Goal: Task Accomplishment & Management: Manage account settings

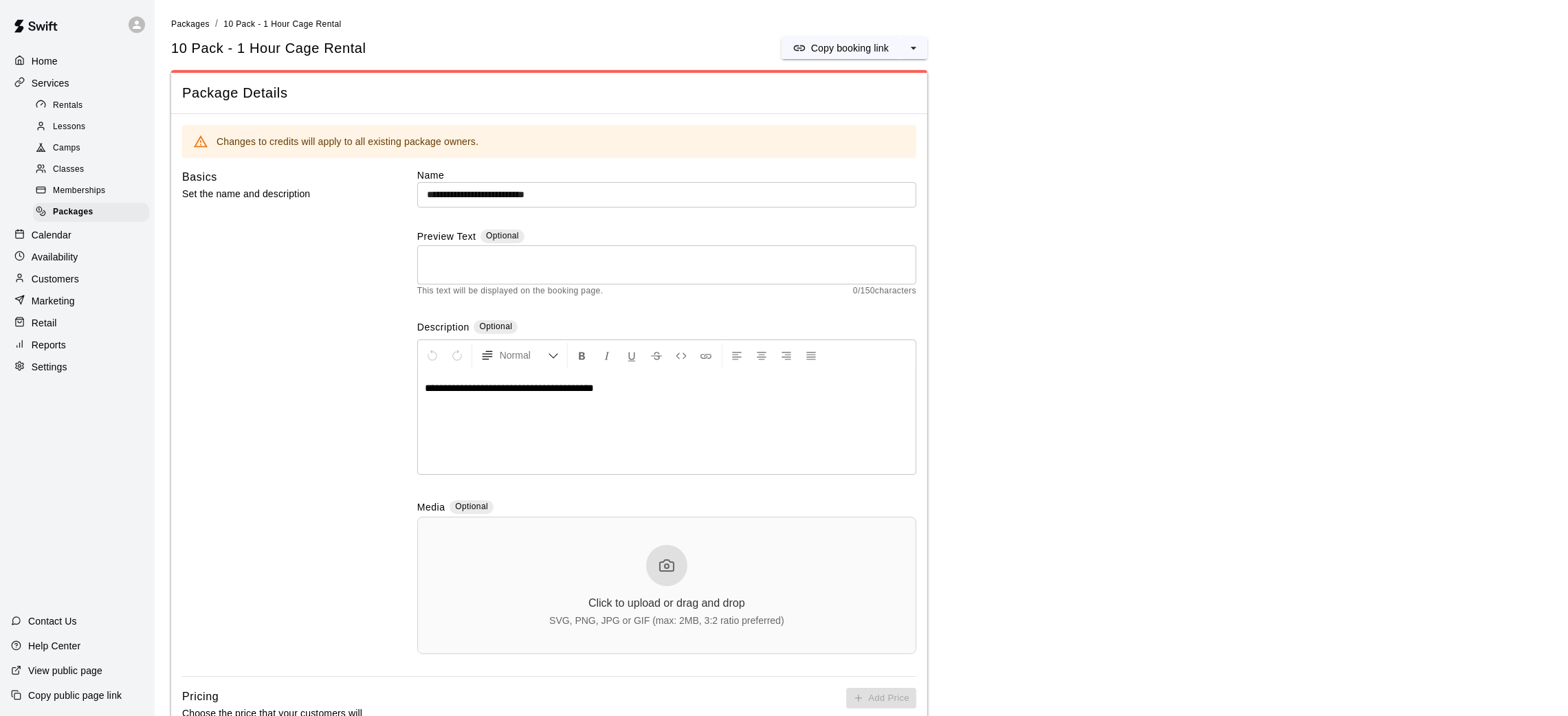
click at [72, 247] on div "Home Services Rentals Lessons Camps Classes Memberships Packages Calendar Avail…" at bounding box center [77, 214] width 154 height 329
click at [72, 245] on div "Calendar" at bounding box center [77, 235] width 133 height 20
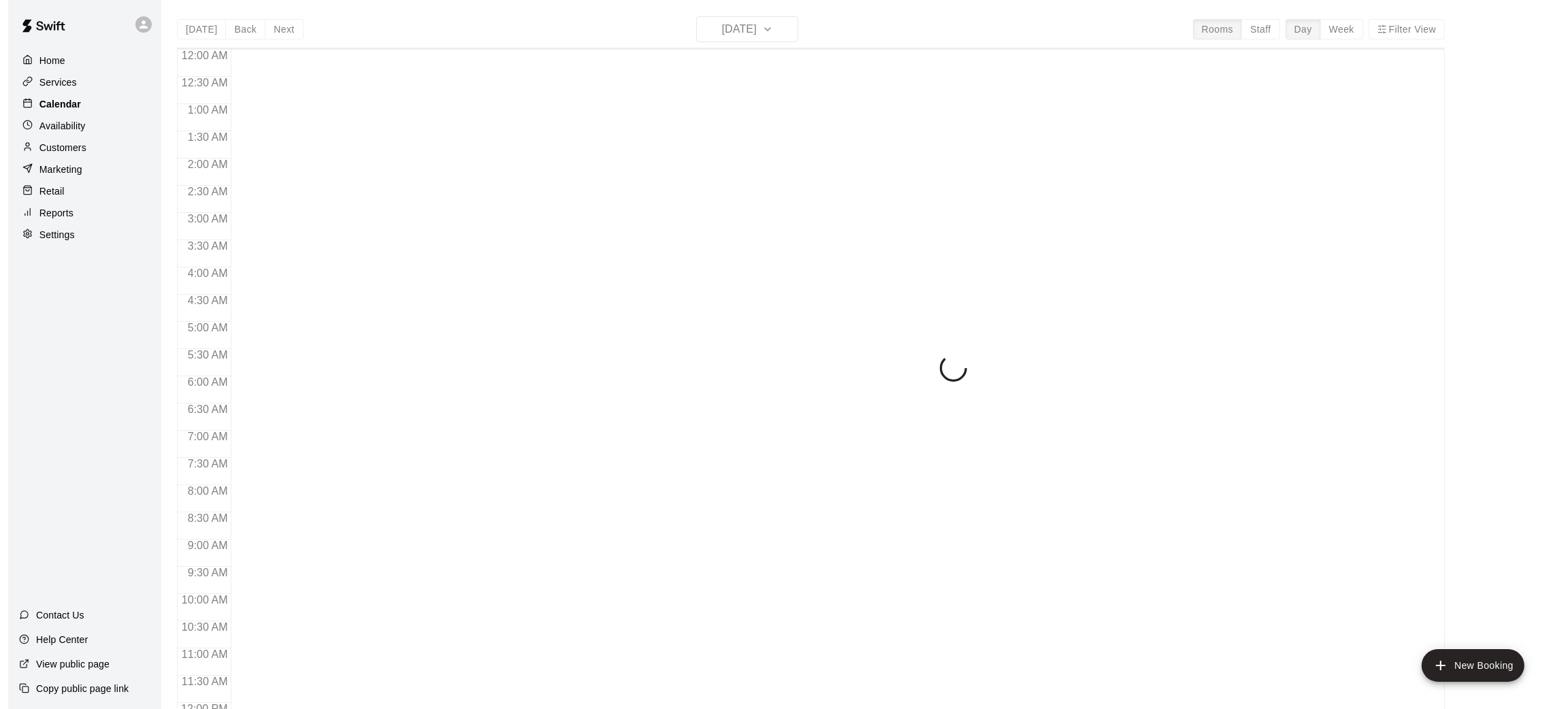
scroll to position [631, 0]
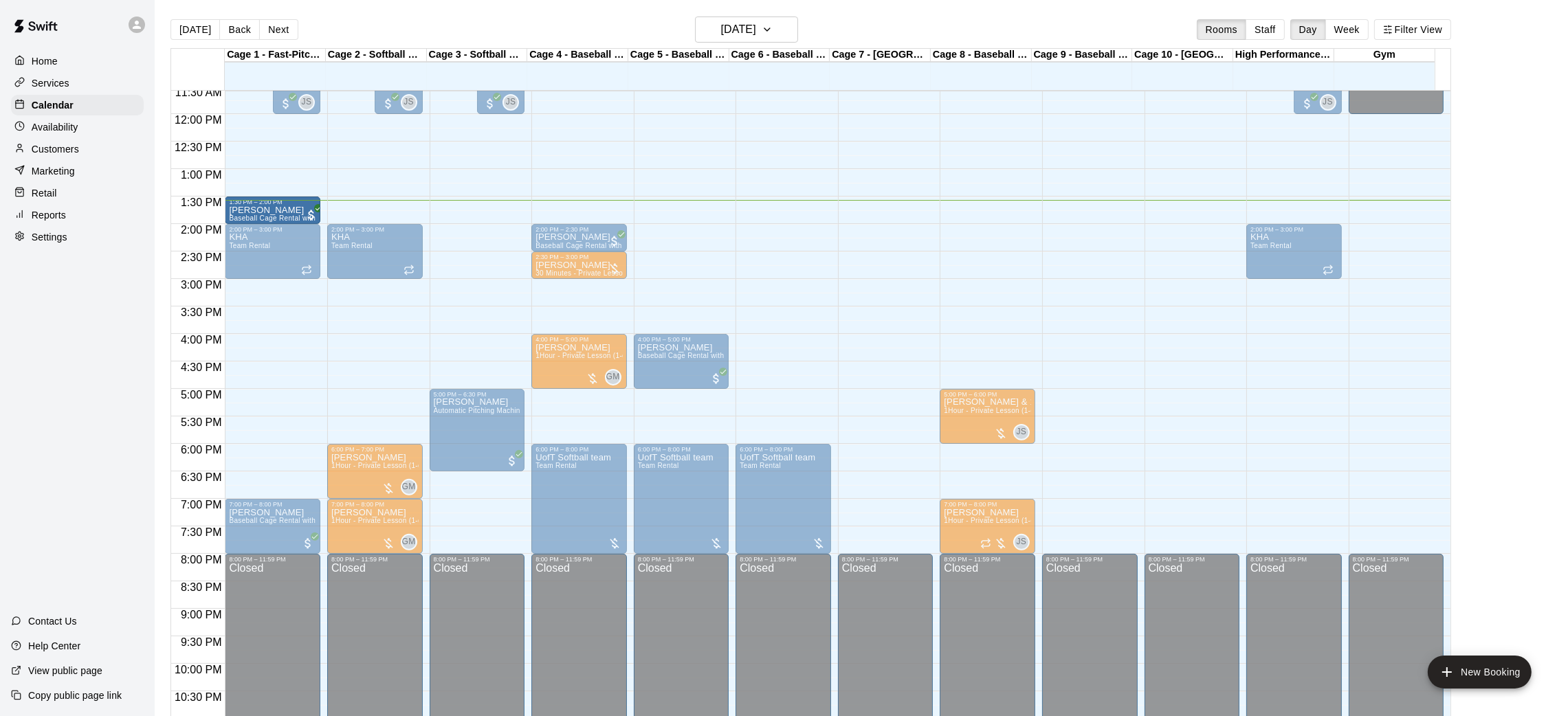
drag, startPoint x: 258, startPoint y: 200, endPoint x: 574, endPoint y: 210, distance: 316.2
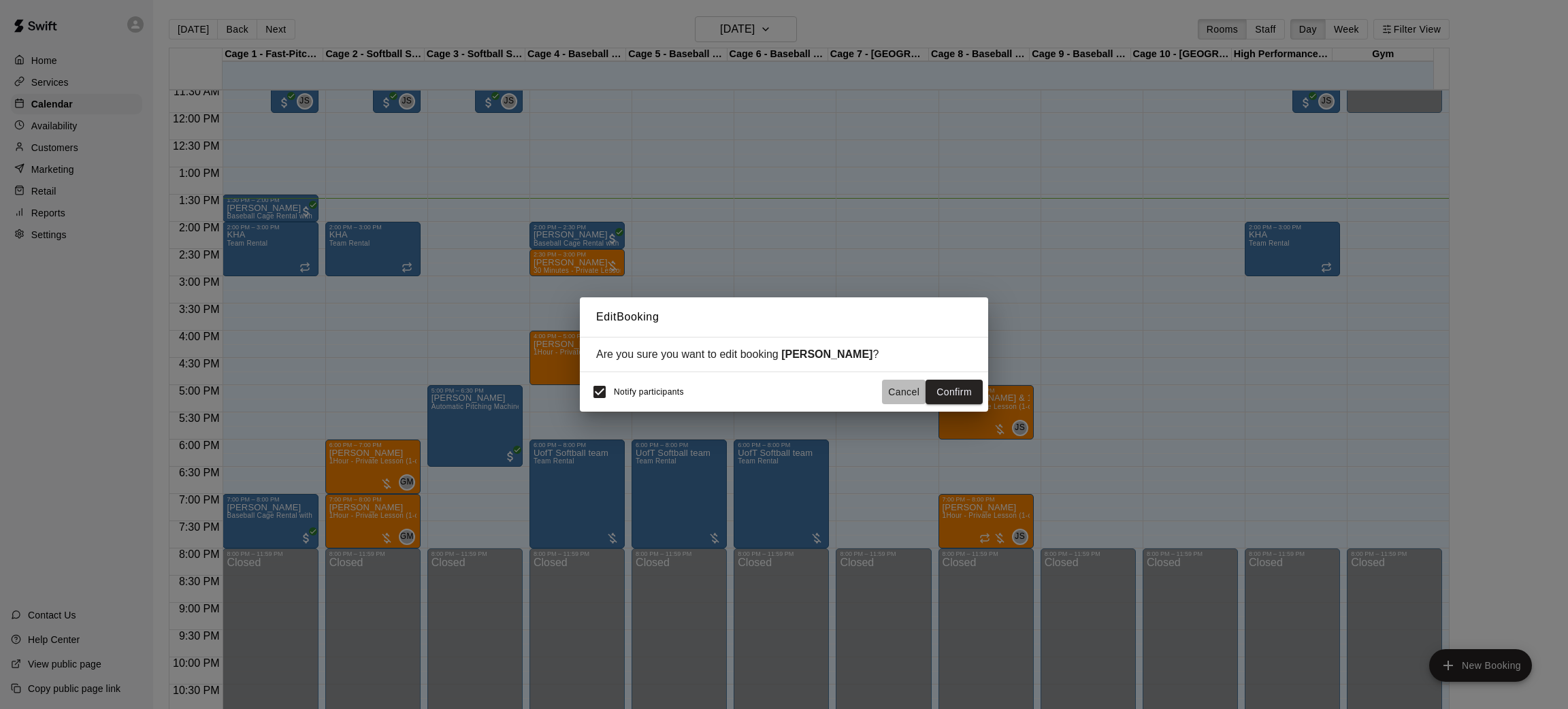
click at [915, 398] on button "Cancel" at bounding box center [904, 392] width 43 height 25
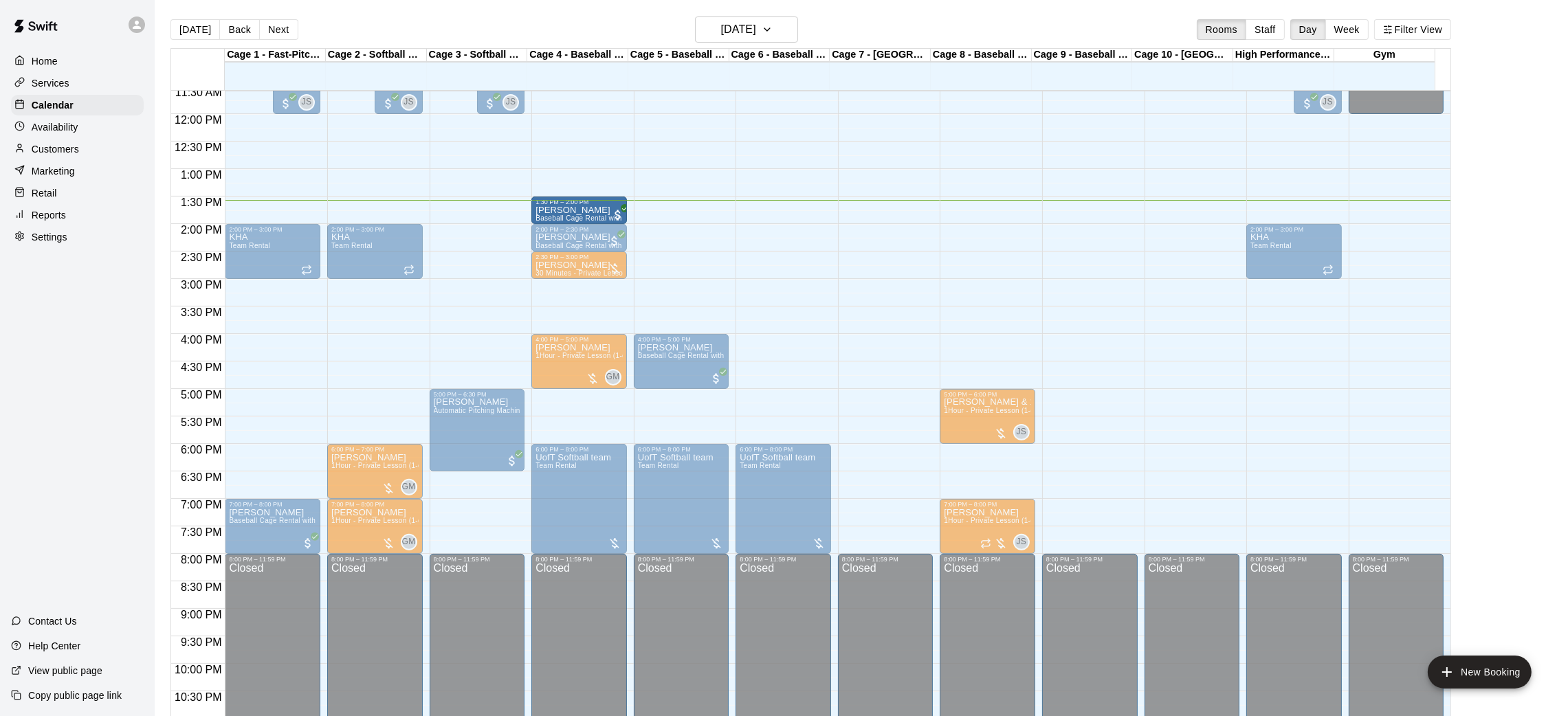
drag, startPoint x: 259, startPoint y: 204, endPoint x: 574, endPoint y: 211, distance: 315.1
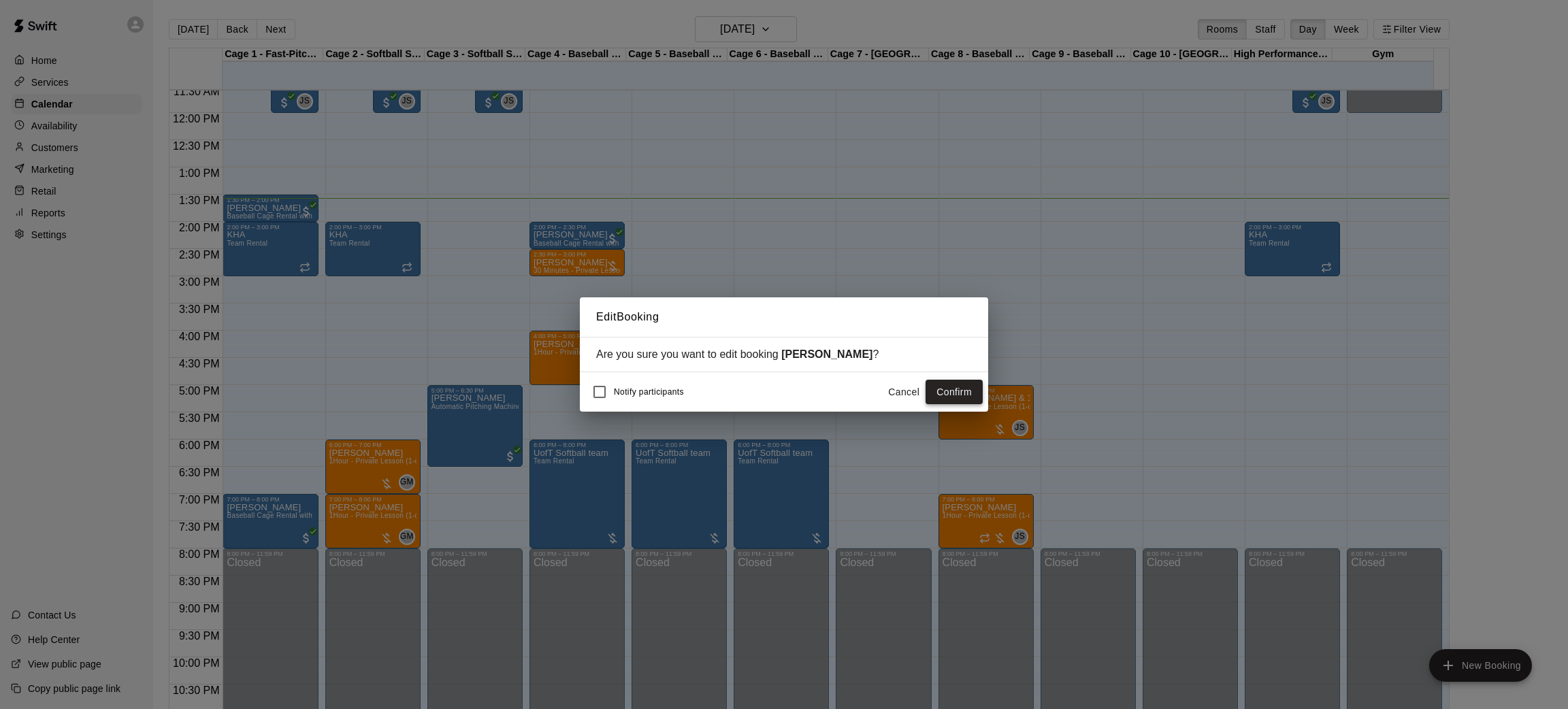
click at [949, 386] on button "Confirm" at bounding box center [954, 392] width 57 height 25
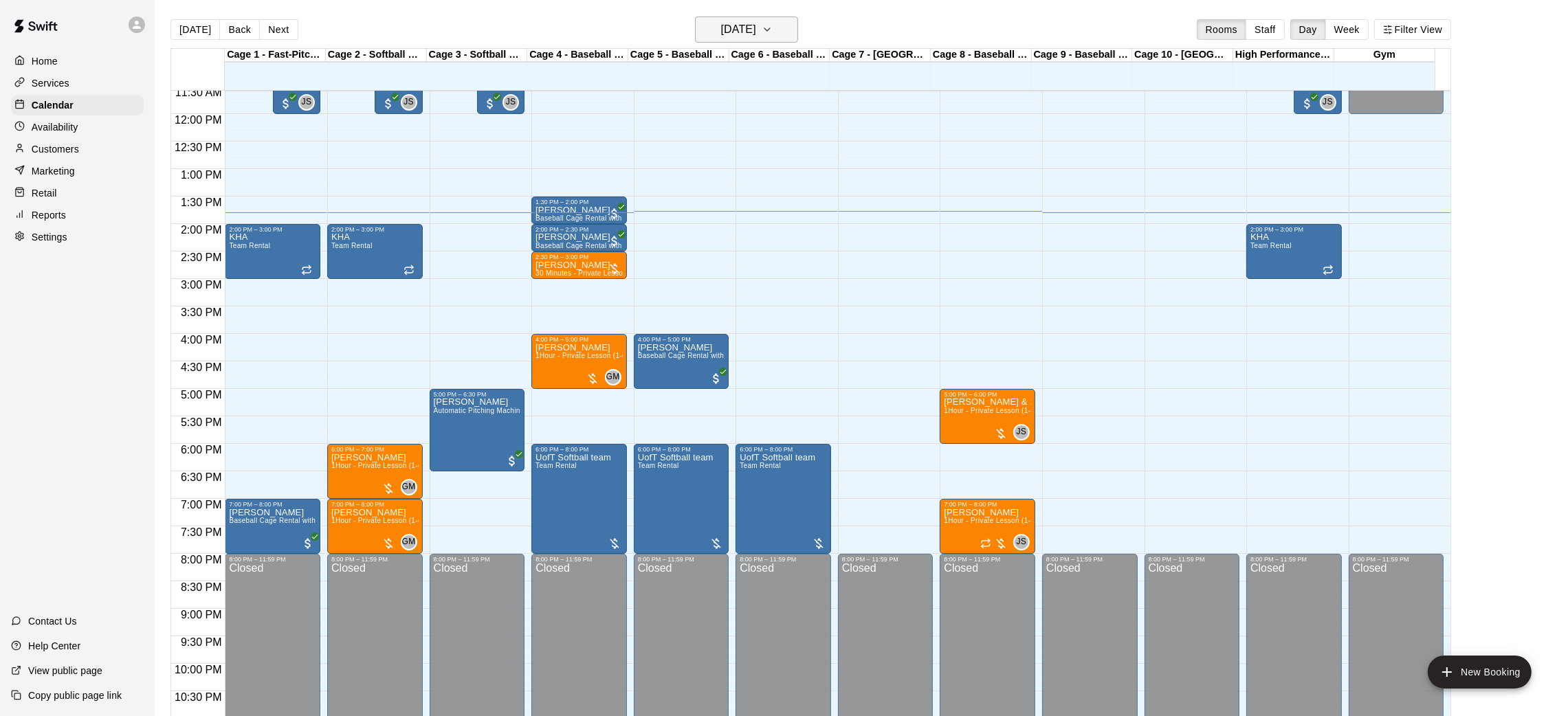
click at [752, 33] on h6 "[DATE]" at bounding box center [738, 30] width 35 height 19
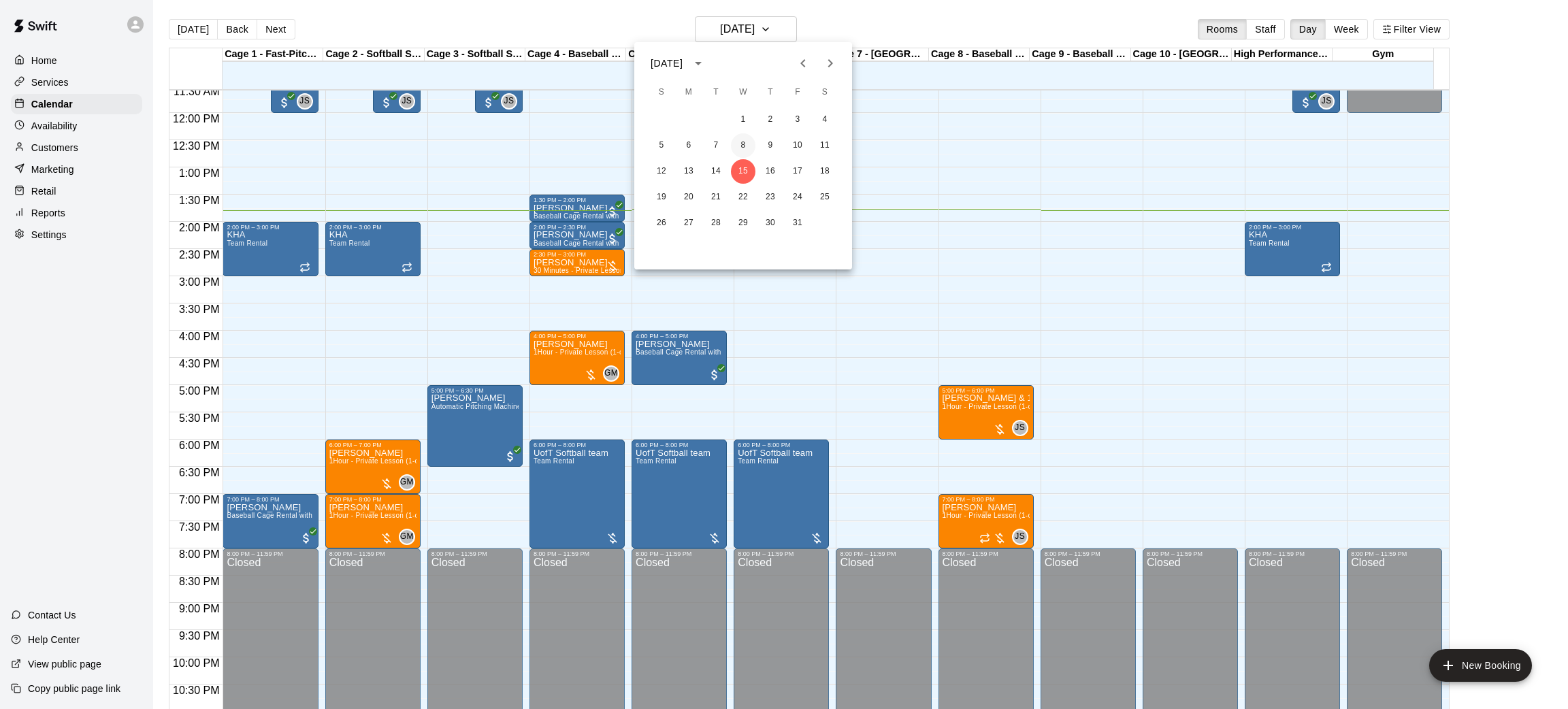
click at [744, 139] on button "8" at bounding box center [743, 146] width 25 height 25
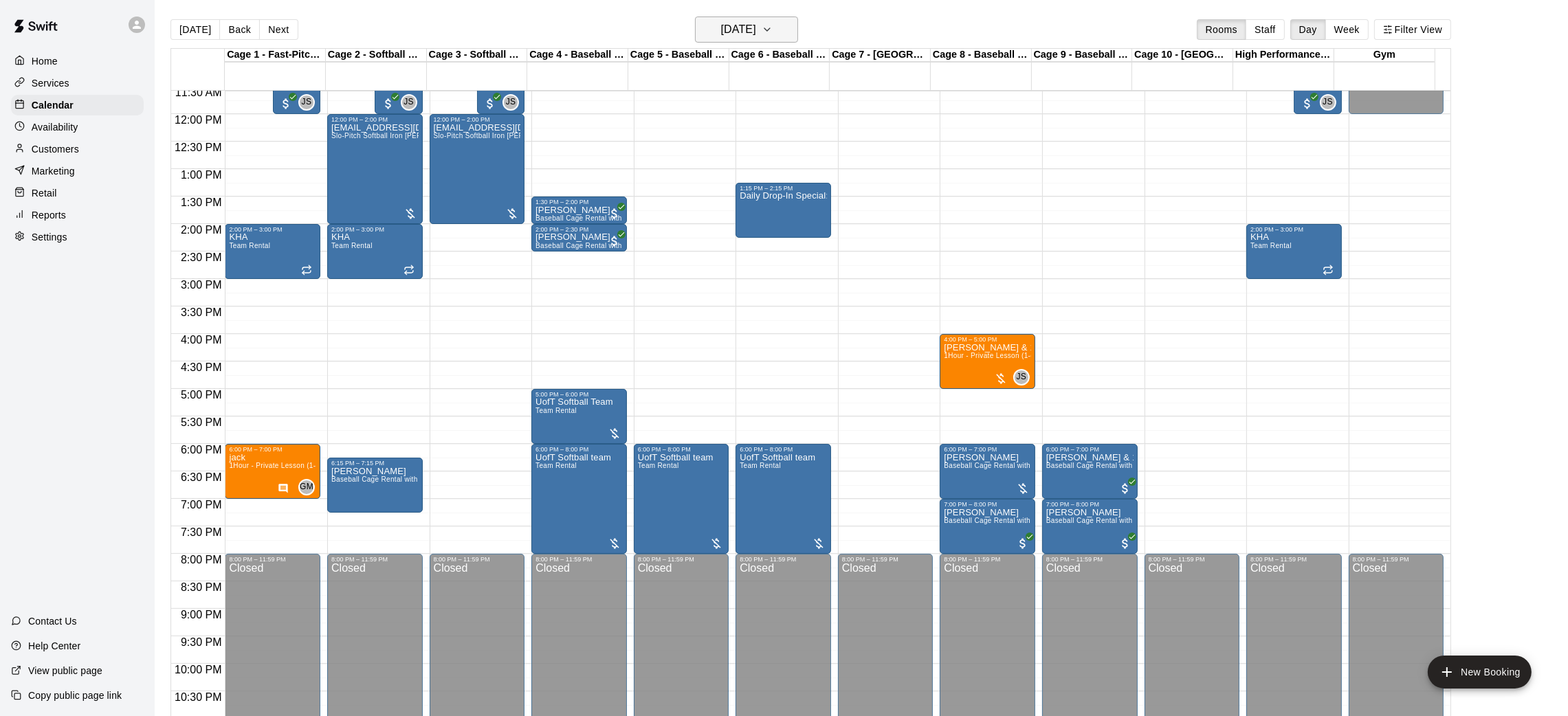
click at [743, 25] on h6 "[DATE]" at bounding box center [738, 30] width 35 height 19
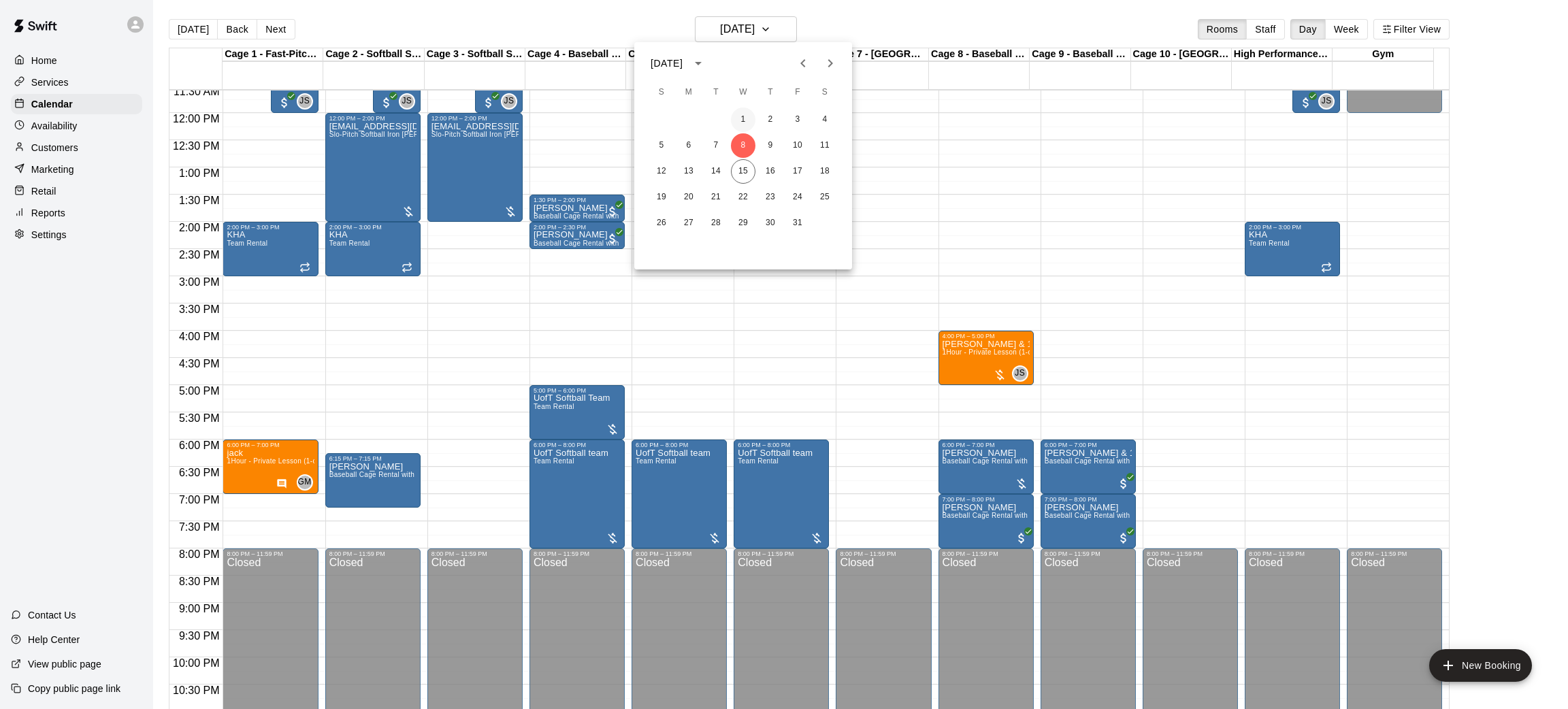
click at [738, 110] on button "1" at bounding box center [743, 120] width 25 height 25
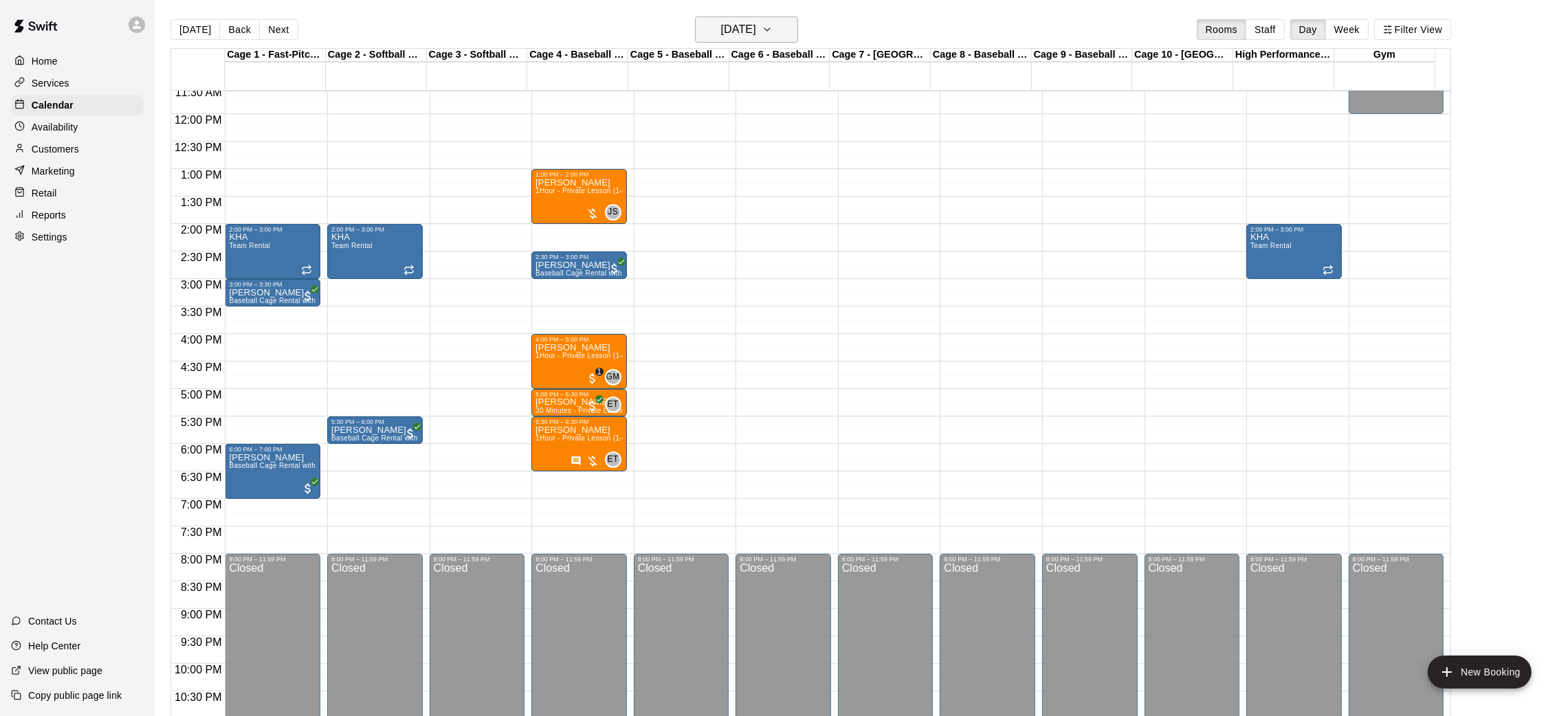
click at [744, 25] on h6 "[DATE]" at bounding box center [738, 30] width 35 height 19
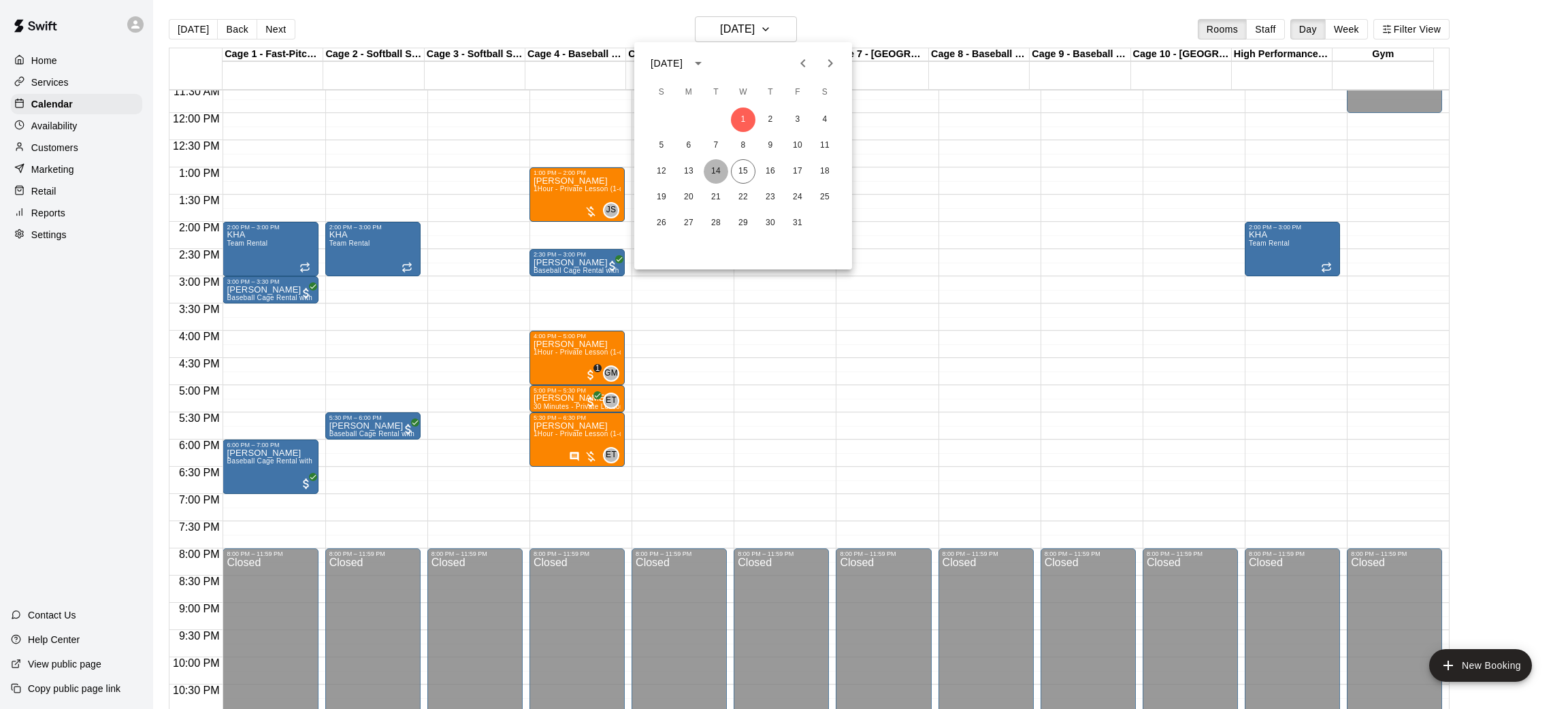
click at [713, 171] on button "14" at bounding box center [716, 171] width 25 height 25
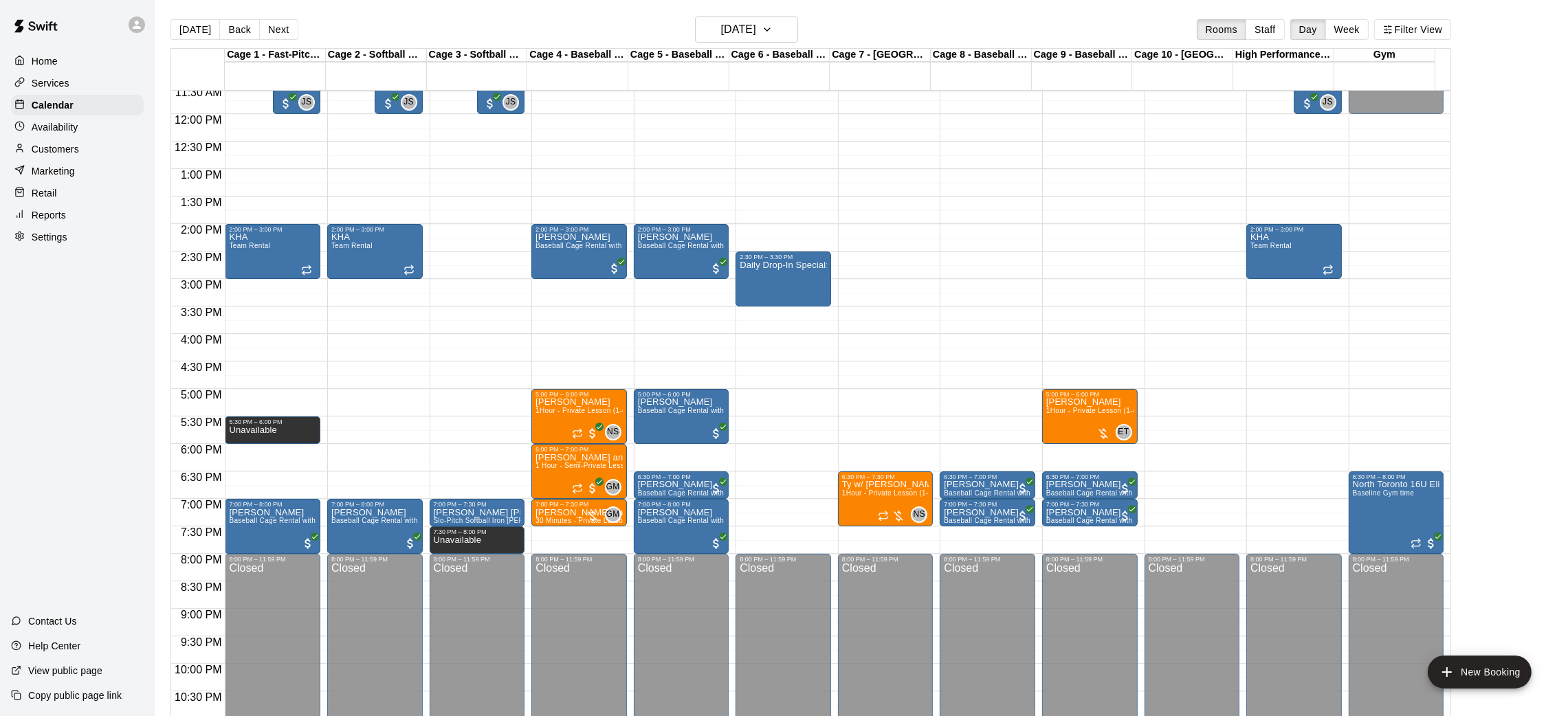
click at [733, 15] on main "[DATE] Back [DATE][DATE] Rooms Staff Day Week Filter View Cage 1 - Fast-Pitch M…" at bounding box center [861, 369] width 1414 height 738
click at [732, 25] on h6 "[DATE]" at bounding box center [738, 30] width 35 height 19
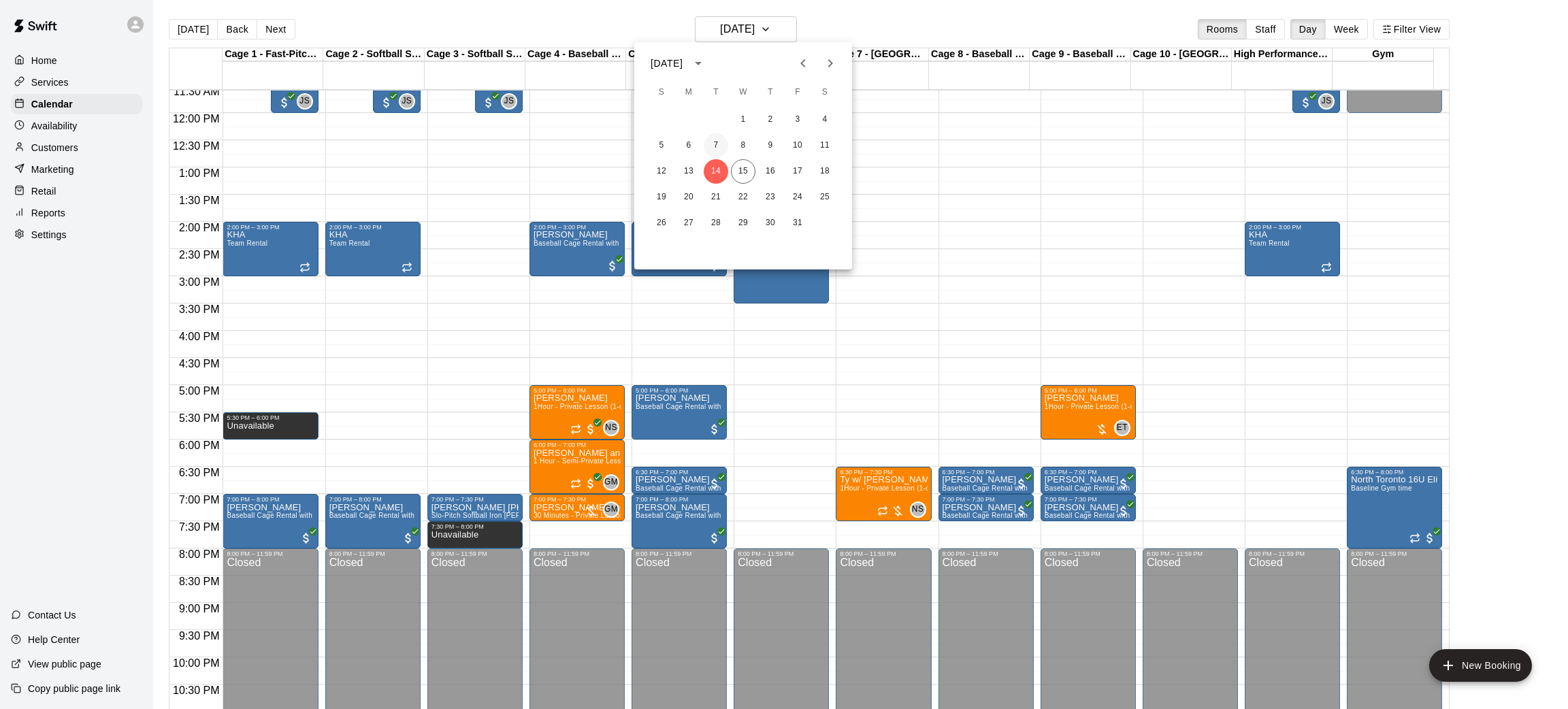
click at [719, 143] on button "7" at bounding box center [716, 146] width 25 height 25
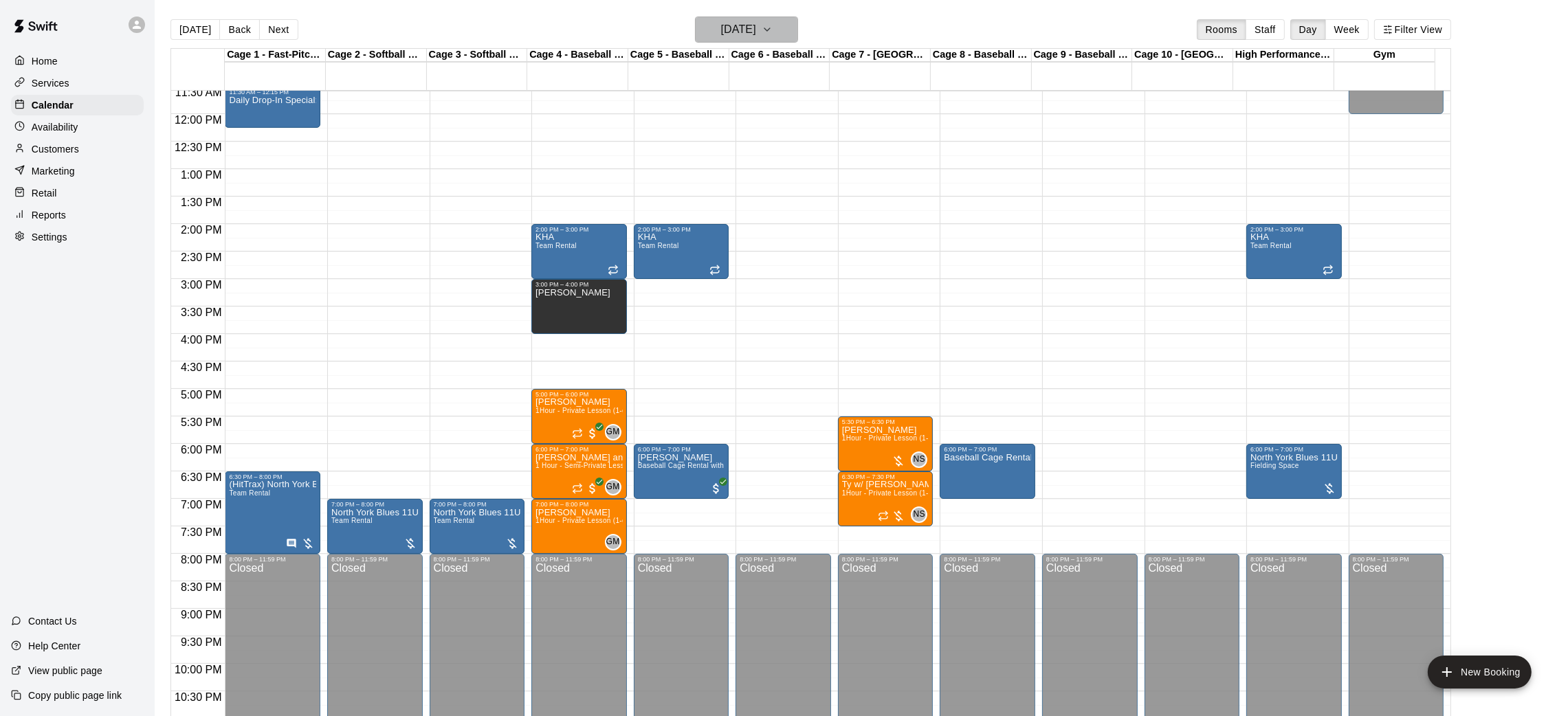
click at [735, 19] on button "[DATE]" at bounding box center [747, 29] width 103 height 26
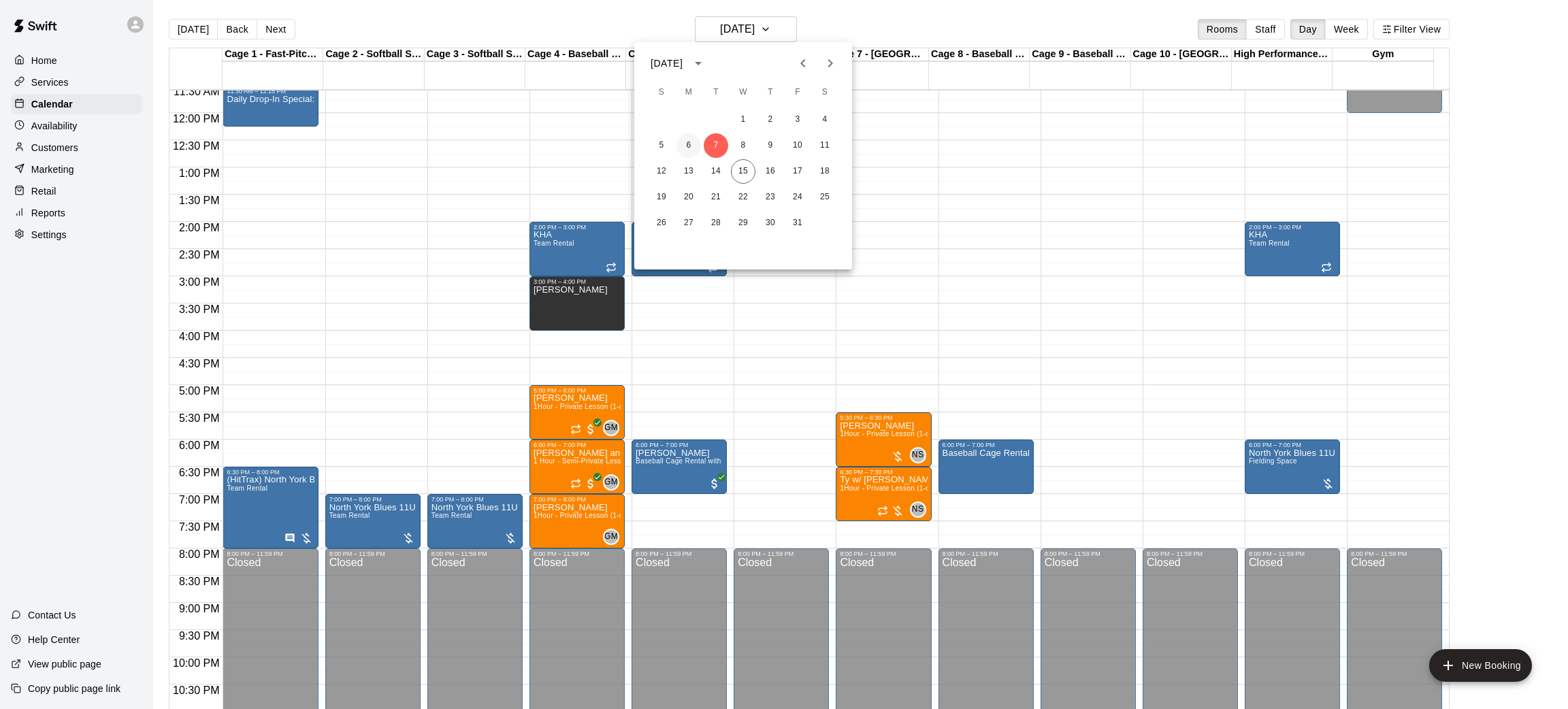
click at [694, 145] on button "6" at bounding box center [689, 146] width 25 height 25
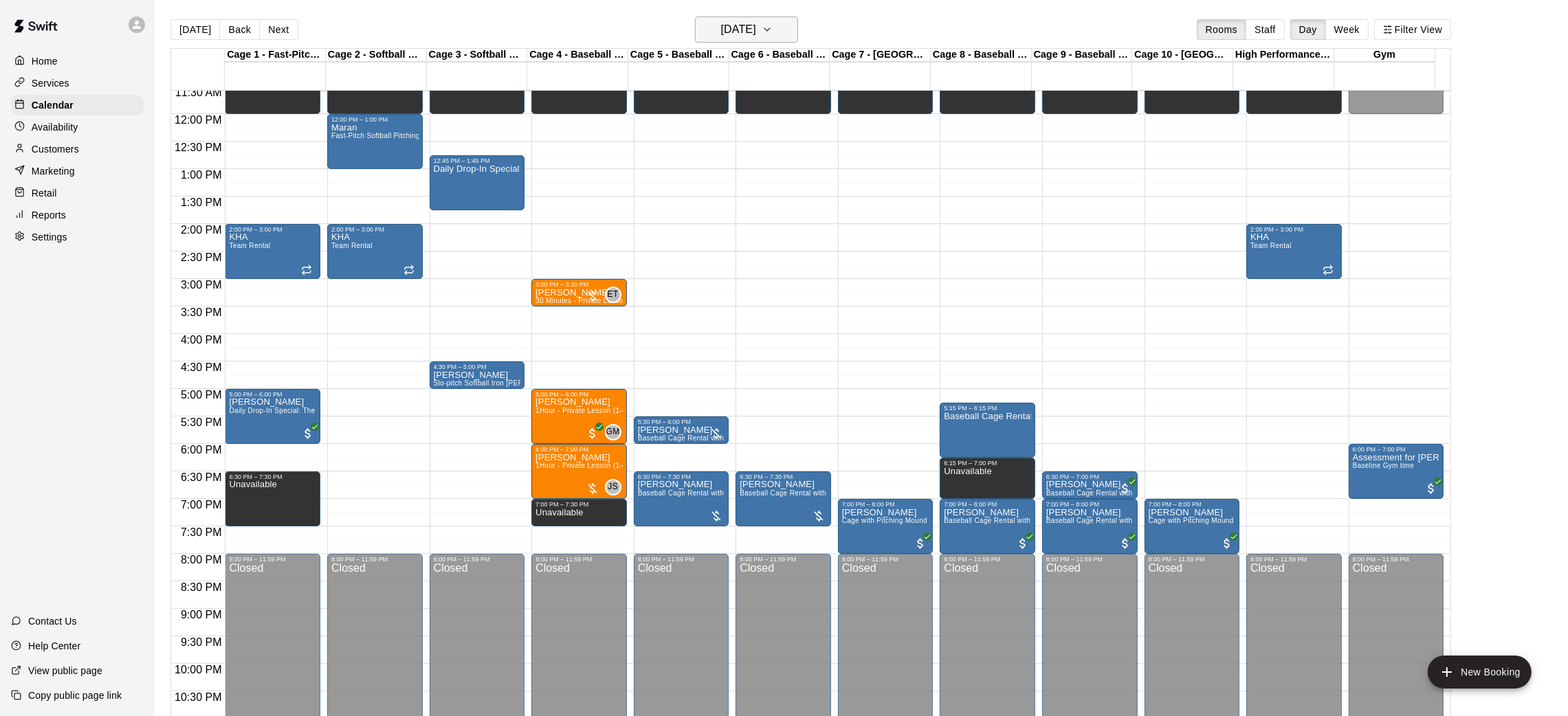
click at [749, 19] on button "[DATE]" at bounding box center [747, 29] width 103 height 26
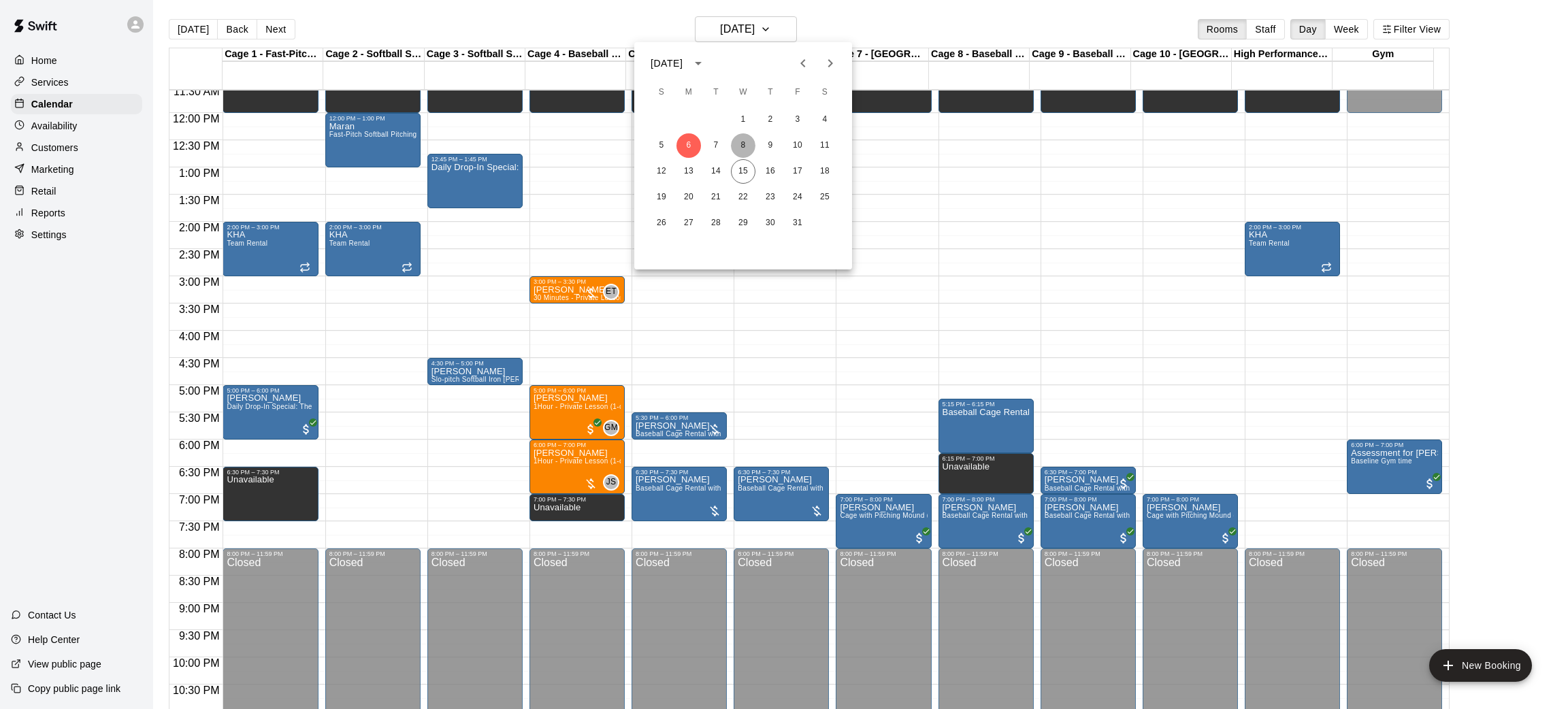
click at [749, 150] on button "8" at bounding box center [743, 146] width 25 height 25
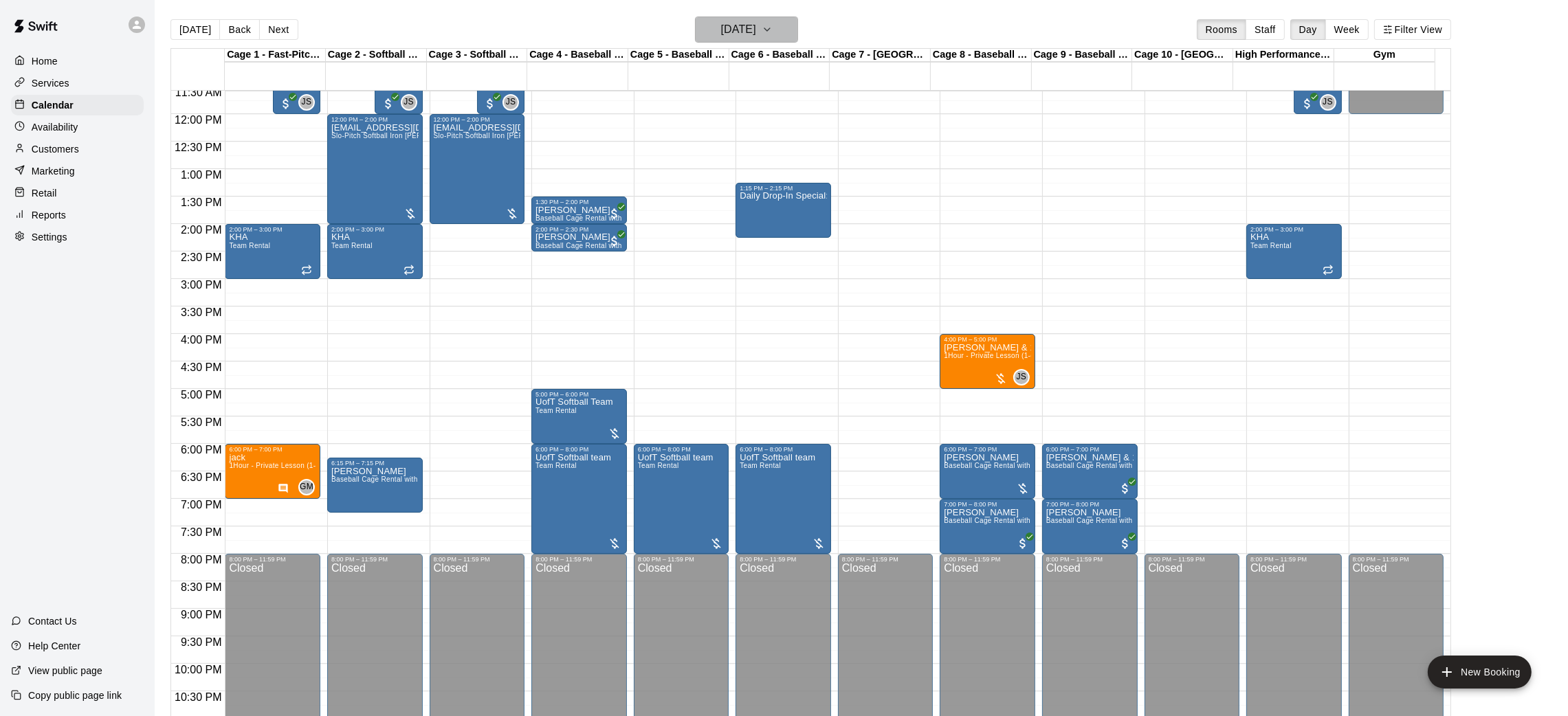
click at [721, 35] on h6 "[DATE]" at bounding box center [738, 30] width 35 height 19
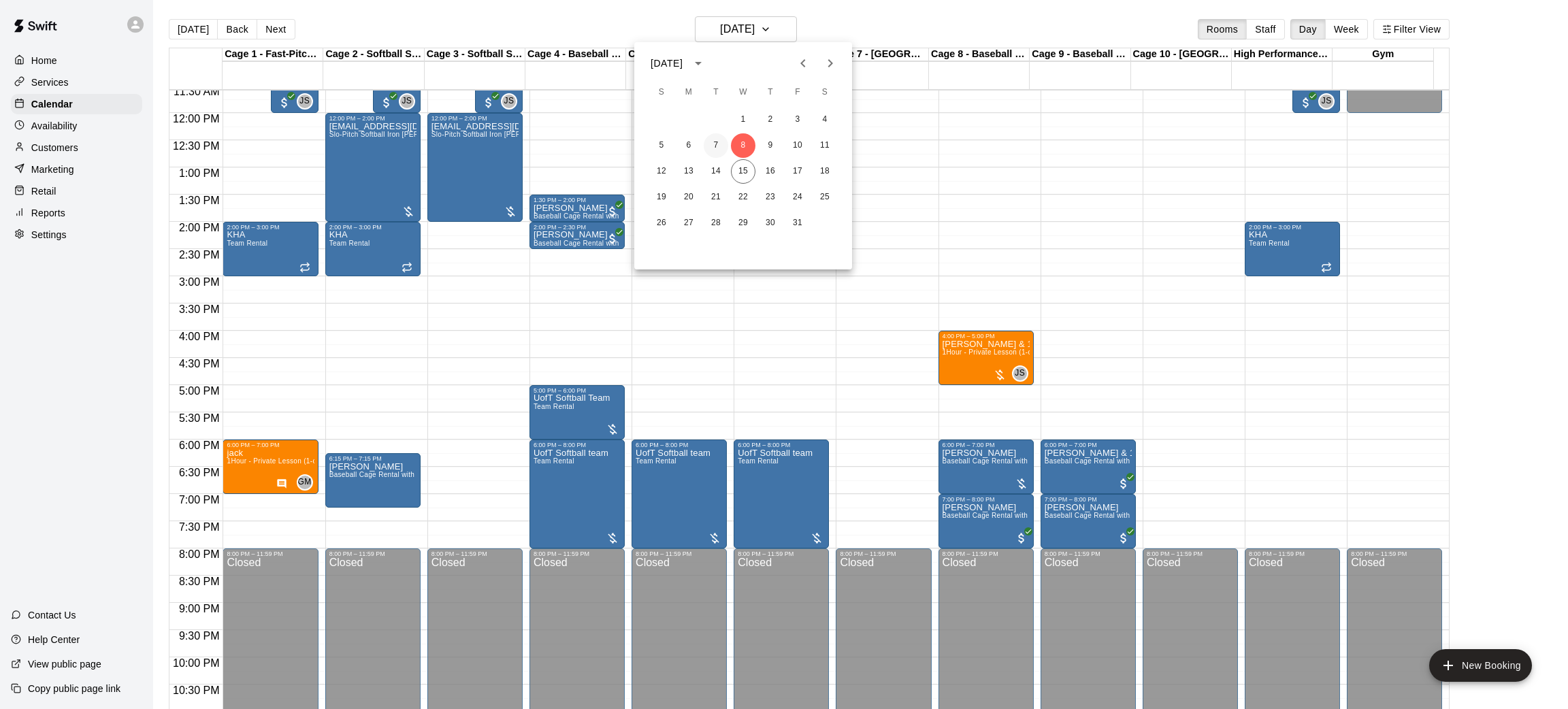
click at [710, 142] on button "7" at bounding box center [716, 146] width 25 height 25
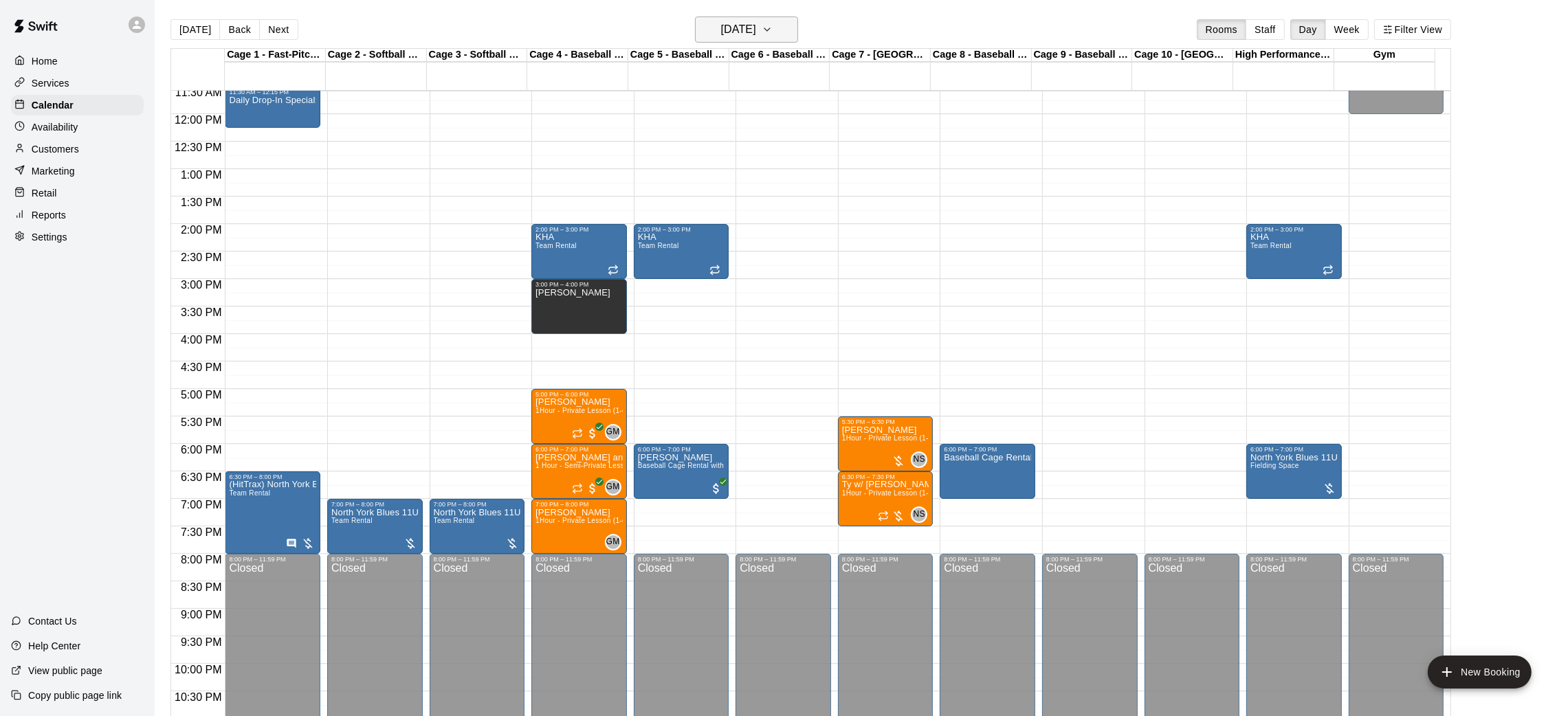
click at [721, 33] on h6 "[DATE]" at bounding box center [738, 30] width 35 height 19
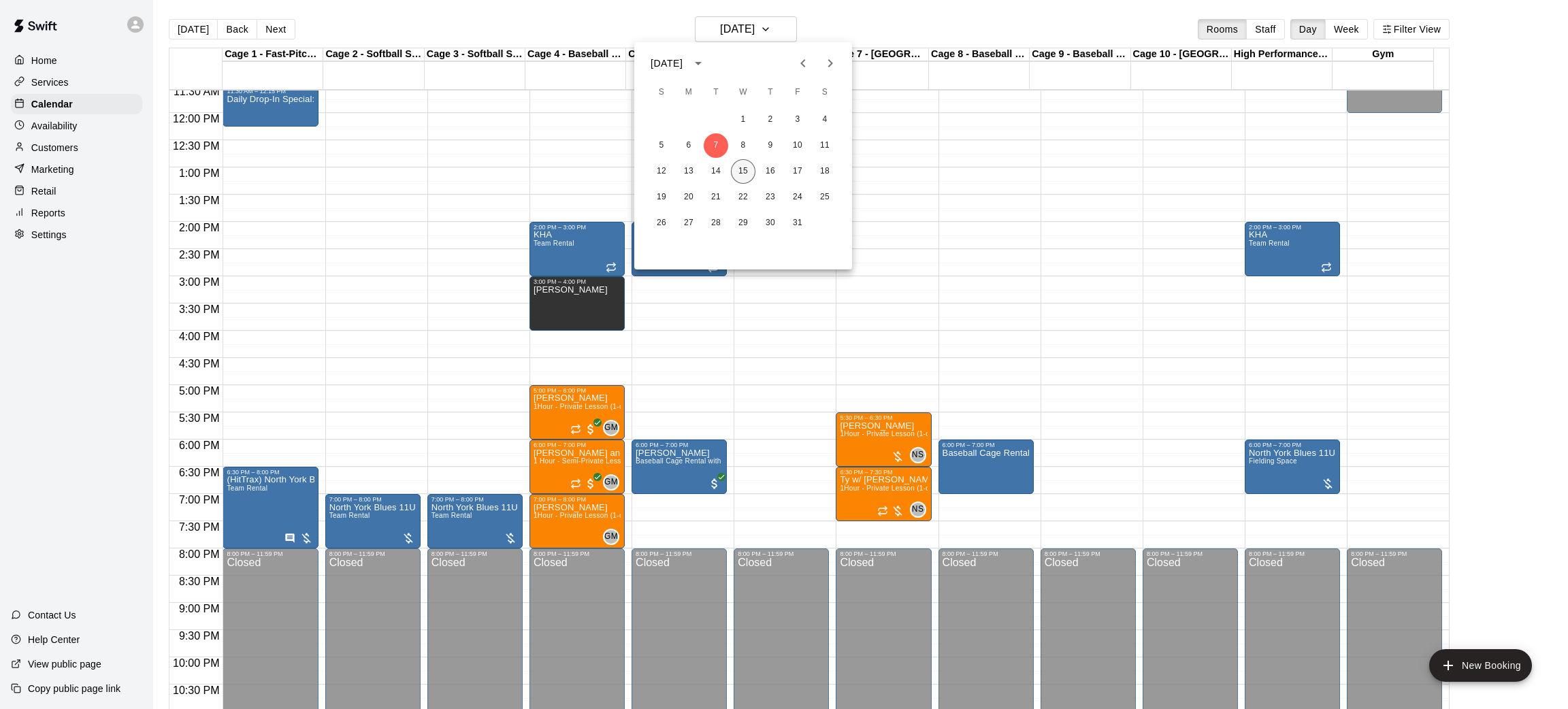
click at [741, 170] on button "15" at bounding box center [743, 171] width 25 height 25
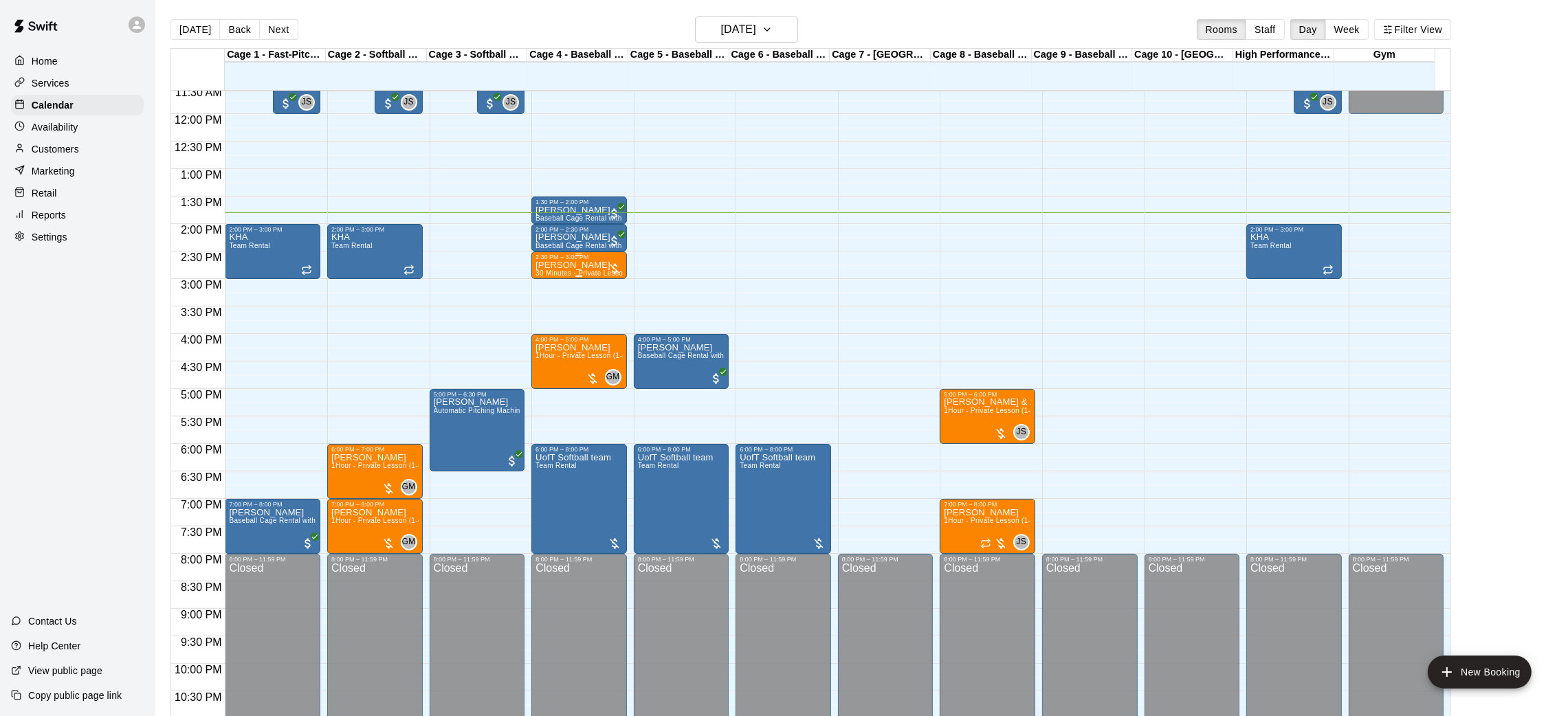
click at [583, 265] on p "[PERSON_NAME]" at bounding box center [579, 265] width 87 height 0
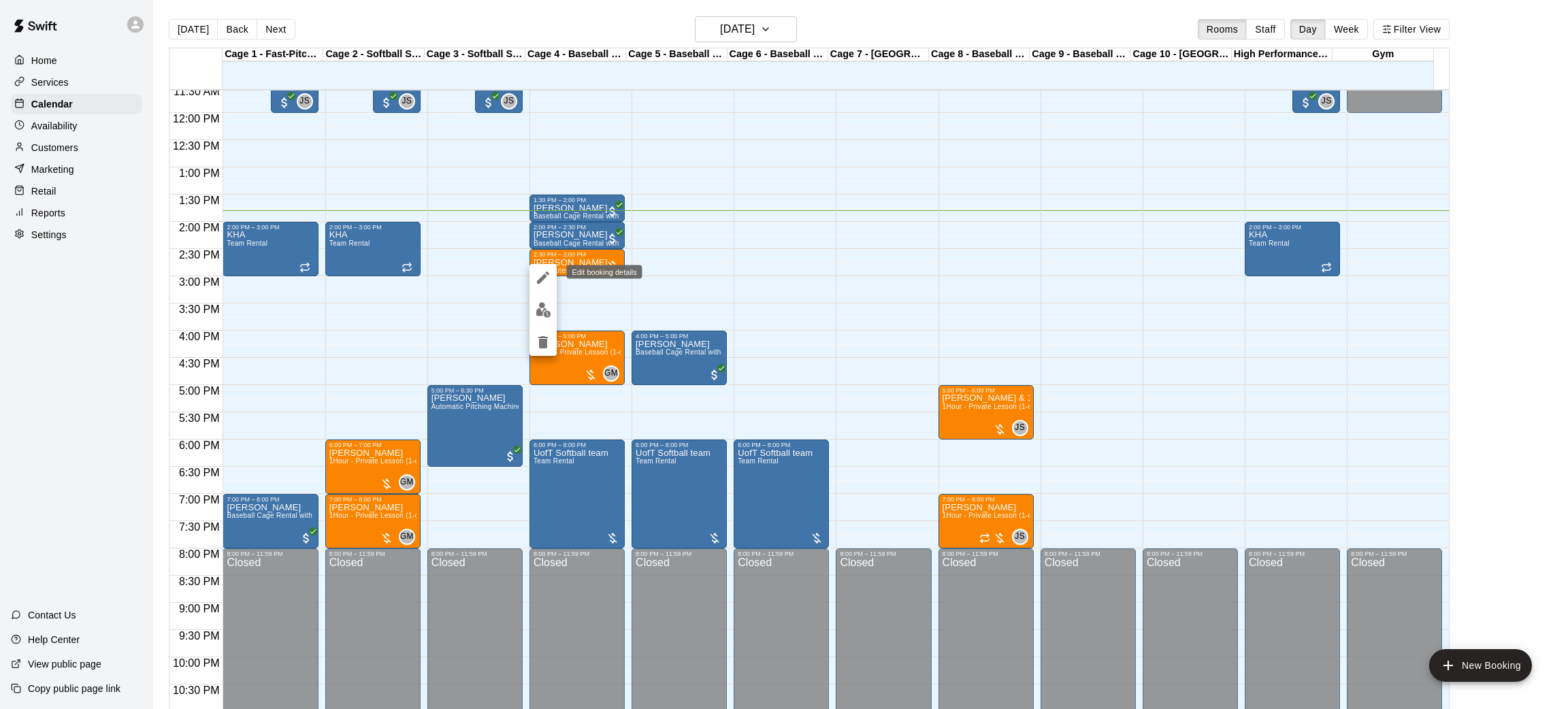
click at [536, 283] on icon "edit" at bounding box center [543, 277] width 16 height 16
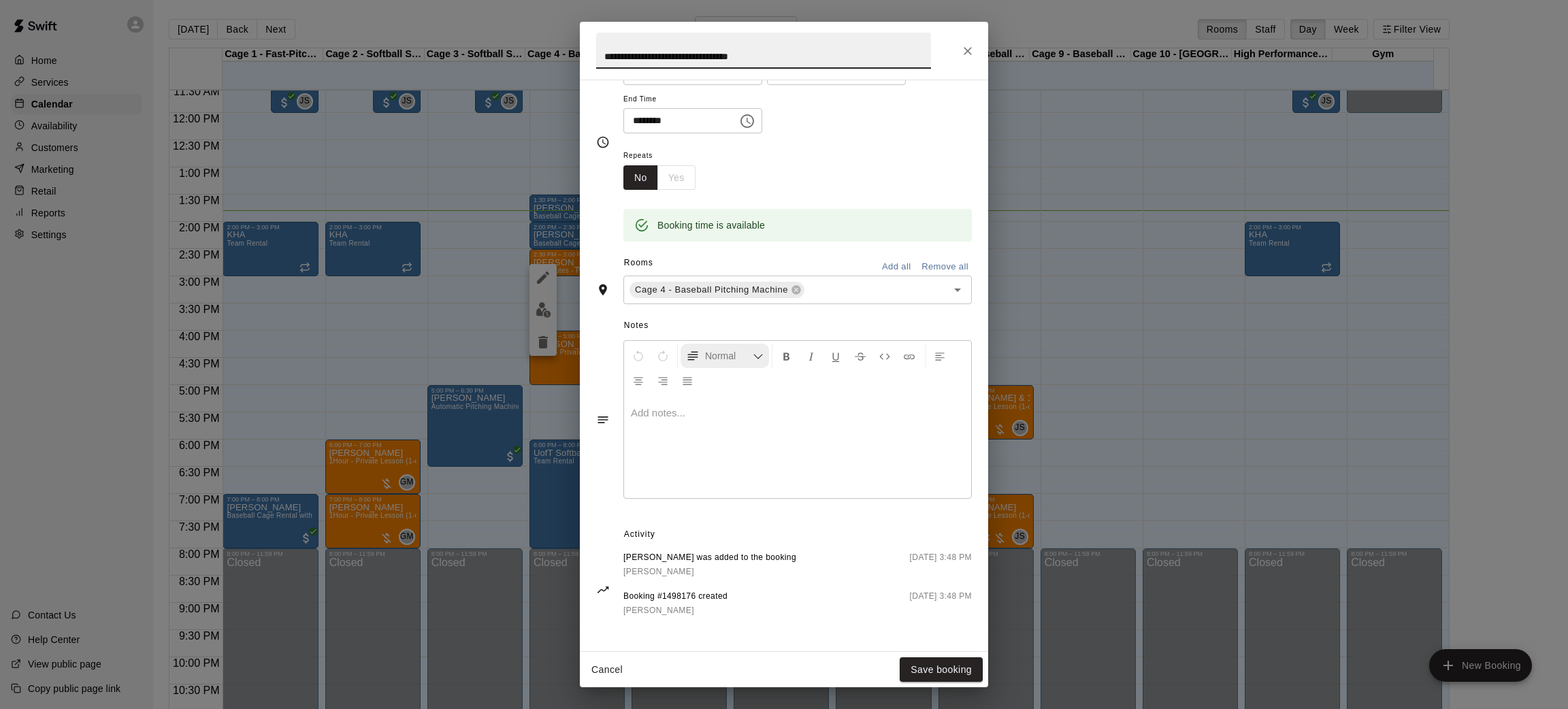
scroll to position [157, 0]
click at [976, 56] on button "Close" at bounding box center [968, 51] width 25 height 25
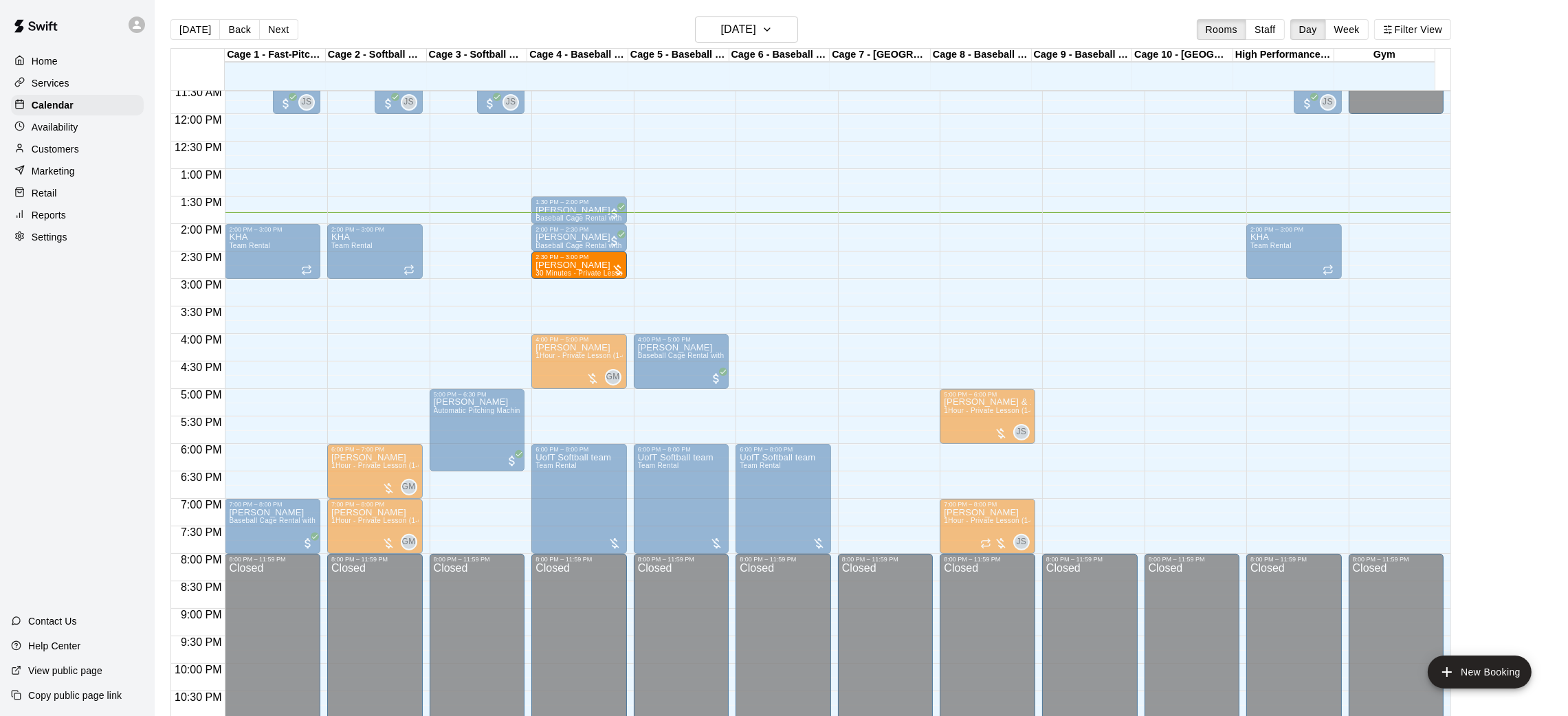
drag, startPoint x: 580, startPoint y: 255, endPoint x: 593, endPoint y: 263, distance: 15.3
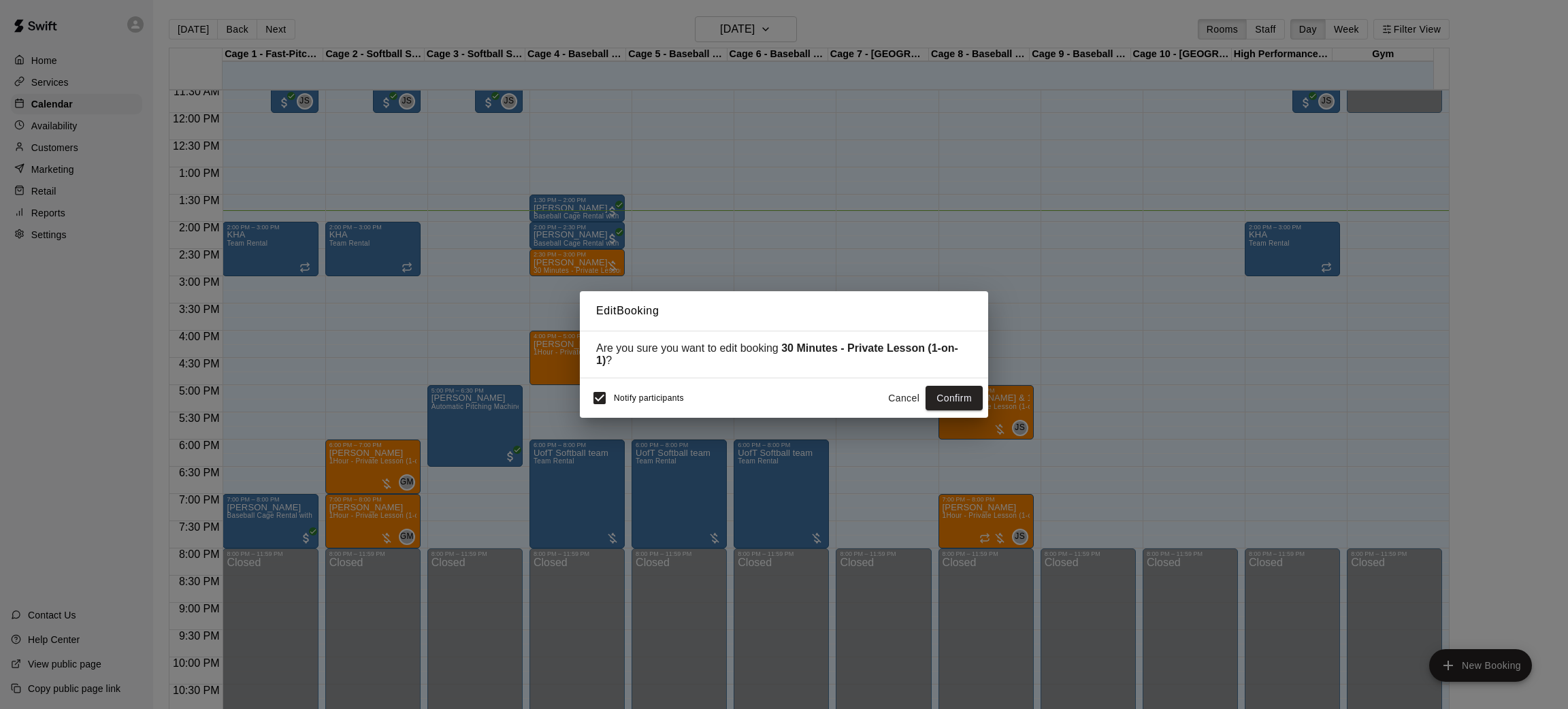
click at [897, 396] on button "Cancel" at bounding box center [904, 399] width 43 height 25
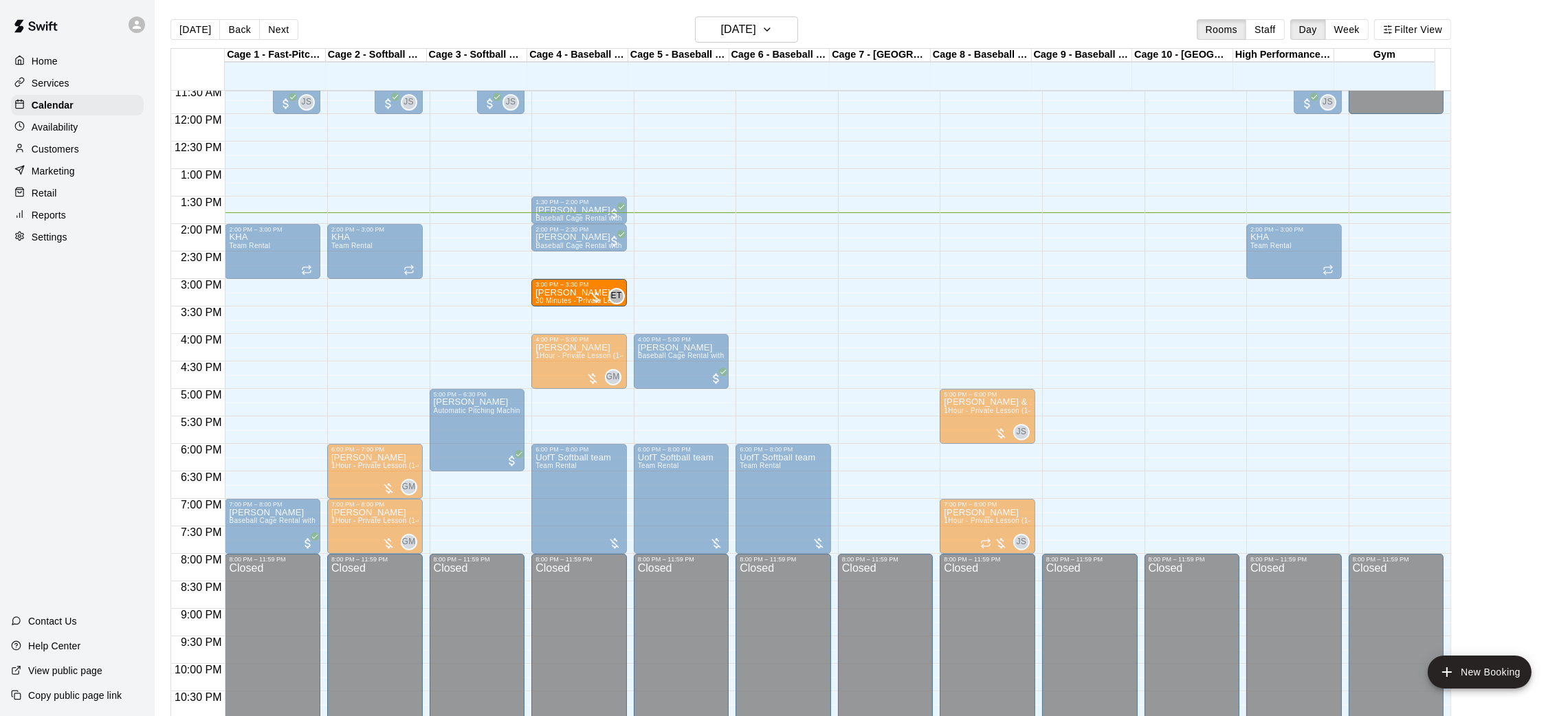
drag, startPoint x: 570, startPoint y: 263, endPoint x: 566, endPoint y: 291, distance: 28.3
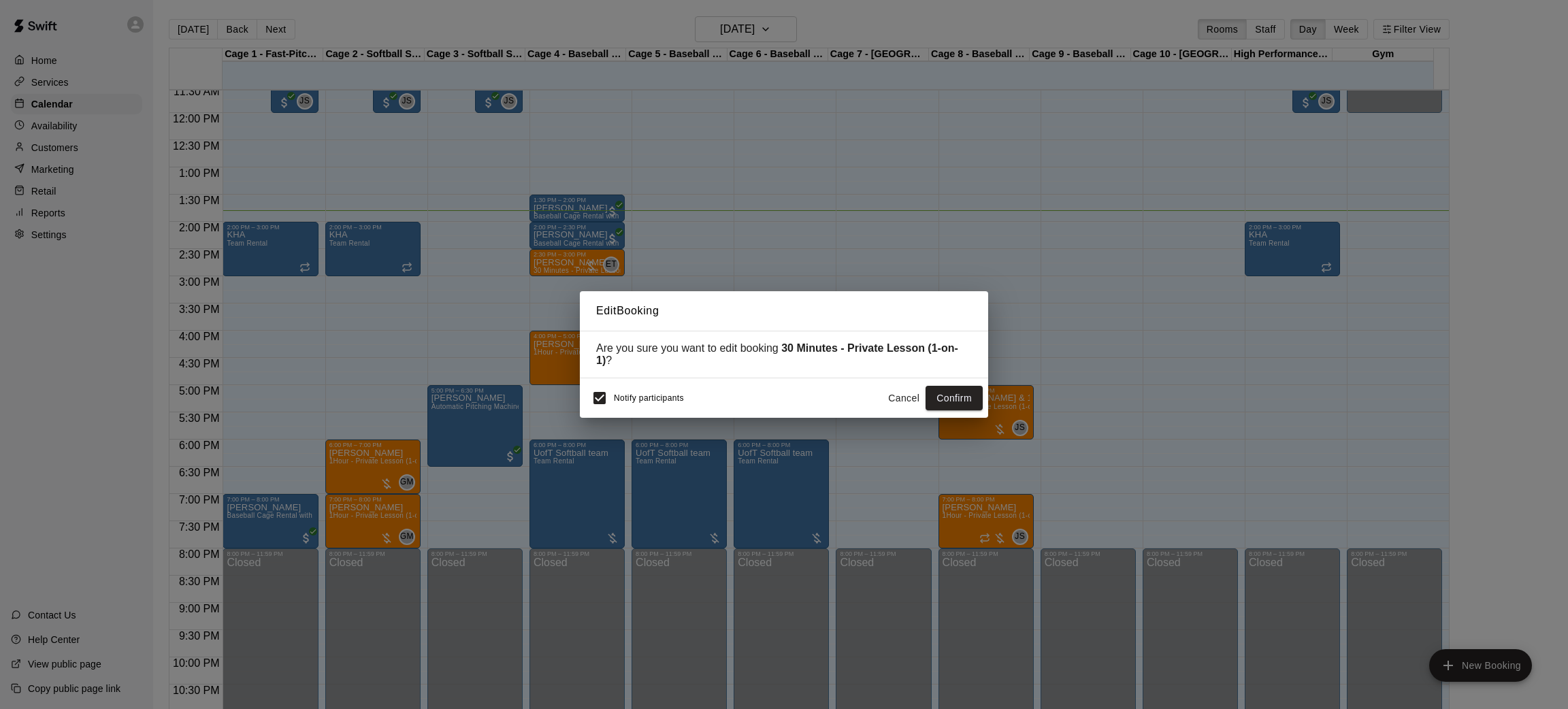
click at [760, 246] on div "Edit Booking Are you sure you want to edit booking 30 Minutes - Private Lesson …" at bounding box center [784, 354] width 1568 height 709
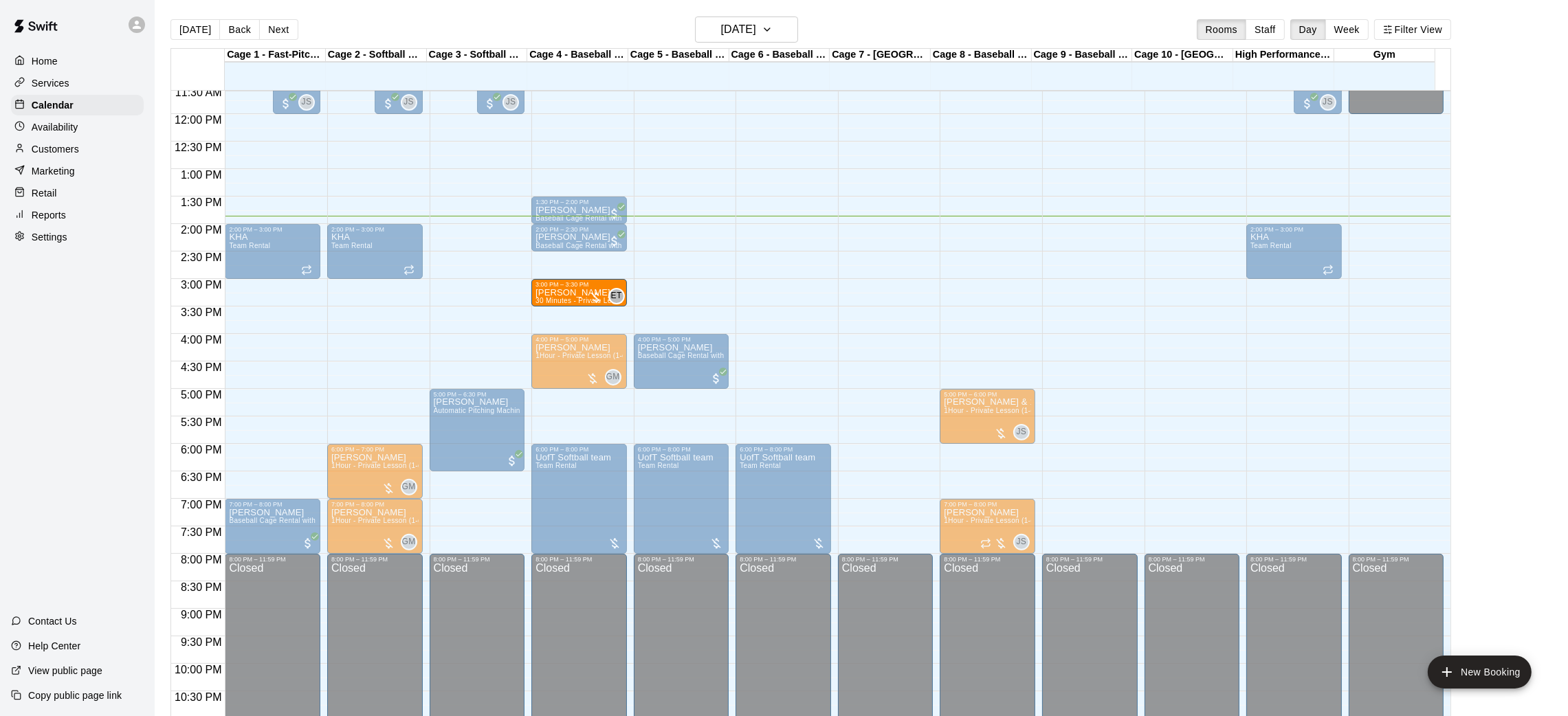
drag, startPoint x: 556, startPoint y: 268, endPoint x: 547, endPoint y: 304, distance: 37.1
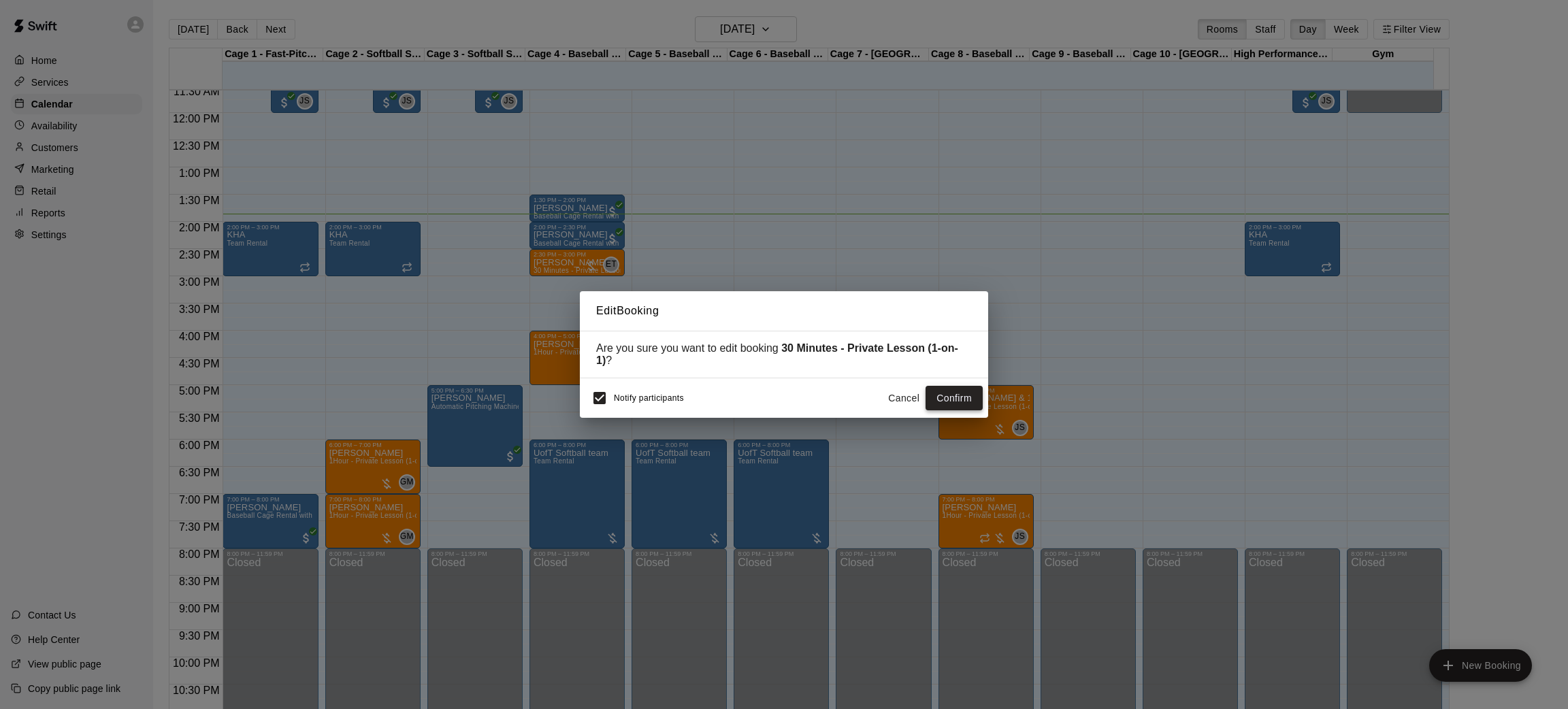
click at [940, 393] on button "Confirm" at bounding box center [954, 399] width 57 height 25
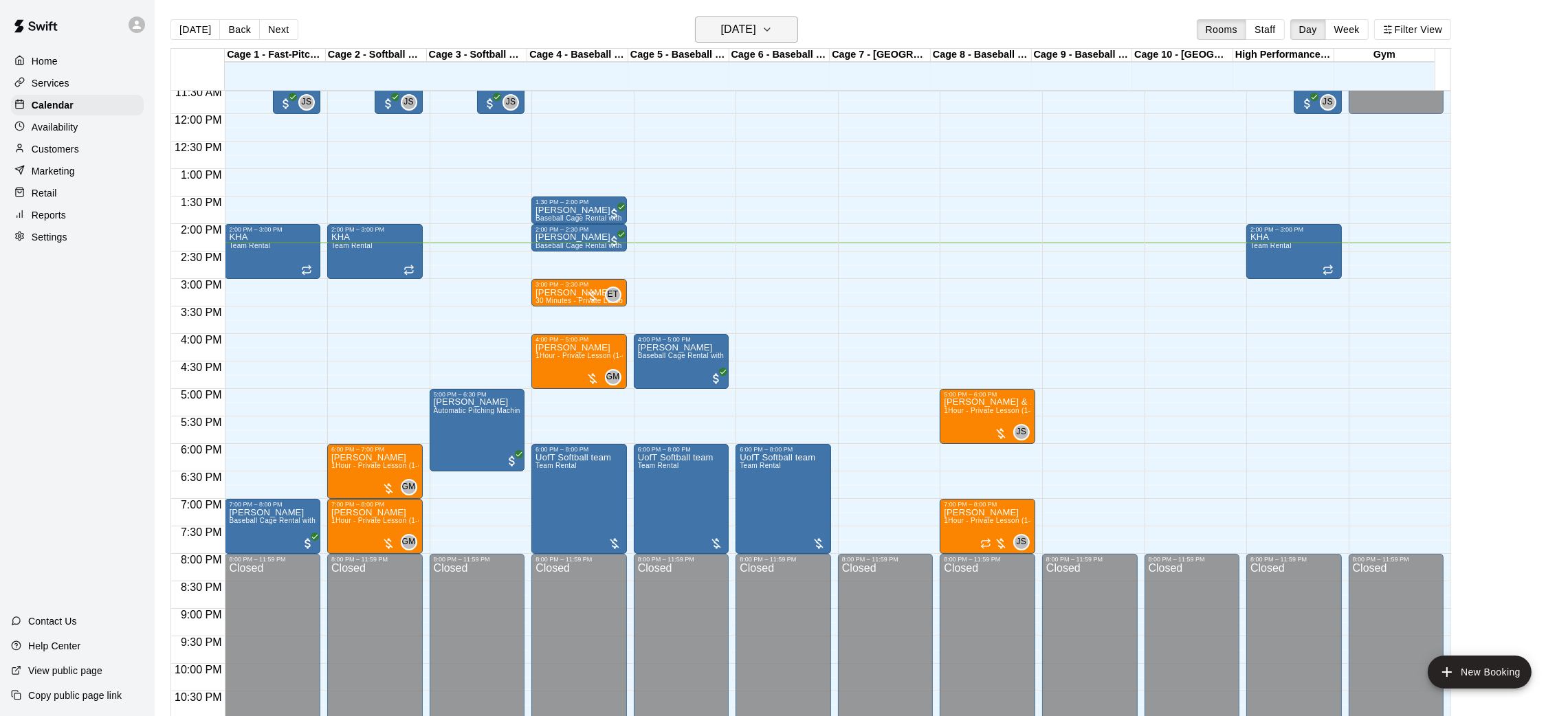
click at [756, 33] on h6 "[DATE]" at bounding box center [738, 30] width 35 height 19
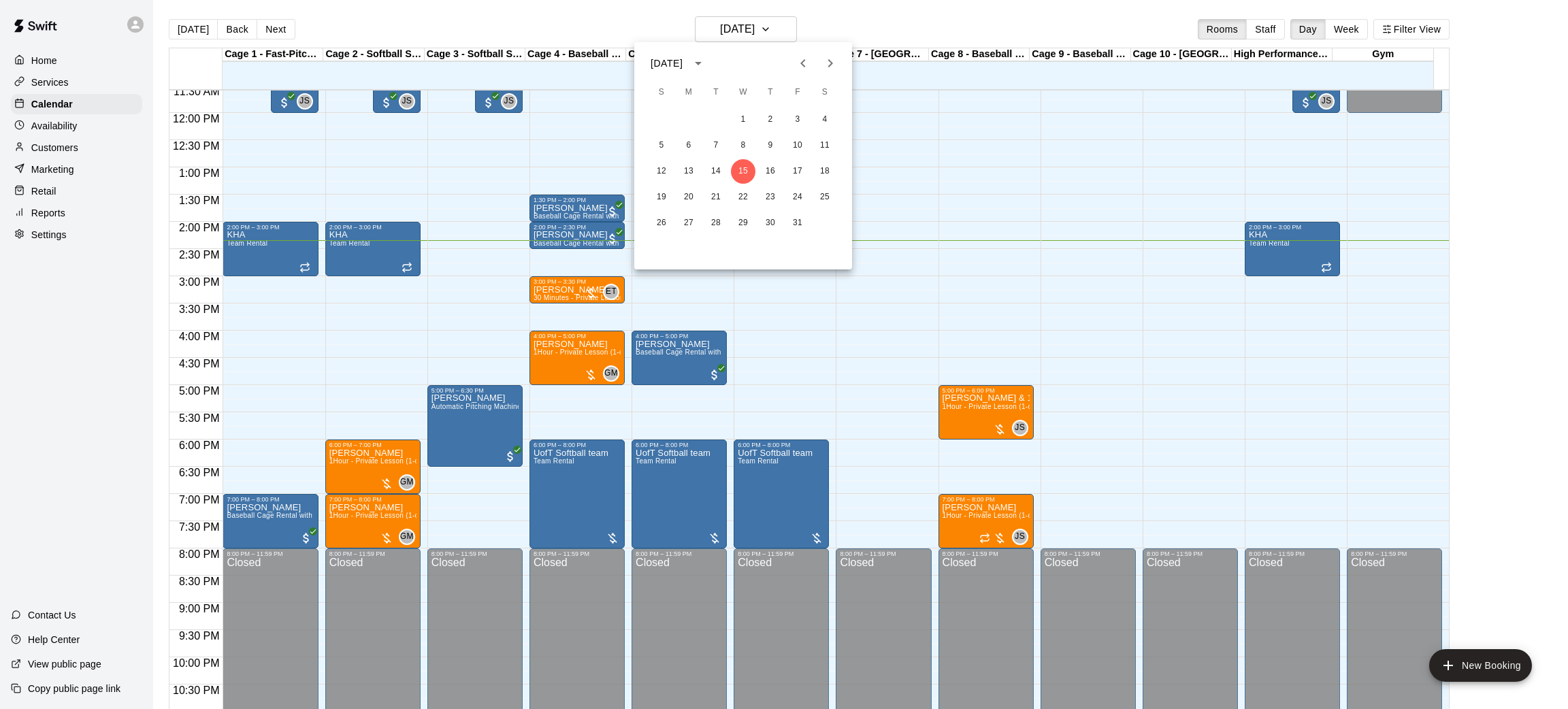
click at [832, 61] on icon "Next month" at bounding box center [830, 63] width 16 height 16
click at [763, 141] on button "8" at bounding box center [771, 146] width 25 height 25
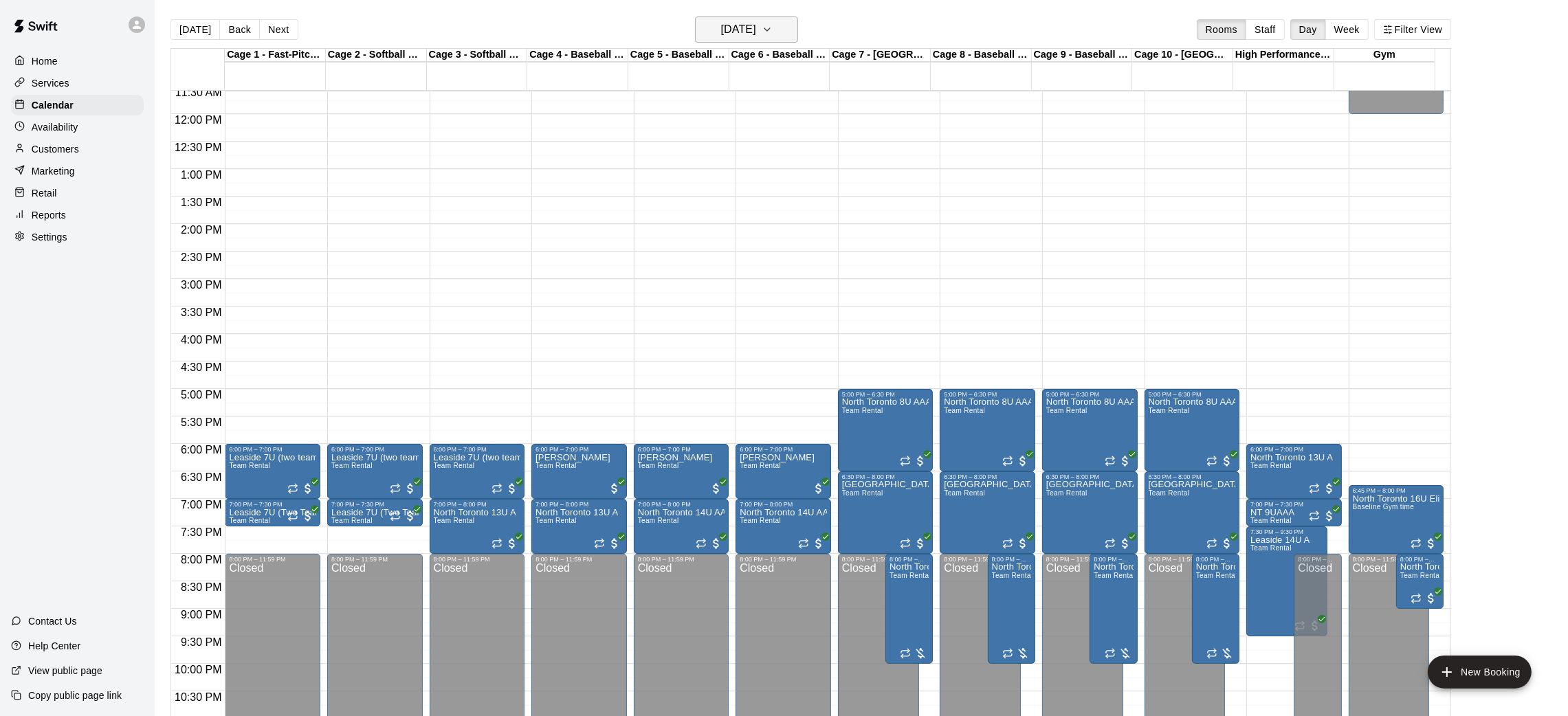
click at [733, 27] on h6 "[DATE]" at bounding box center [738, 30] width 35 height 19
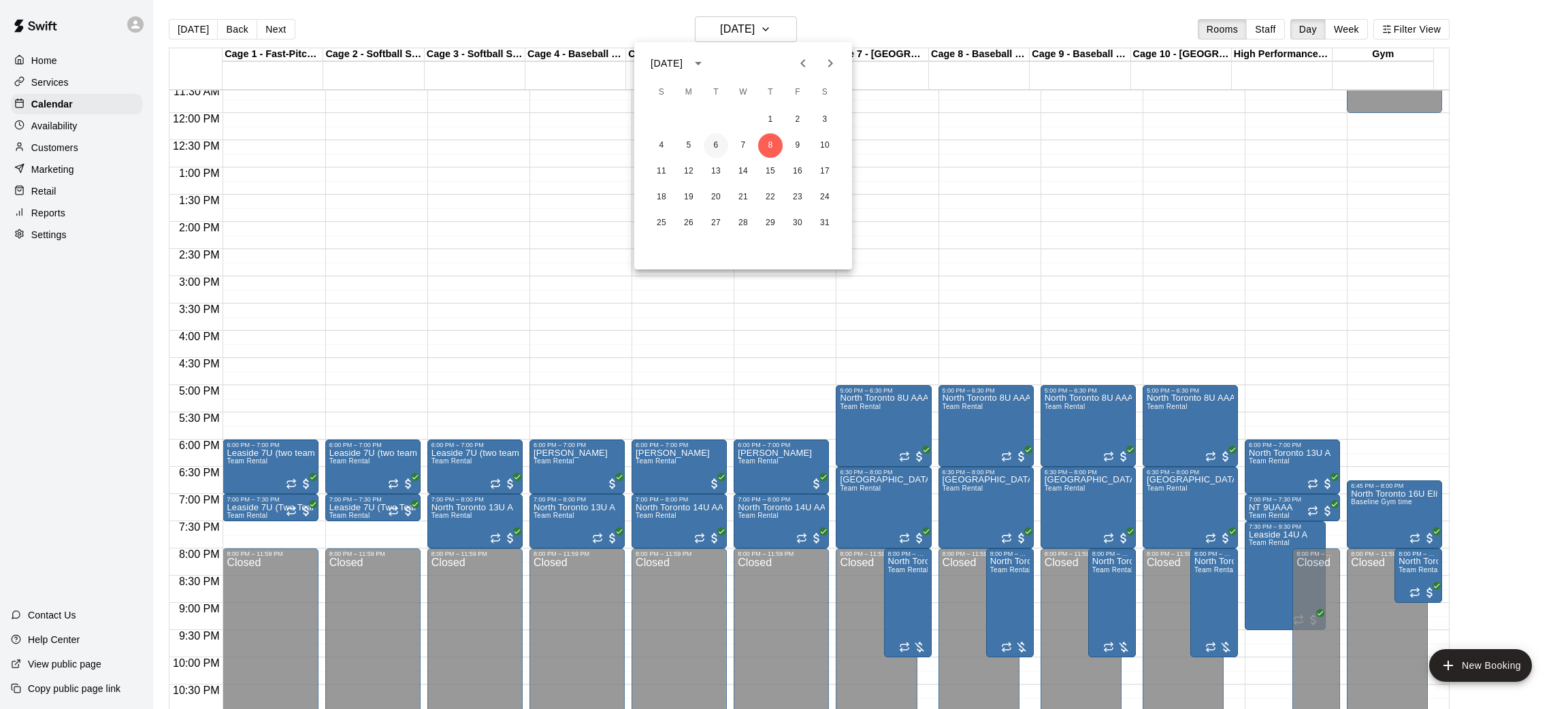
click at [722, 145] on button "6" at bounding box center [716, 146] width 25 height 25
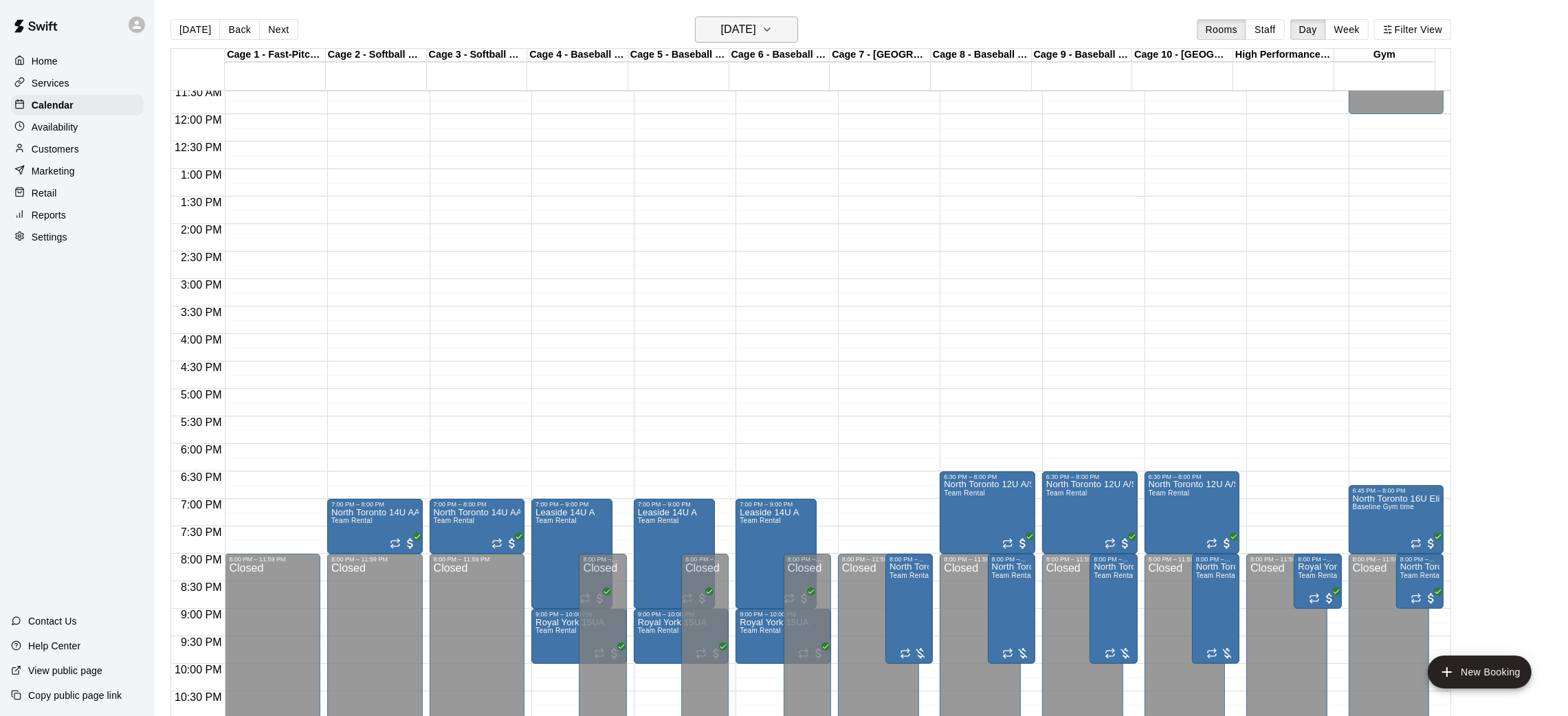
click at [756, 38] on h6 "[DATE]" at bounding box center [738, 30] width 35 height 19
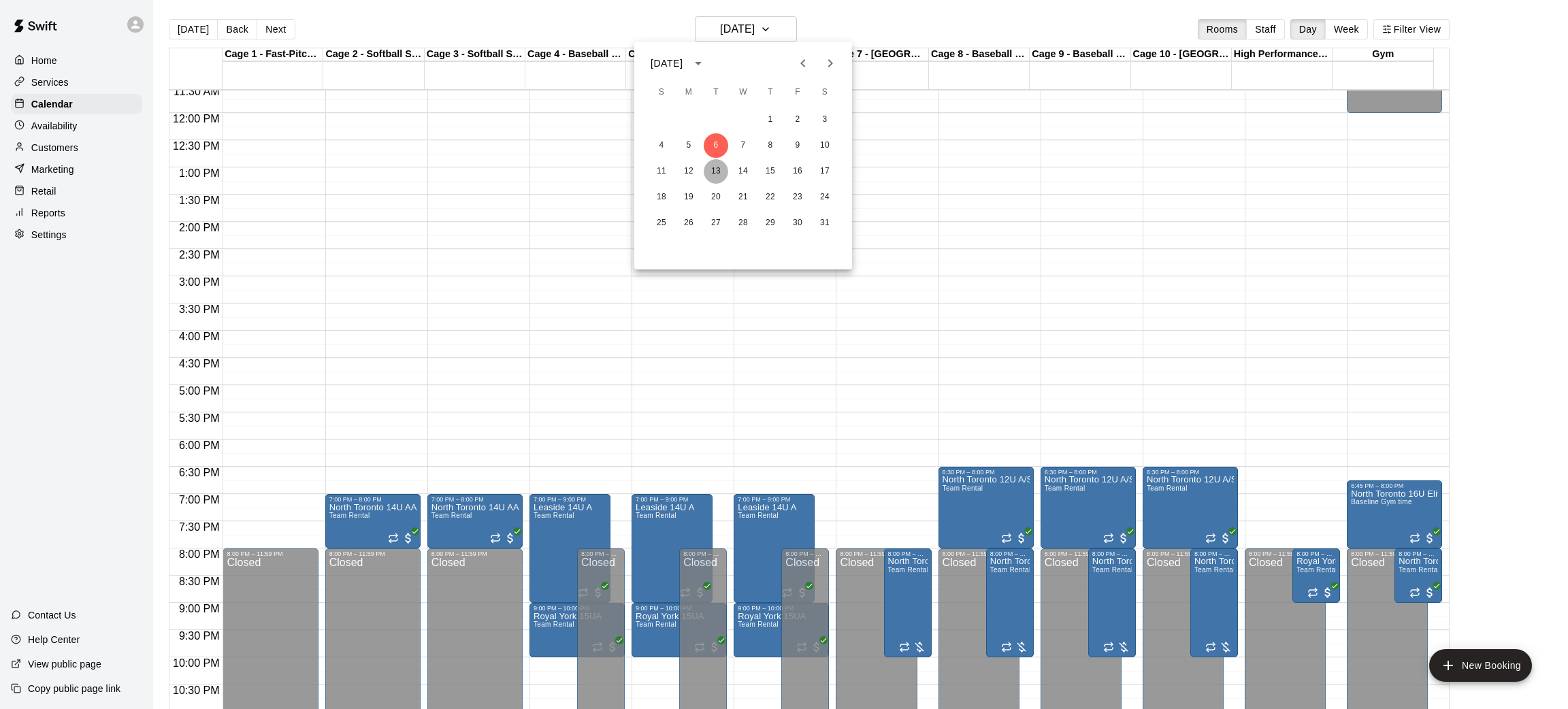
click at [718, 174] on button "13" at bounding box center [716, 171] width 25 height 25
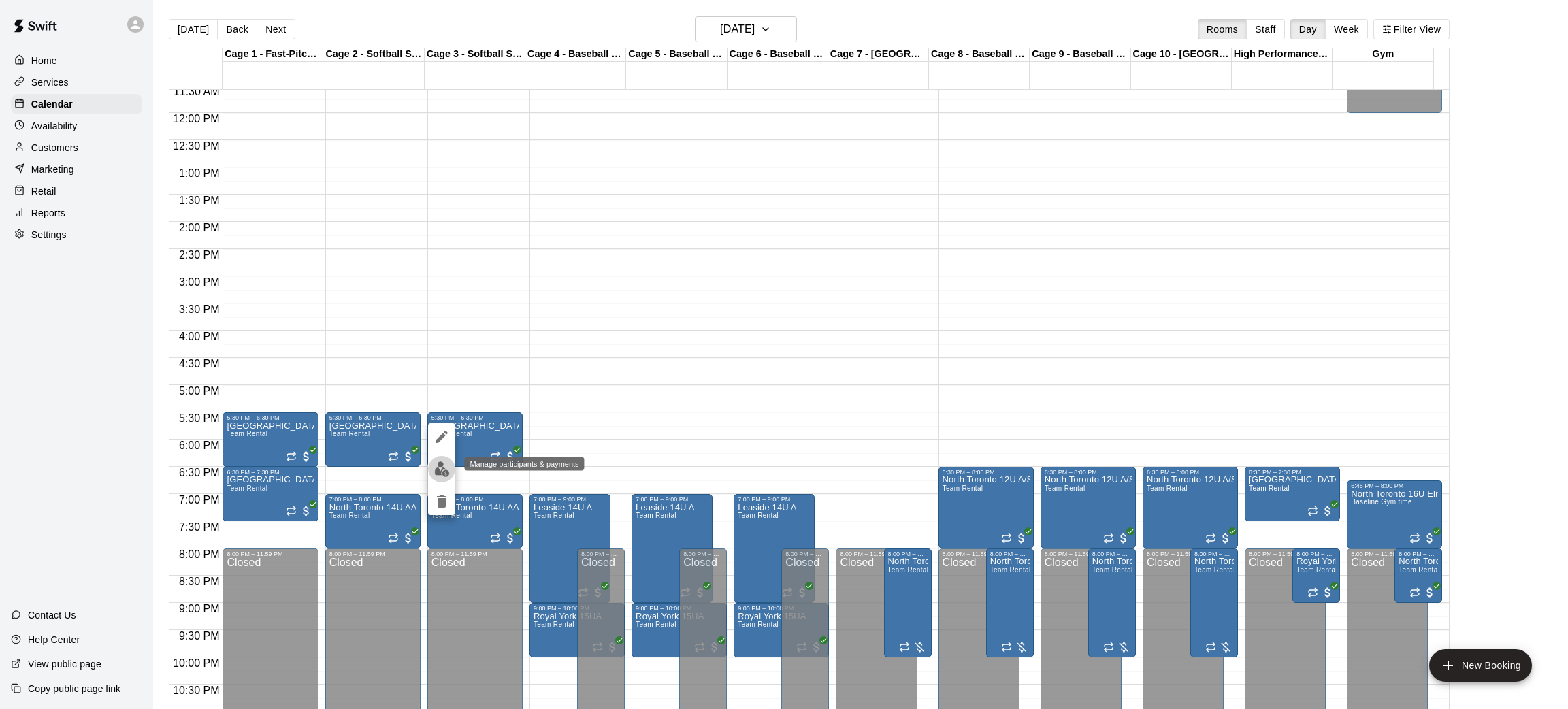
click at [449, 467] on img "edit" at bounding box center [442, 469] width 15 height 15
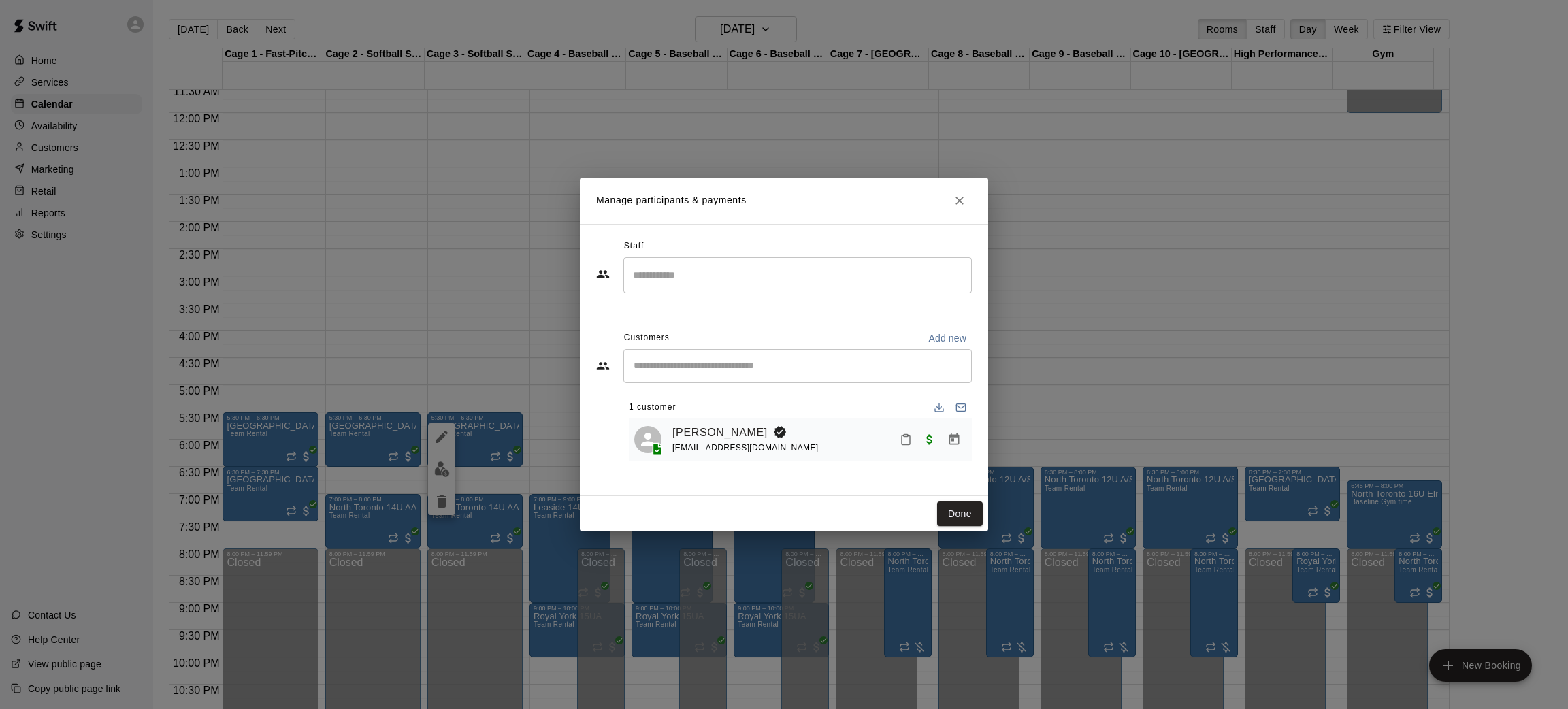
click at [962, 202] on icon "Close" at bounding box center [960, 201] width 14 height 14
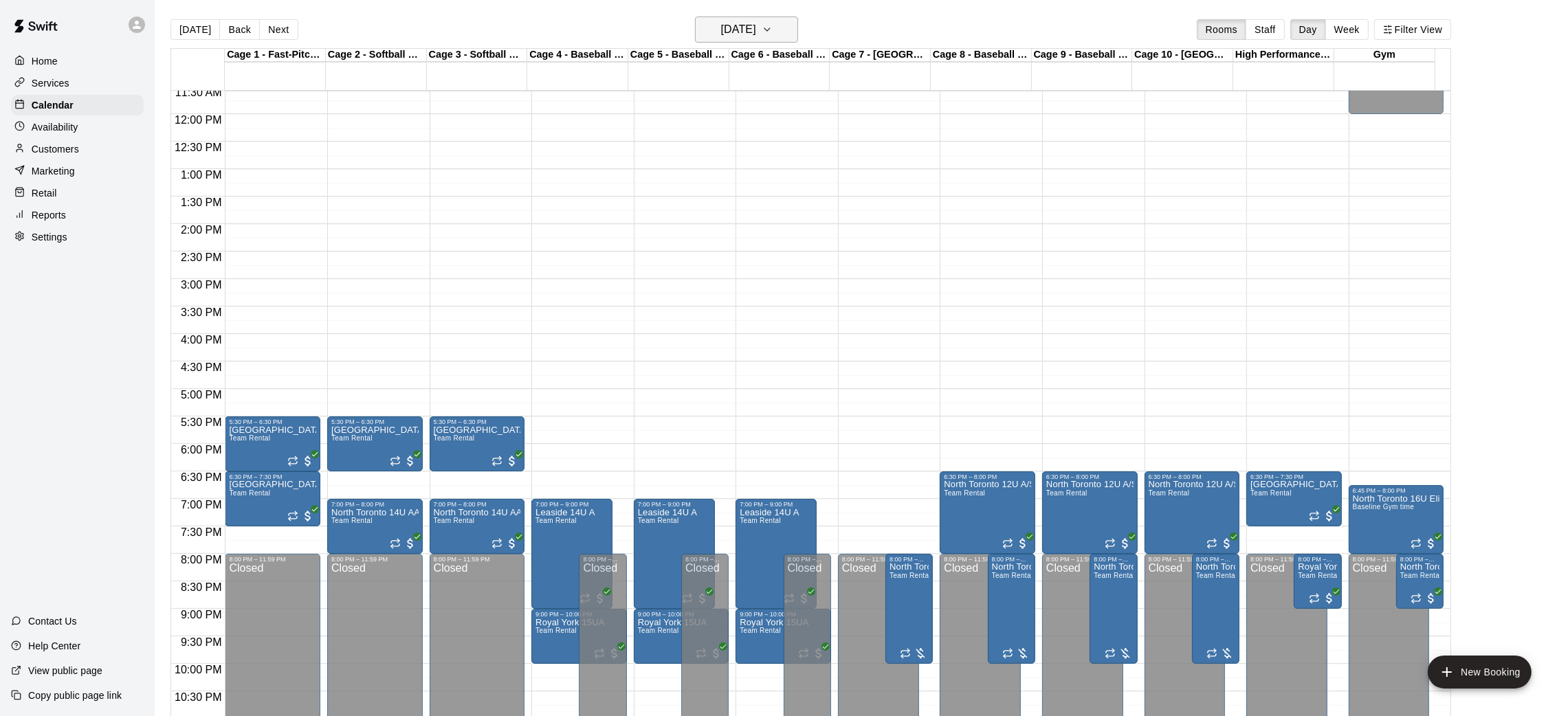
click at [736, 37] on h6 "[DATE]" at bounding box center [738, 30] width 35 height 19
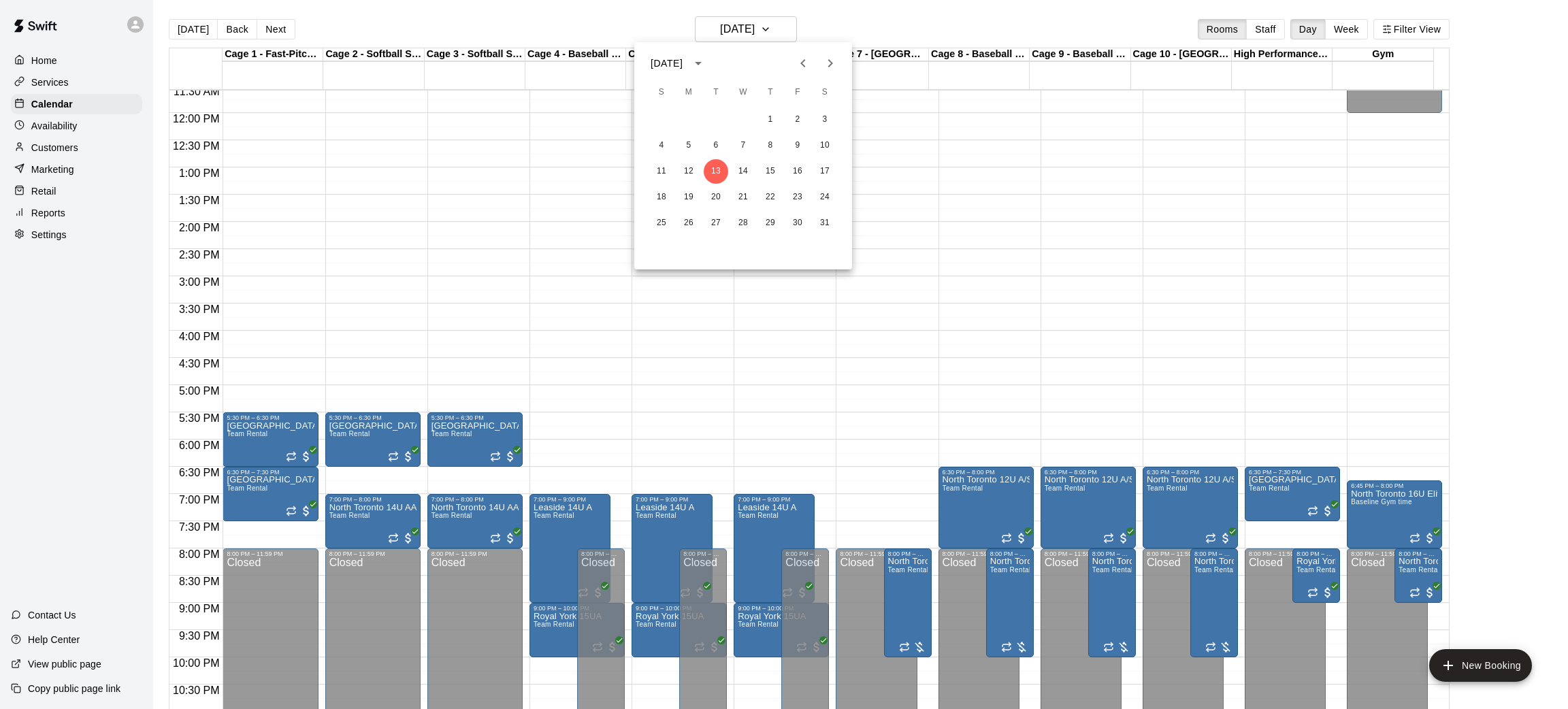
click at [806, 69] on icon "Previous month" at bounding box center [803, 63] width 16 height 16
click at [744, 200] on button "22" at bounding box center [743, 198] width 25 height 25
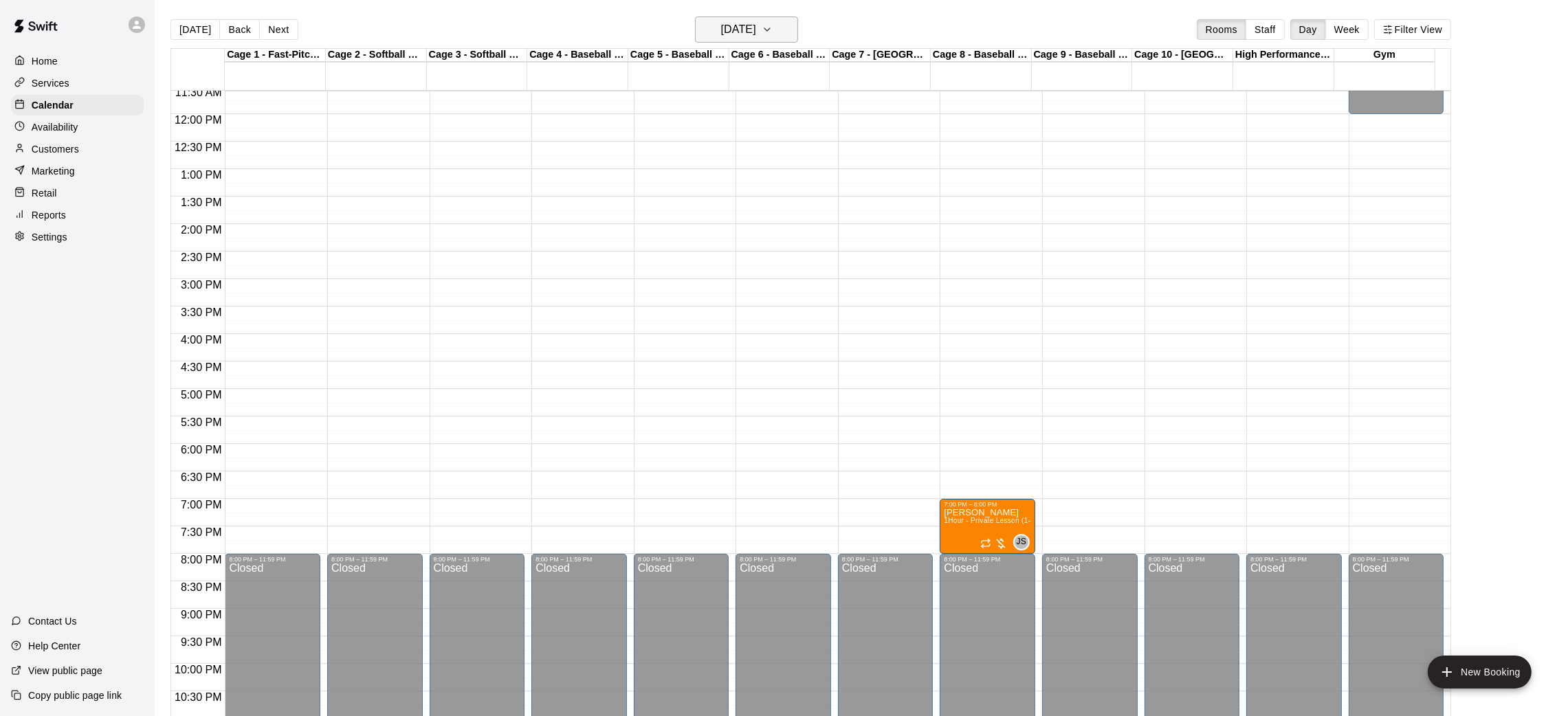
click at [756, 37] on h6 "[DATE]" at bounding box center [738, 30] width 35 height 19
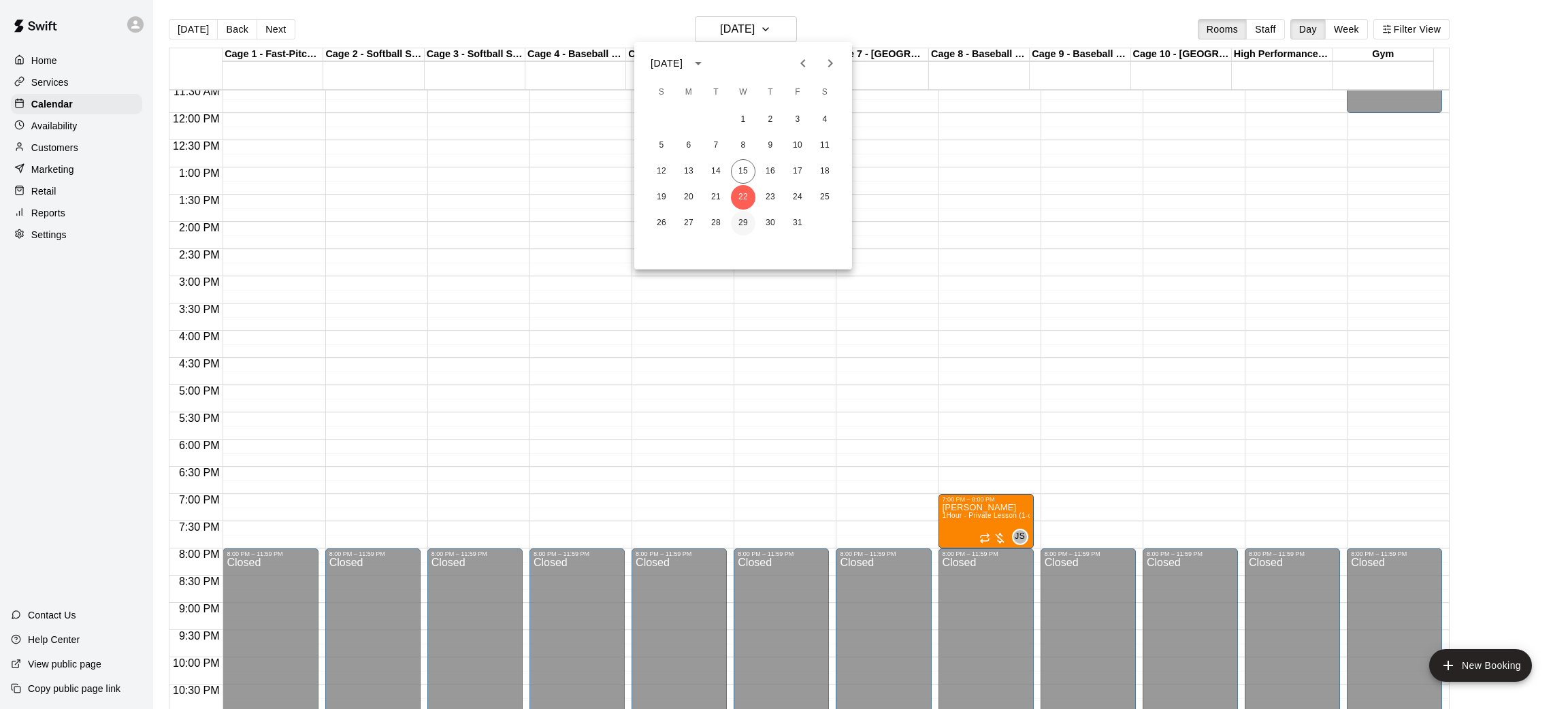
click at [738, 225] on button "29" at bounding box center [743, 223] width 25 height 25
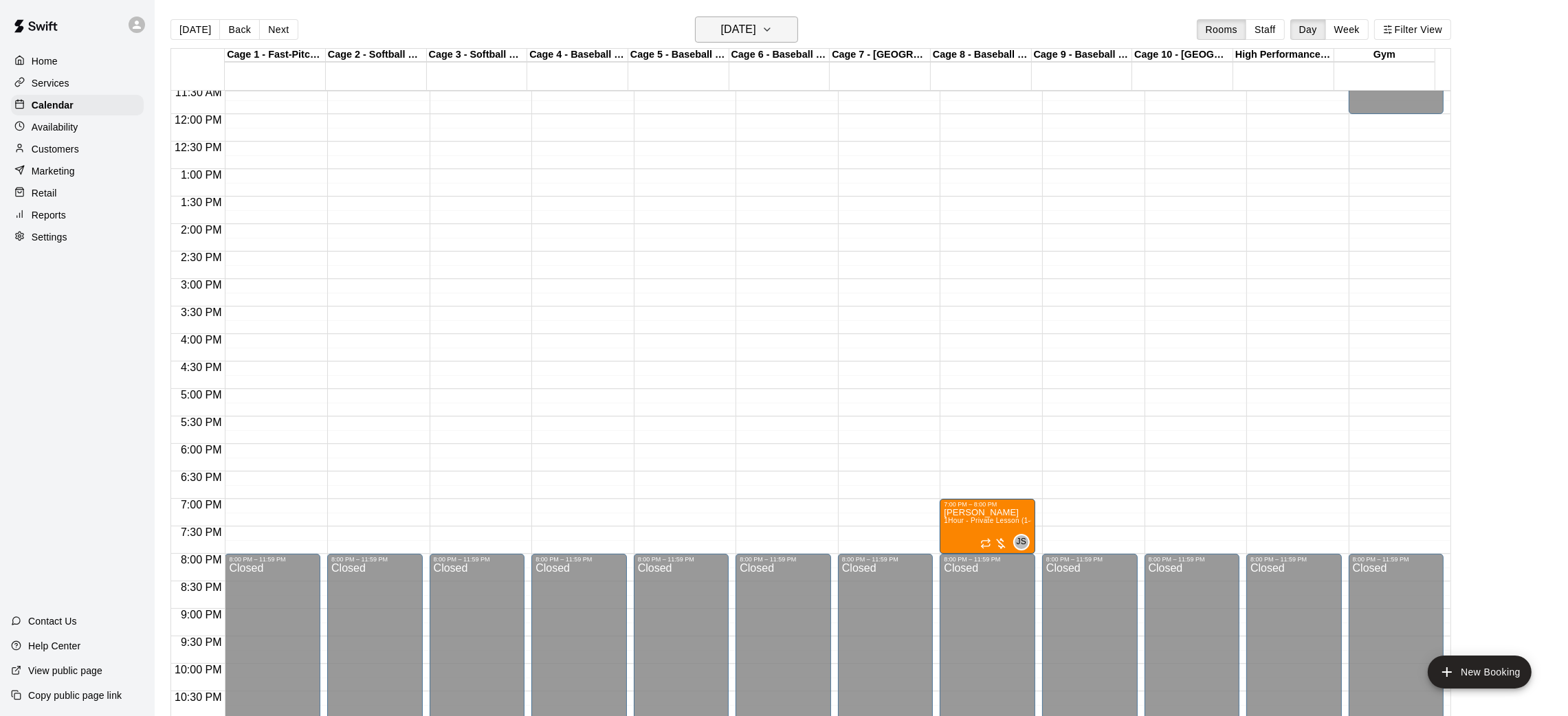
click at [793, 20] on button "[DATE]" at bounding box center [747, 29] width 103 height 26
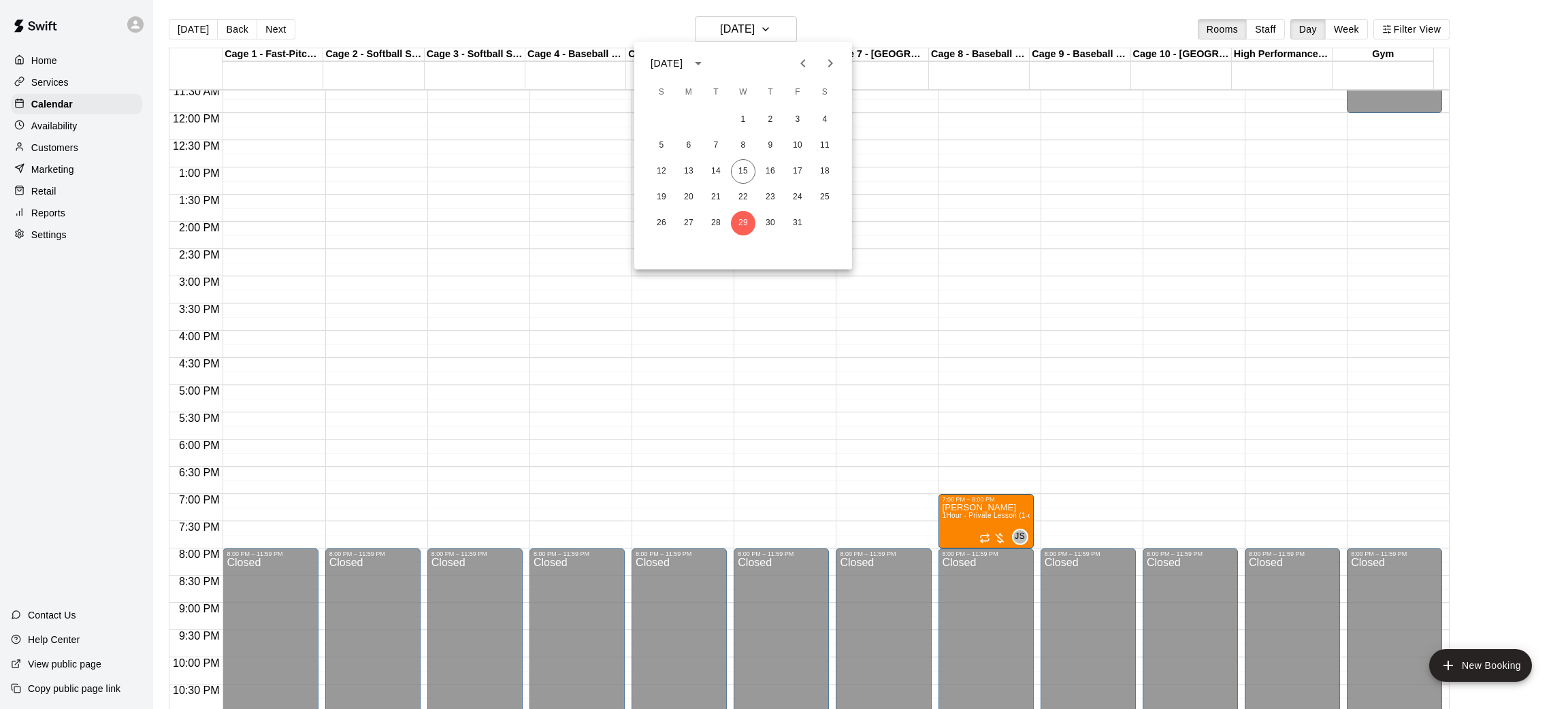
click at [839, 59] on button "Next month" at bounding box center [830, 63] width 27 height 27
click at [744, 145] on button "5" at bounding box center [743, 146] width 25 height 25
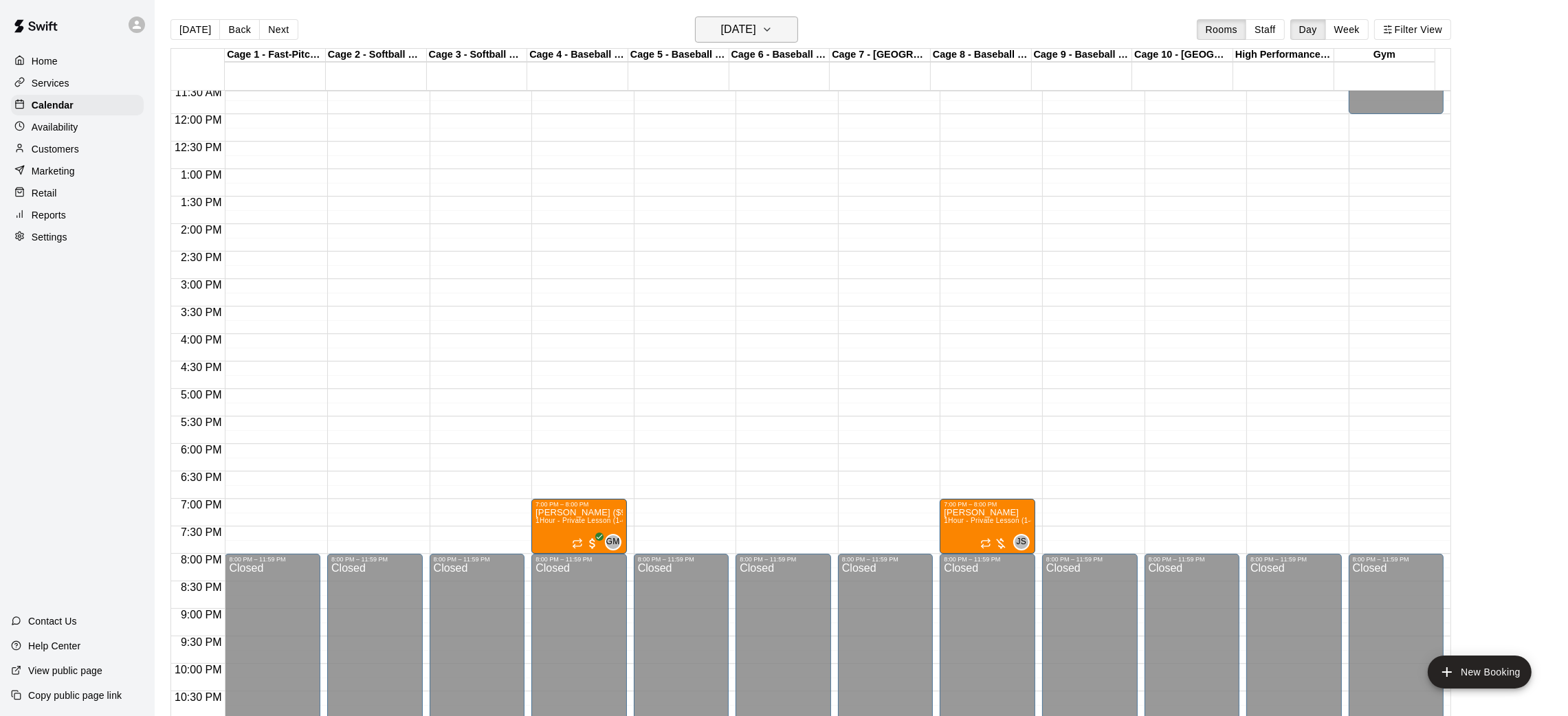
click at [756, 23] on h6 "[DATE]" at bounding box center [738, 30] width 35 height 19
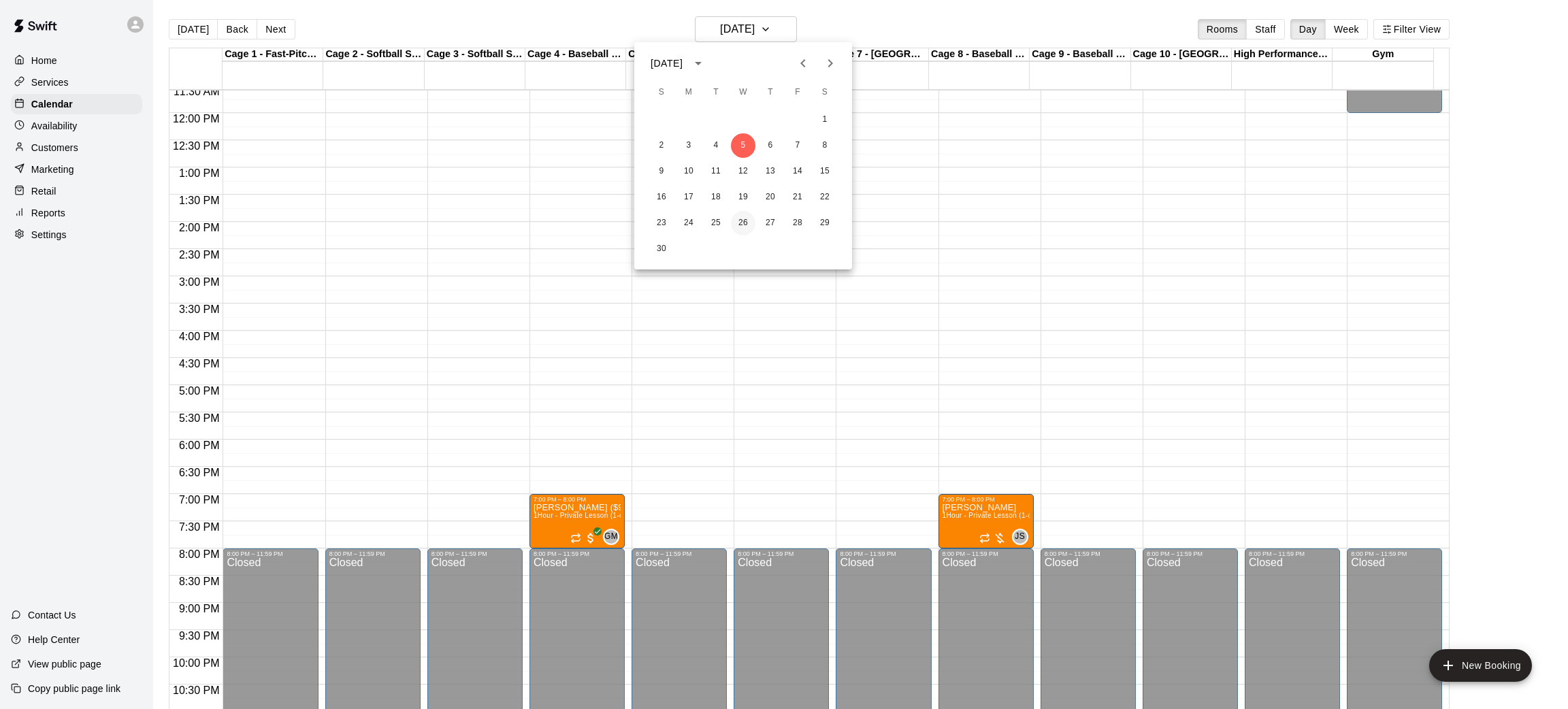
click at [745, 219] on button "26" at bounding box center [743, 223] width 25 height 25
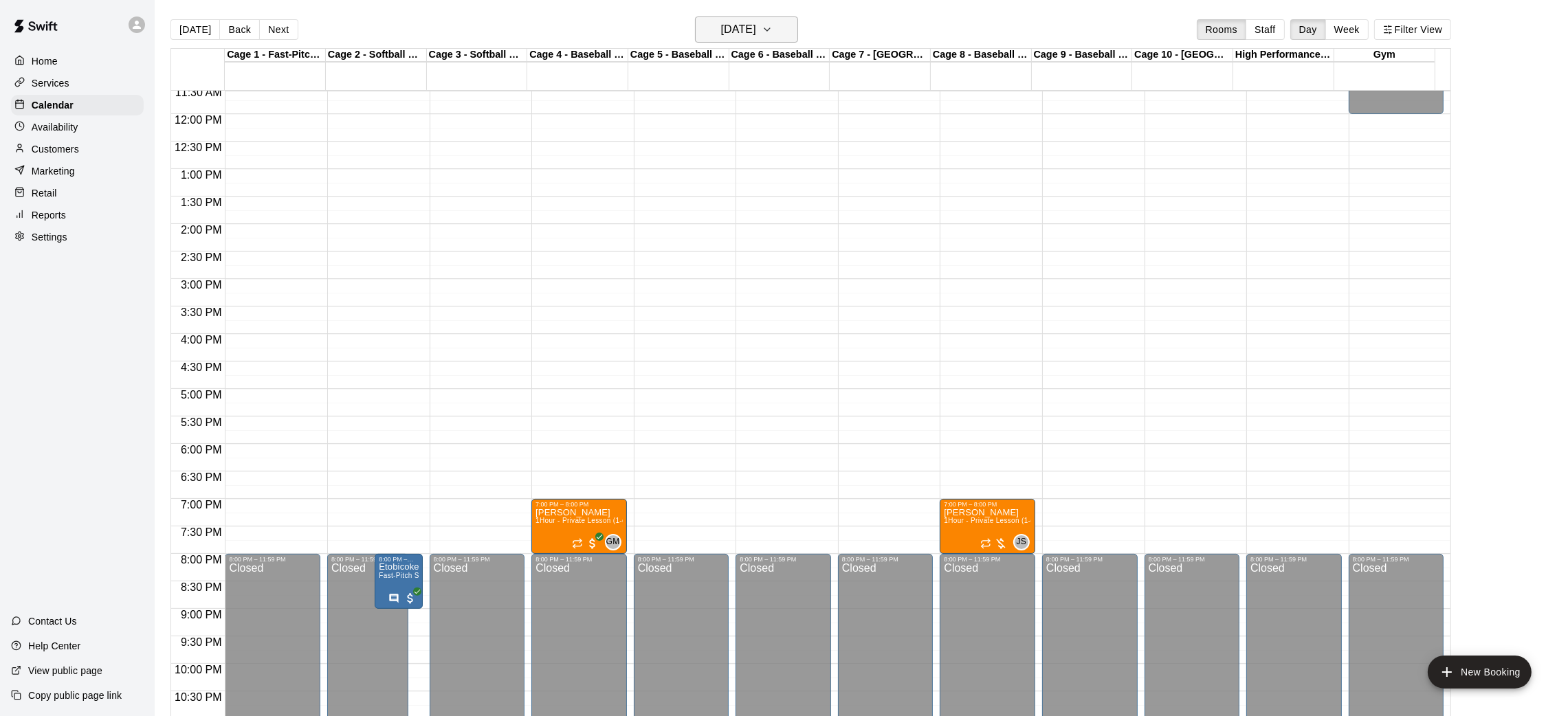
click at [756, 26] on h6 "[DATE]" at bounding box center [738, 30] width 35 height 19
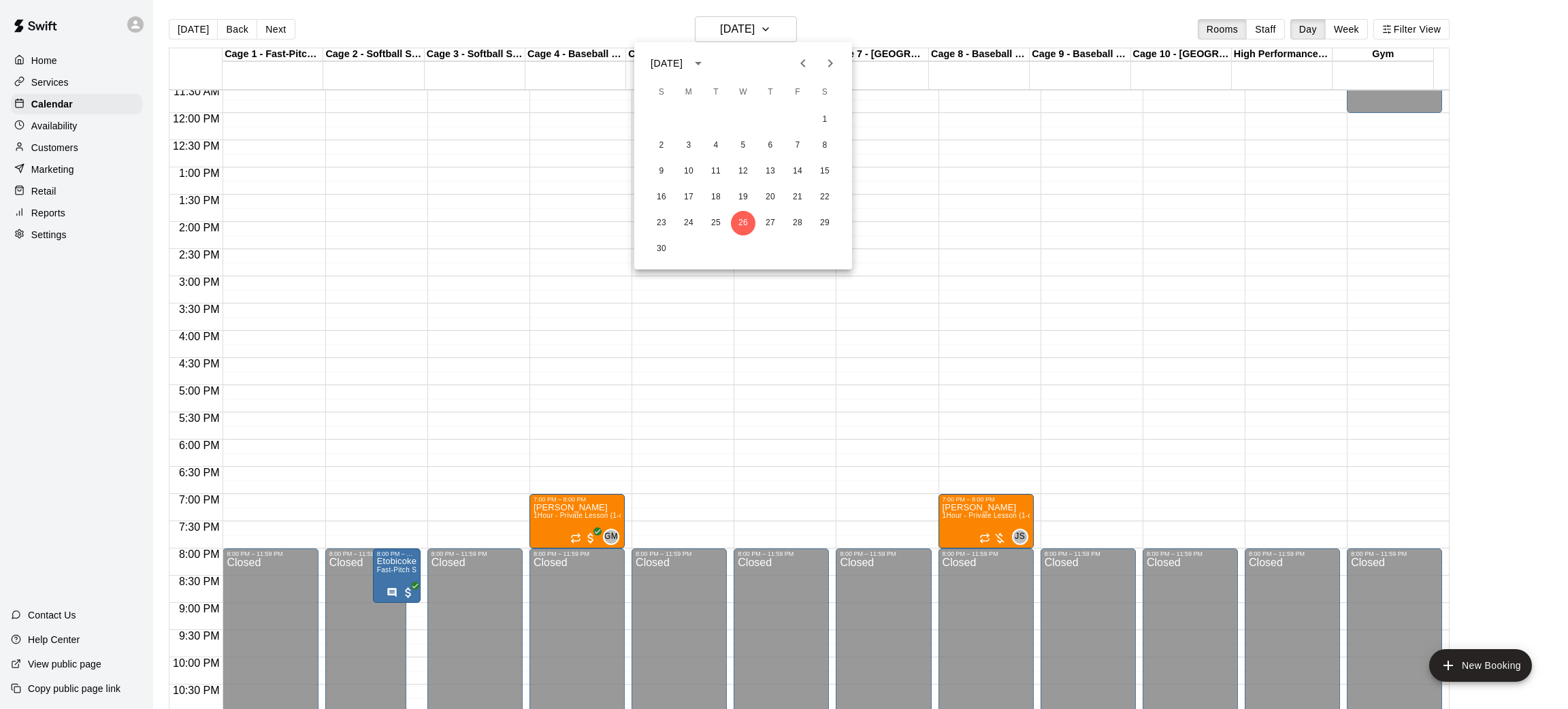
click at [832, 71] on icon "Next month" at bounding box center [830, 63] width 16 height 16
click at [737, 117] on button "3" at bounding box center [743, 120] width 25 height 25
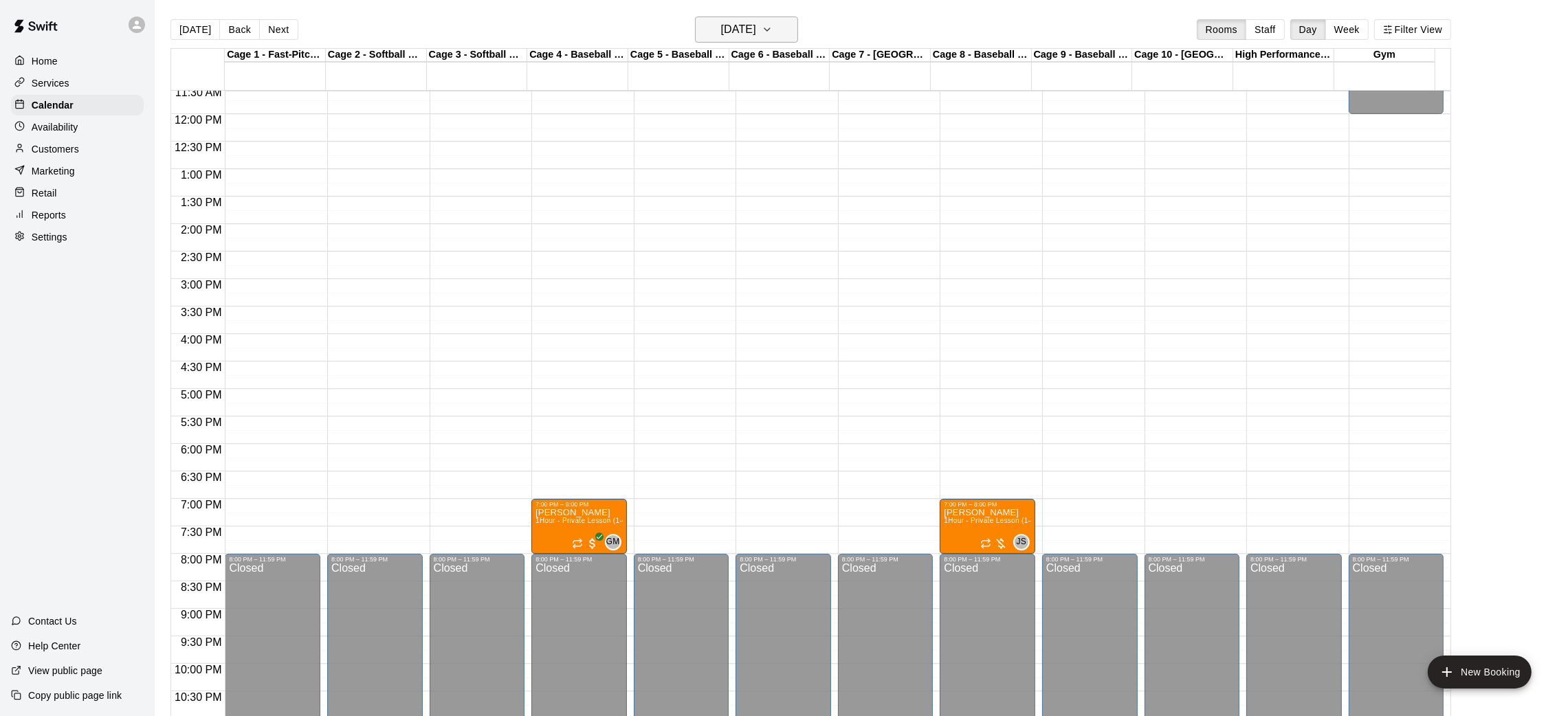
click at [756, 23] on h6 "[DATE]" at bounding box center [738, 30] width 35 height 19
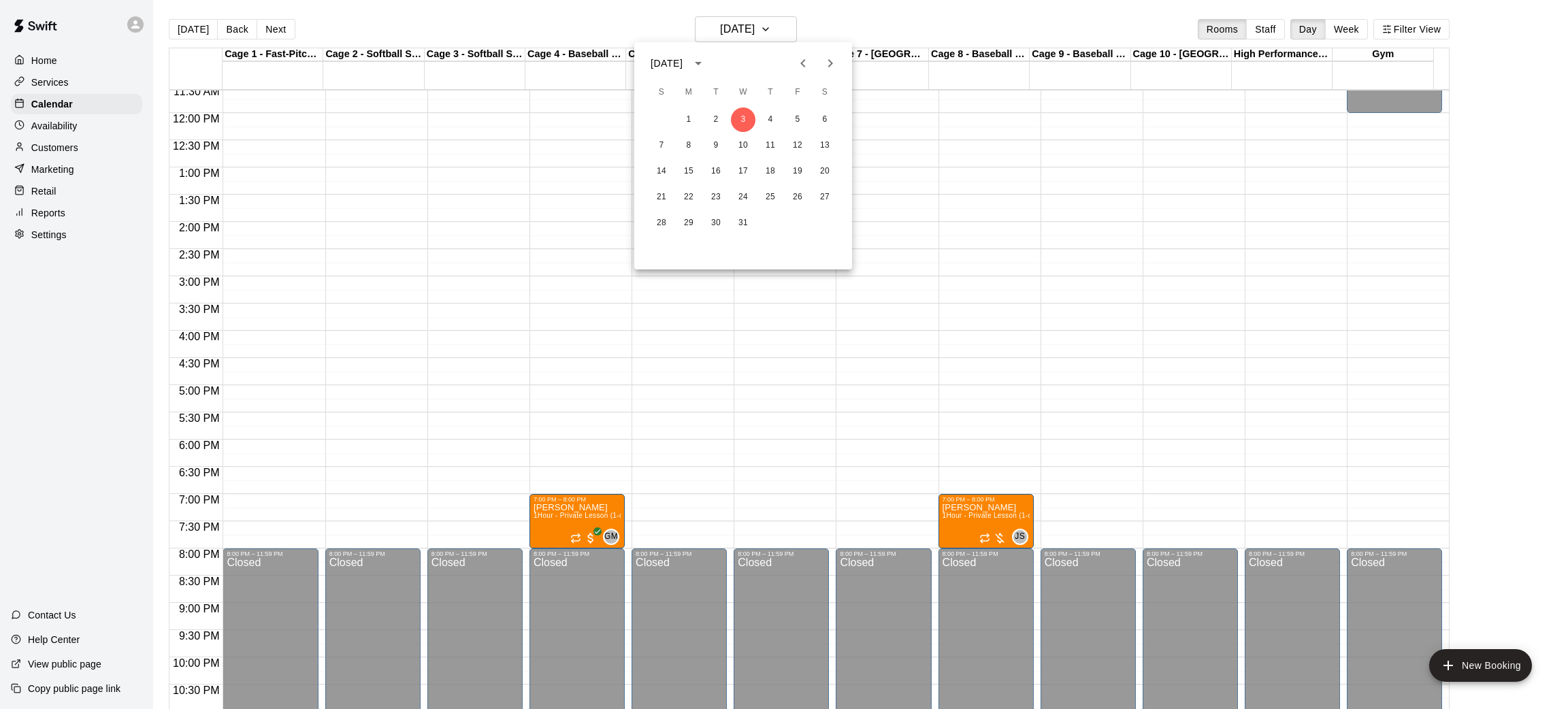
click at [826, 60] on icon "Next month" at bounding box center [830, 63] width 16 height 16
click at [799, 66] on icon "Previous month" at bounding box center [803, 63] width 16 height 16
click at [718, 123] on button "2" at bounding box center [716, 120] width 25 height 25
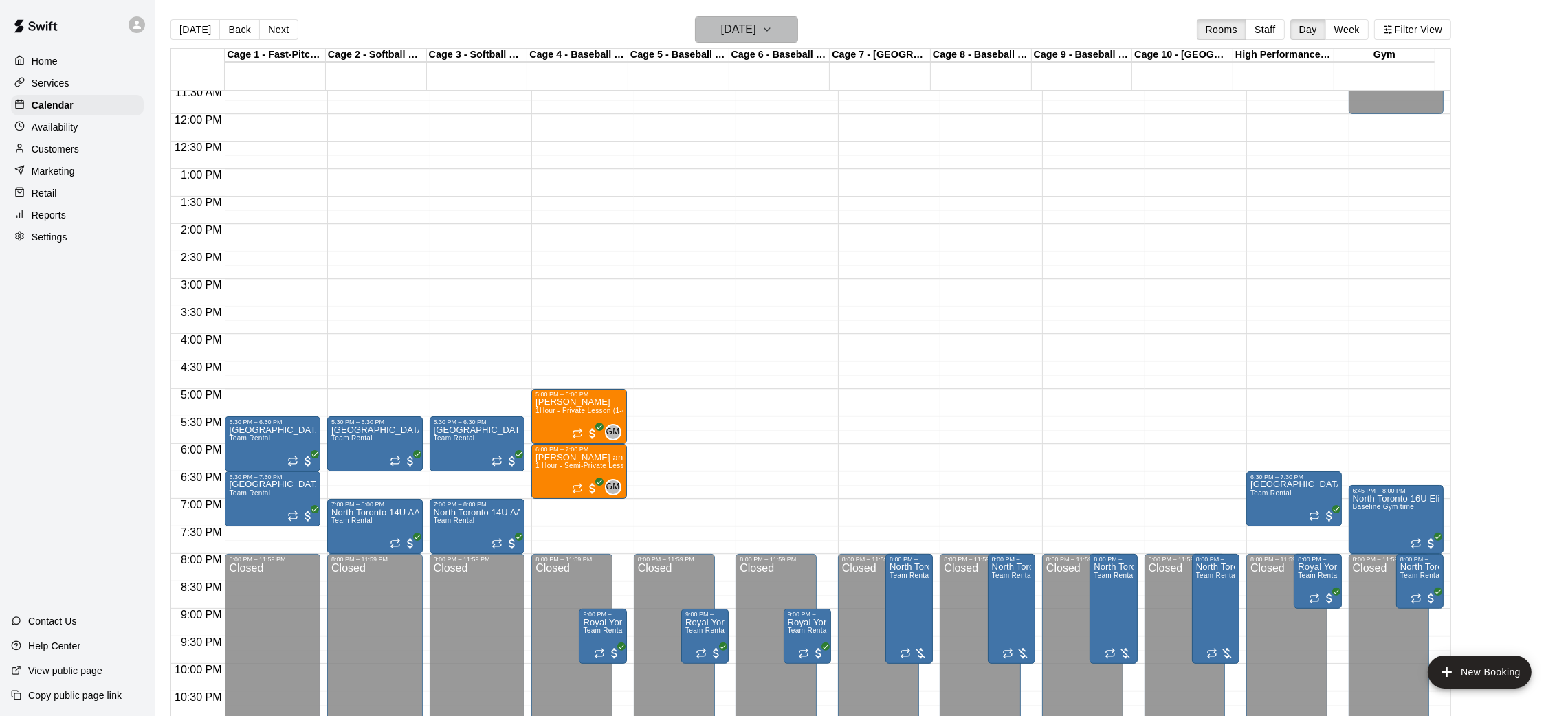
click at [753, 23] on h6 "[DATE]" at bounding box center [738, 30] width 35 height 19
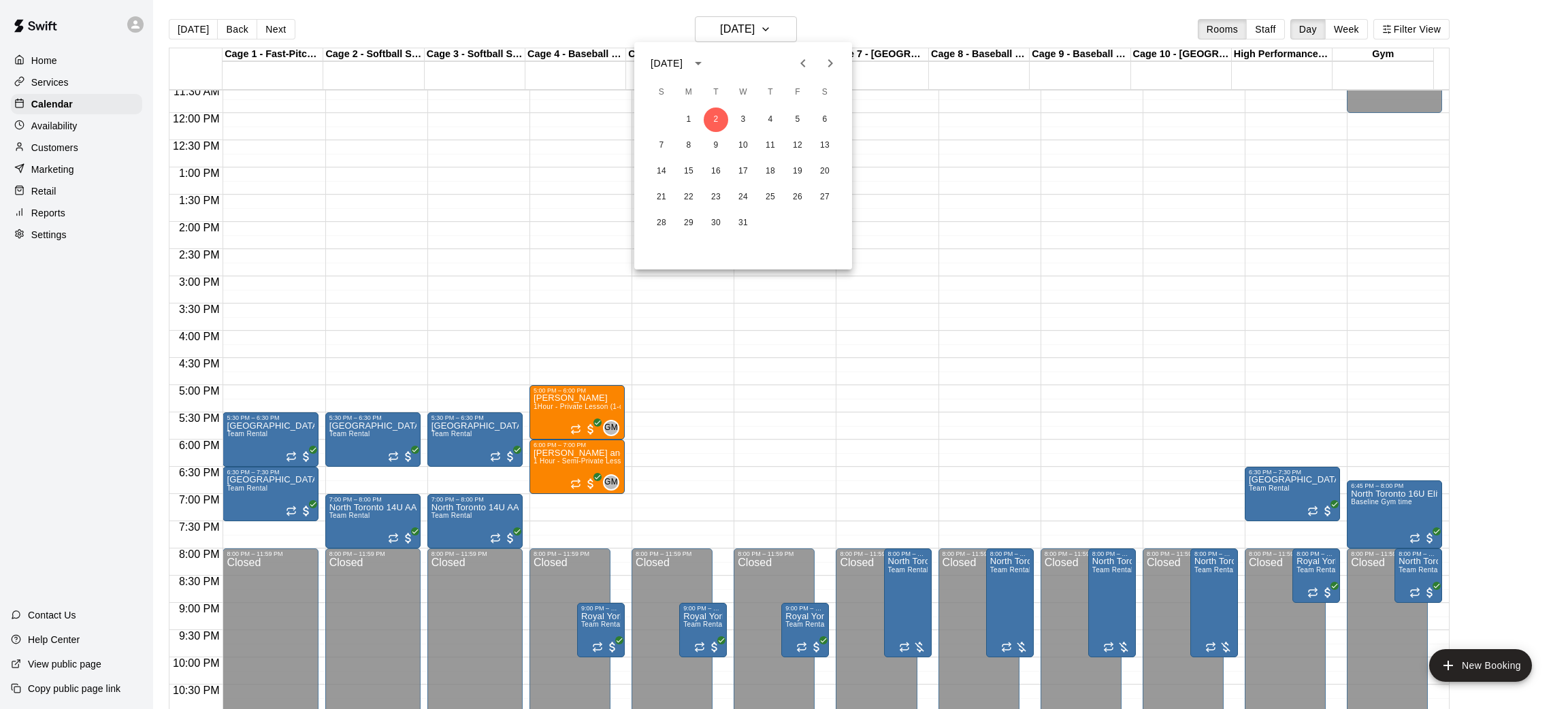
click at [793, 60] on button "Previous month" at bounding box center [803, 63] width 27 height 27
click at [714, 193] on button "21" at bounding box center [716, 198] width 25 height 25
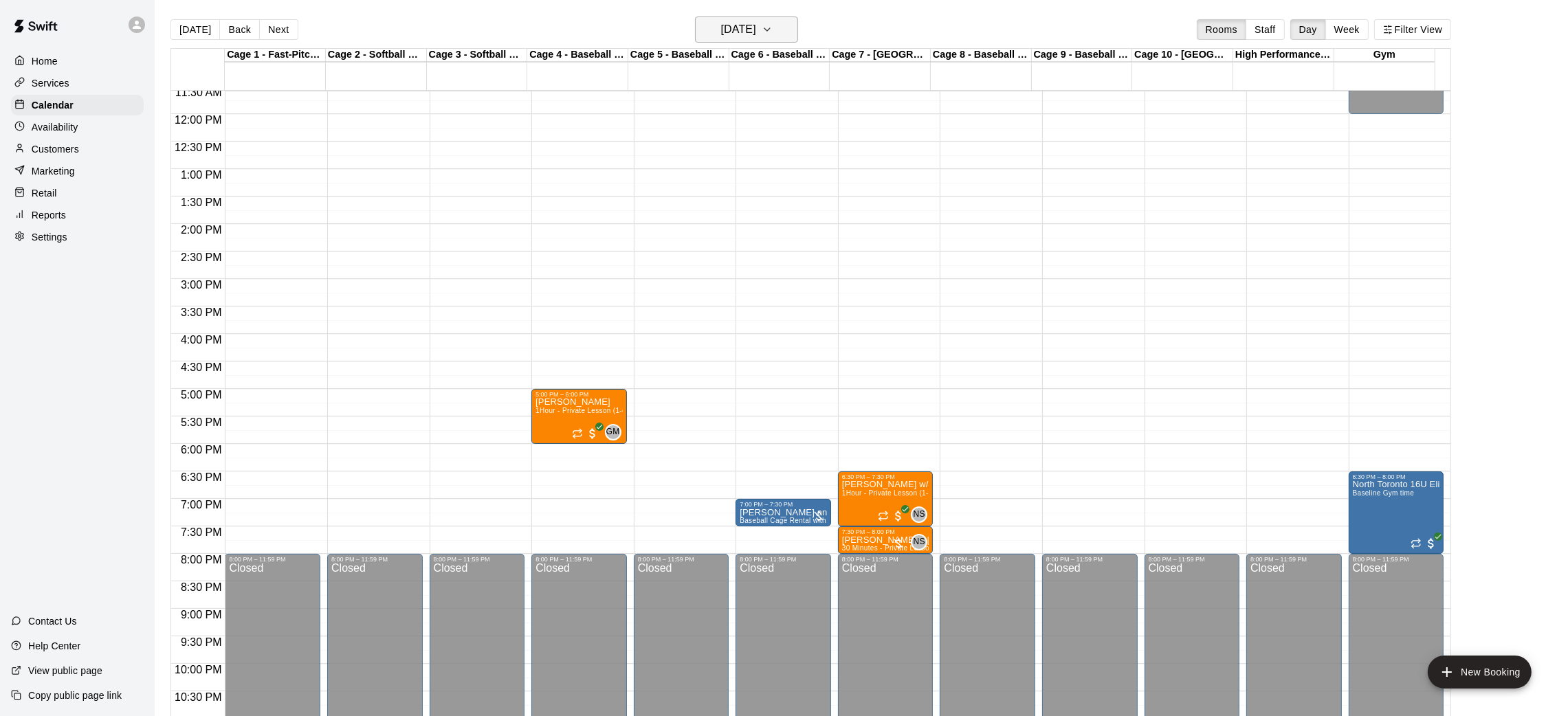
click at [752, 34] on h6 "[DATE]" at bounding box center [738, 30] width 35 height 19
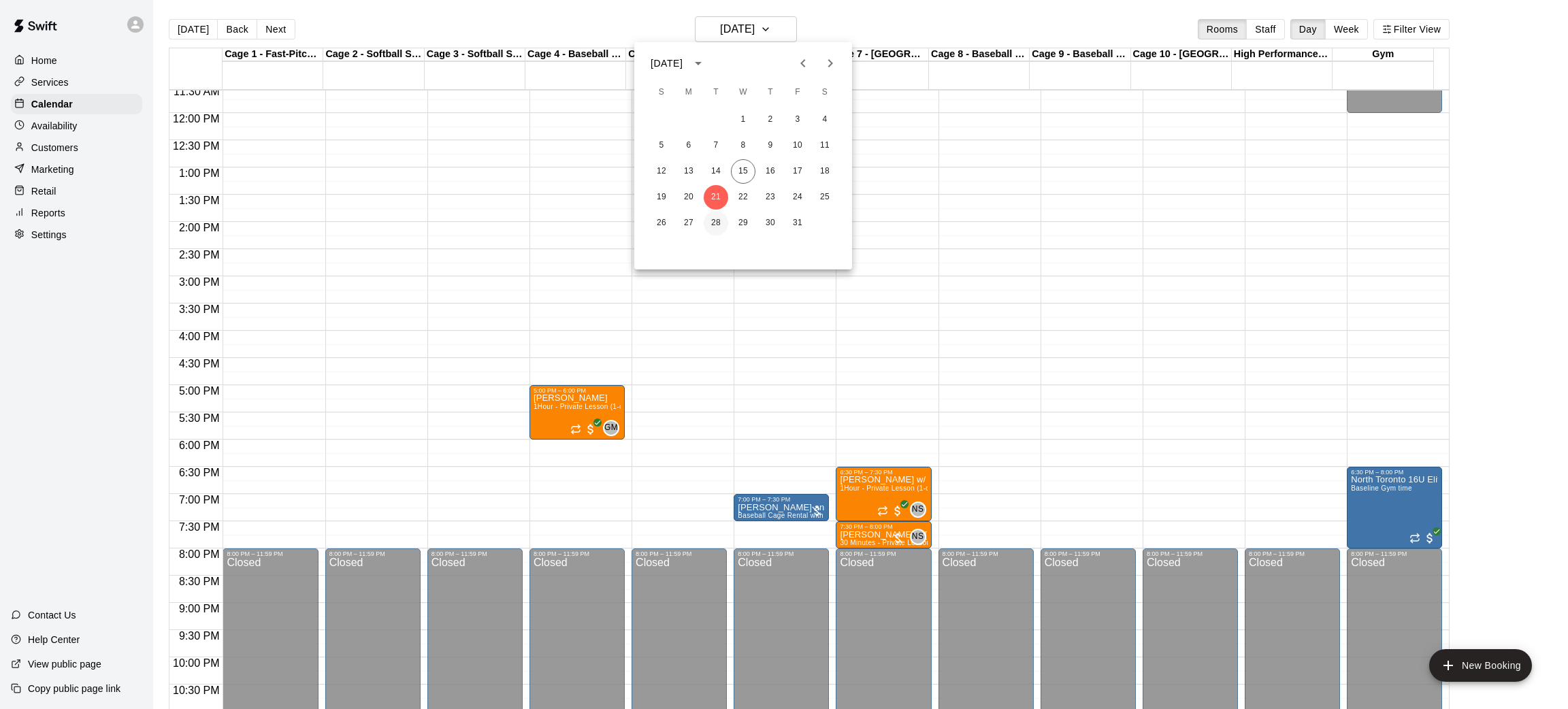
click at [716, 230] on button "28" at bounding box center [716, 223] width 25 height 25
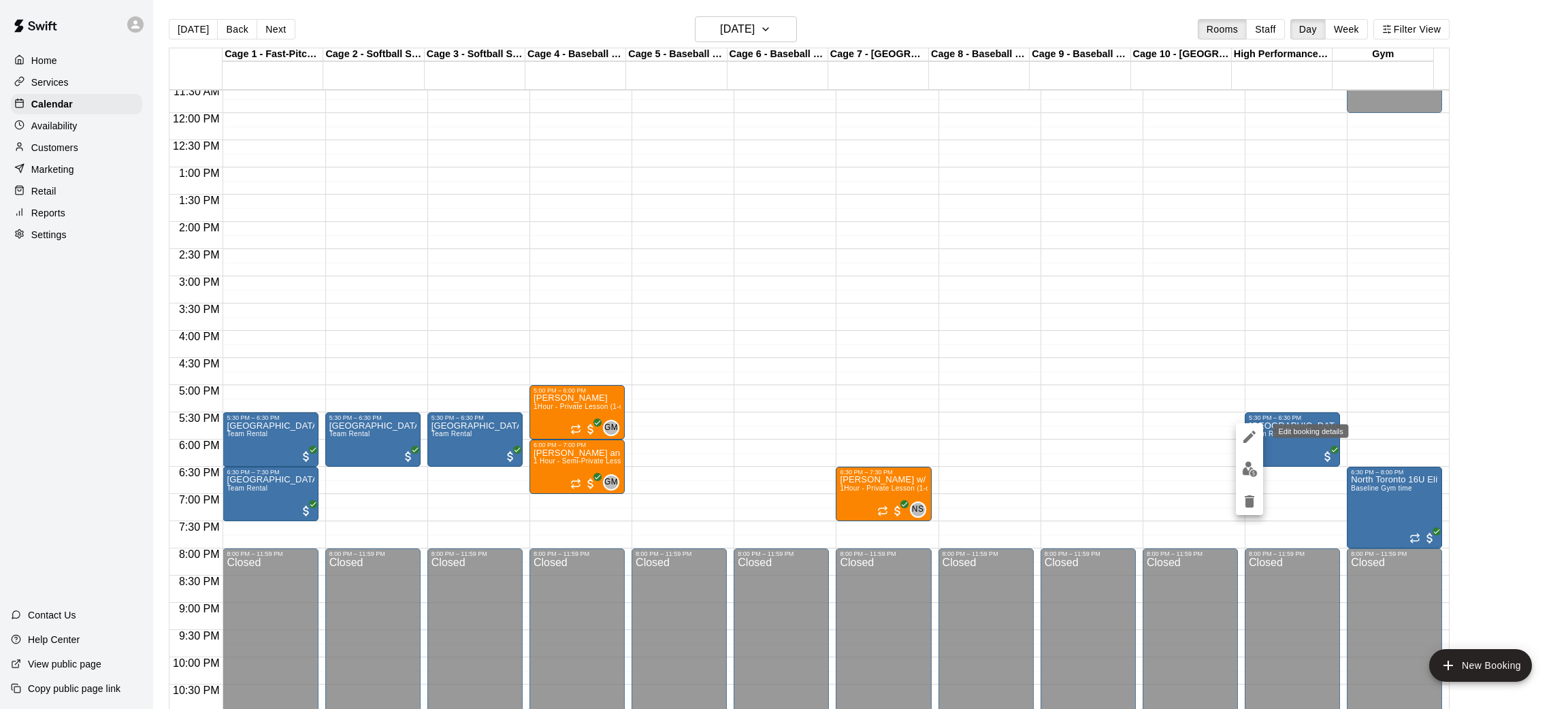
click at [1251, 436] on icon "edit" at bounding box center [1250, 437] width 12 height 12
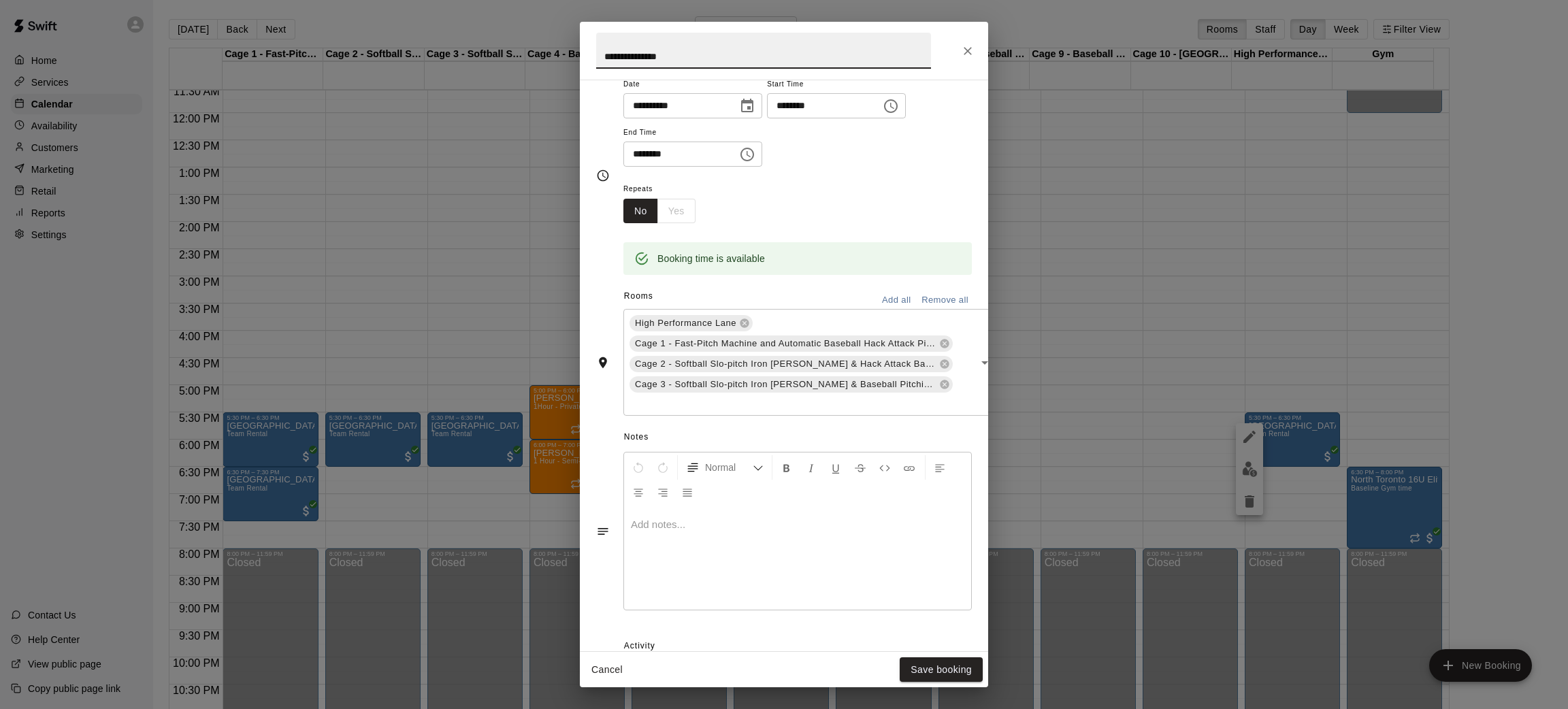
scroll to position [46, 0]
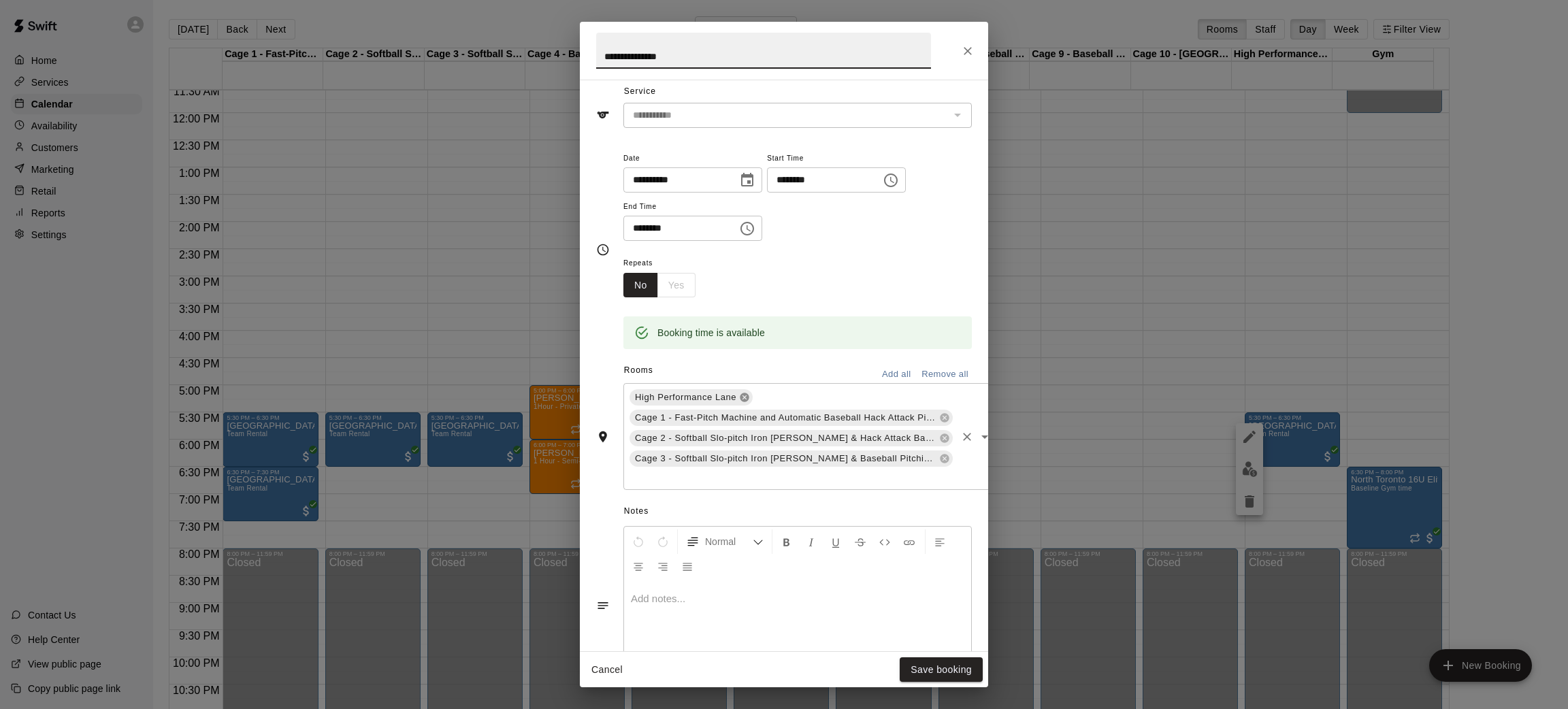
click at [740, 403] on icon at bounding box center [745, 398] width 11 height 11
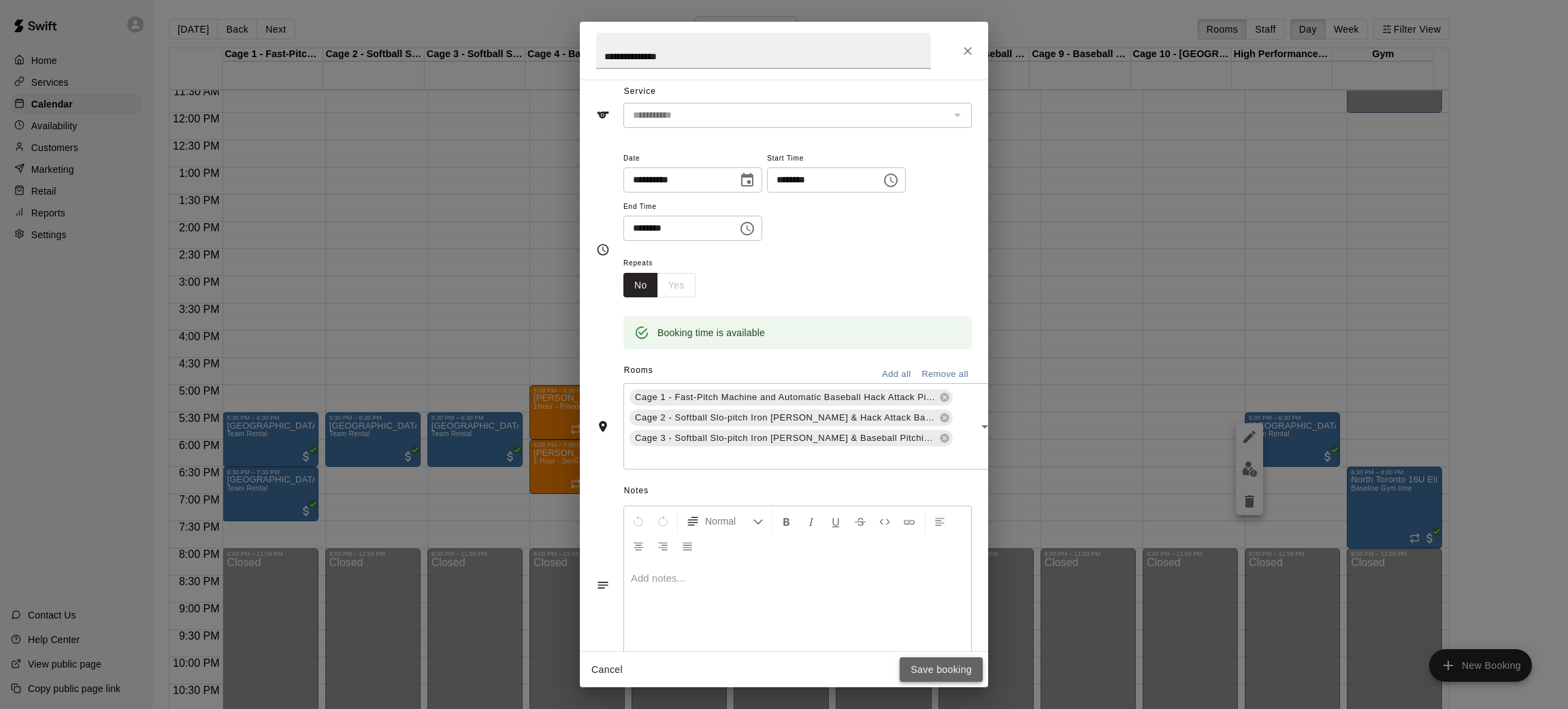
click at [933, 673] on button "Save booking" at bounding box center [942, 670] width 83 height 25
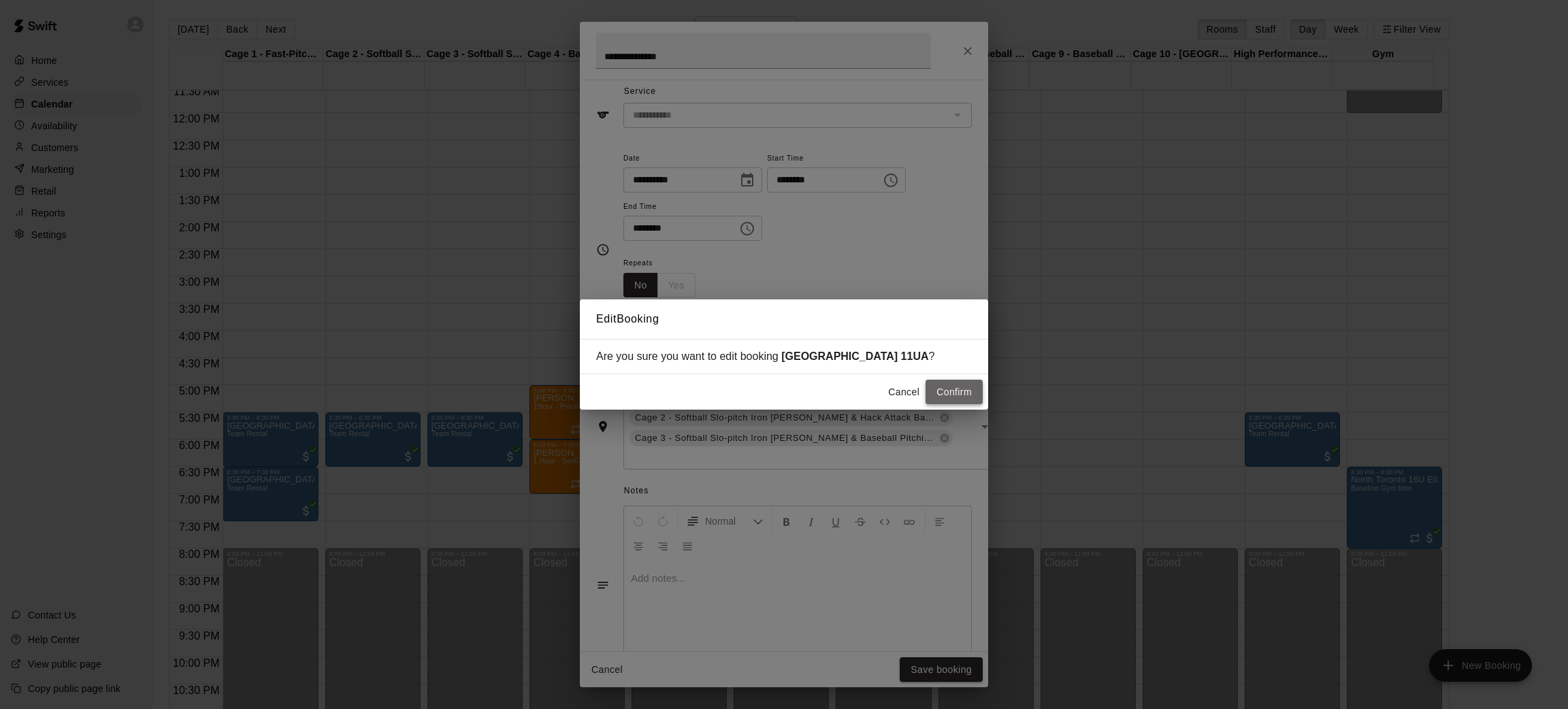
click at [952, 396] on button "Confirm" at bounding box center [954, 392] width 57 height 25
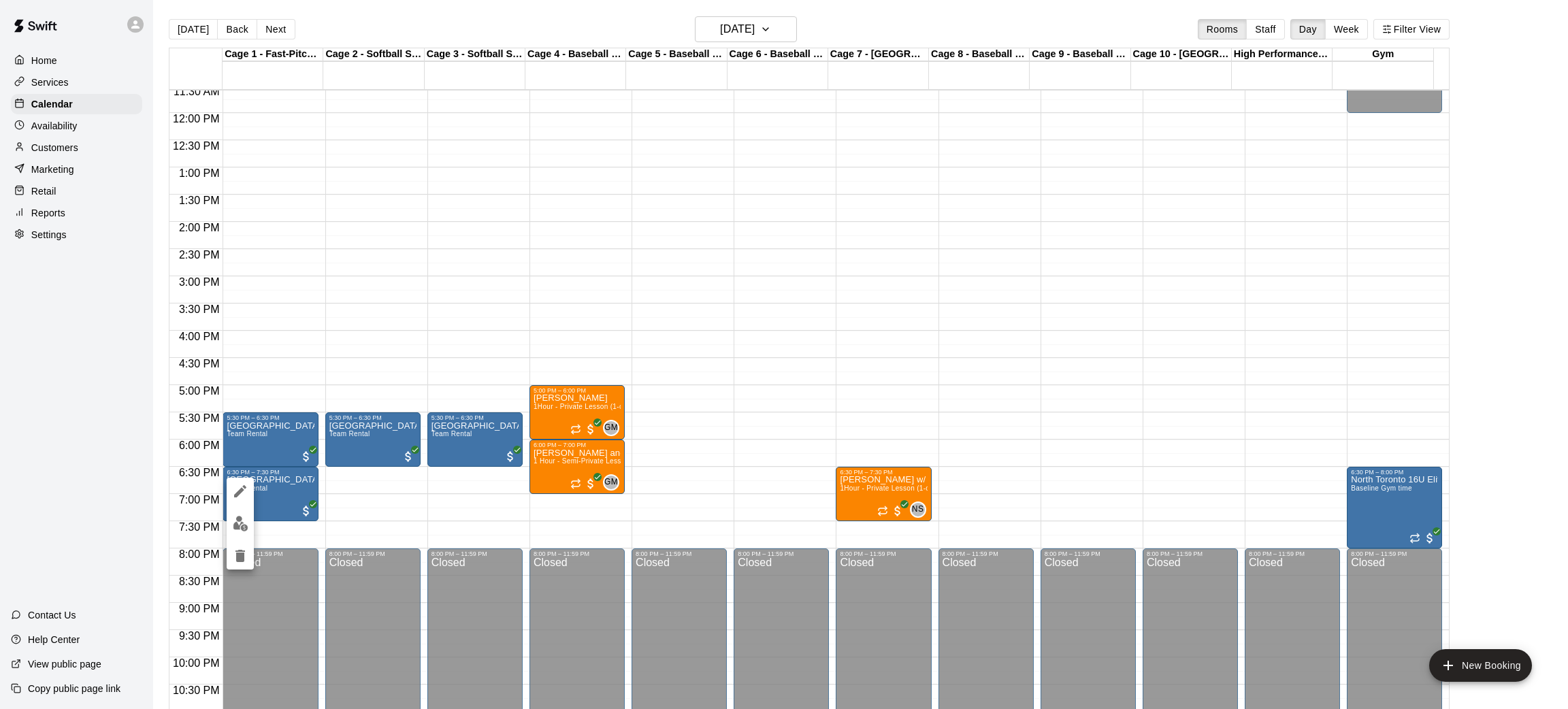
click at [238, 489] on icon "edit" at bounding box center [239, 491] width 16 height 16
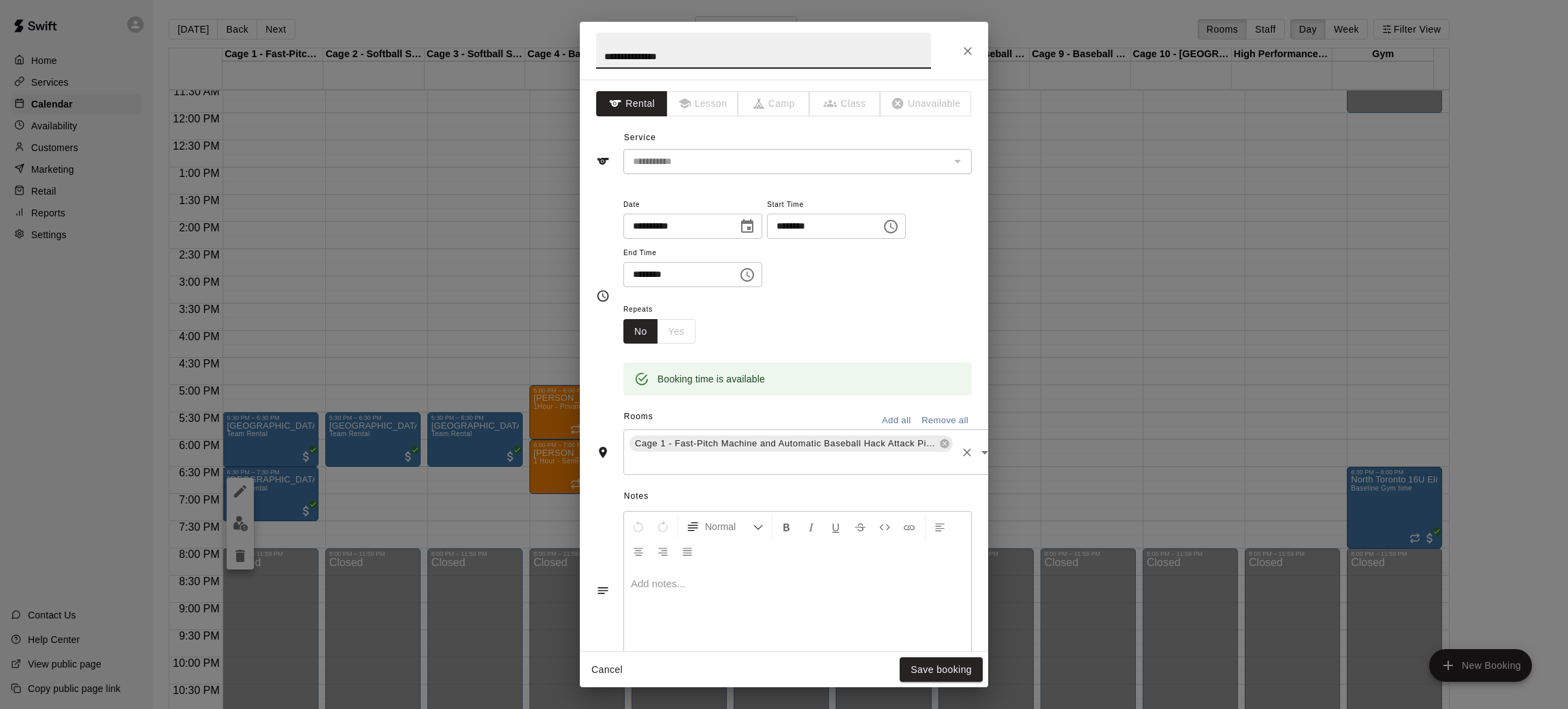
click at [770, 467] on input "text" at bounding box center [791, 463] width 328 height 17
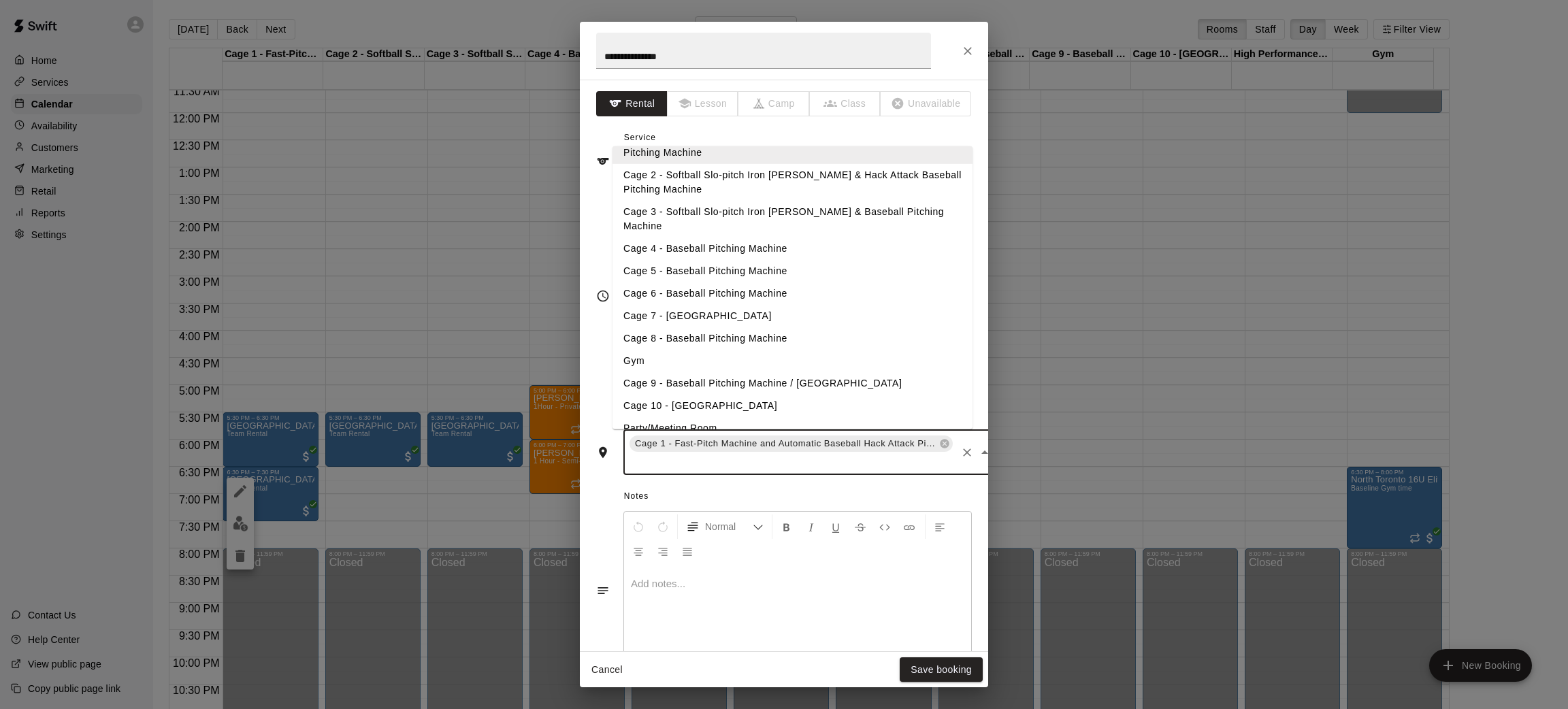
scroll to position [0, 0]
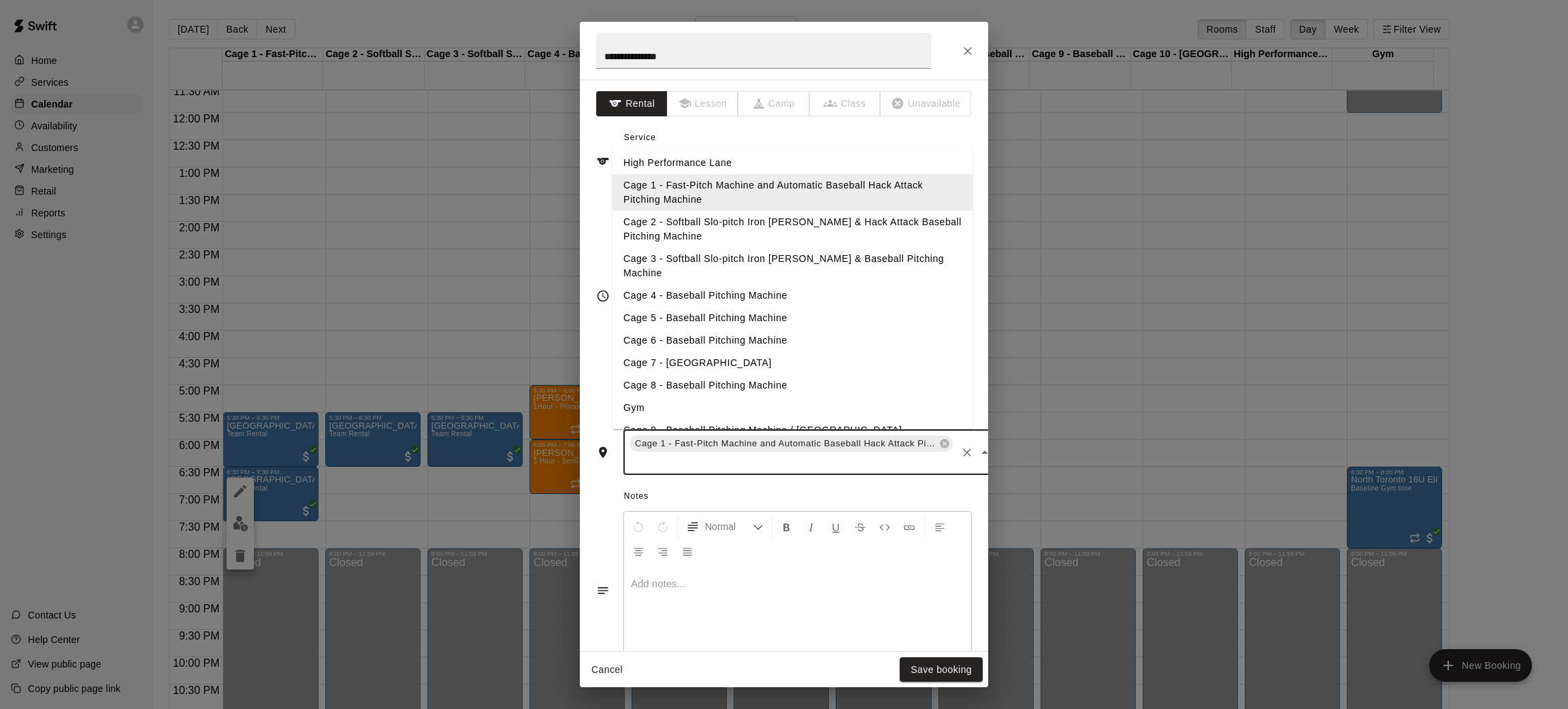
click at [701, 158] on li "High Performance Lane" at bounding box center [792, 162] width 360 height 22
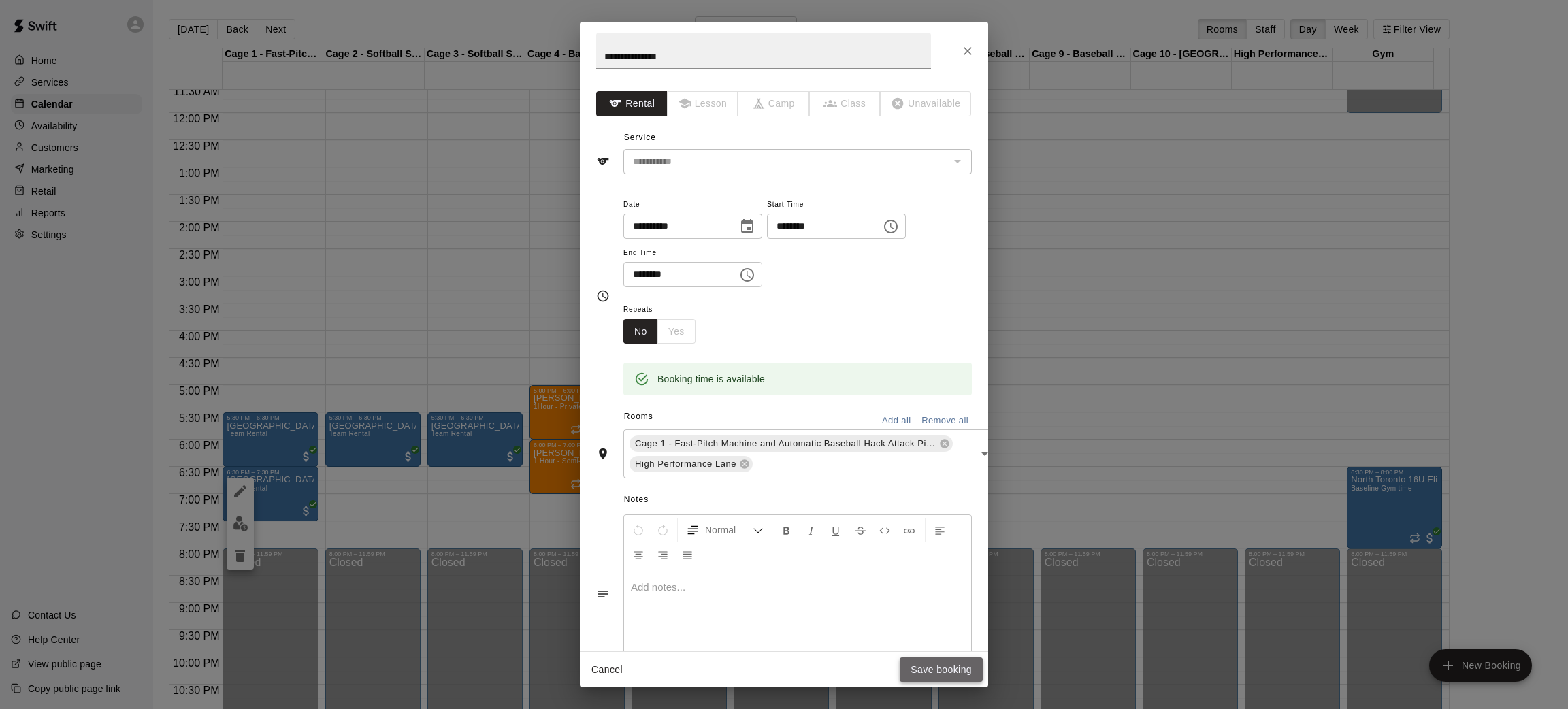
click at [918, 670] on button "Save booking" at bounding box center [942, 670] width 83 height 25
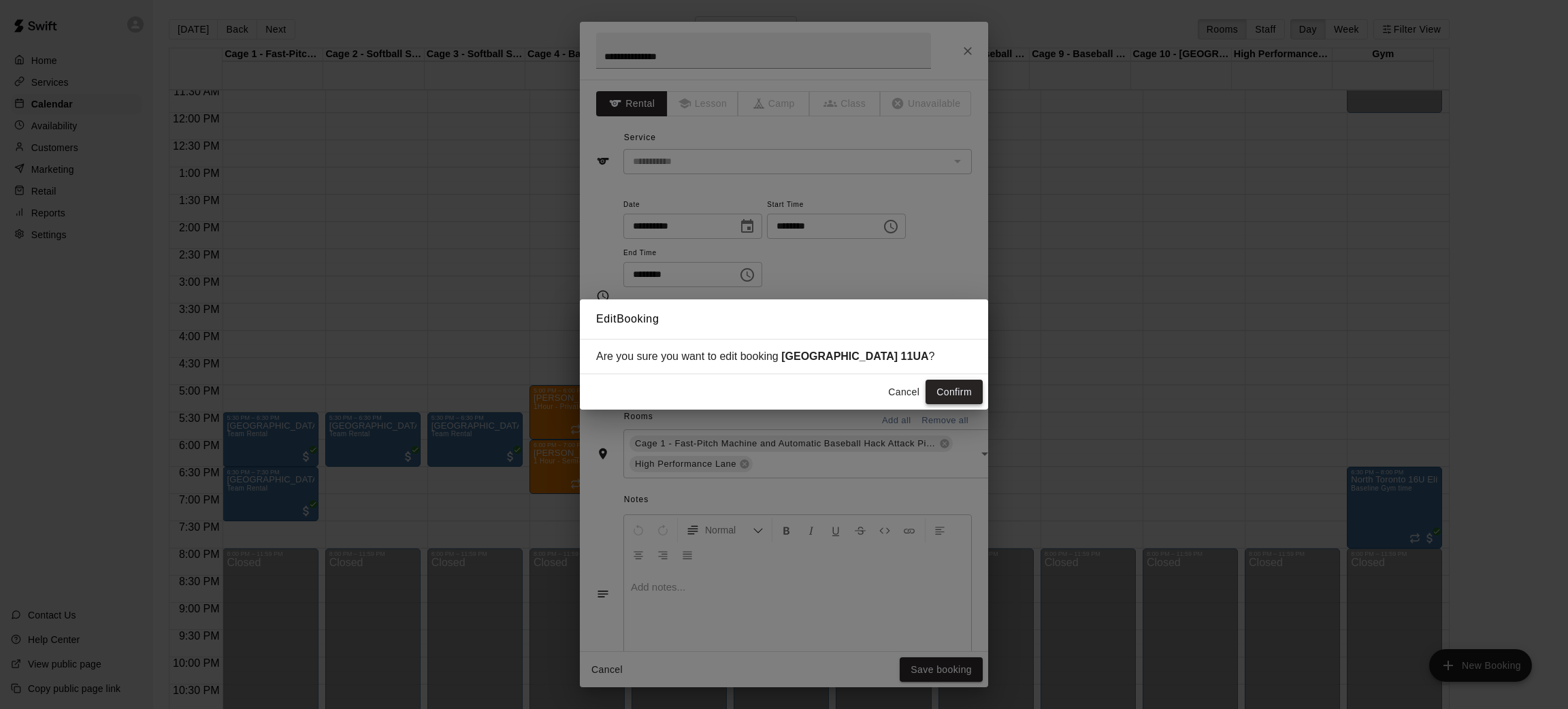
click at [960, 393] on button "Confirm" at bounding box center [954, 392] width 57 height 25
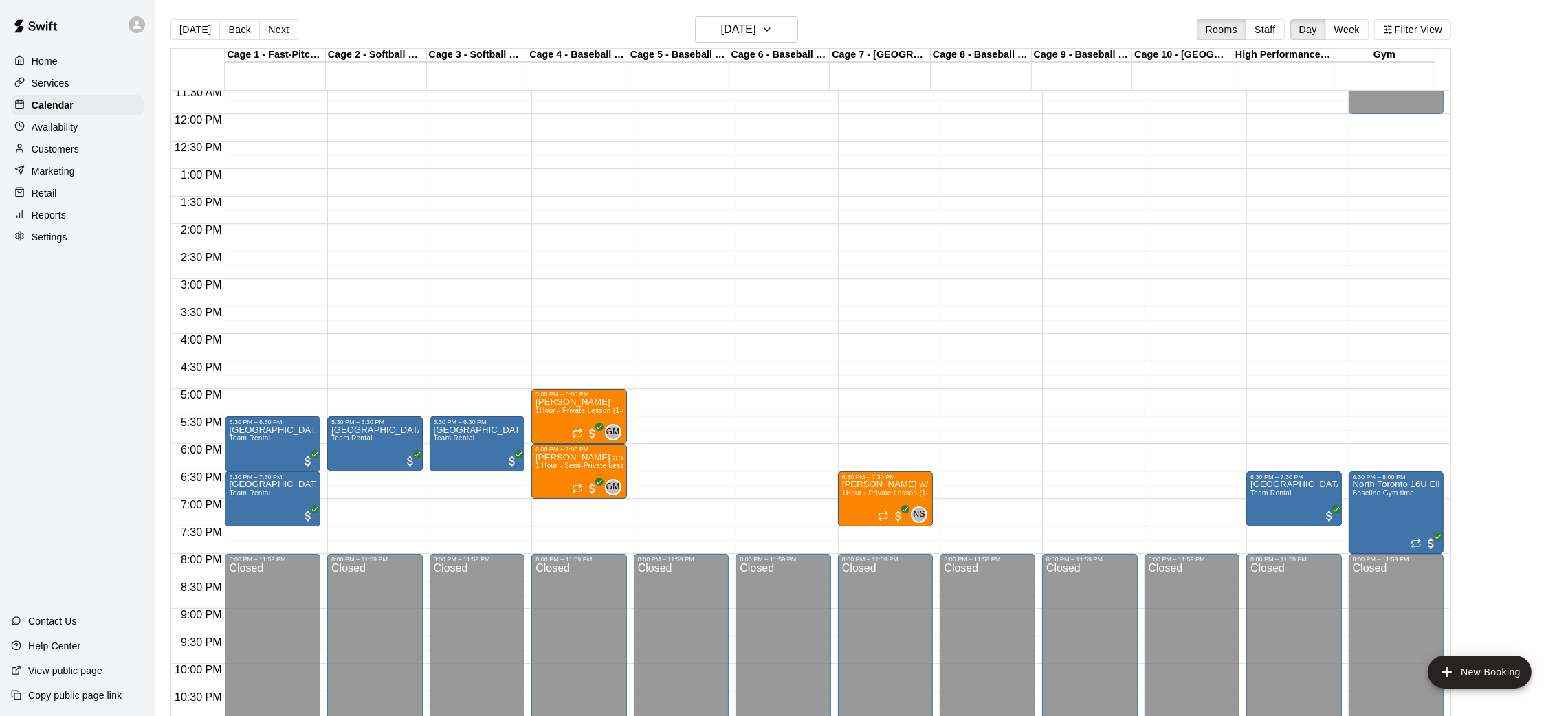
click at [731, 12] on main "[DATE] Back [DATE][DATE] Rooms Staff Day Week Filter View Cage 1 - Fast-Pitch M…" at bounding box center [861, 369] width 1414 height 738
click at [741, 26] on h6 "[DATE]" at bounding box center [738, 30] width 35 height 19
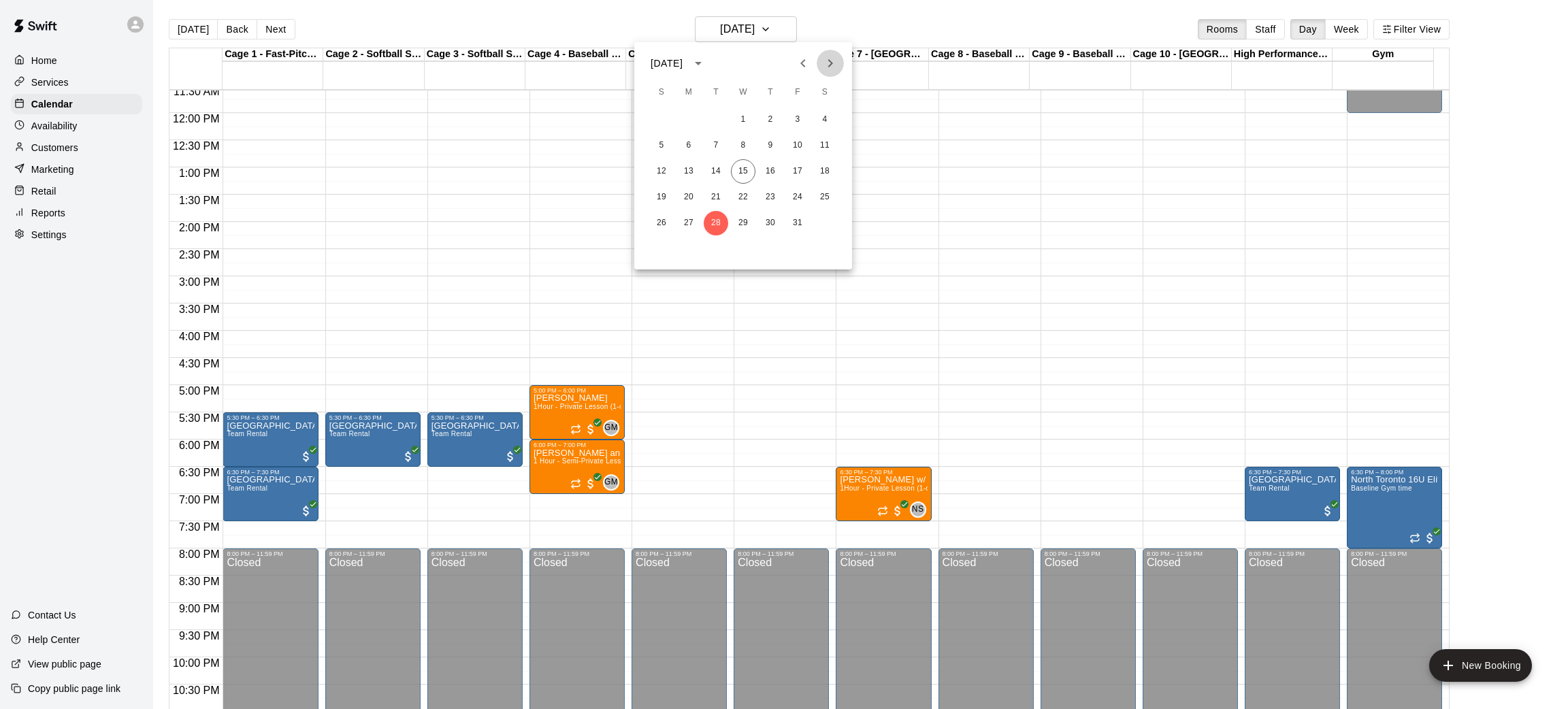
click at [826, 67] on icon "Next month" at bounding box center [830, 63] width 16 height 16
click at [718, 141] on button "4" at bounding box center [716, 146] width 25 height 25
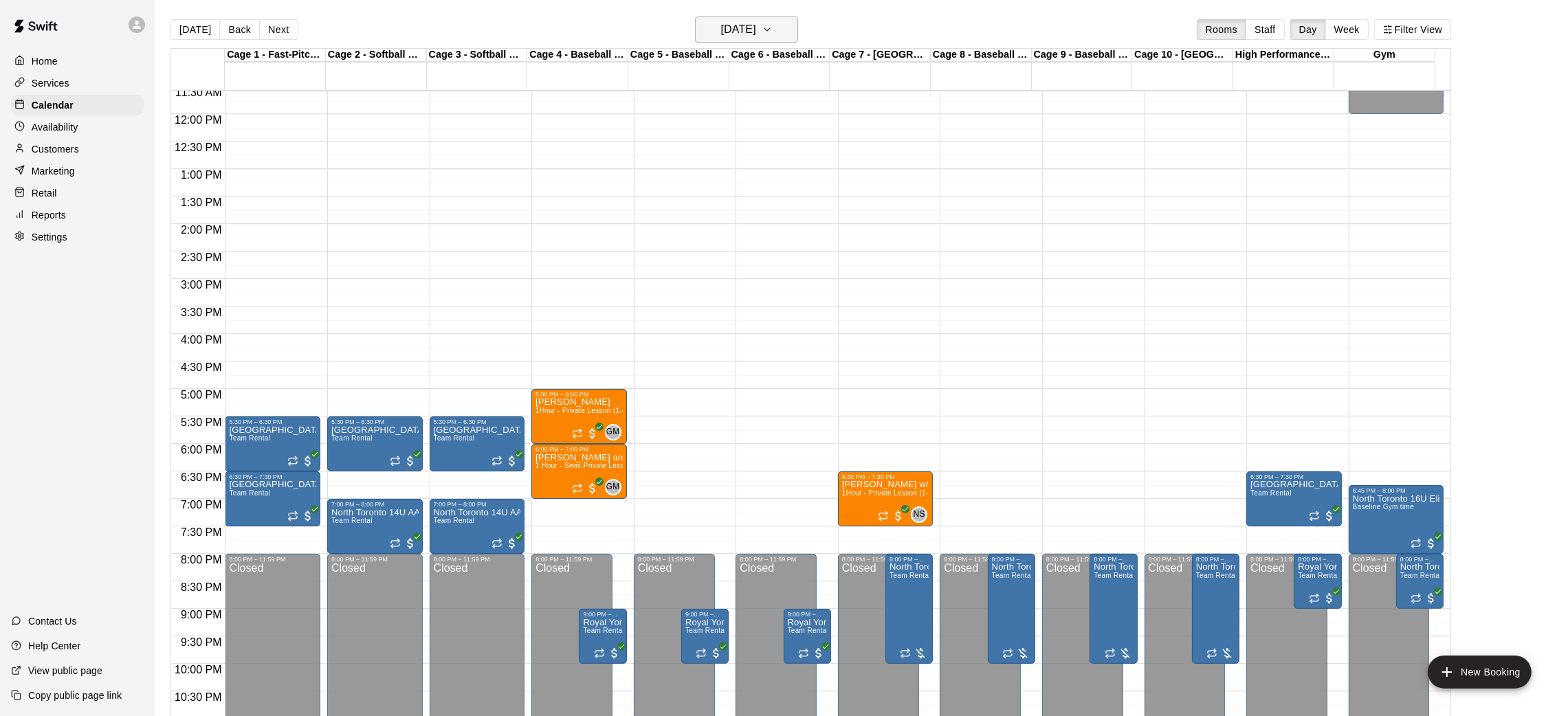
click at [756, 27] on h6 "[DATE]" at bounding box center [738, 30] width 35 height 19
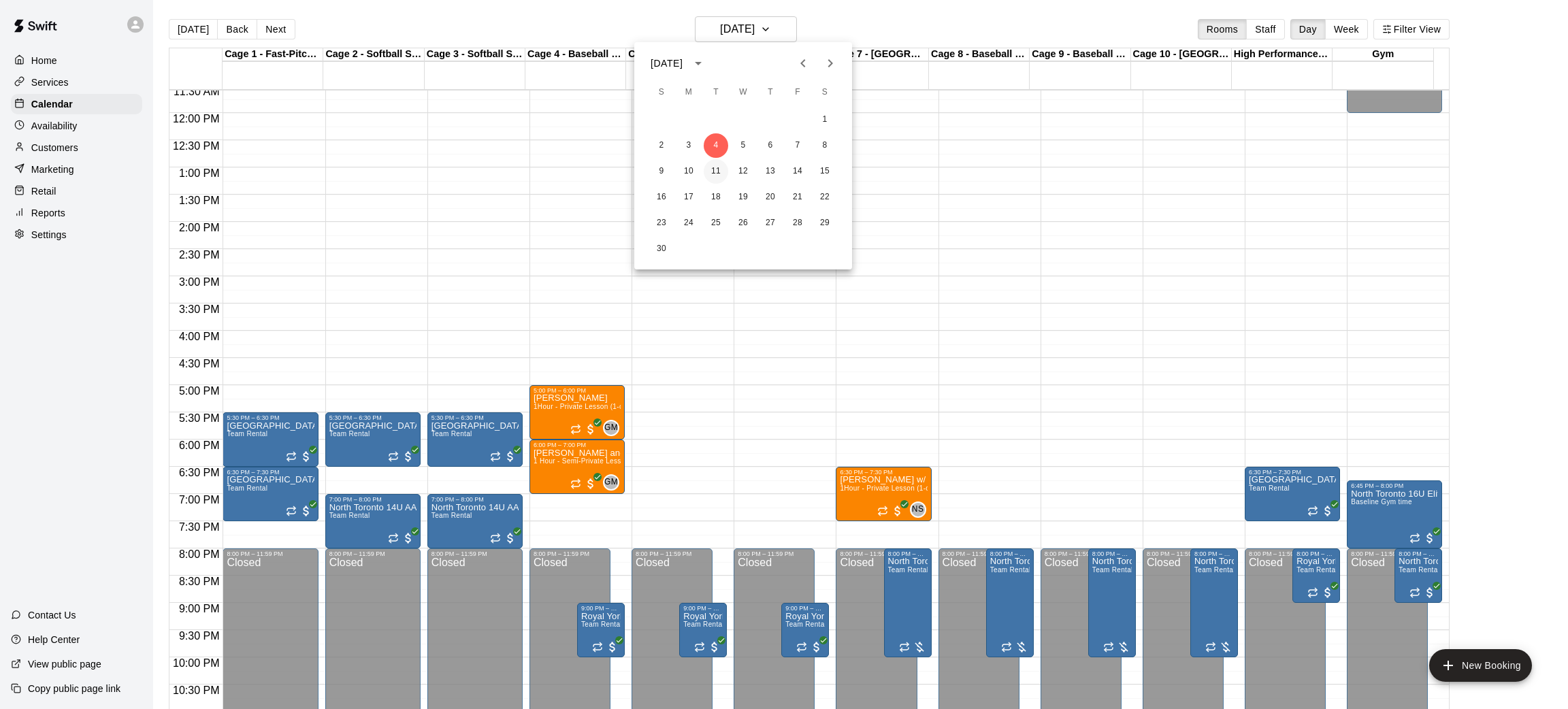
click at [708, 175] on button "11" at bounding box center [716, 171] width 25 height 25
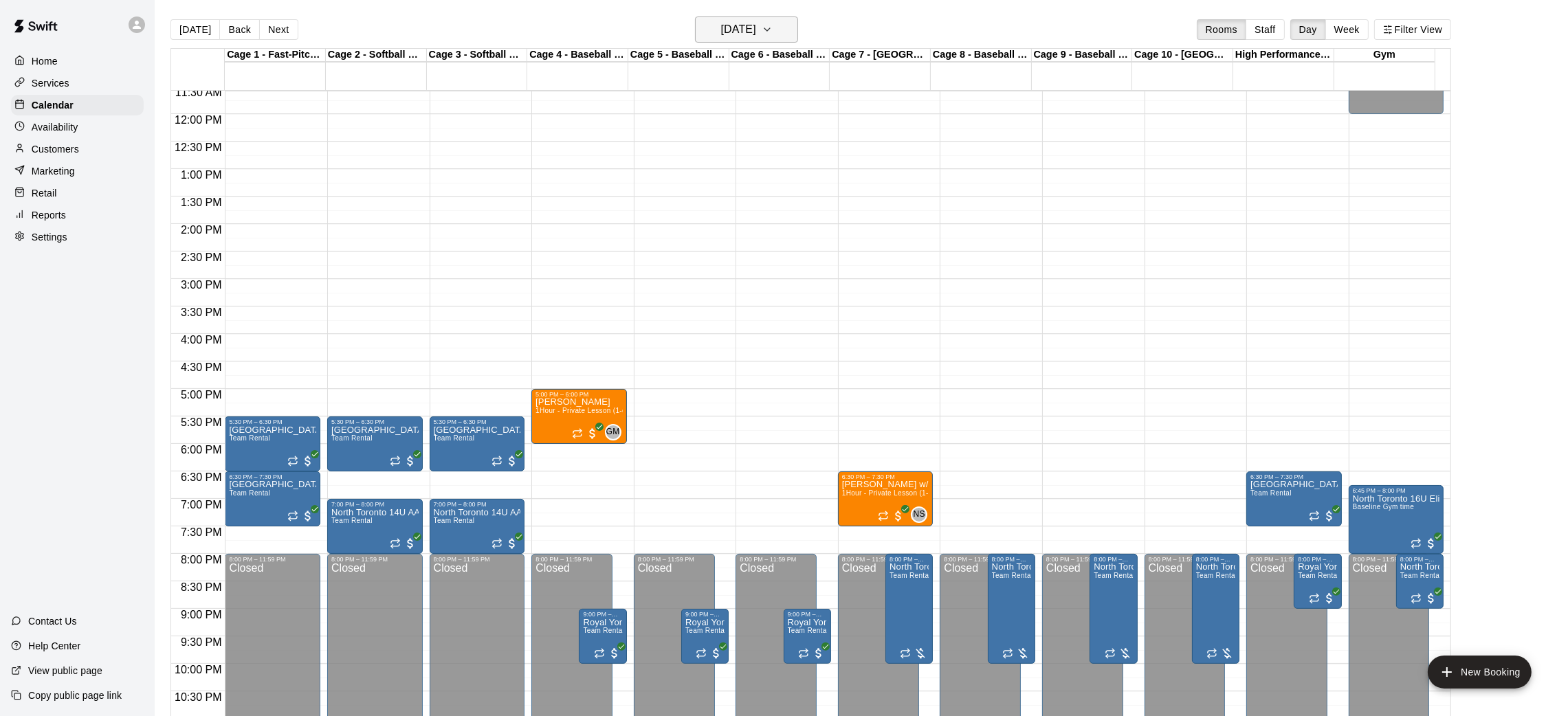
click at [729, 32] on h6 "[DATE]" at bounding box center [738, 30] width 35 height 19
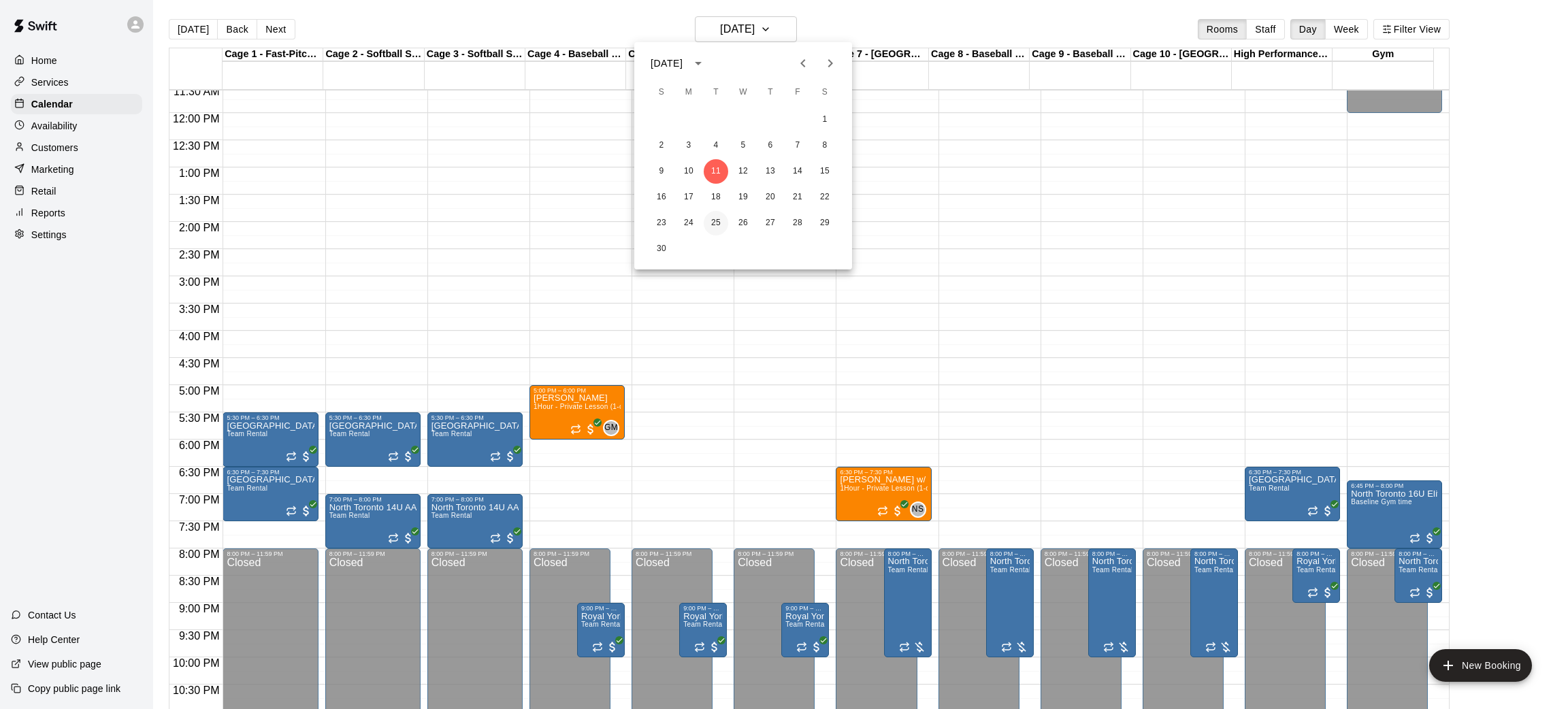
click at [717, 219] on button "25" at bounding box center [716, 223] width 25 height 25
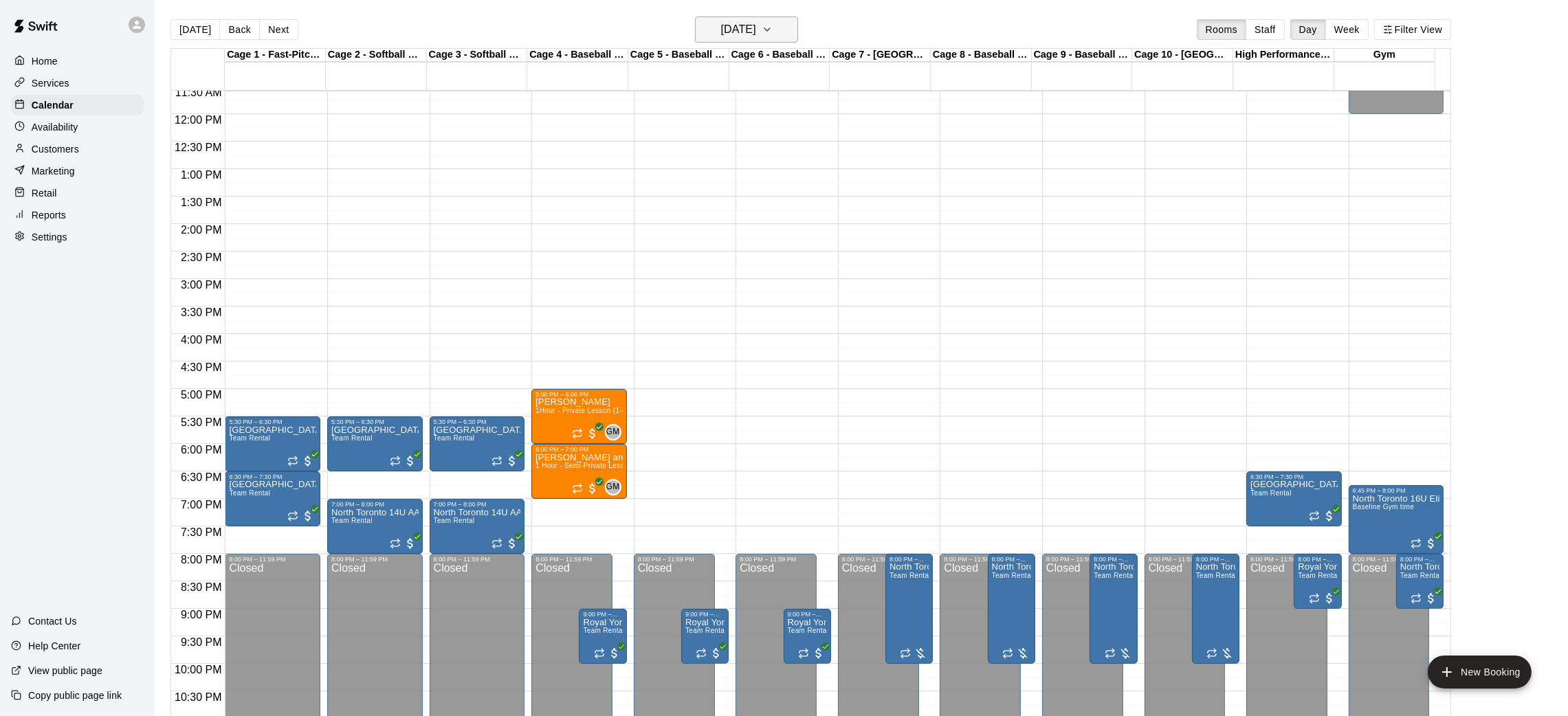
click at [744, 20] on h6 "[DATE]" at bounding box center [738, 30] width 35 height 19
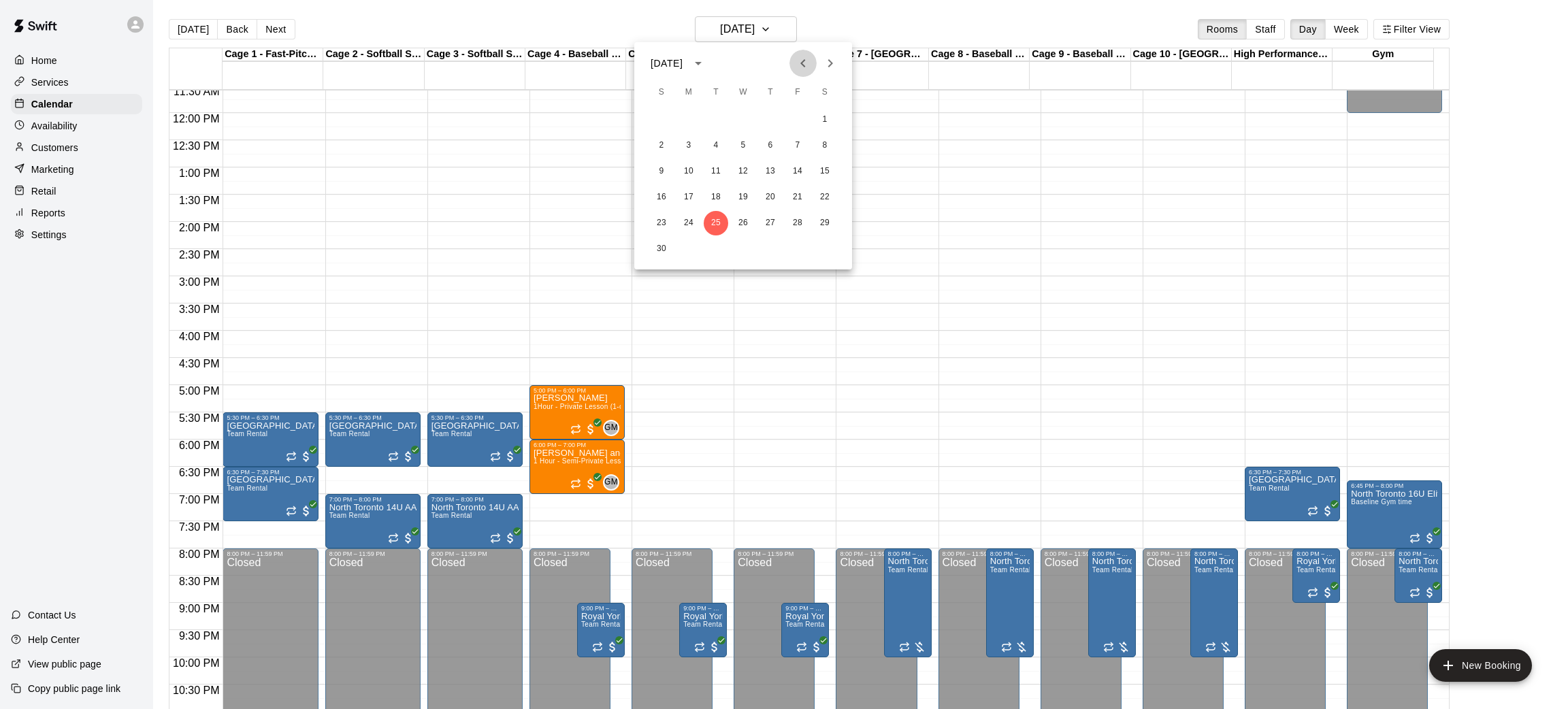
click at [801, 70] on icon "Previous month" at bounding box center [803, 63] width 16 height 16
click at [713, 220] on button "28" at bounding box center [716, 223] width 25 height 25
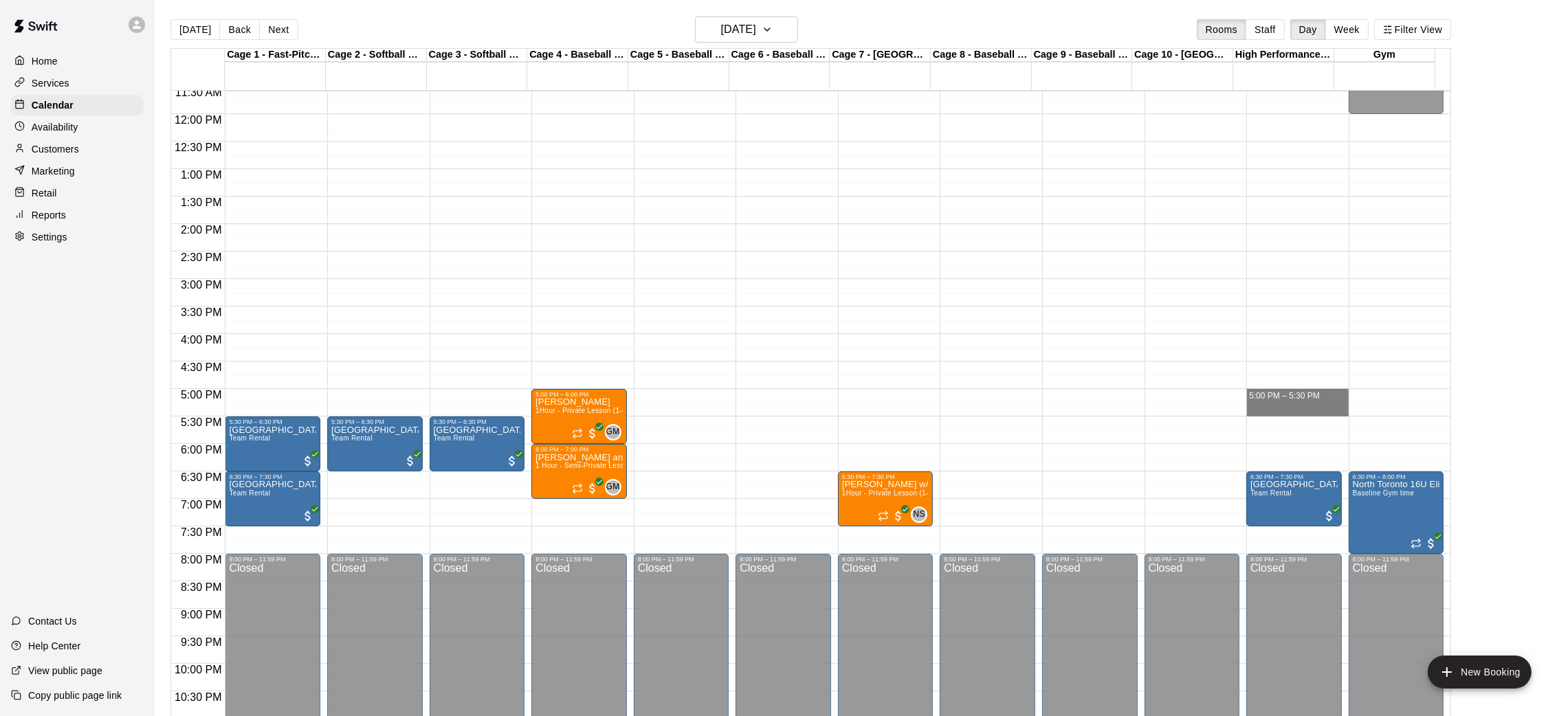
drag, startPoint x: 1272, startPoint y: 402, endPoint x: 1275, endPoint y: 411, distance: 9.5
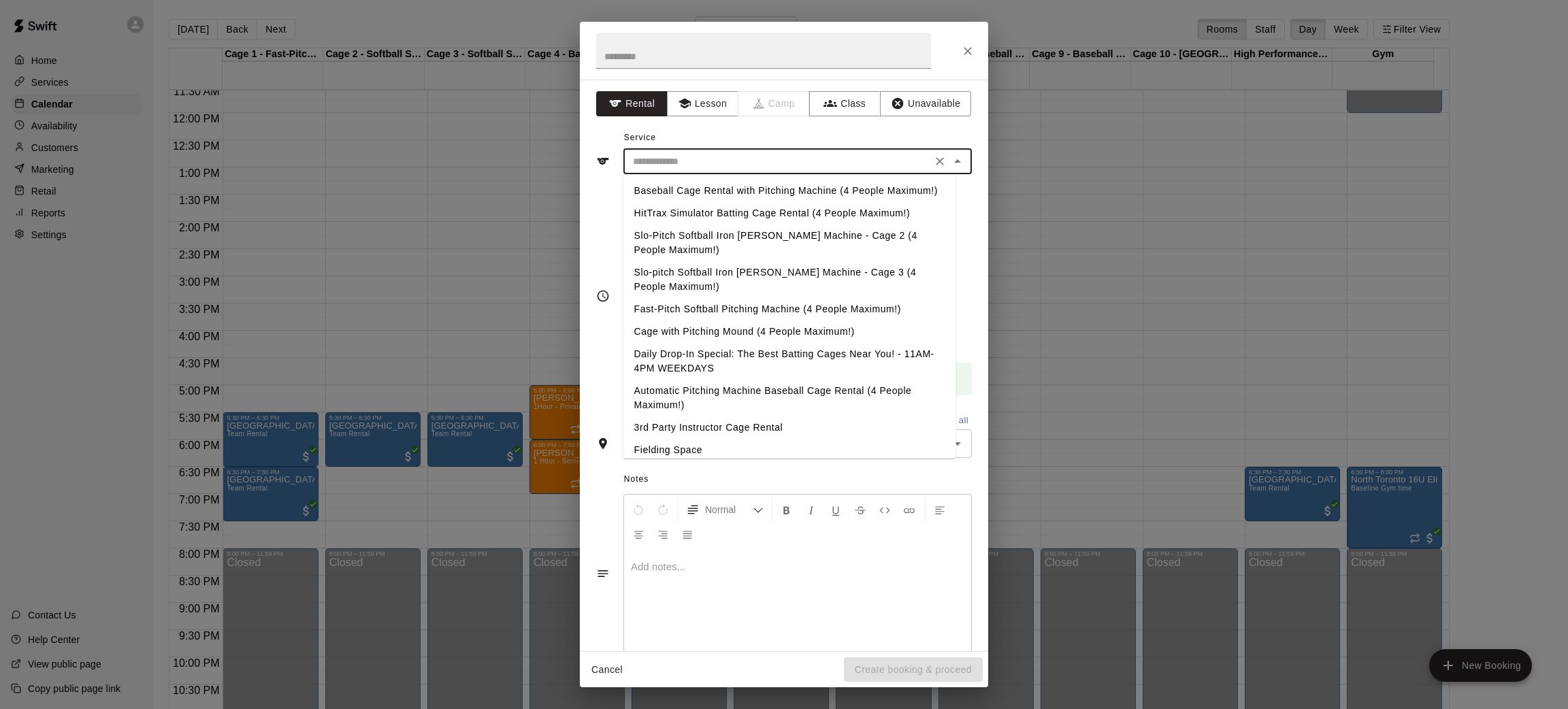
click at [710, 165] on input "text" at bounding box center [777, 161] width 300 height 17
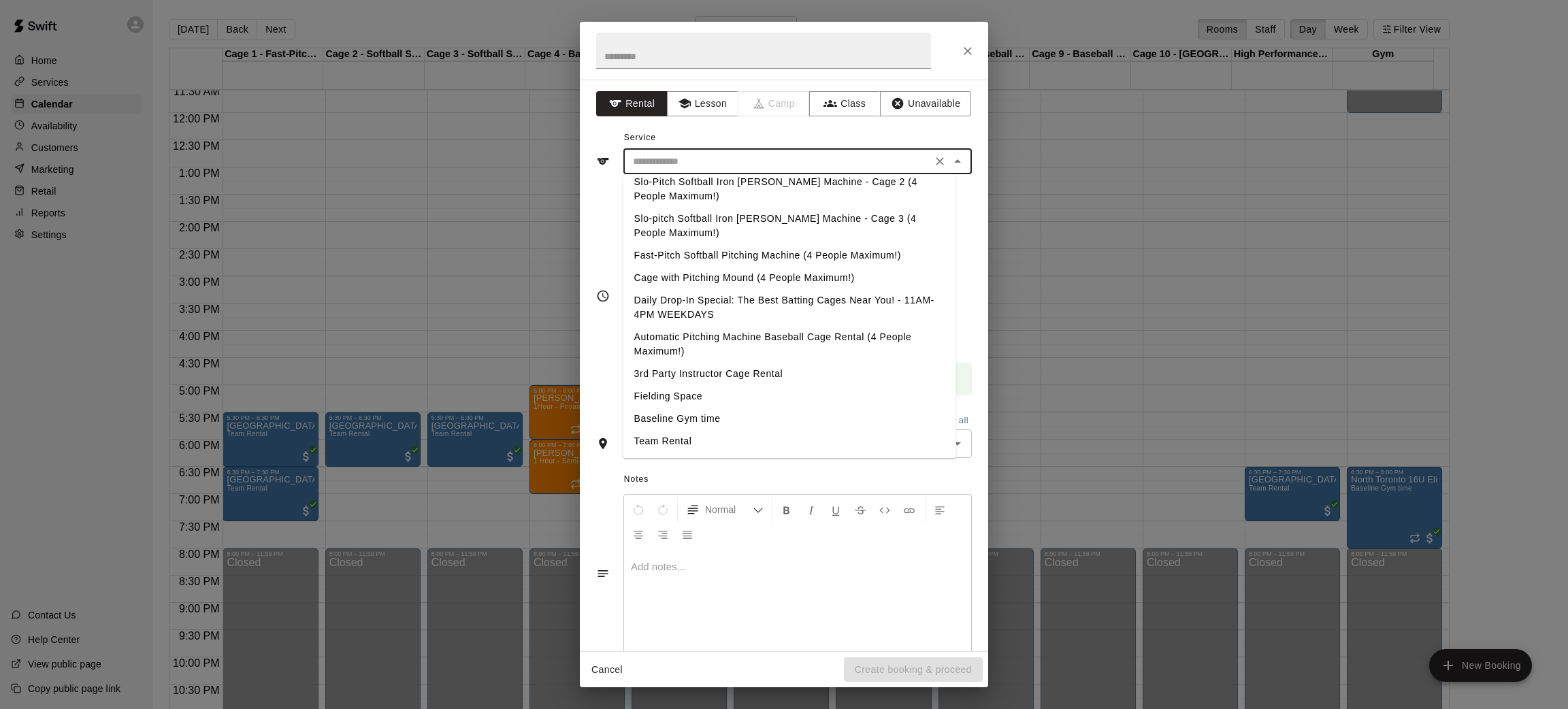
click at [694, 443] on li "Team Rental" at bounding box center [789, 441] width 333 height 22
type input "**********"
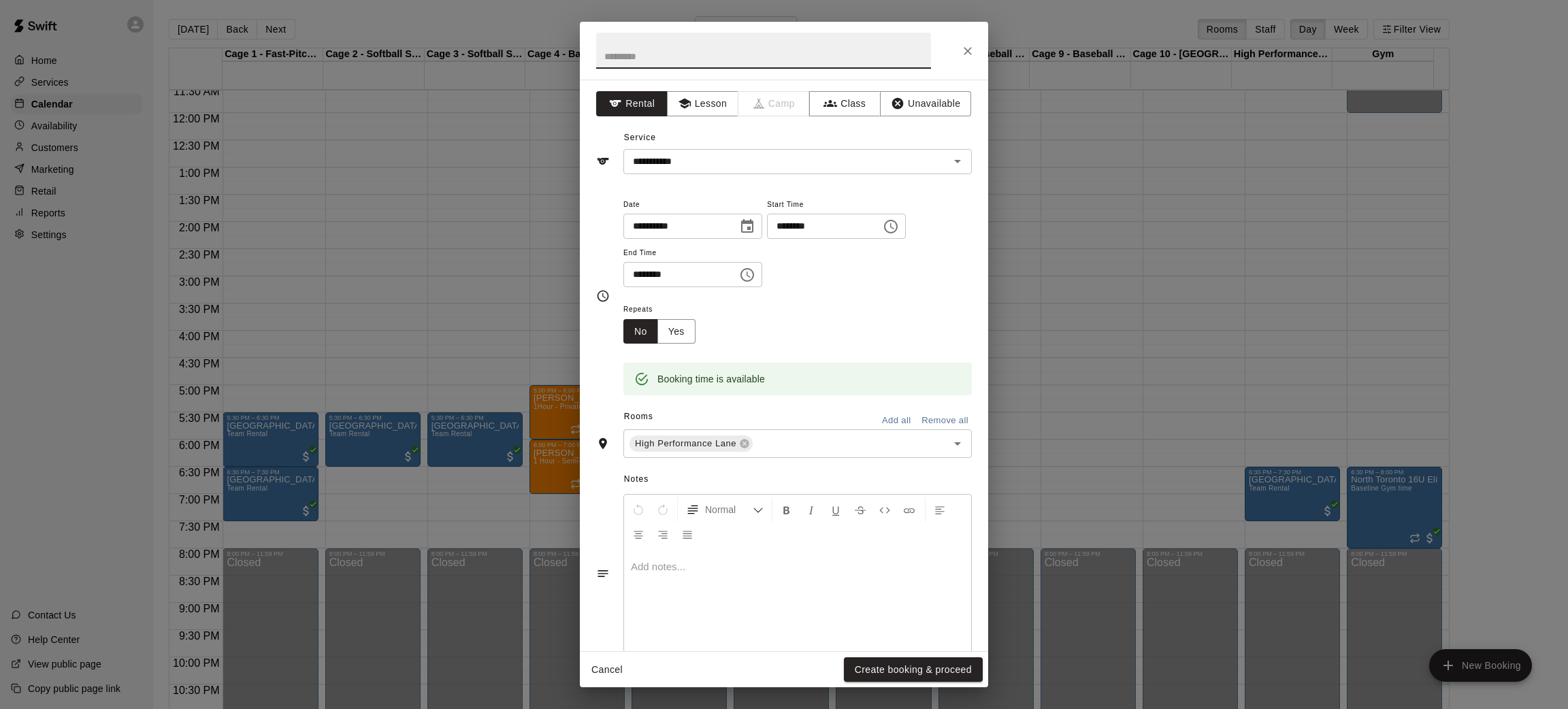
click at [673, 68] on input "text" at bounding box center [764, 50] width 335 height 36
type input "**********"
click at [664, 327] on button "Yes" at bounding box center [676, 331] width 38 height 25
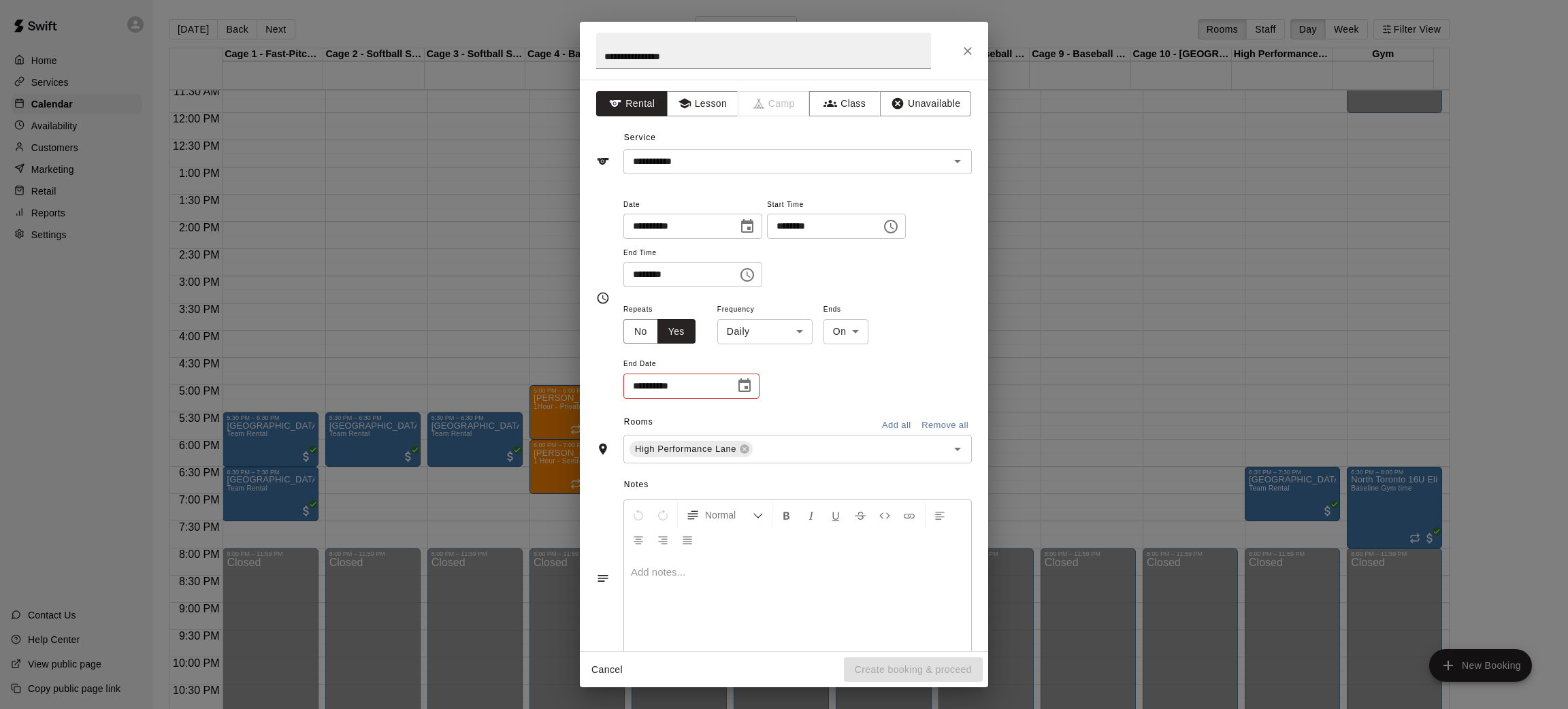
click at [771, 334] on body "Home Services Calendar Availability Customers Marketing Retail Reports Settings…" at bounding box center [784, 365] width 1568 height 731
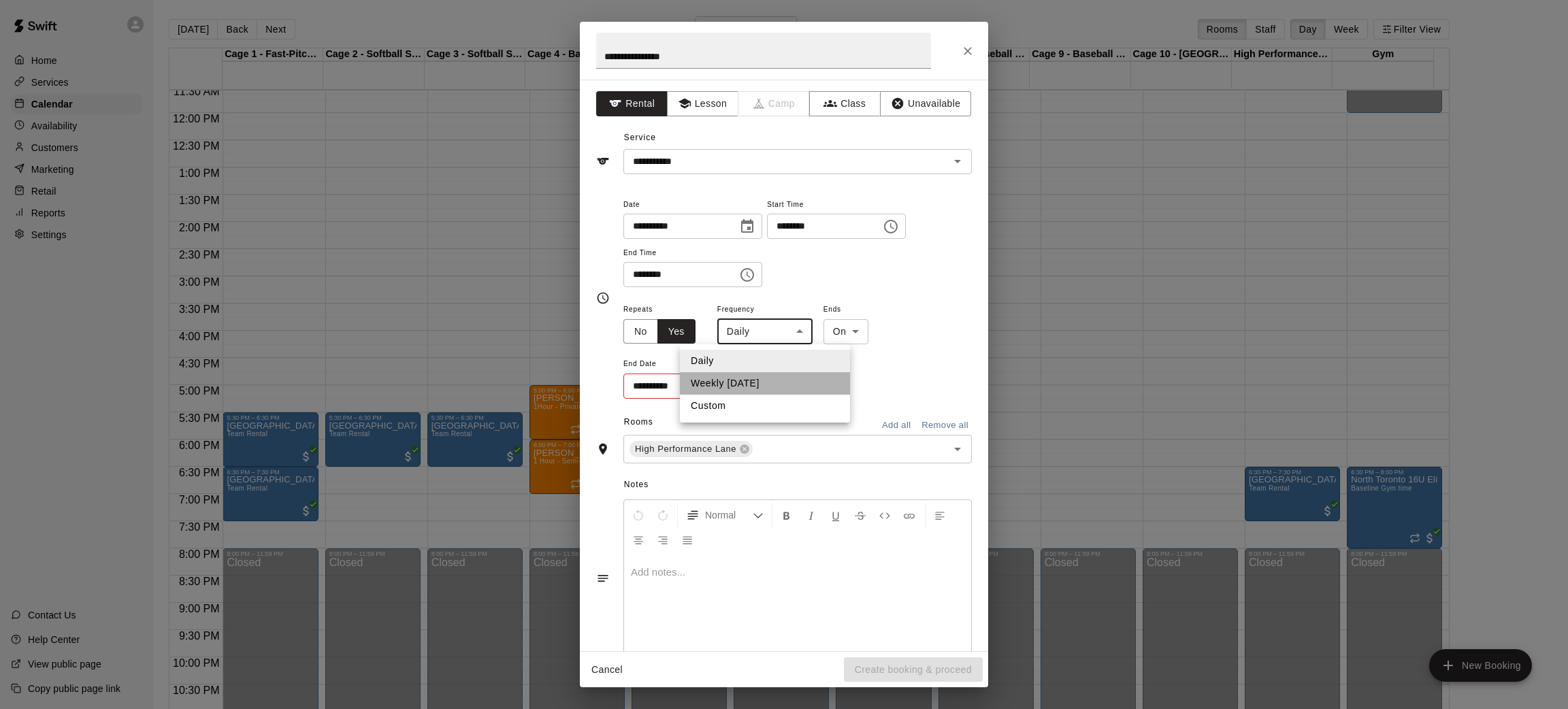
click at [789, 382] on li "Weekly [DATE]" at bounding box center [765, 383] width 170 height 22
type input "******"
click at [748, 378] on icon "Choose date" at bounding box center [744, 385] width 16 height 16
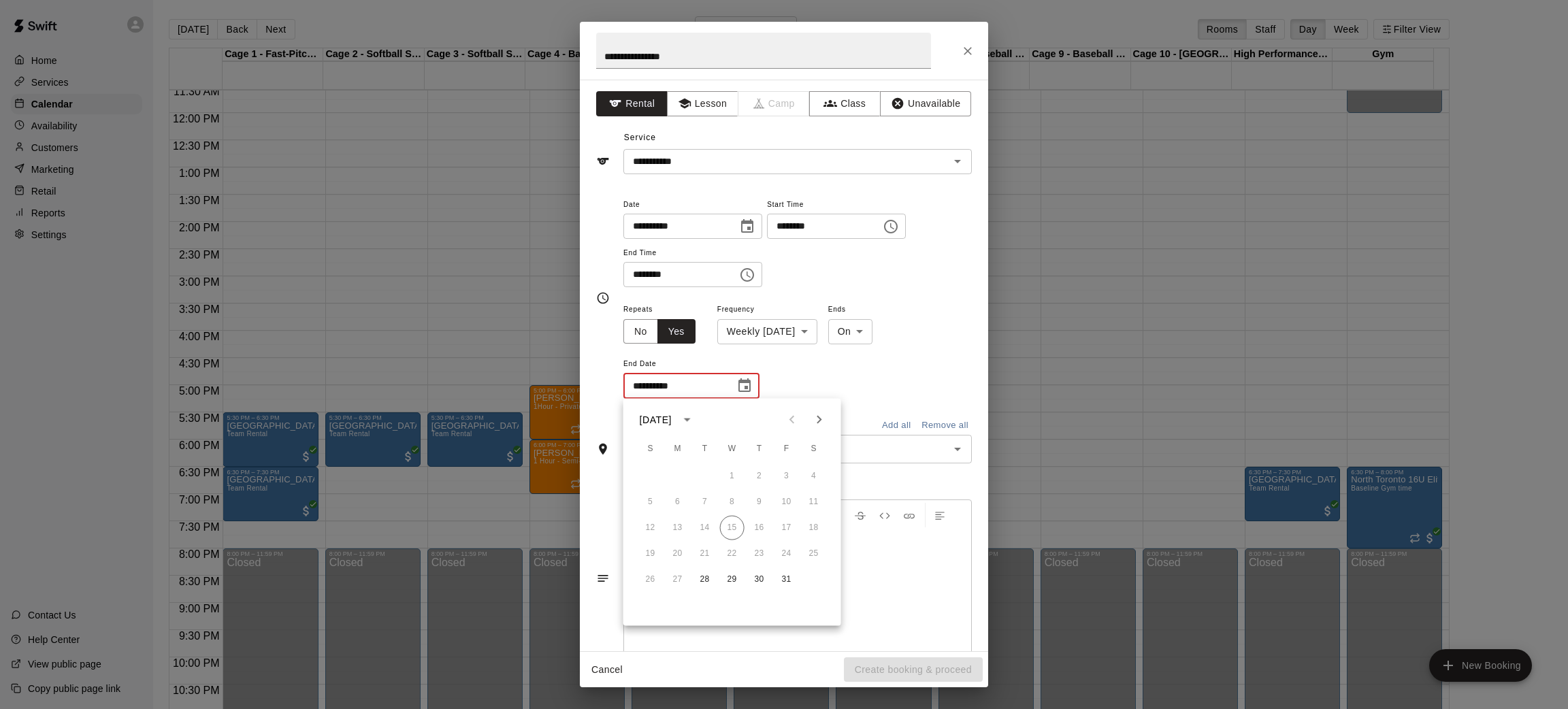
click at [823, 416] on icon "Next month" at bounding box center [819, 419] width 16 height 16
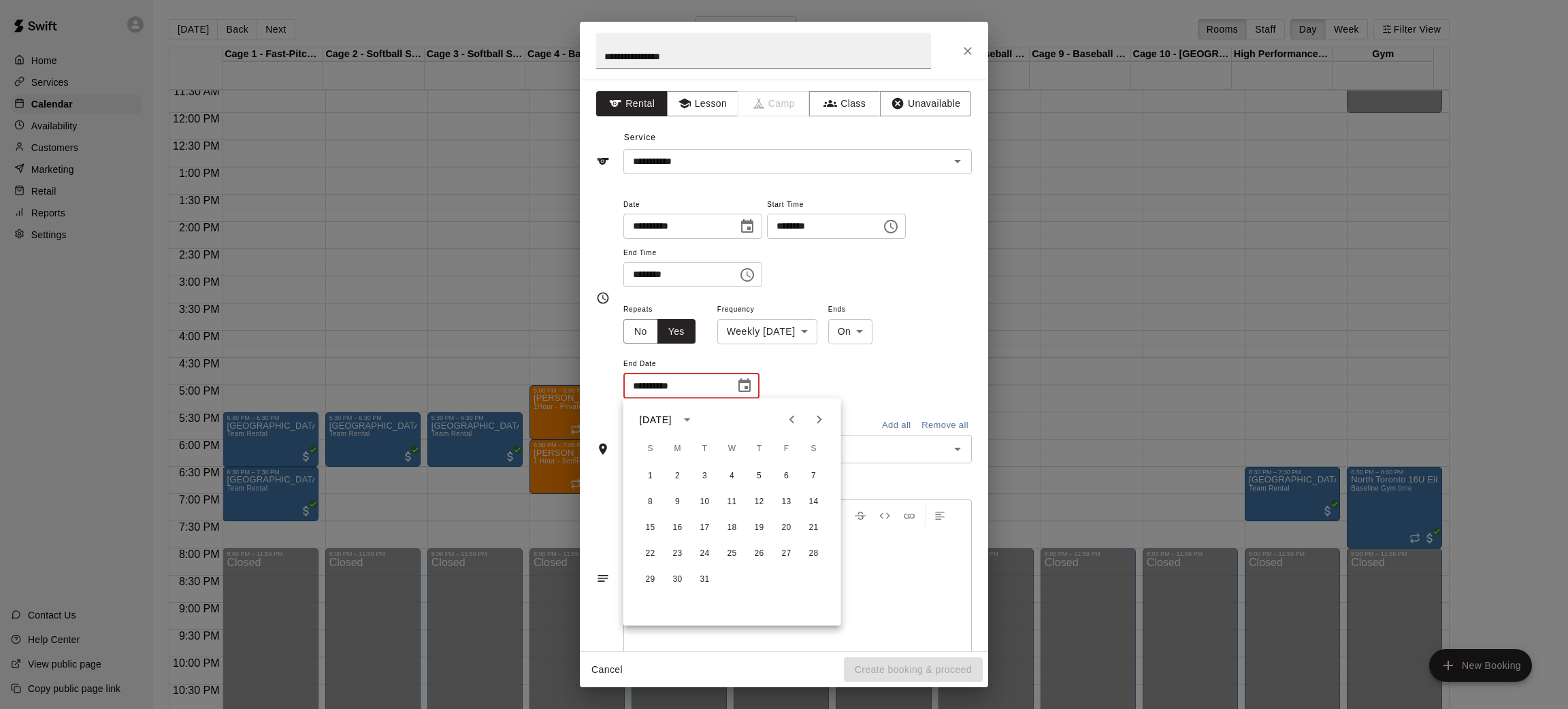
click at [823, 416] on icon "Next month" at bounding box center [819, 419] width 16 height 16
click at [699, 582] on button "28" at bounding box center [705, 580] width 25 height 25
type input "**********"
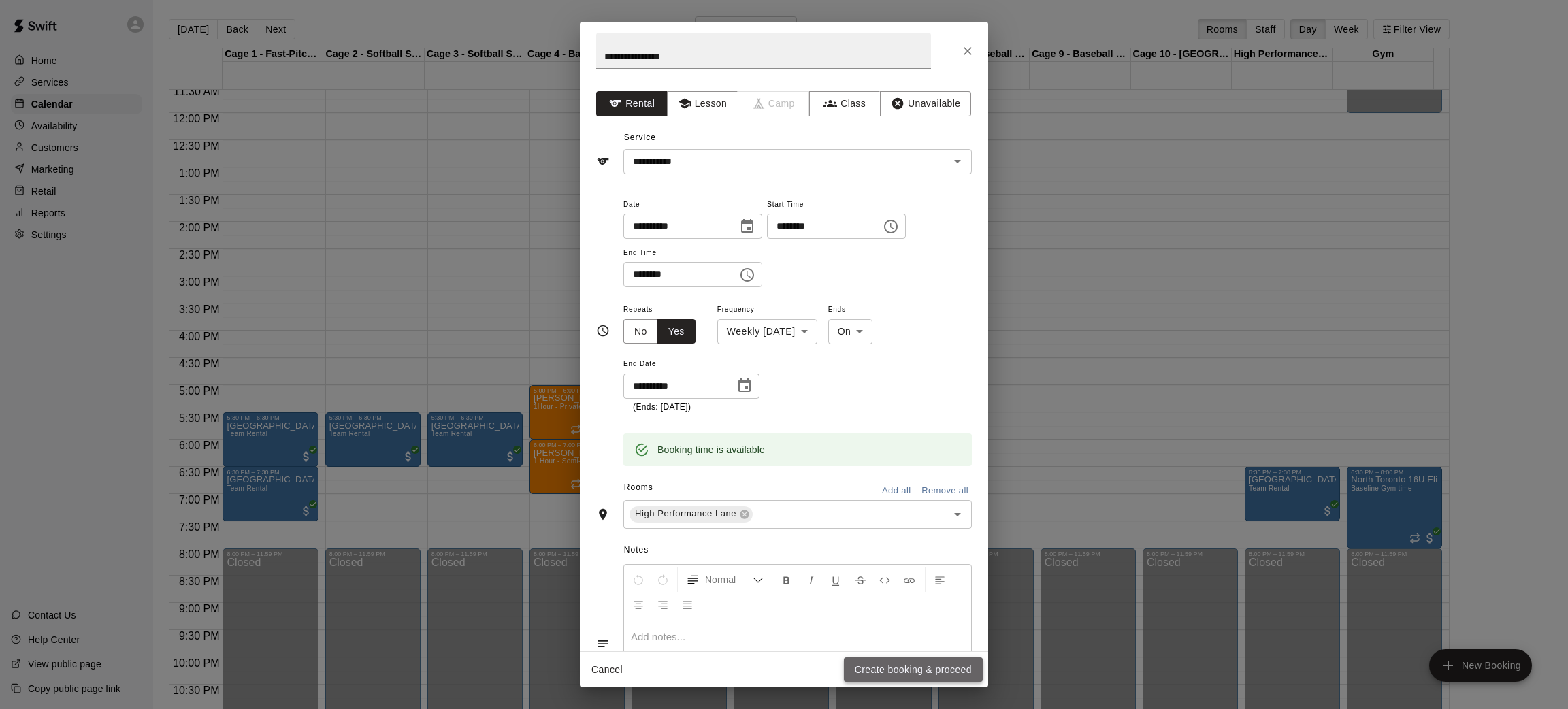
click at [884, 673] on button "Create booking & proceed" at bounding box center [914, 670] width 139 height 25
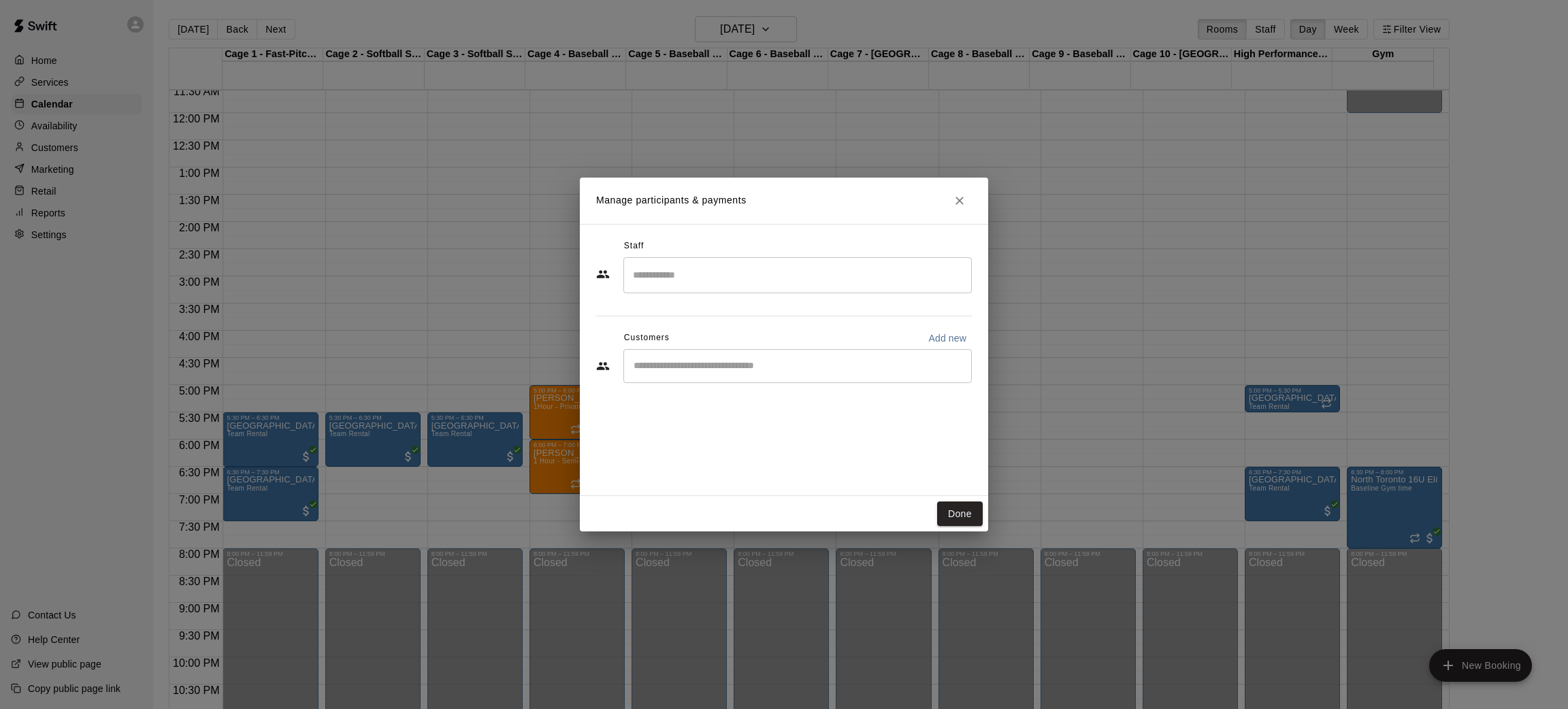
click at [691, 357] on div "​" at bounding box center [797, 366] width 348 height 34
type input "****"
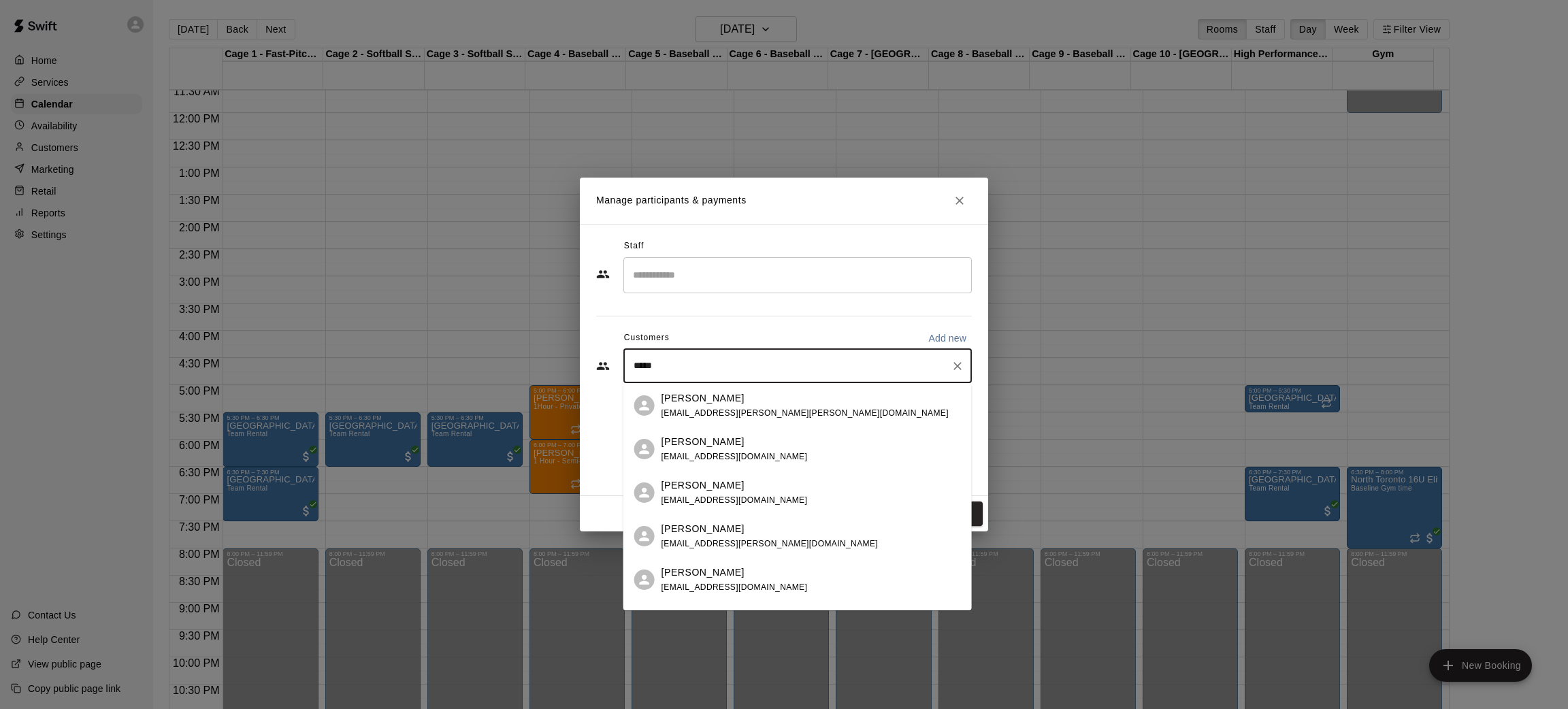
click at [736, 461] on div "[PERSON_NAME] [EMAIL_ADDRESS][DOMAIN_NAME]" at bounding box center [735, 449] width 146 height 29
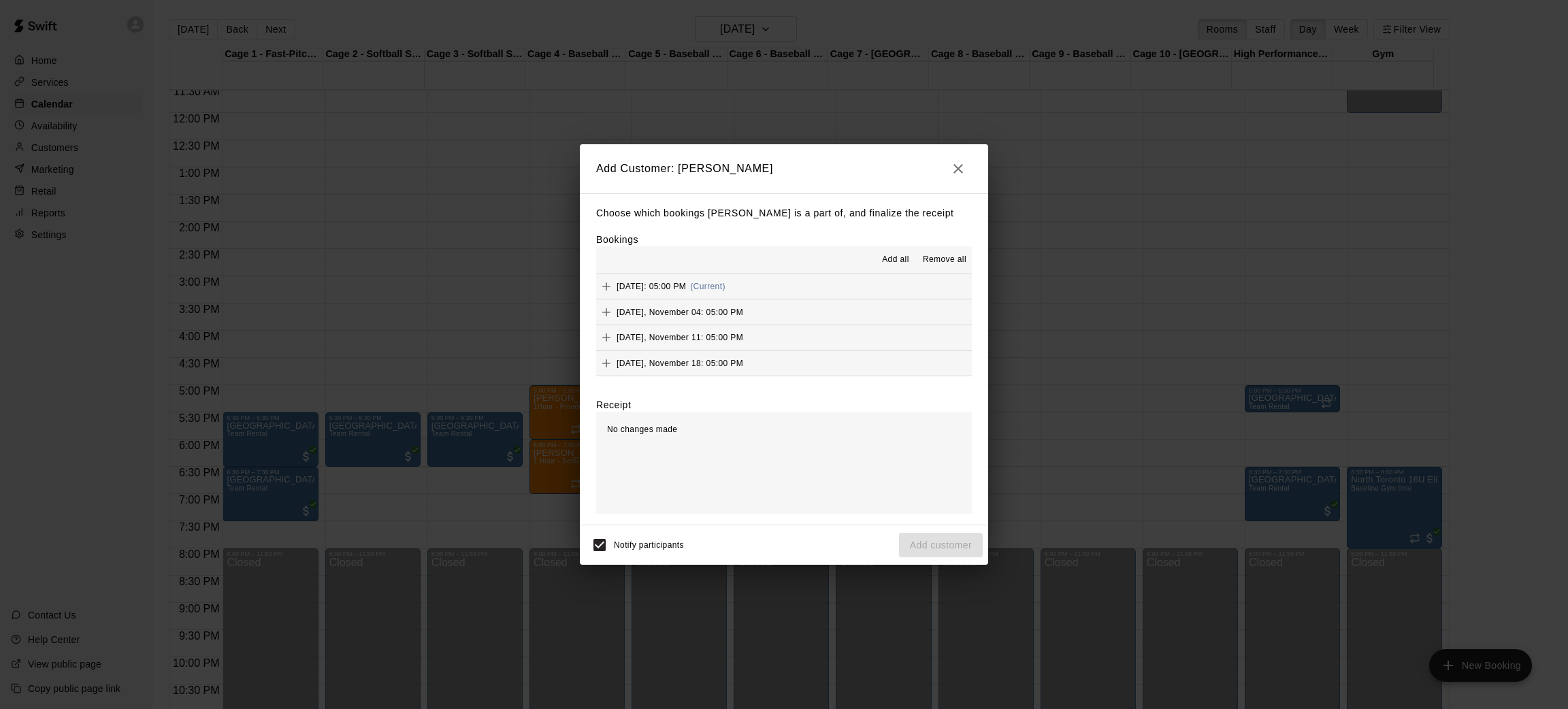
click at [889, 248] on div "Add all Remove all" at bounding box center [784, 260] width 375 height 27
click at [889, 253] on span "Add all" at bounding box center [895, 260] width 27 height 14
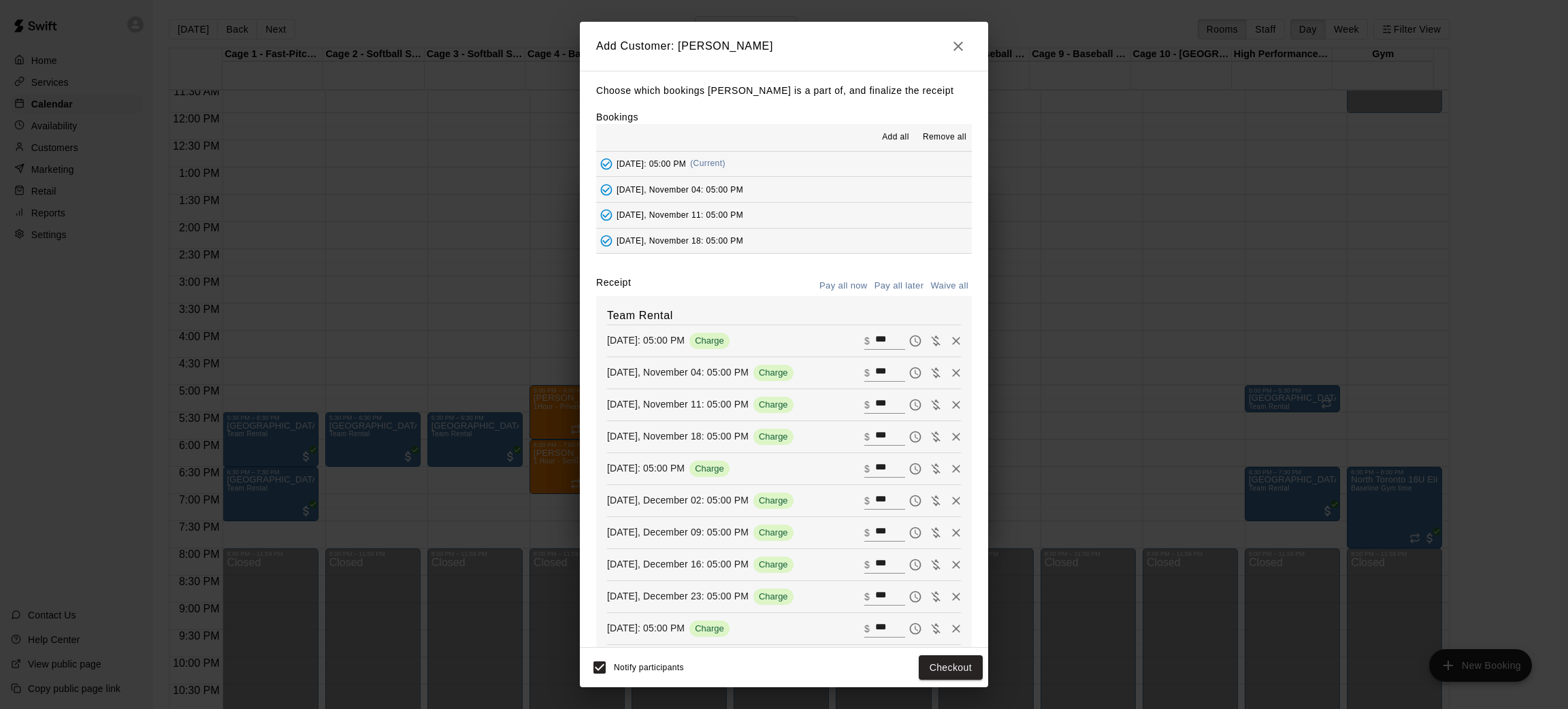
click at [928, 285] on button "Waive all" at bounding box center [949, 286] width 45 height 21
type input "*"
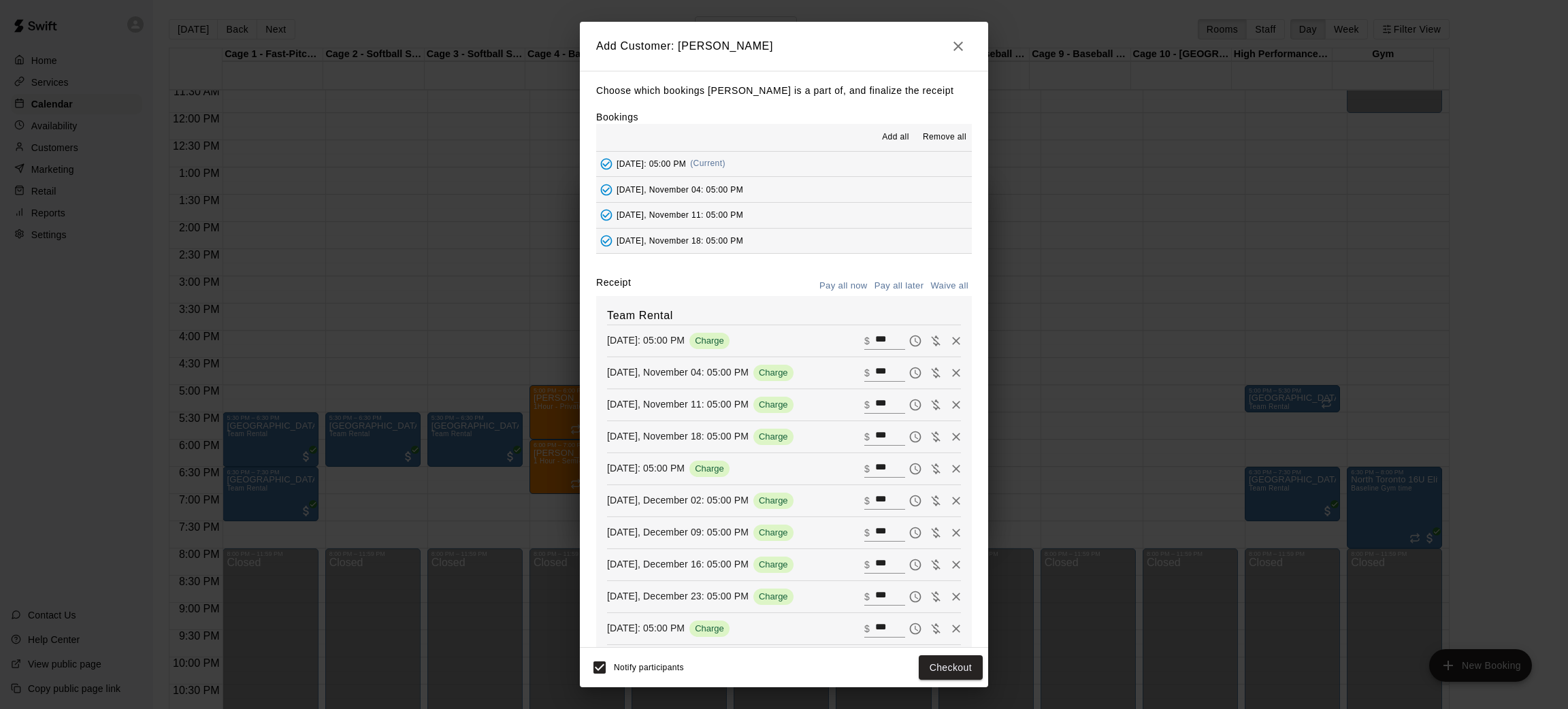
type input "*"
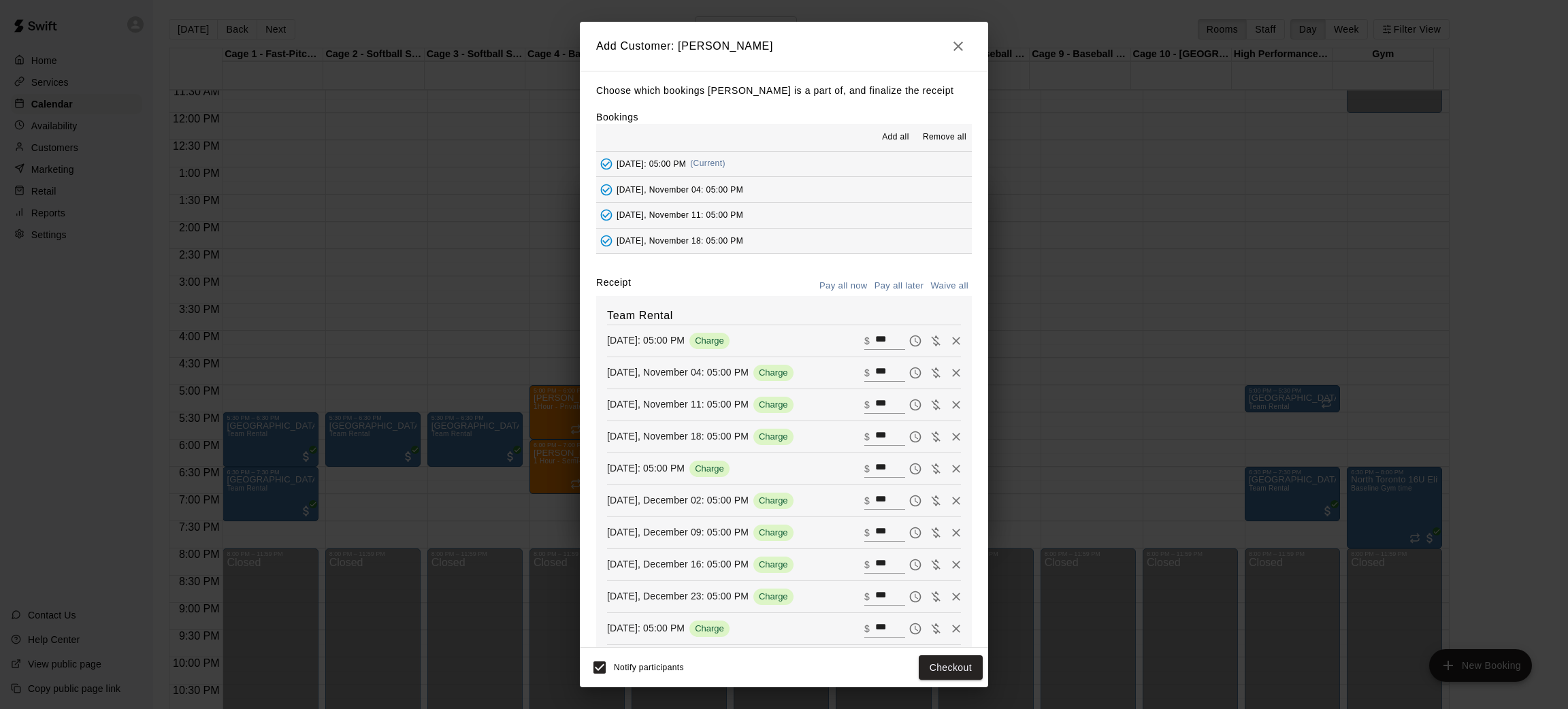
type input "*"
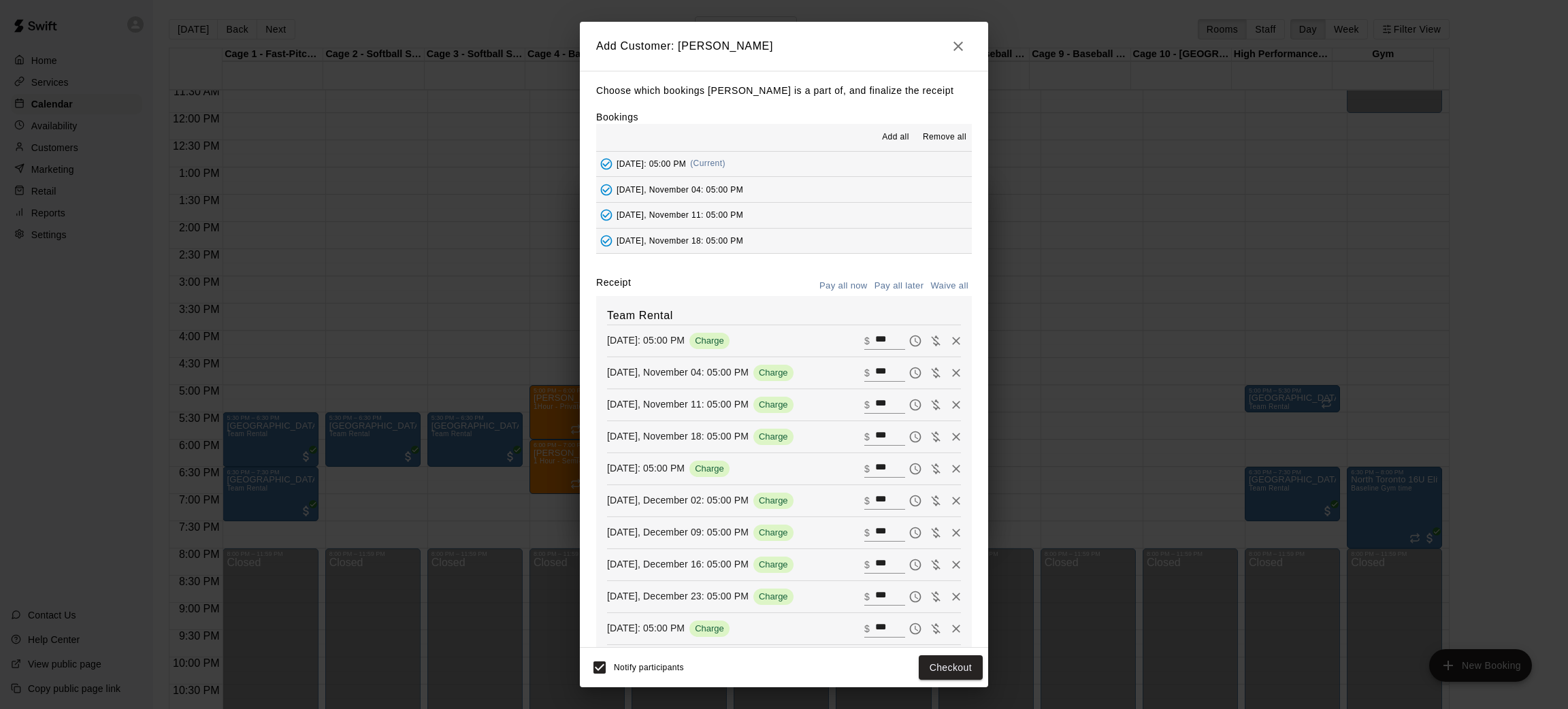
type input "*"
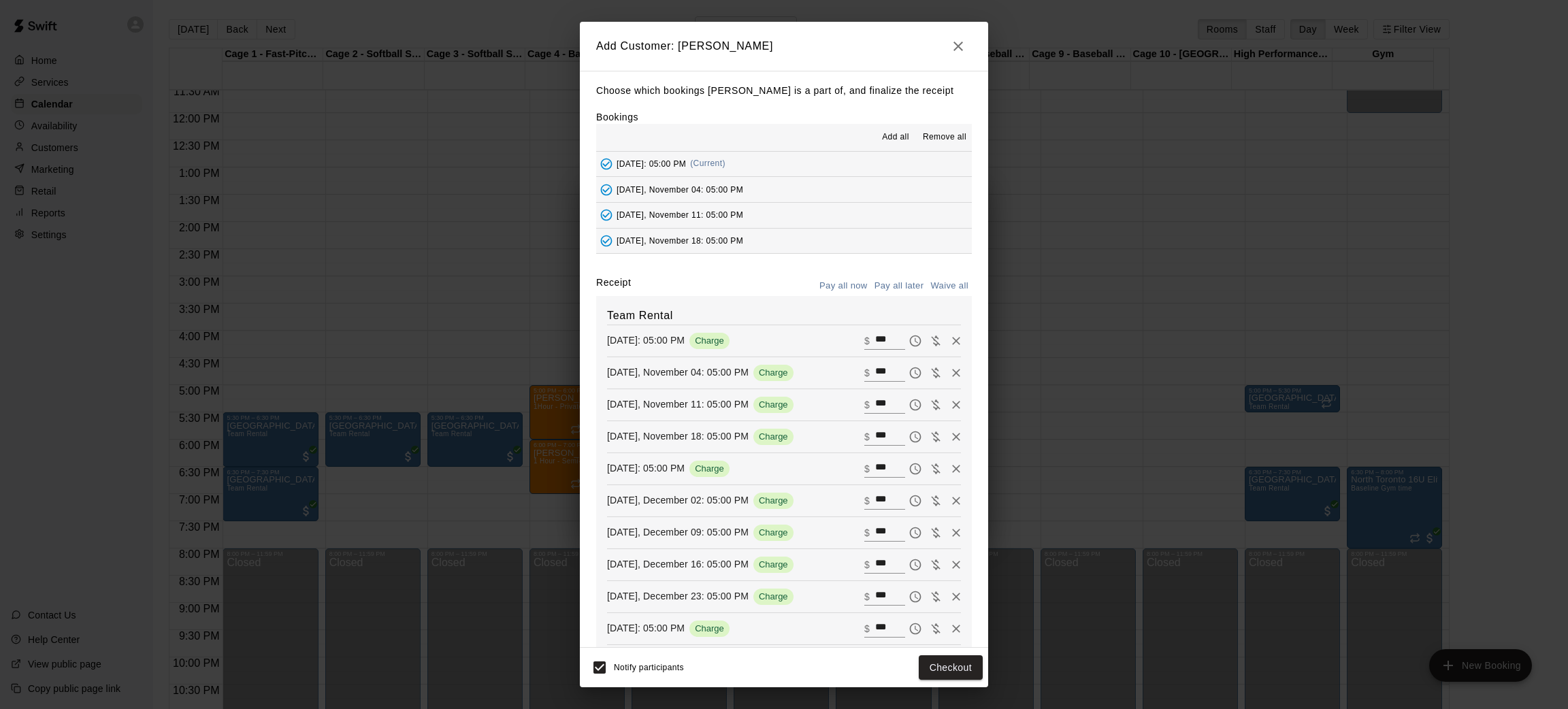
type input "*"
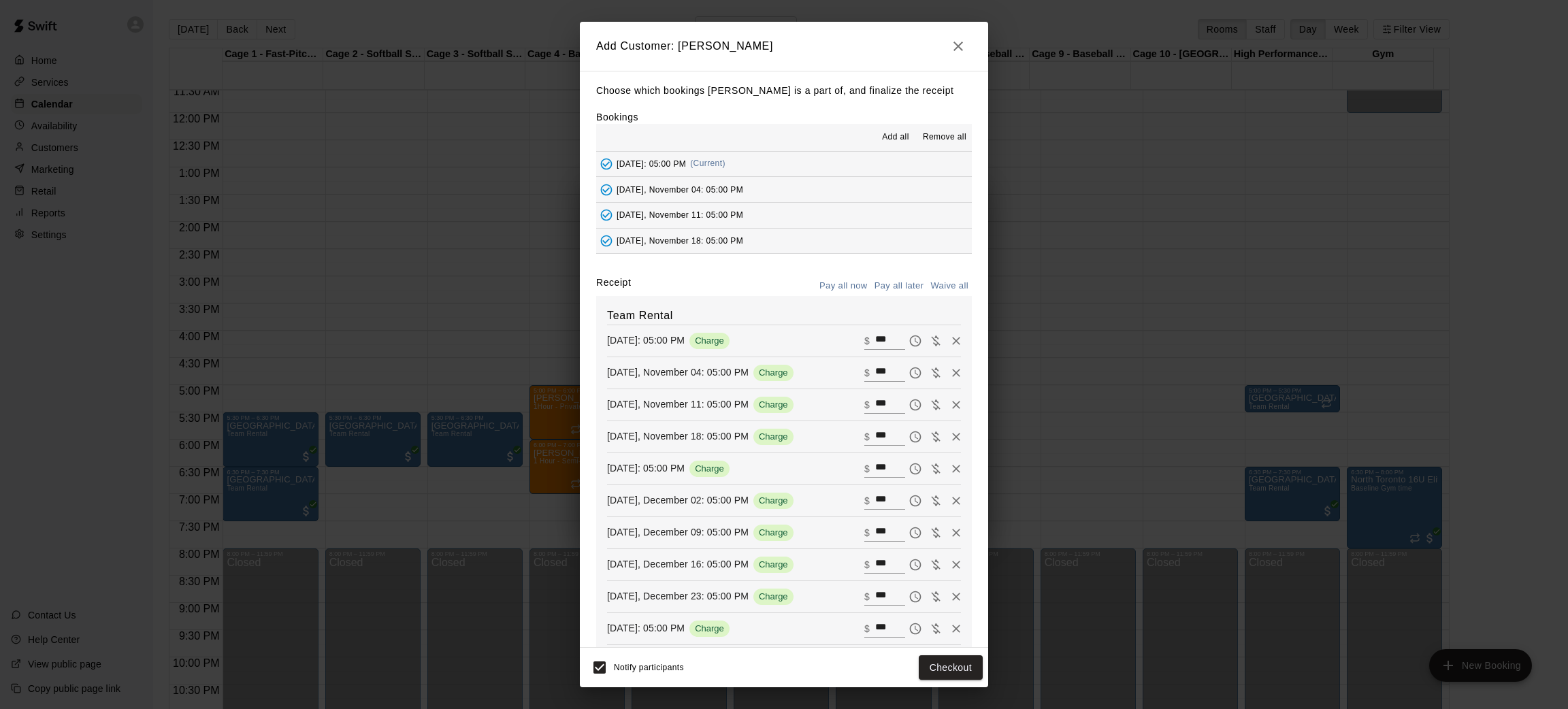
type input "*"
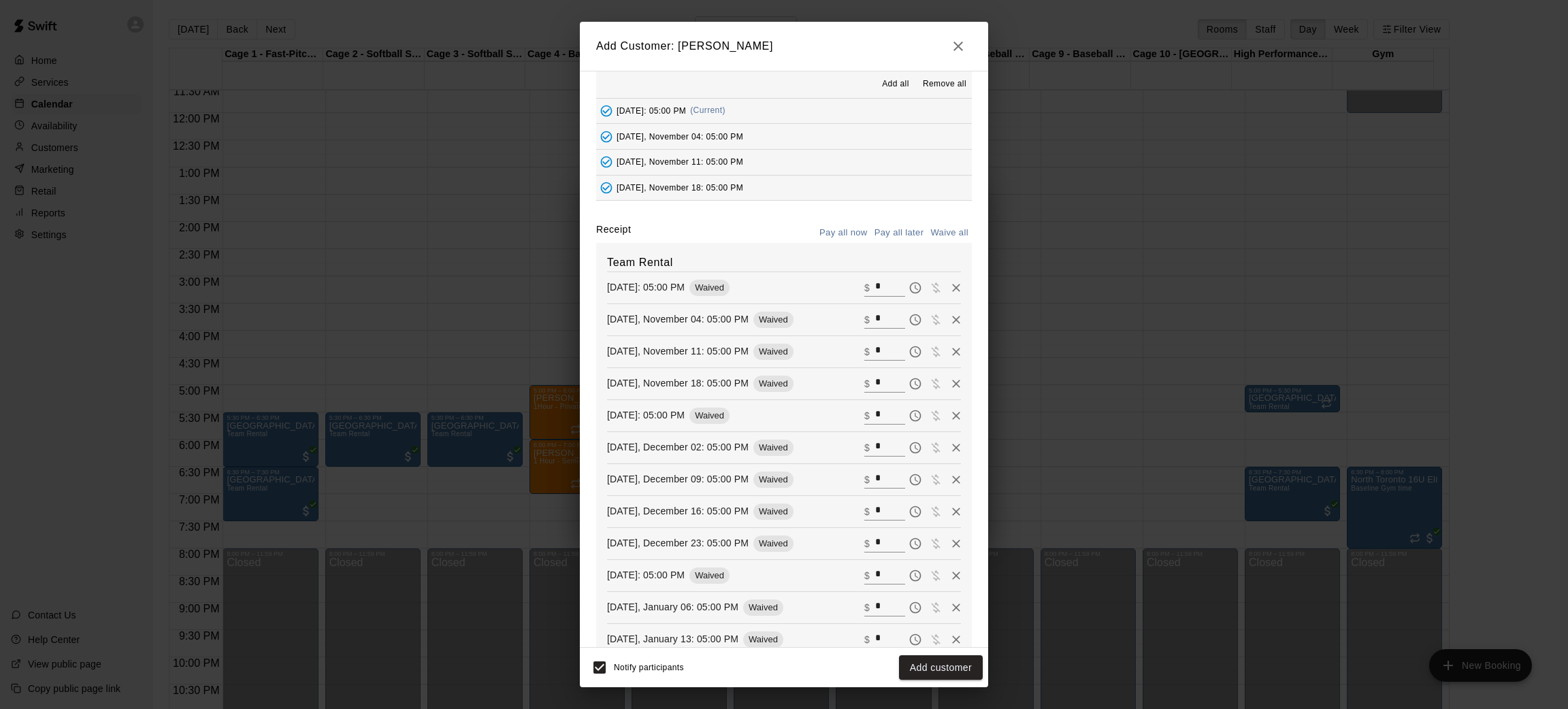
scroll to position [102, 0]
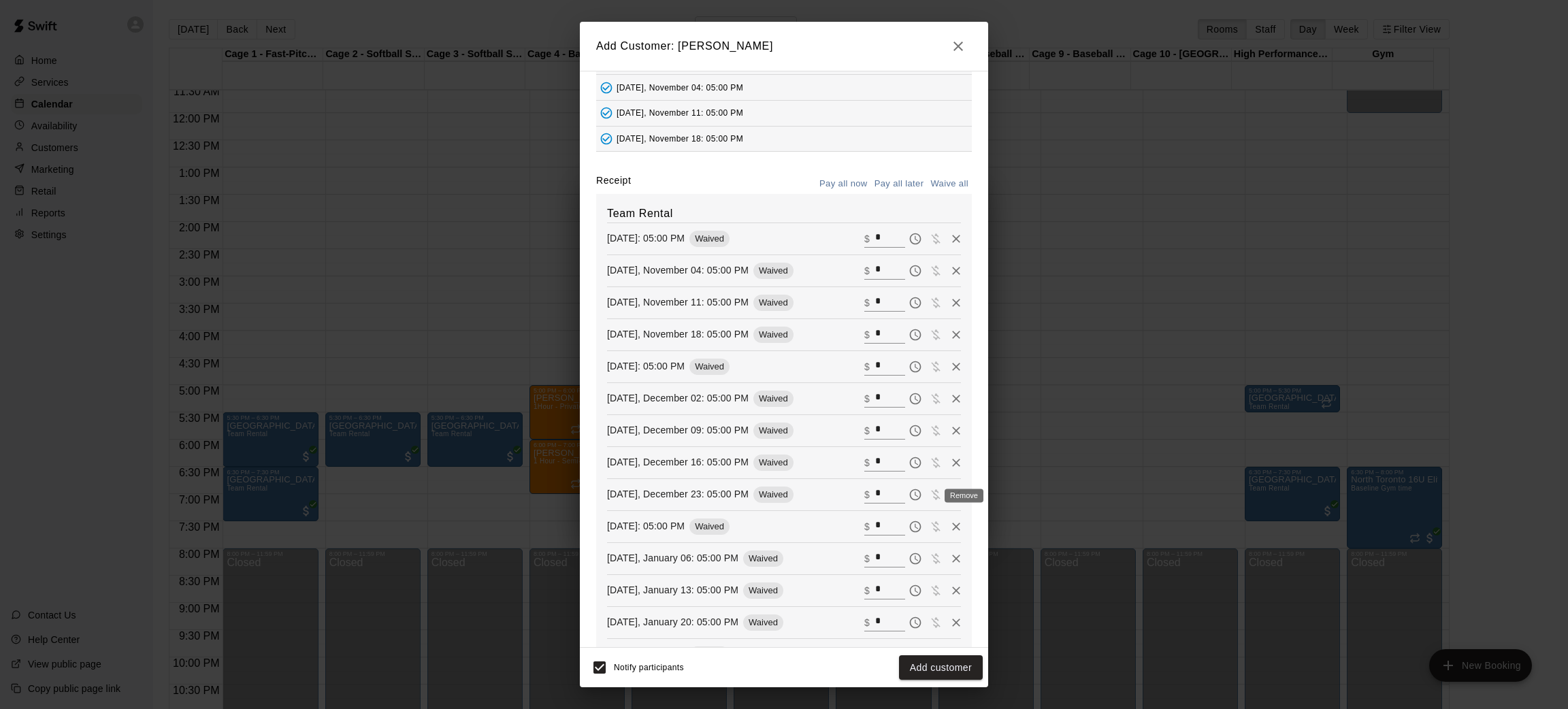
click at [952, 499] on icon "Remove" at bounding box center [956, 494] width 8 height 8
click at [949, 494] on icon "Remove" at bounding box center [956, 495] width 14 height 14
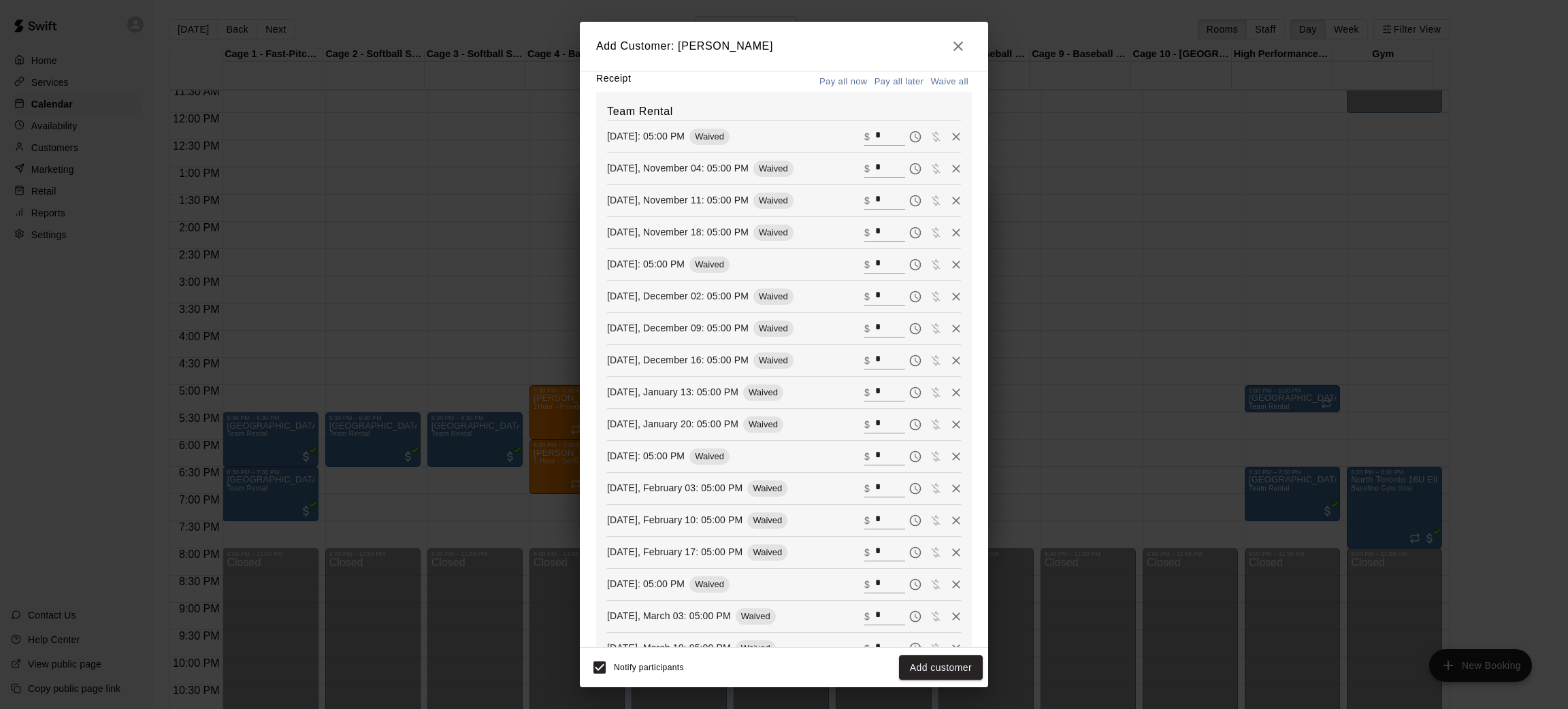
scroll to position [306, 0]
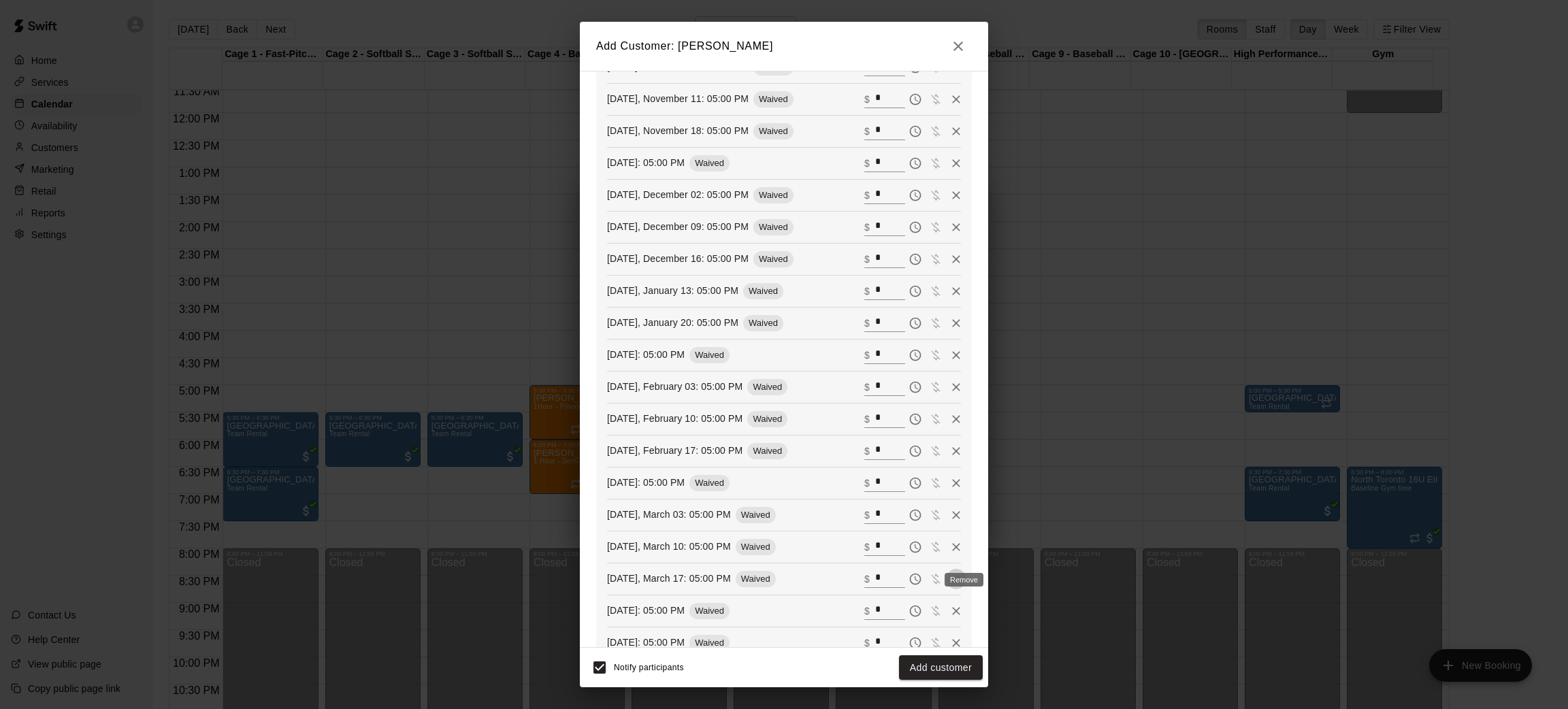
click at [949, 586] on icon "Remove" at bounding box center [956, 579] width 14 height 14
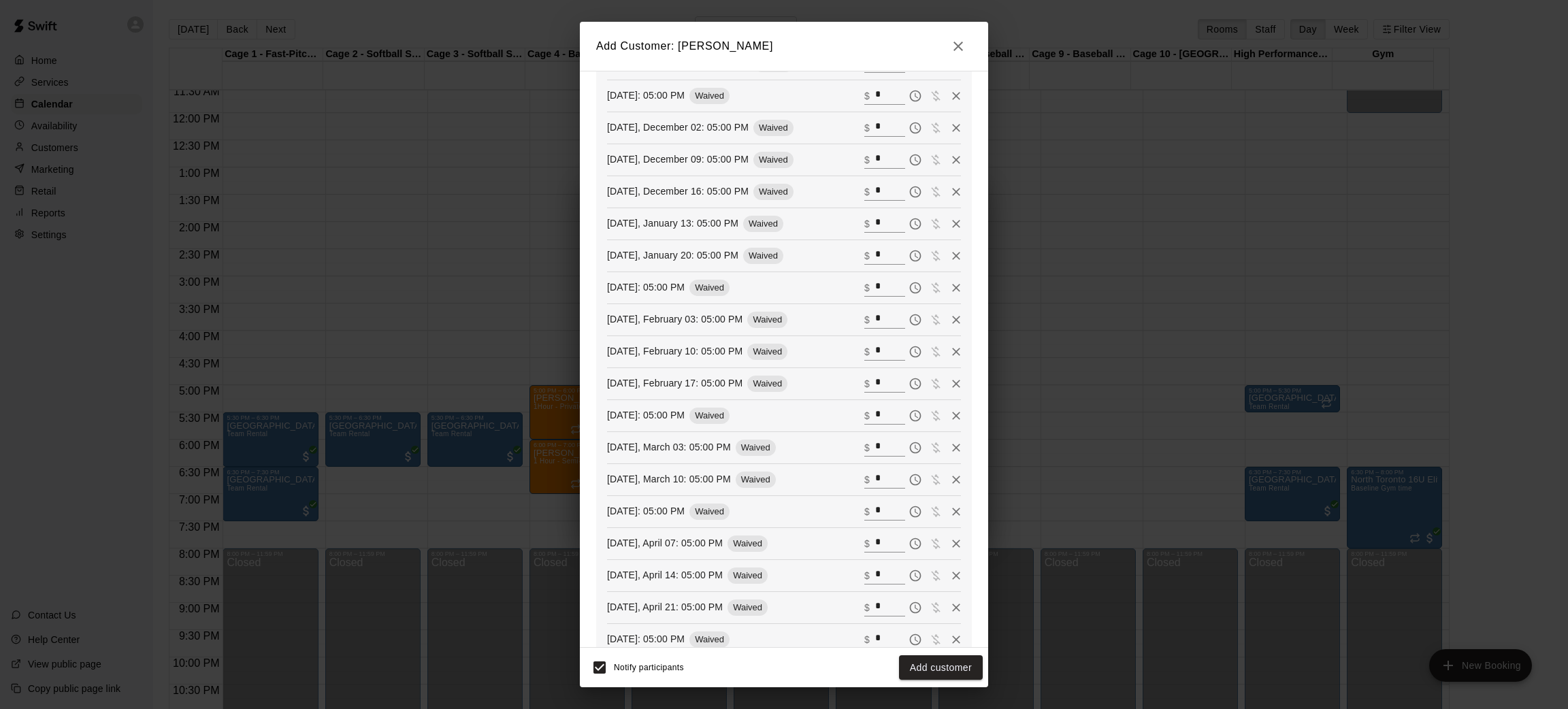
scroll to position [446, 0]
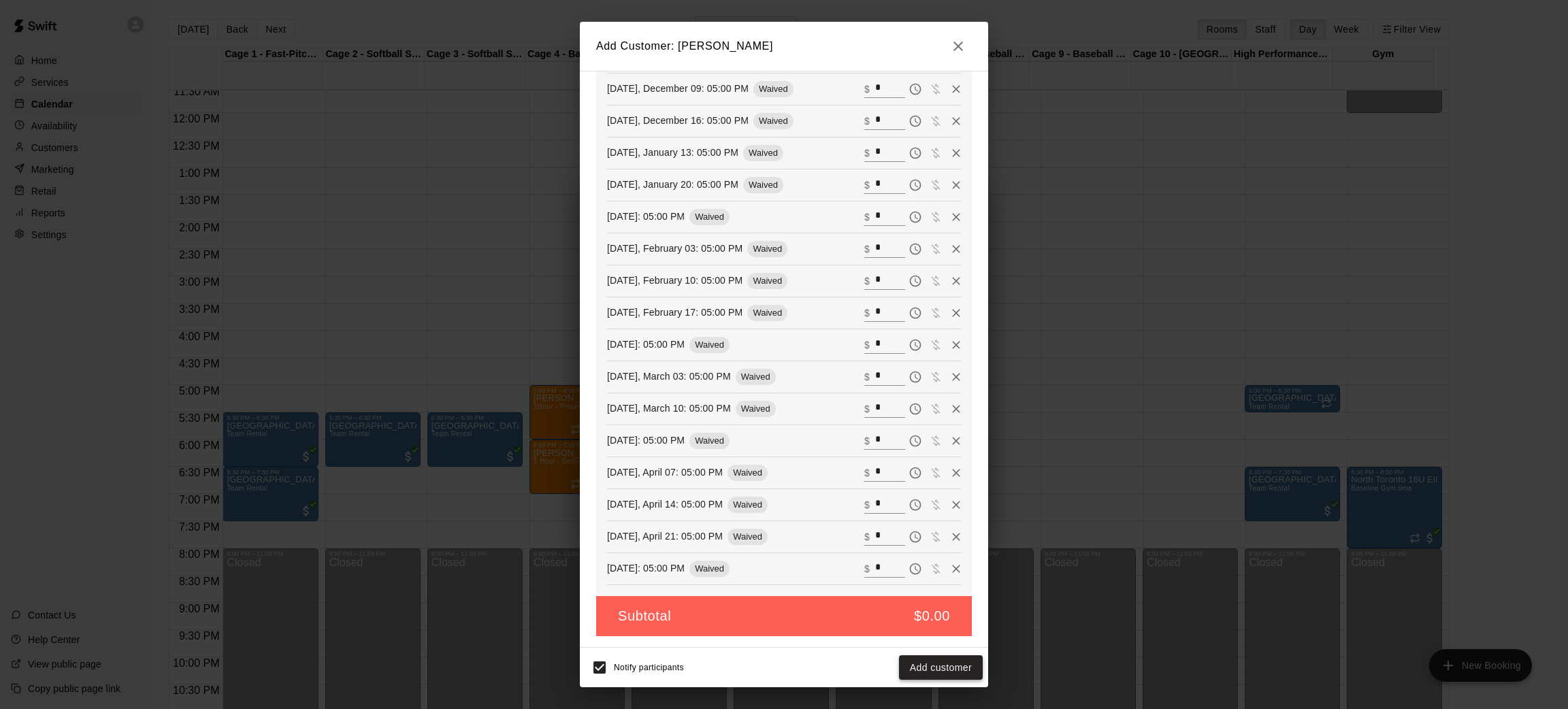
click at [942, 665] on button "Add customer" at bounding box center [941, 668] width 83 height 25
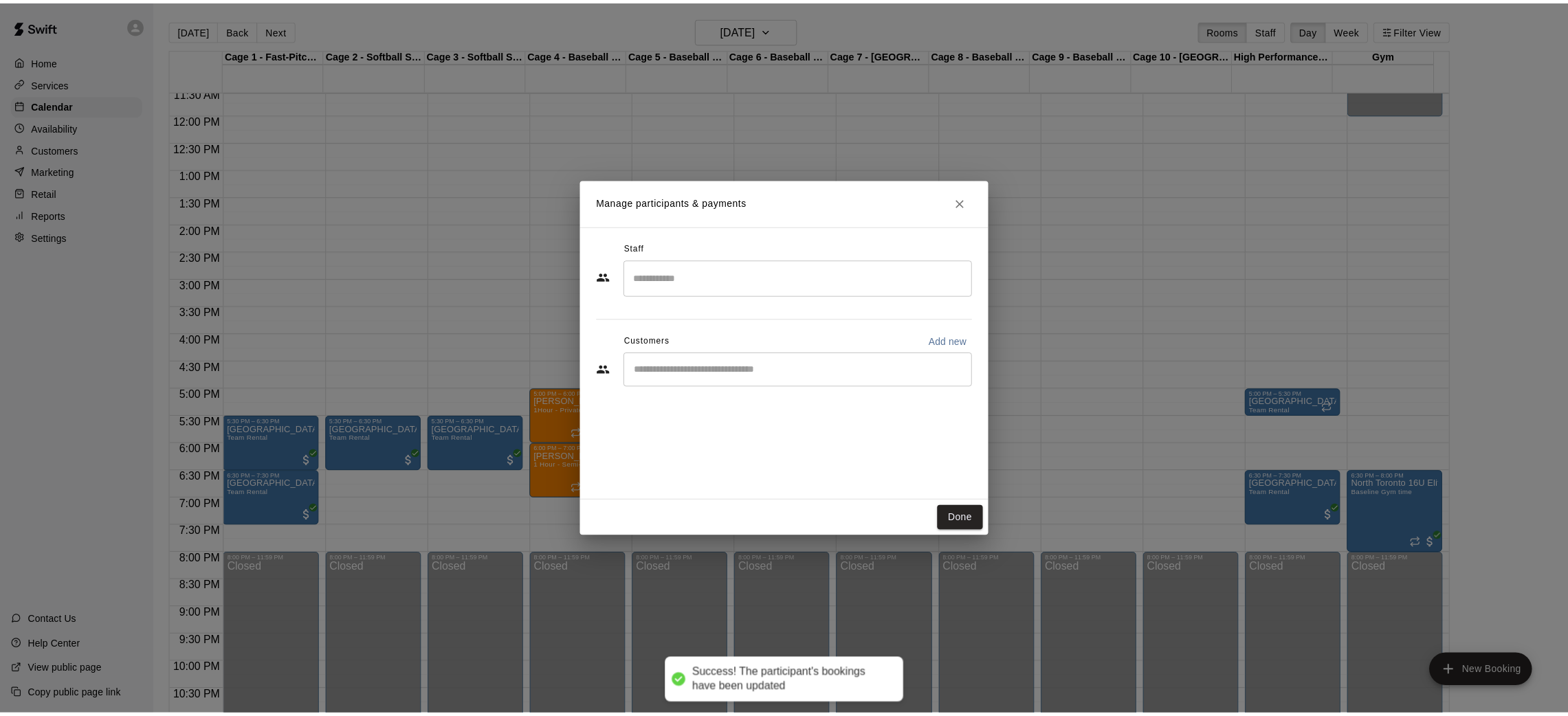
scroll to position [404, 0]
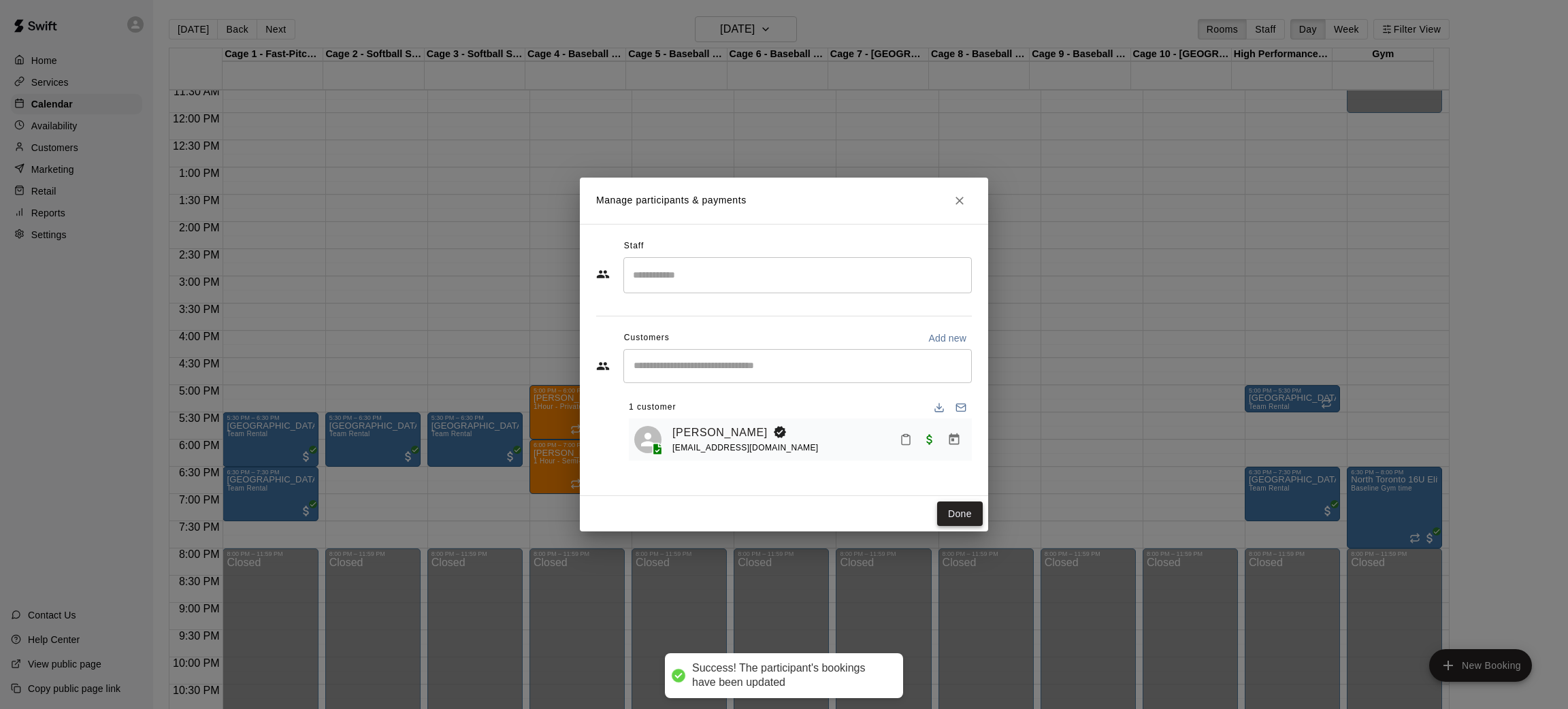
click at [950, 511] on button "Done" at bounding box center [959, 514] width 46 height 25
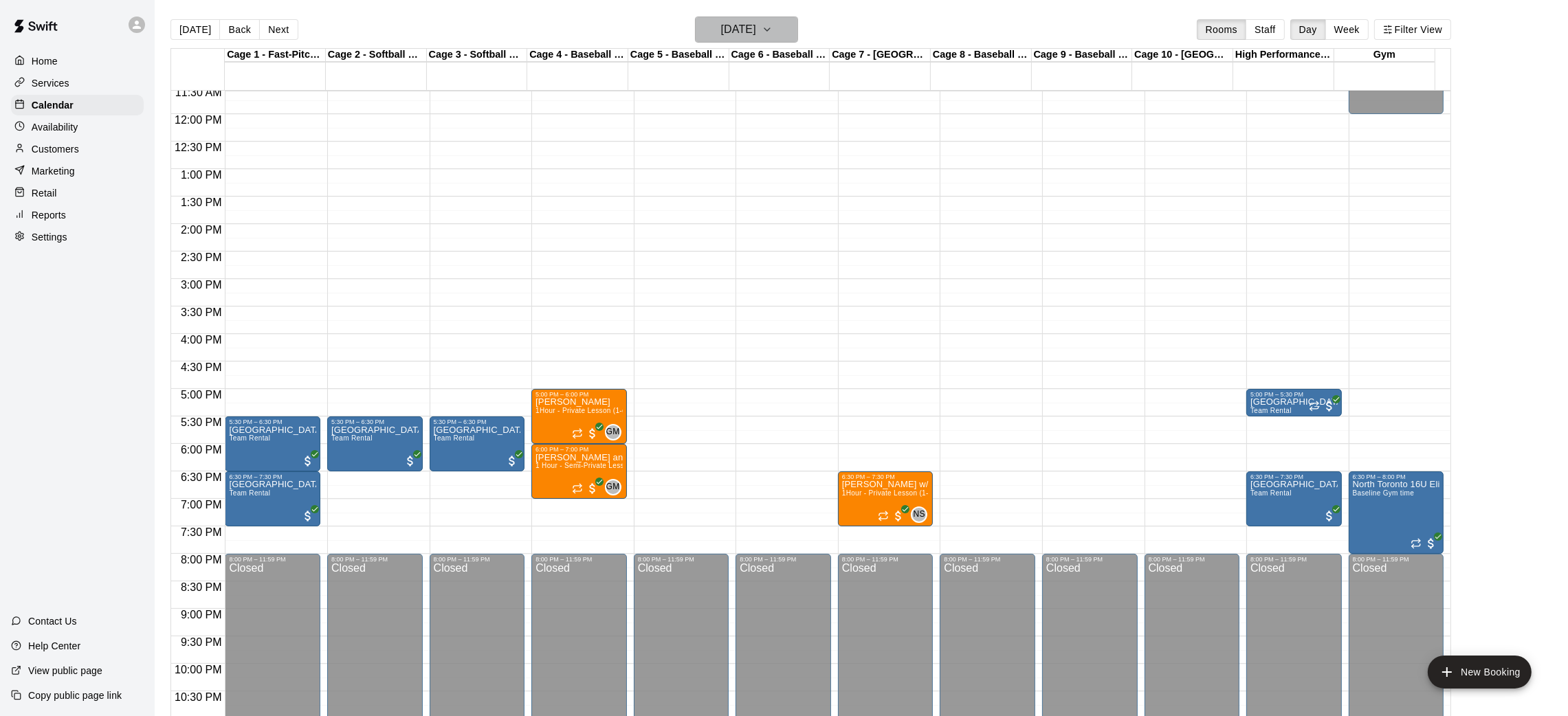
click at [756, 22] on h6 "[DATE]" at bounding box center [738, 30] width 35 height 19
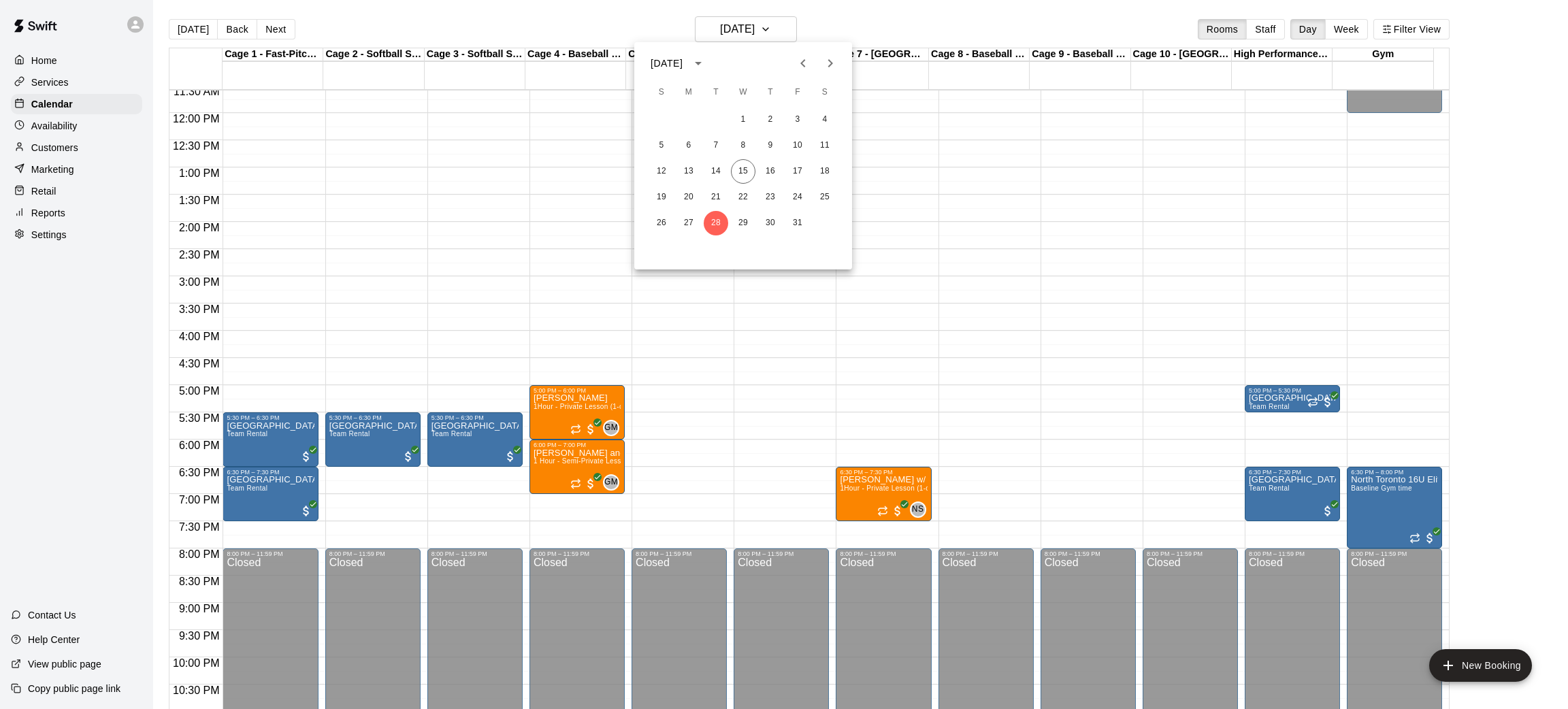
click at [830, 65] on icon "Next month" at bounding box center [830, 63] width 5 height 8
click at [716, 193] on button "23" at bounding box center [716, 198] width 25 height 25
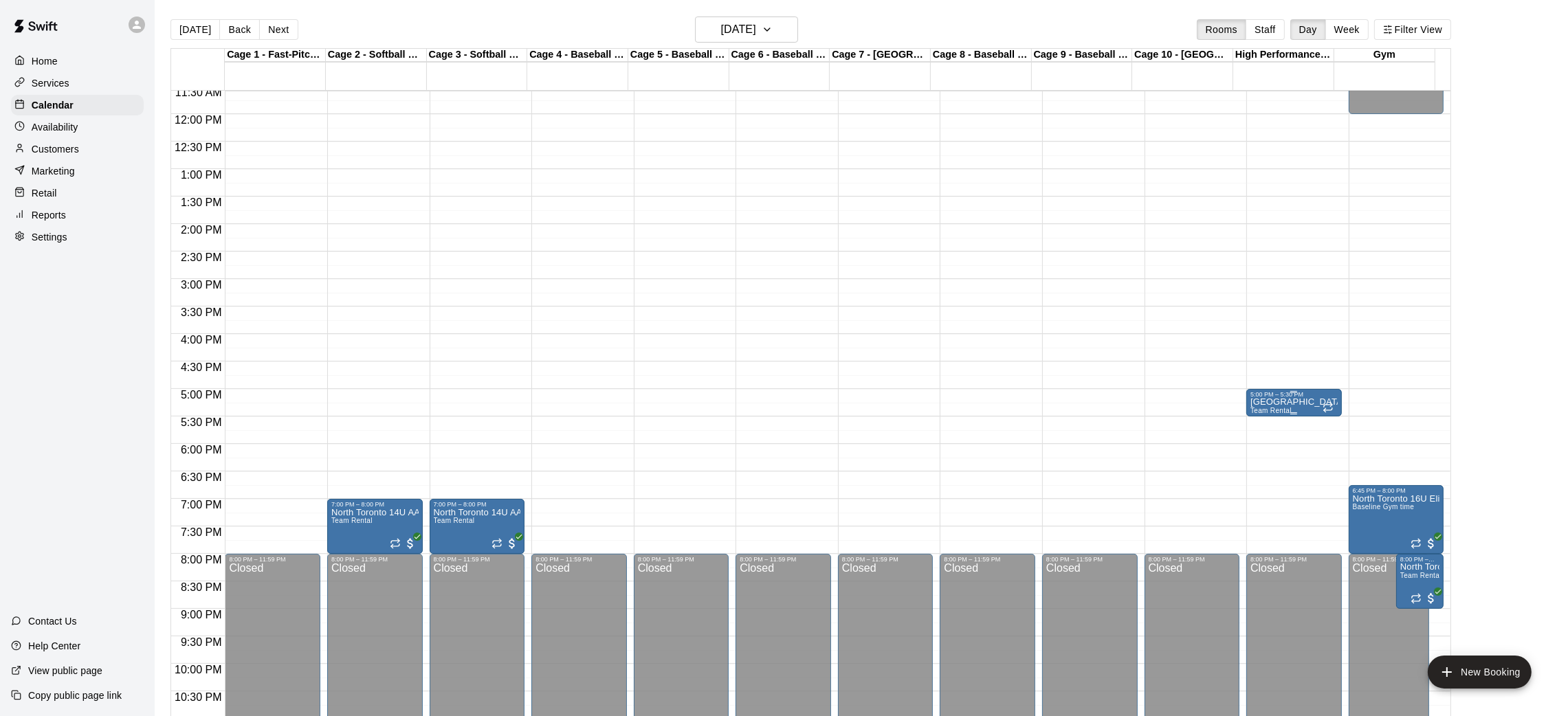
click at [1278, 402] on p "[GEOGRAPHIC_DATA] 11U A" at bounding box center [1294, 402] width 87 height 0
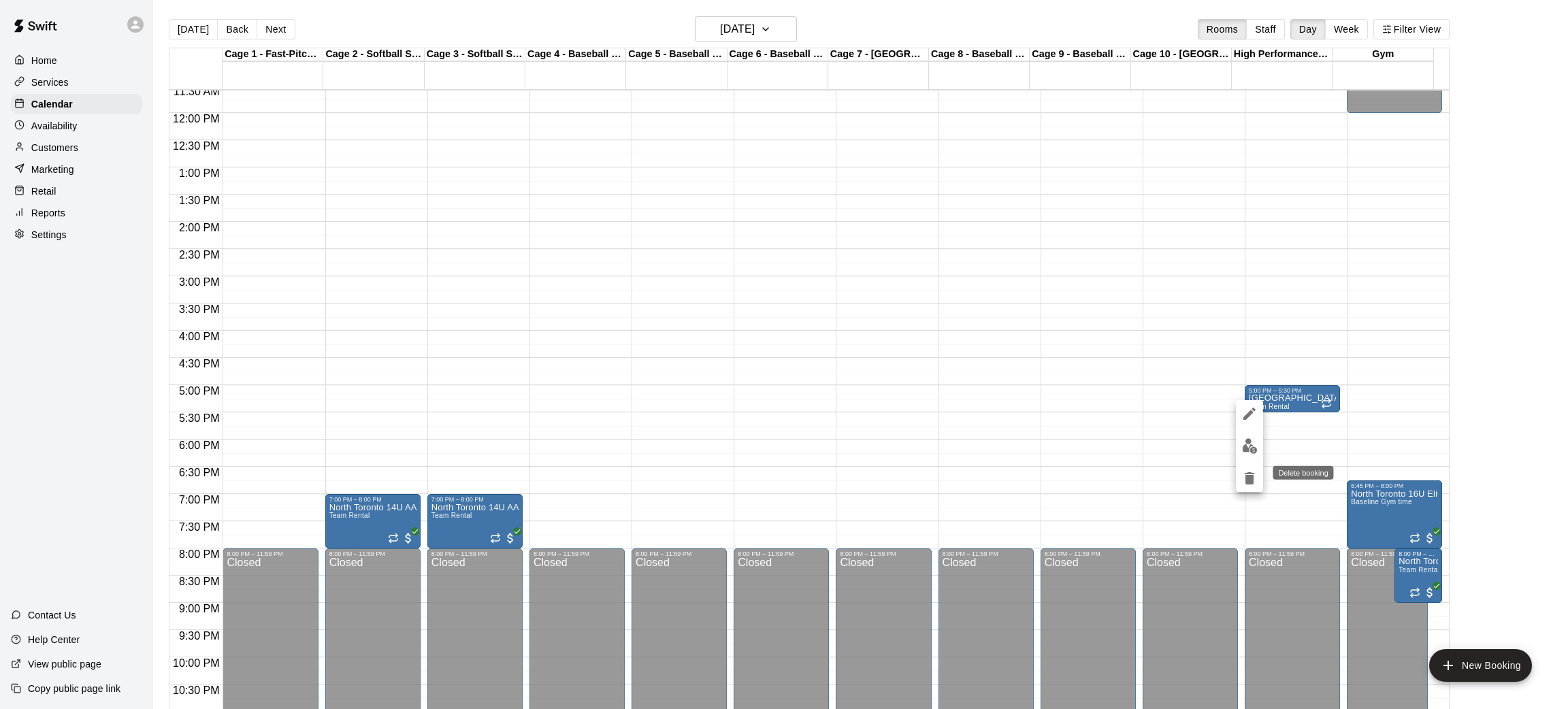
click at [1248, 480] on icon "delete" at bounding box center [1250, 479] width 9 height 12
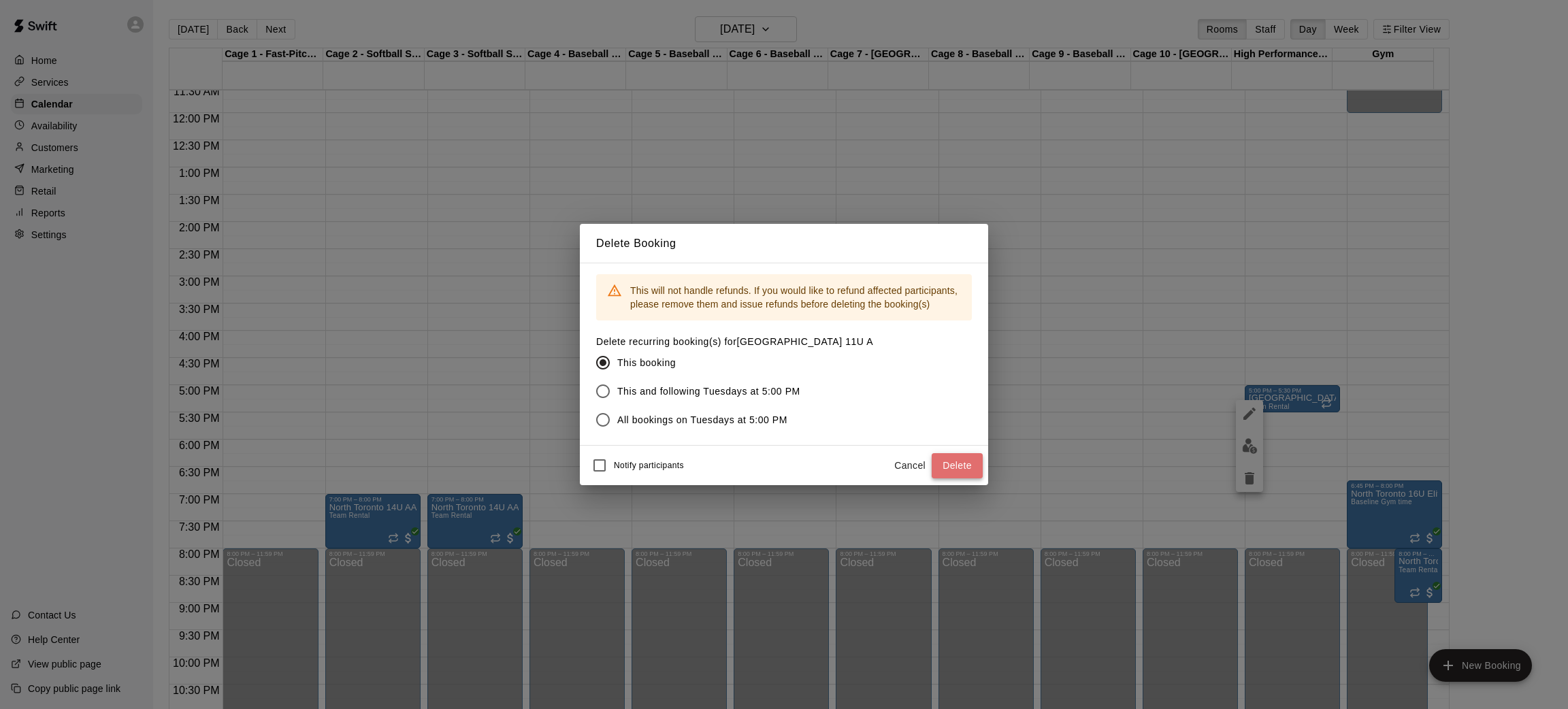
click at [954, 468] on button "Delete" at bounding box center [957, 466] width 51 height 25
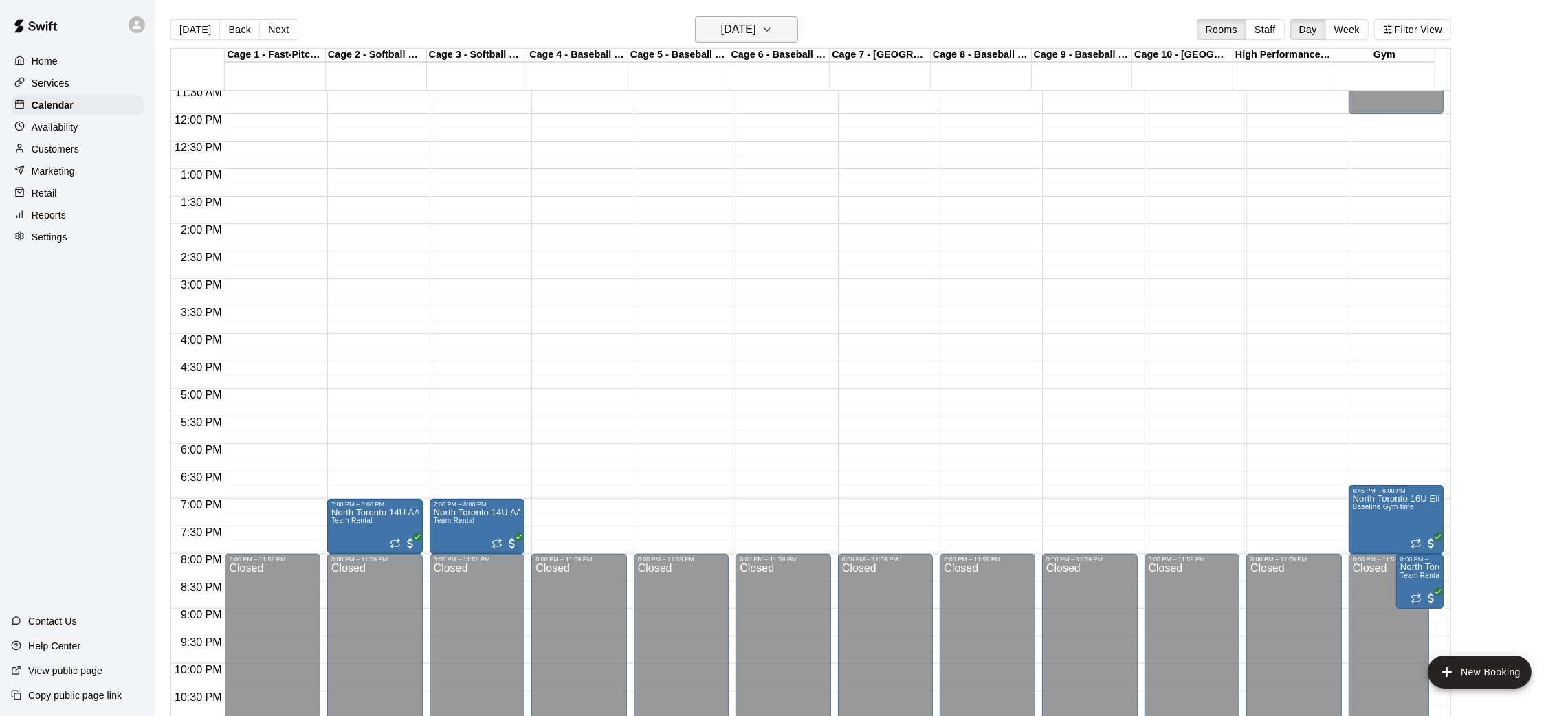
click at [756, 29] on h6 "[DATE]" at bounding box center [738, 30] width 35 height 19
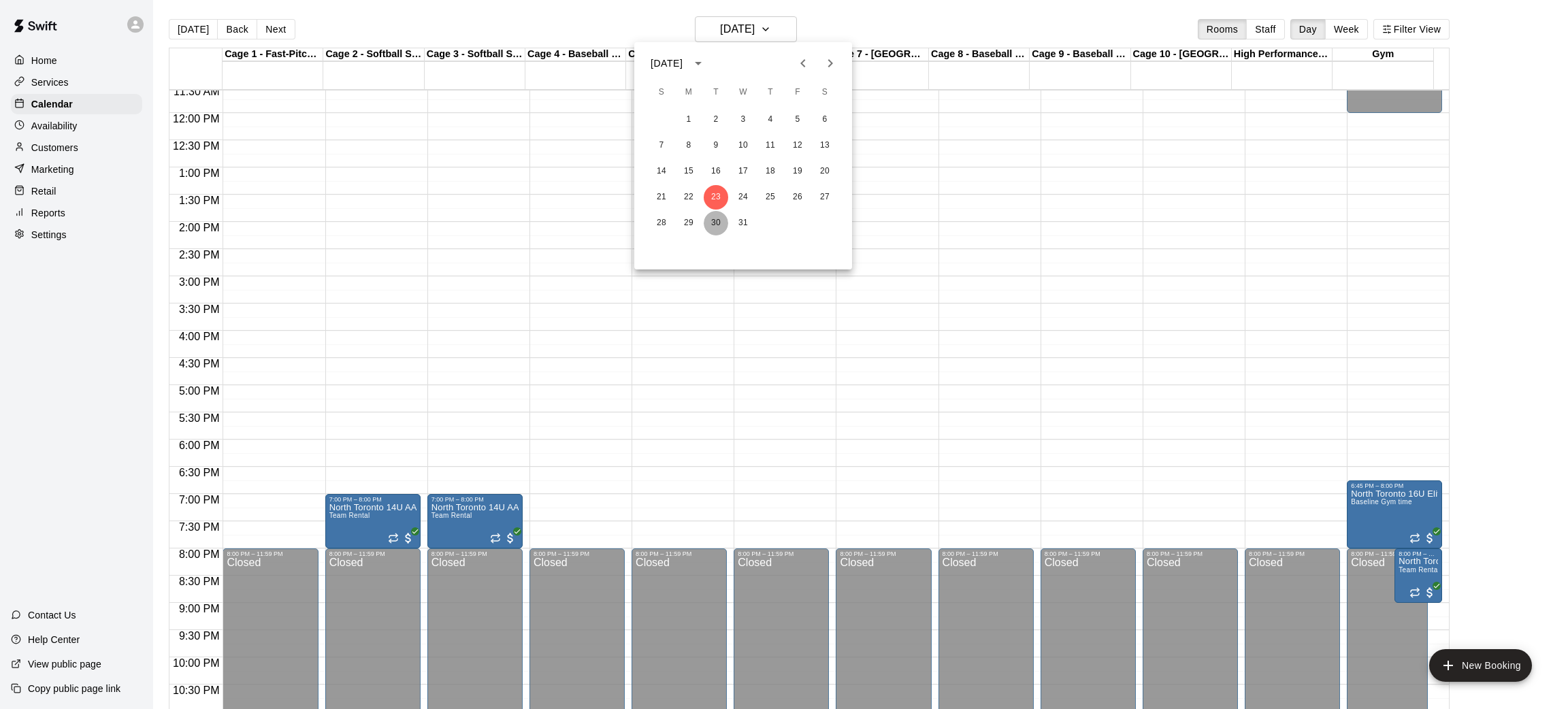
click at [709, 222] on button "30" at bounding box center [716, 223] width 25 height 25
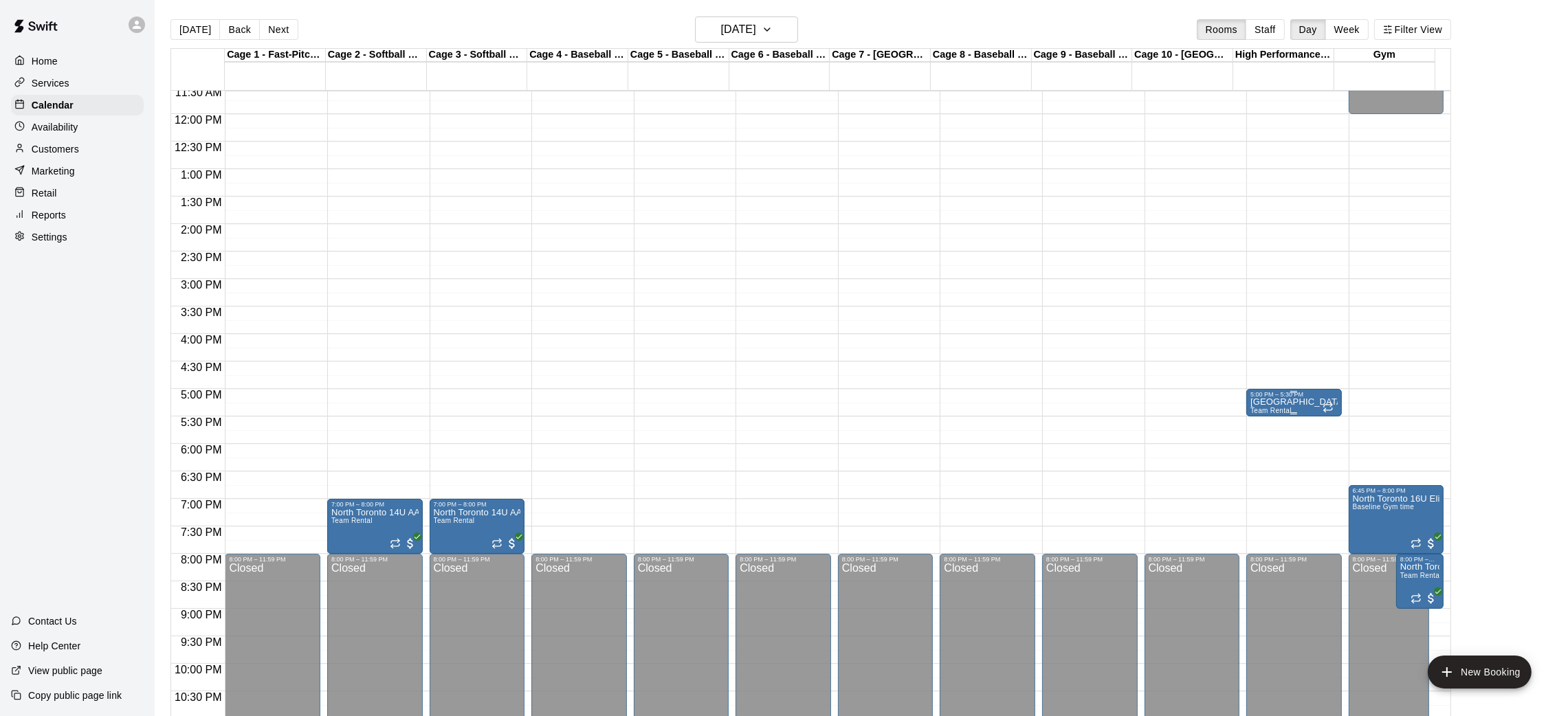
click at [1289, 402] on p "[GEOGRAPHIC_DATA] 11U A" at bounding box center [1294, 402] width 87 height 0
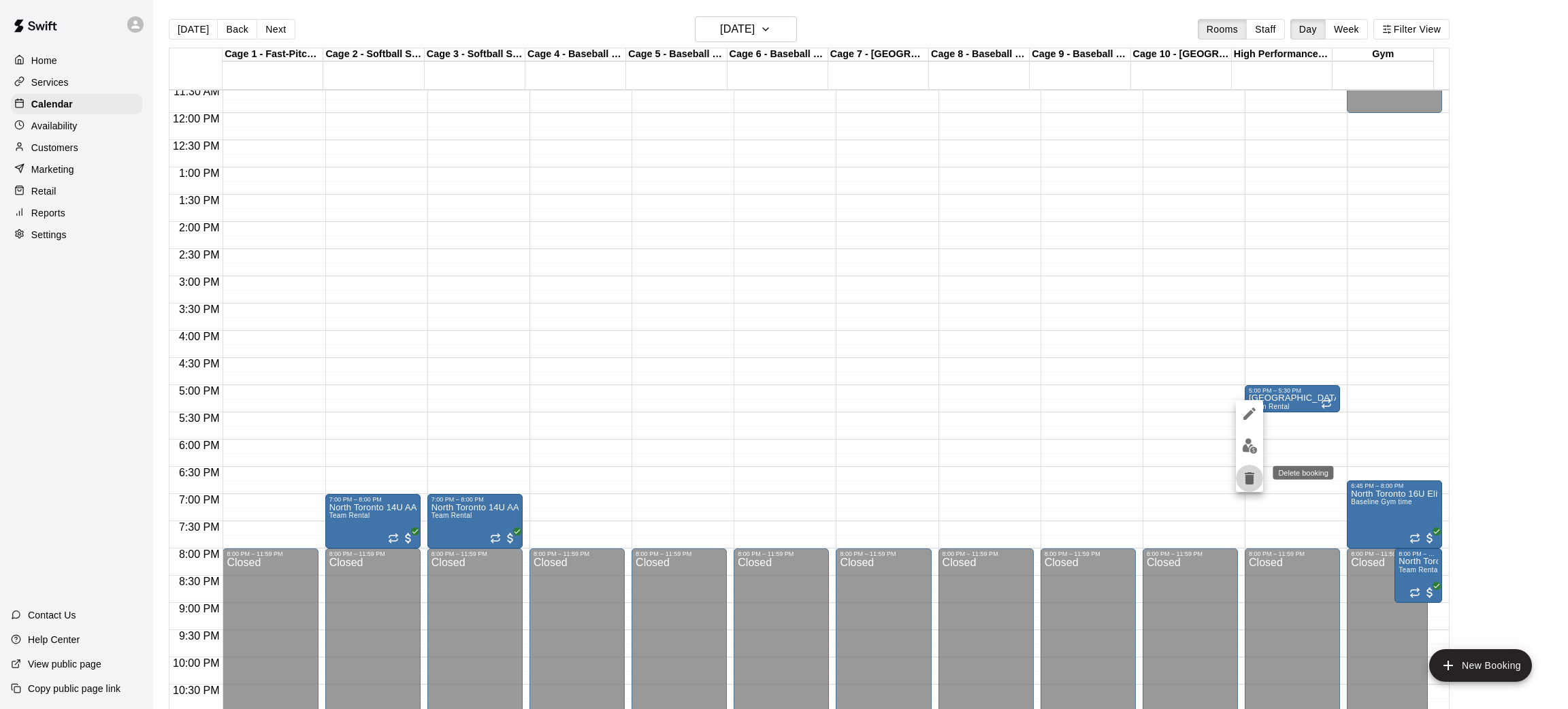
click at [1244, 475] on icon "delete" at bounding box center [1249, 478] width 16 height 16
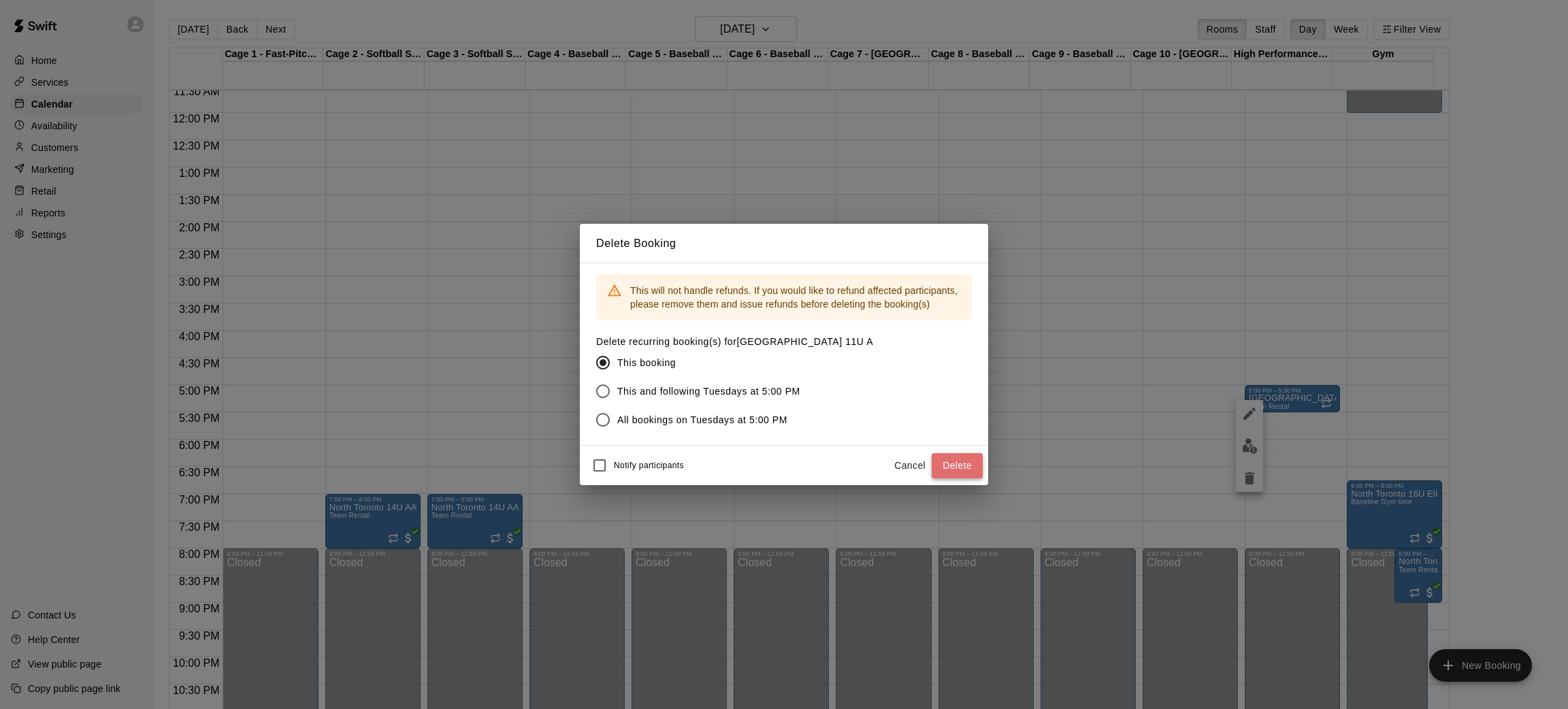
click at [949, 471] on button "Delete" at bounding box center [957, 466] width 51 height 25
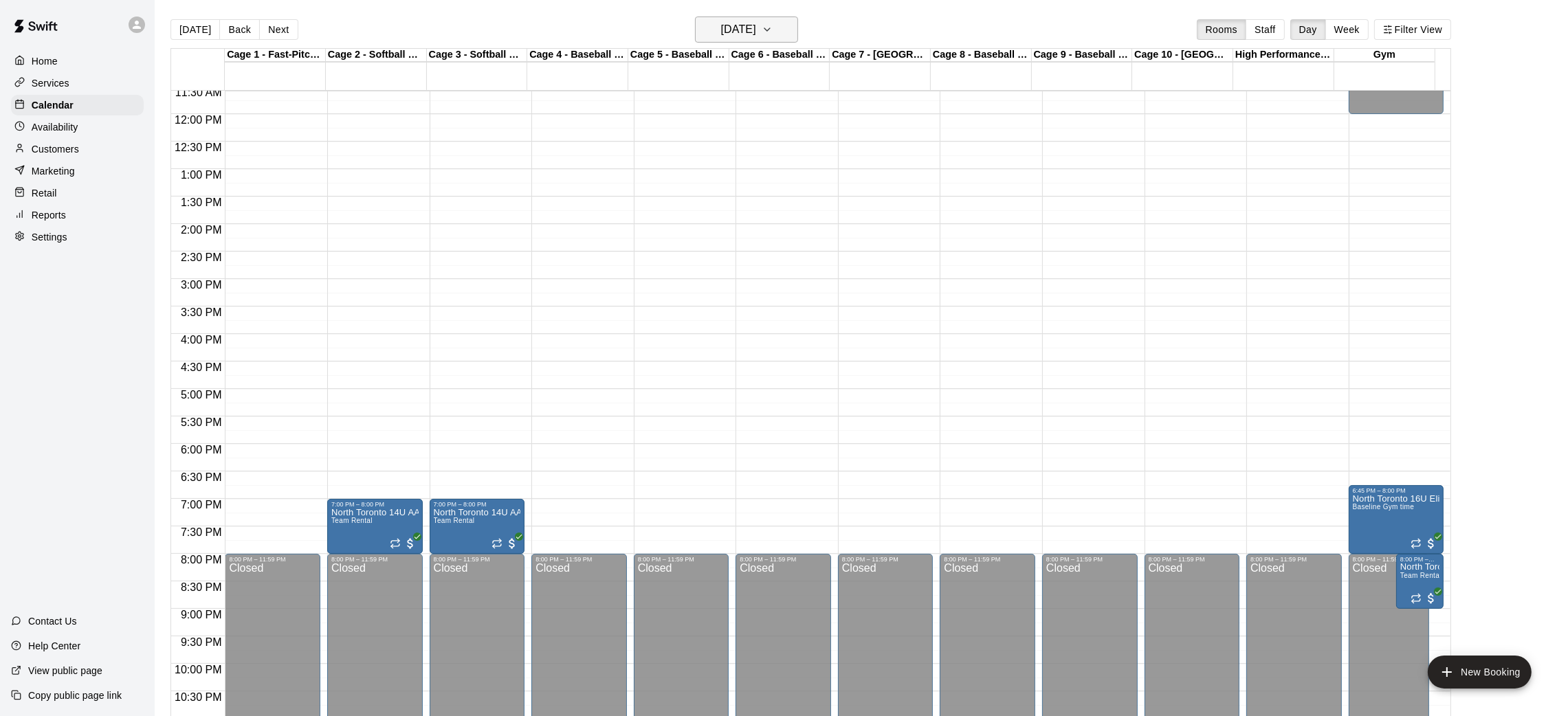
click at [782, 32] on button "[DATE]" at bounding box center [747, 29] width 103 height 26
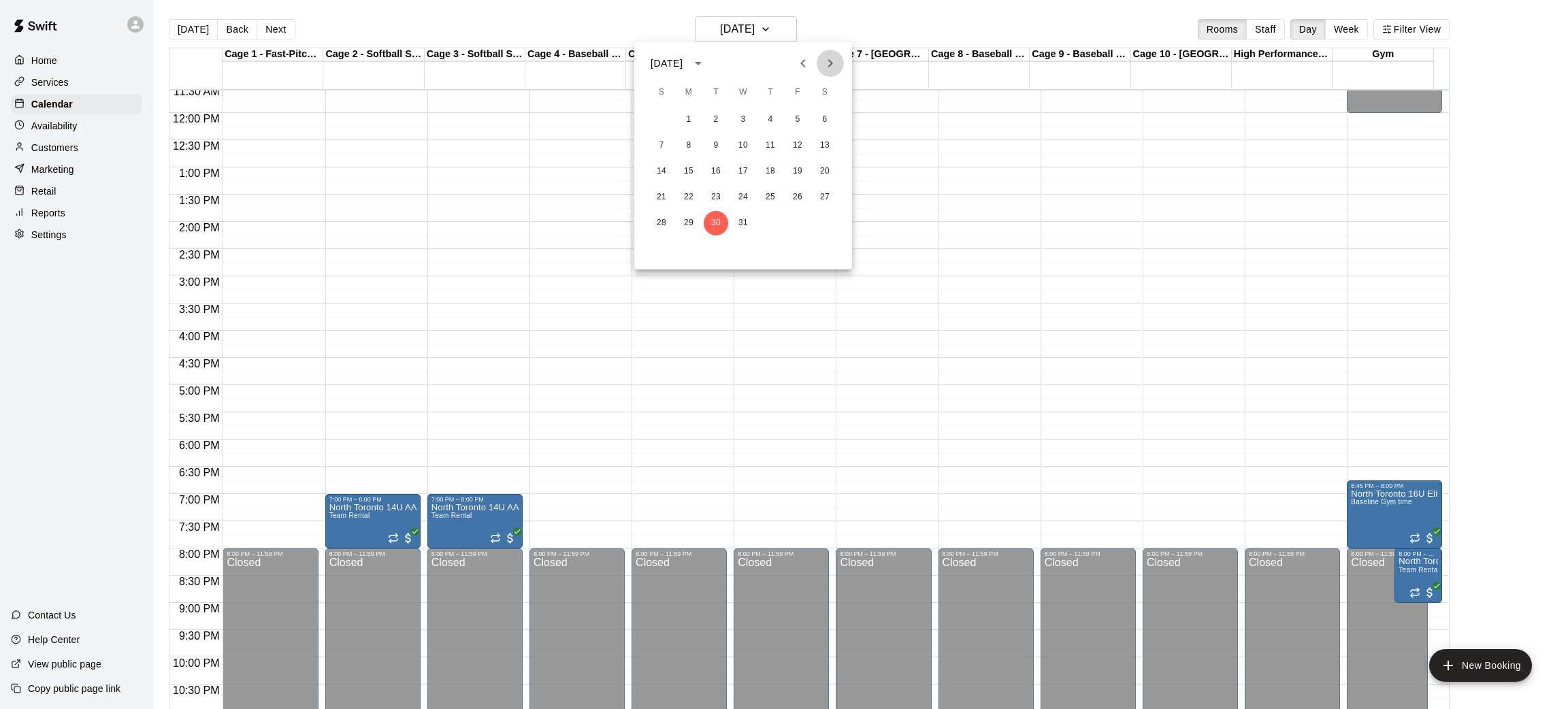
click at [828, 60] on icon "Next month" at bounding box center [830, 63] width 16 height 16
click at [721, 143] on button "6" at bounding box center [716, 146] width 25 height 25
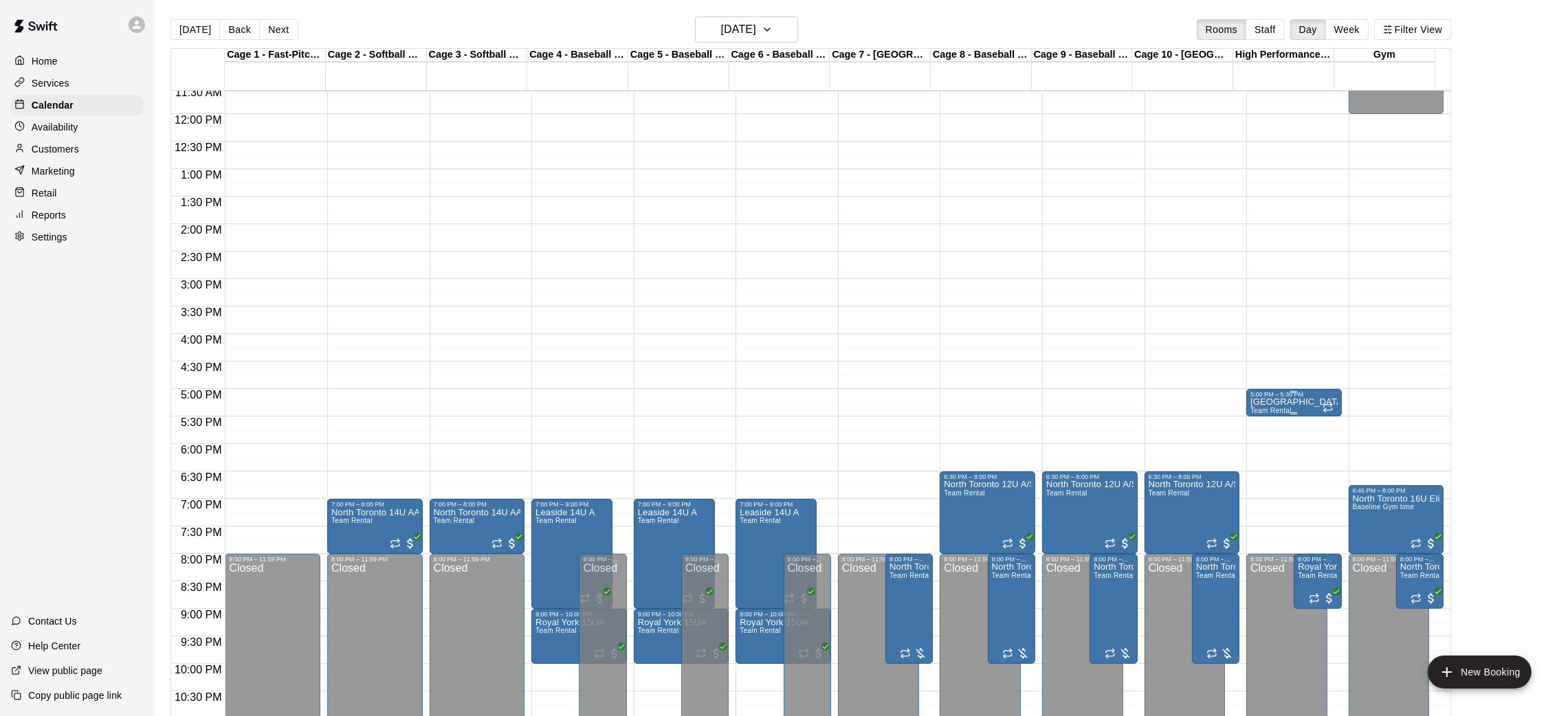
click at [1273, 410] on span "Team Rental" at bounding box center [1271, 411] width 41 height 8
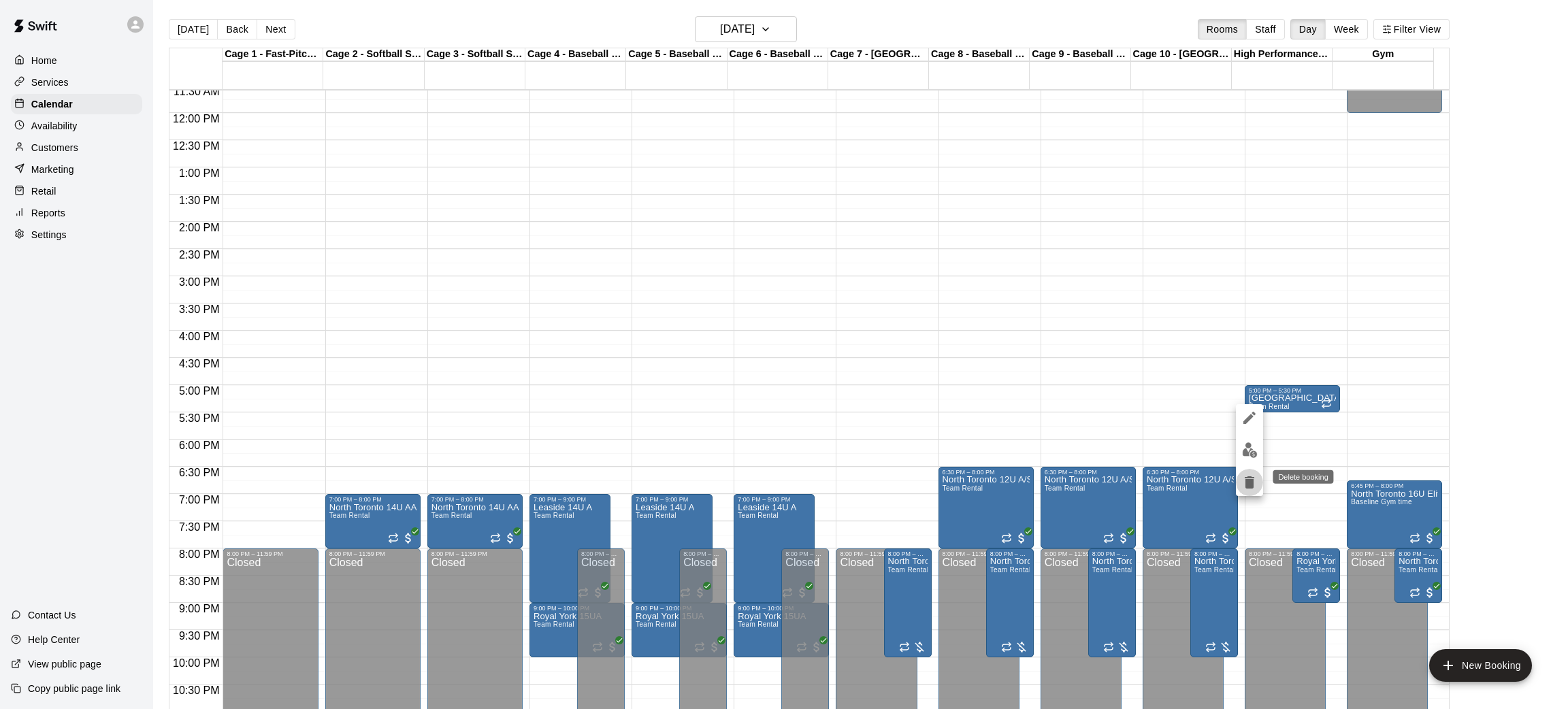
click at [1247, 480] on icon "delete" at bounding box center [1250, 483] width 9 height 12
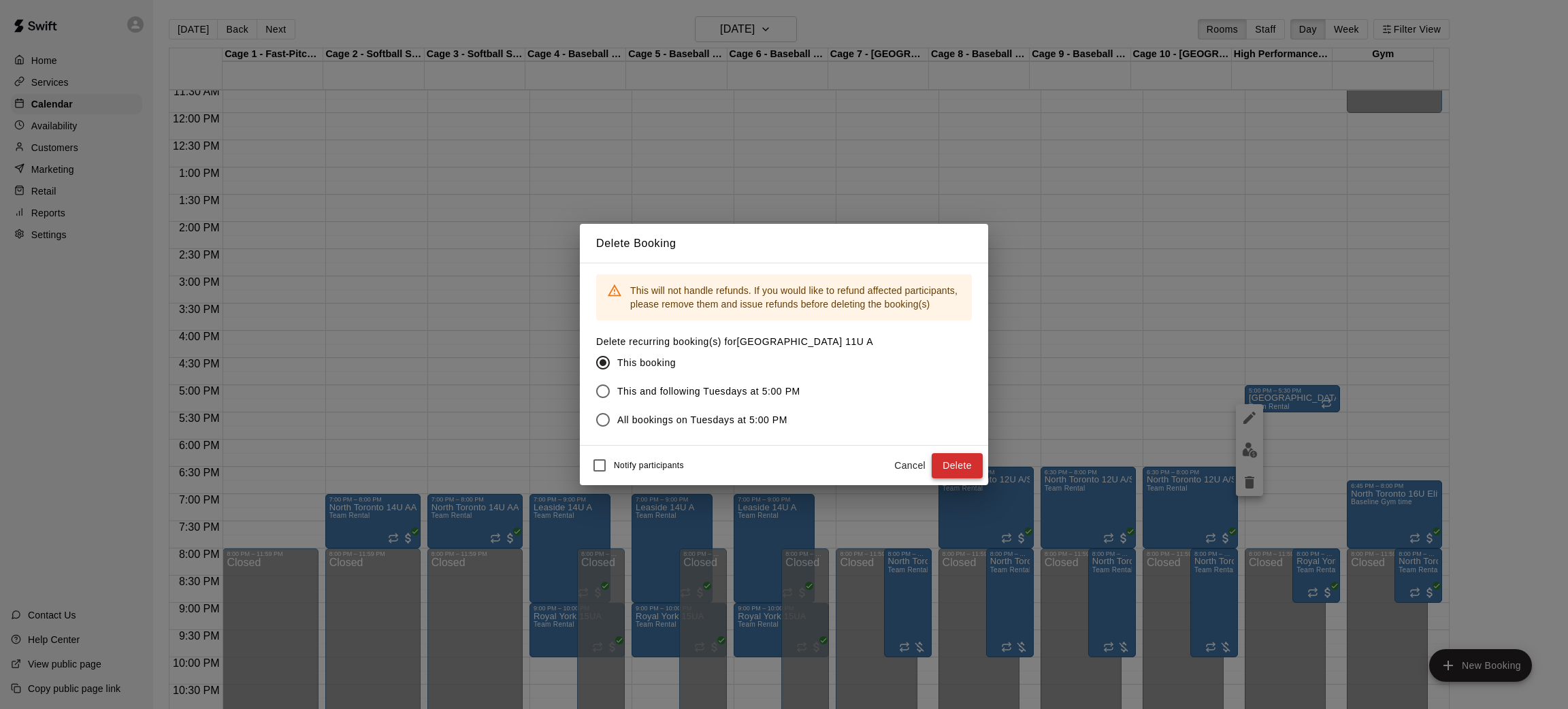
click at [949, 453] on button "Delete" at bounding box center [957, 466] width 51 height 25
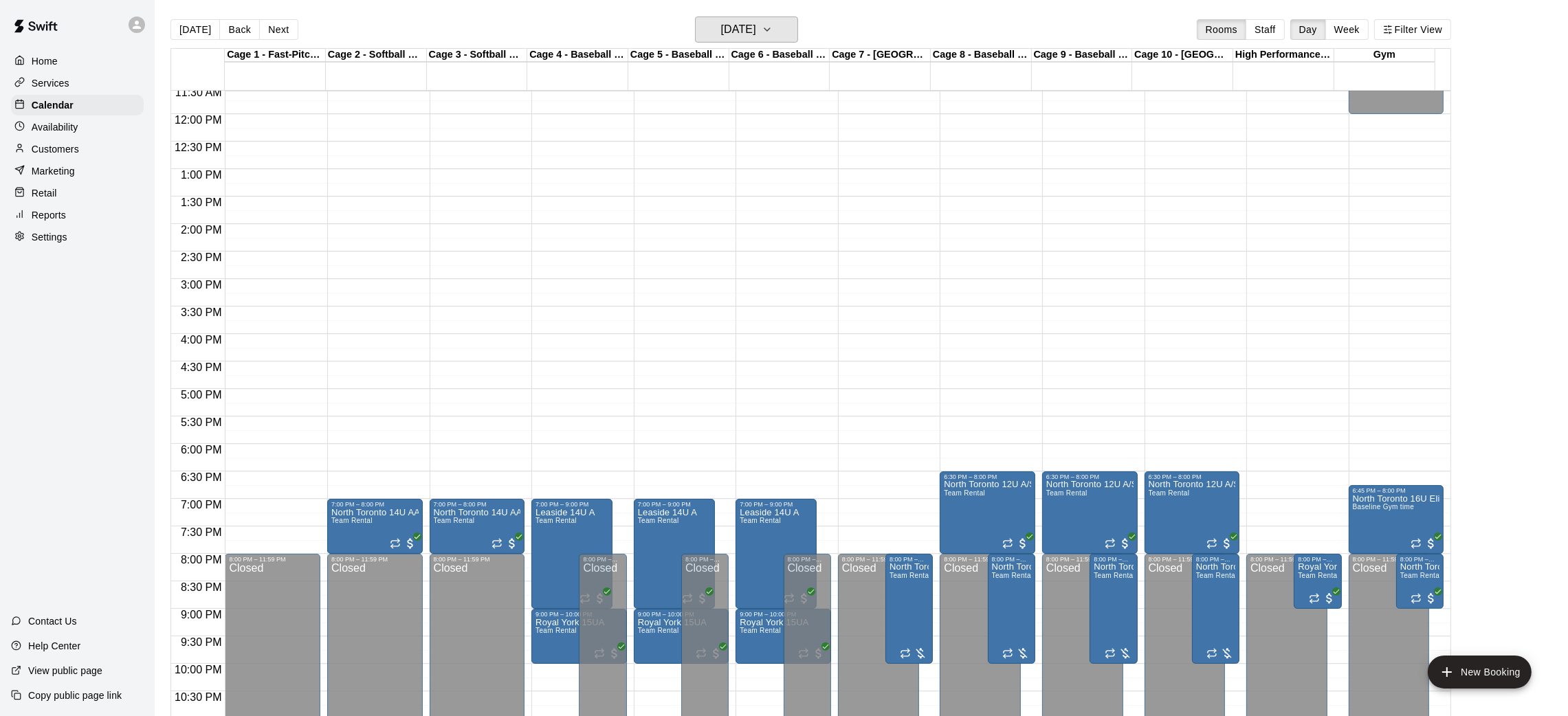
click at [756, 28] on h6 "[DATE]" at bounding box center [738, 30] width 35 height 19
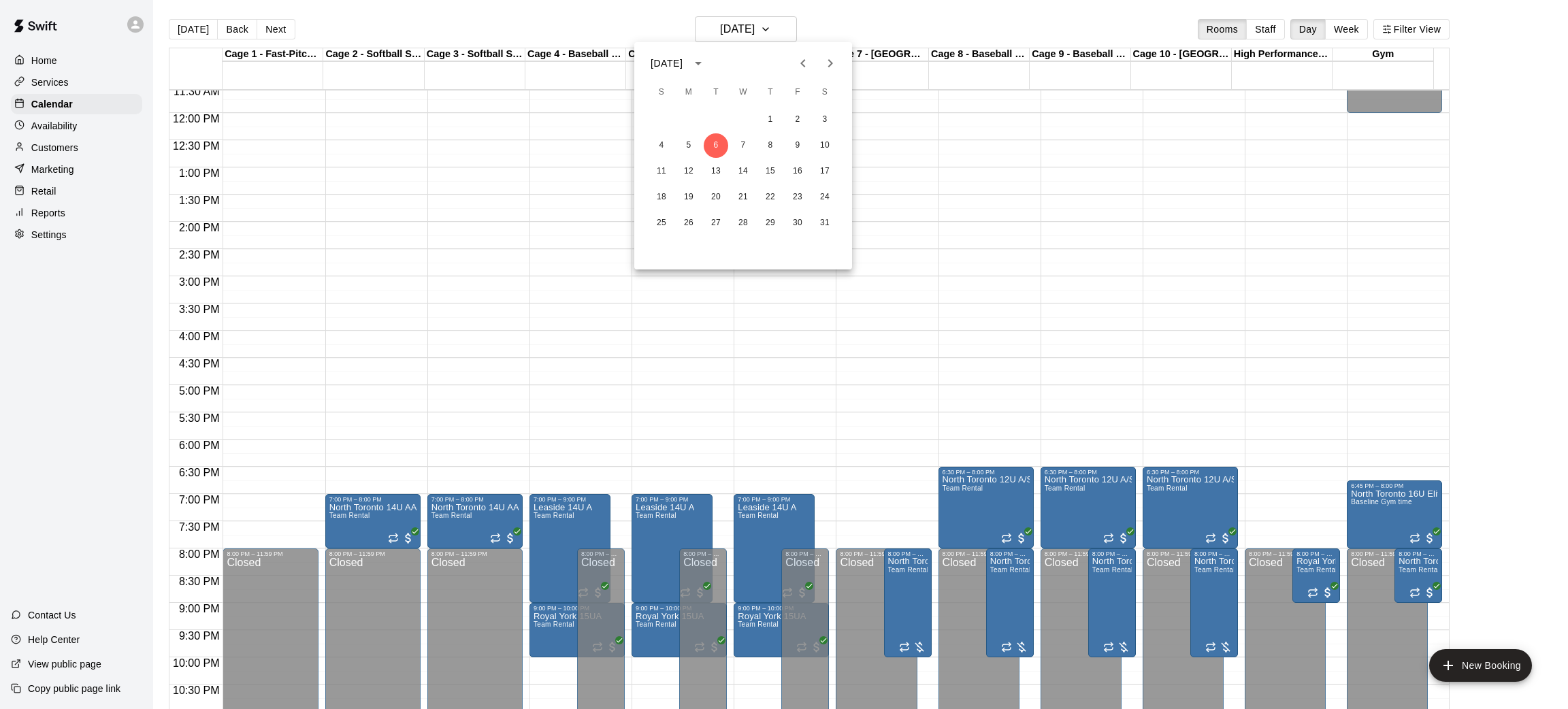
click at [833, 60] on icon "Next month" at bounding box center [830, 63] width 16 height 16
click at [719, 171] on button "17" at bounding box center [716, 171] width 25 height 25
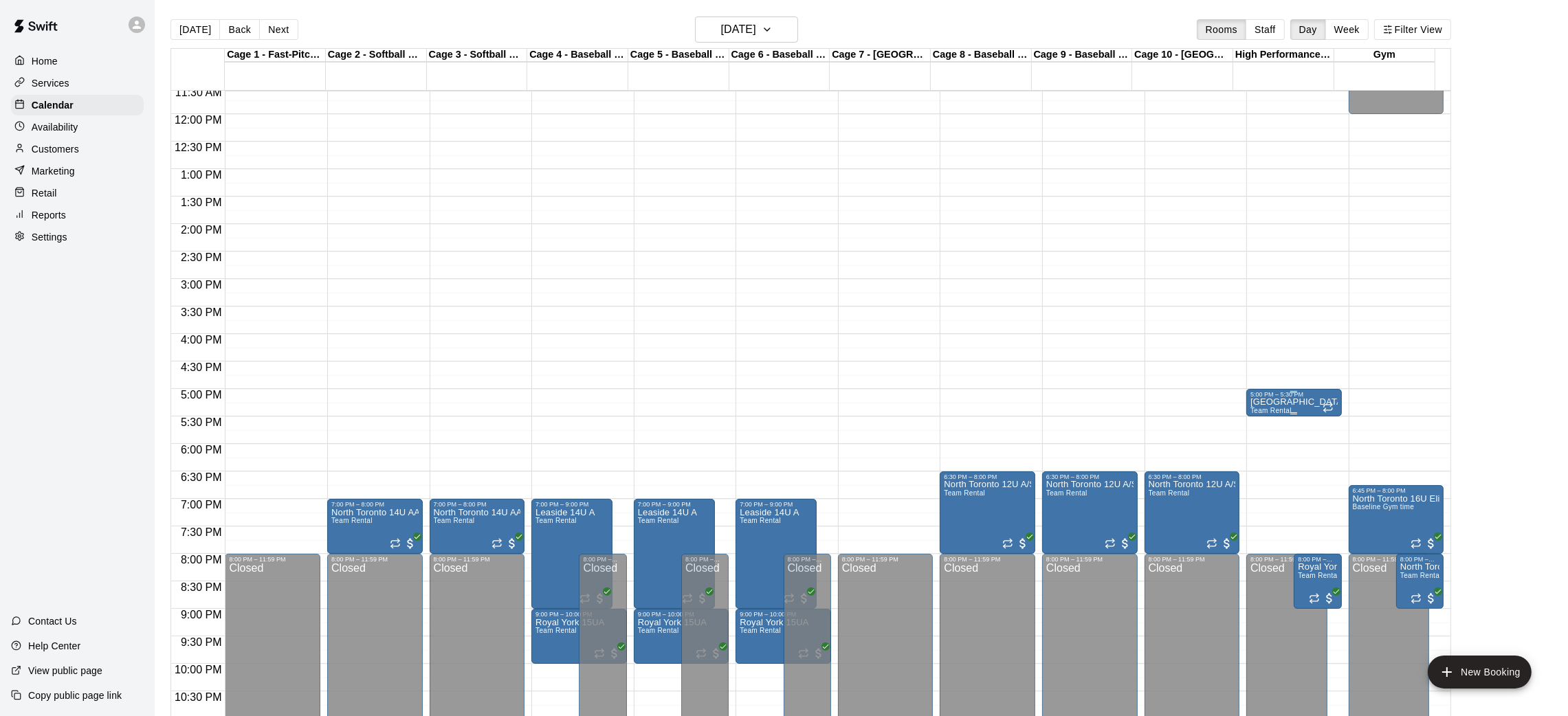
click at [1282, 402] on p "[GEOGRAPHIC_DATA] 11U A" at bounding box center [1294, 402] width 87 height 0
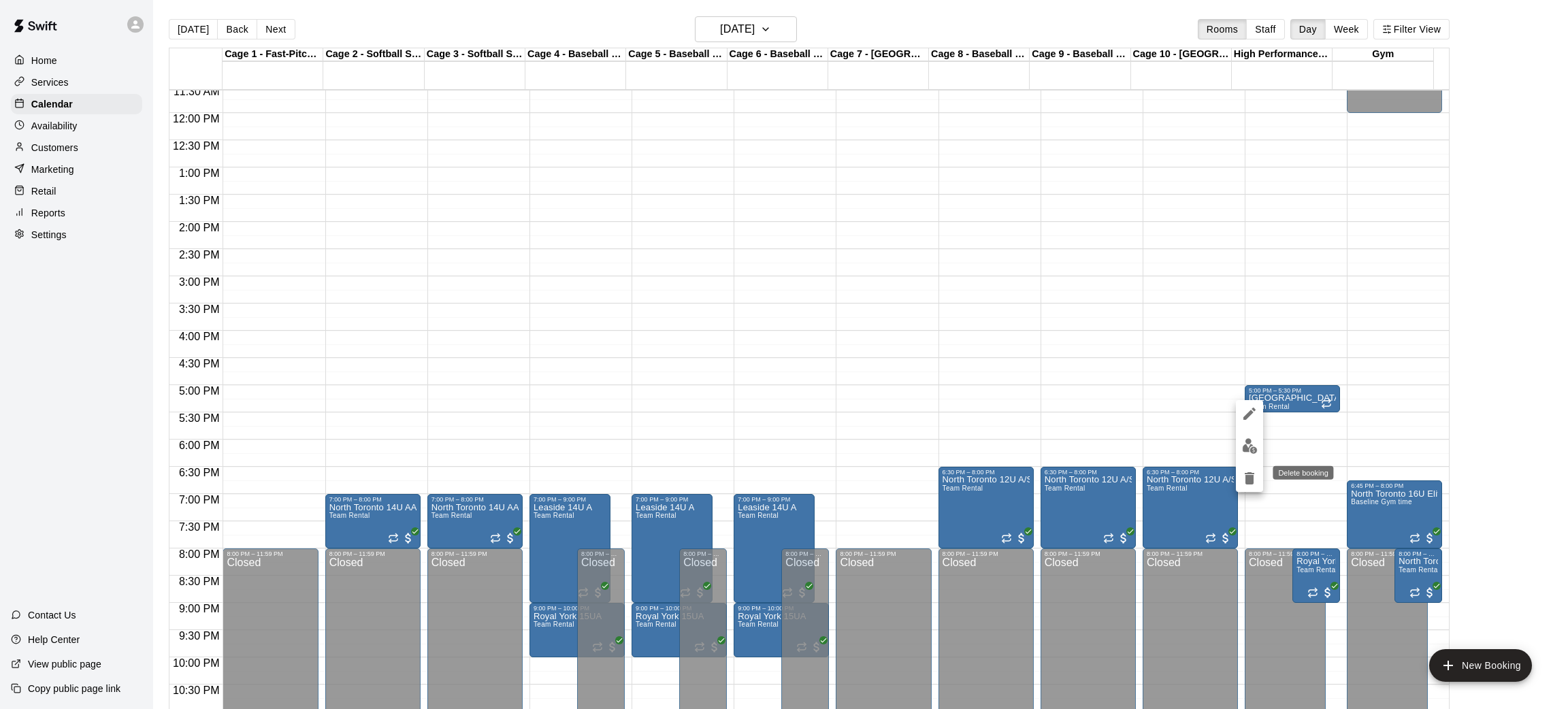
click at [1252, 478] on icon "delete" at bounding box center [1250, 479] width 9 height 12
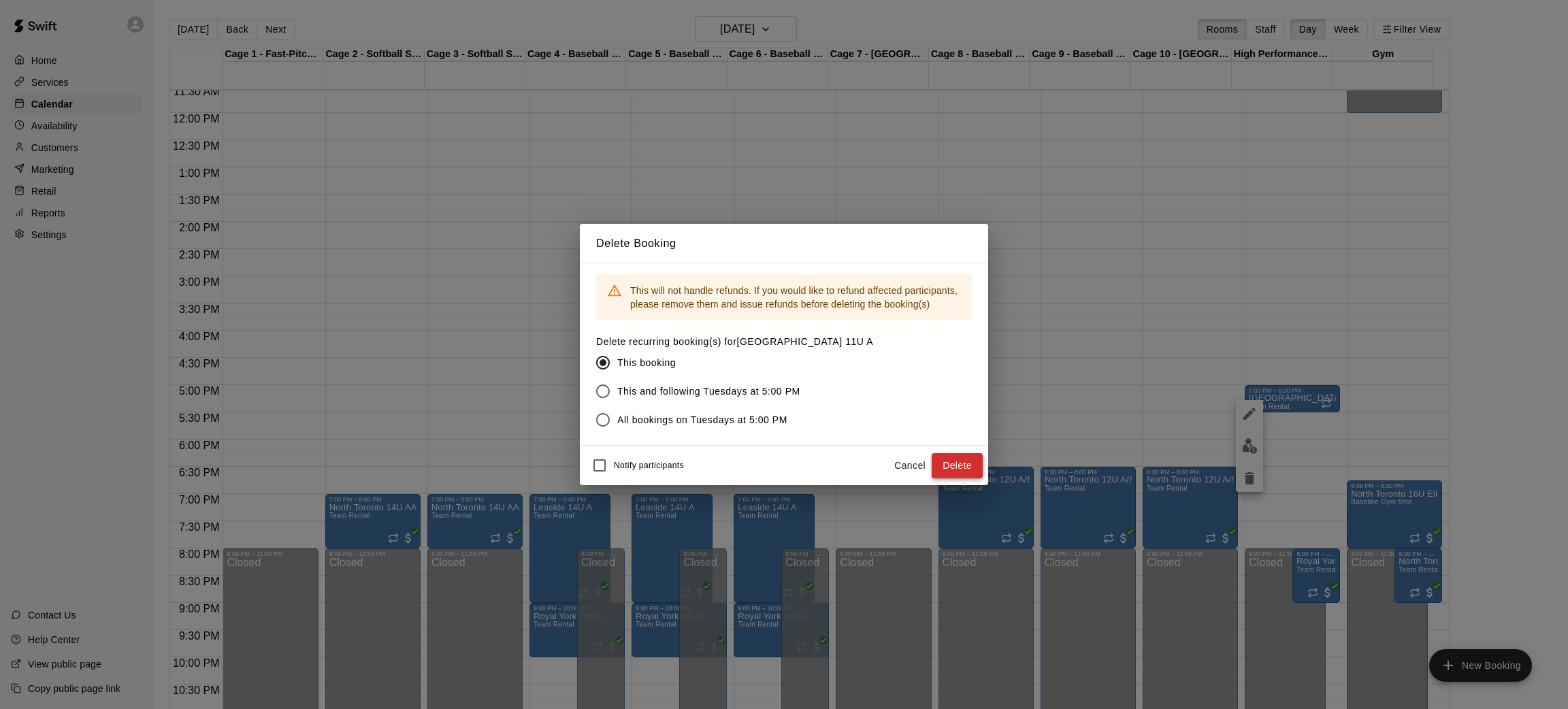
click at [945, 461] on button "Delete" at bounding box center [957, 466] width 51 height 25
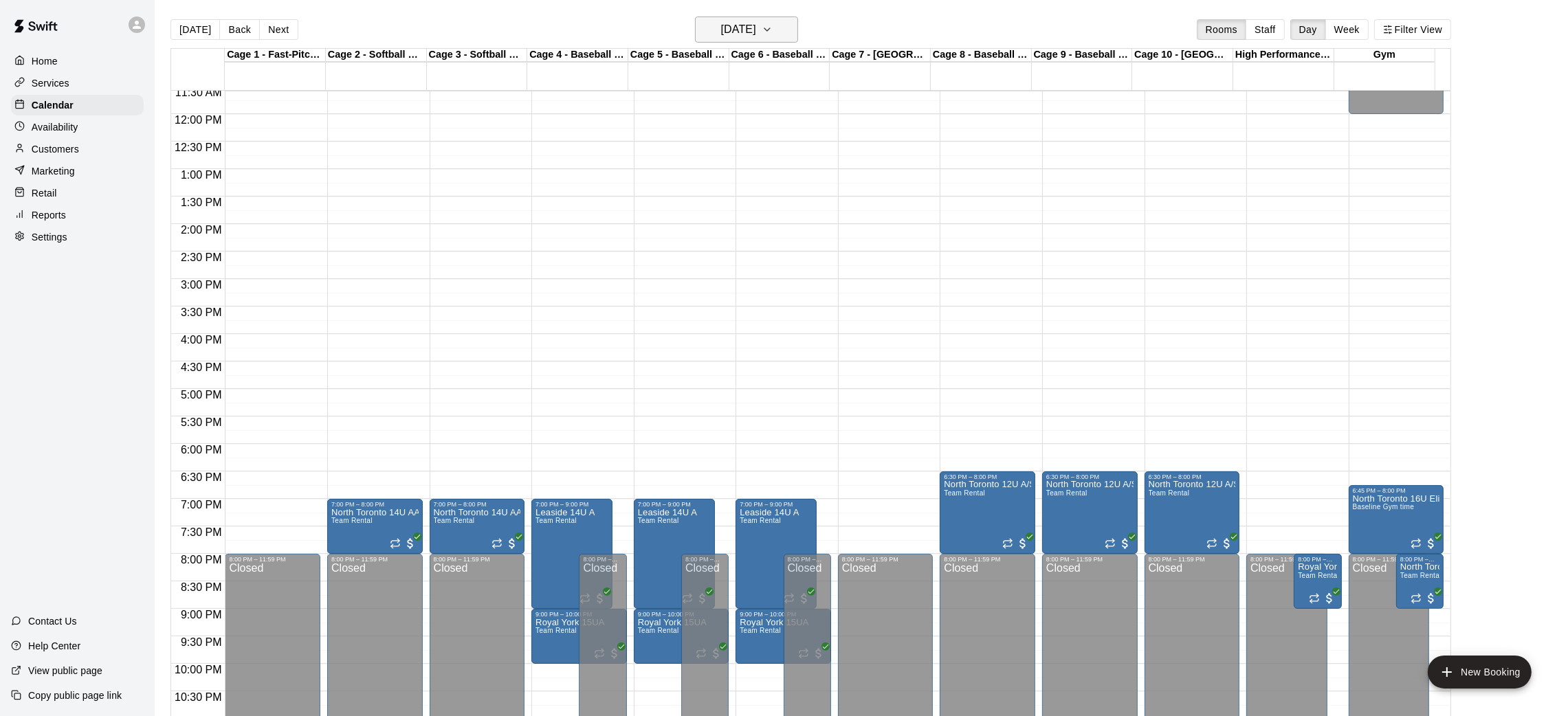
click at [756, 28] on h6 "[DATE]" at bounding box center [738, 30] width 35 height 19
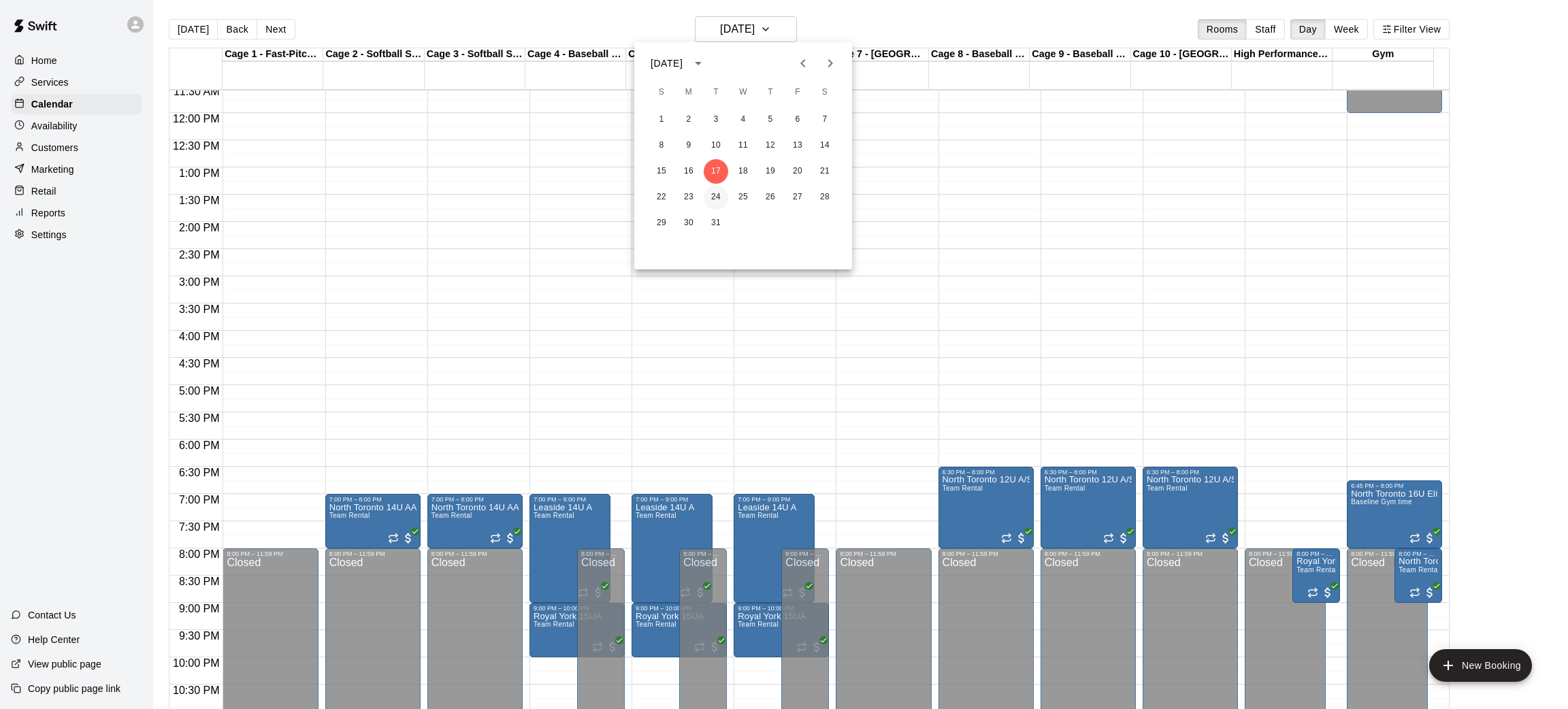
click at [717, 195] on button "24" at bounding box center [716, 198] width 25 height 25
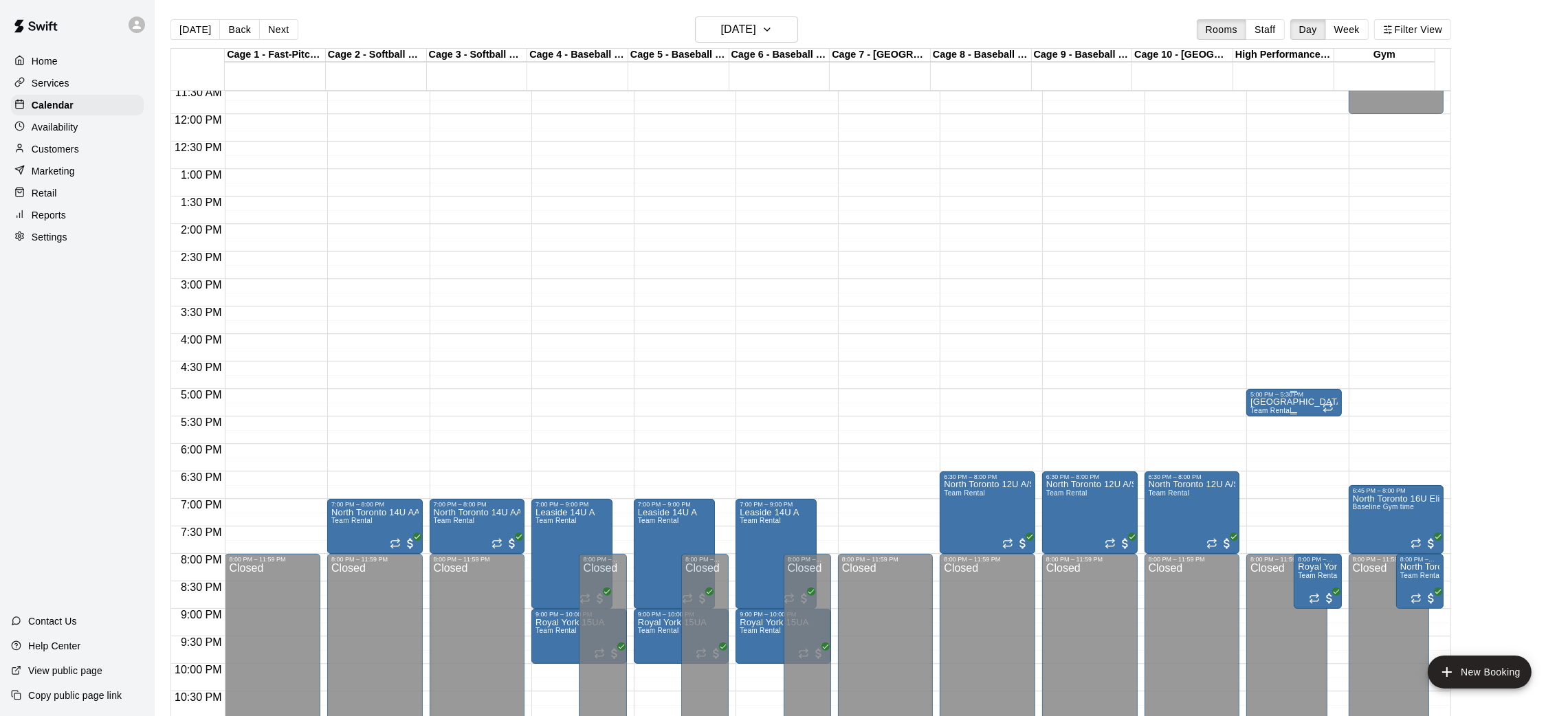
click at [1302, 402] on p "[GEOGRAPHIC_DATA] 11U A" at bounding box center [1294, 402] width 87 height 0
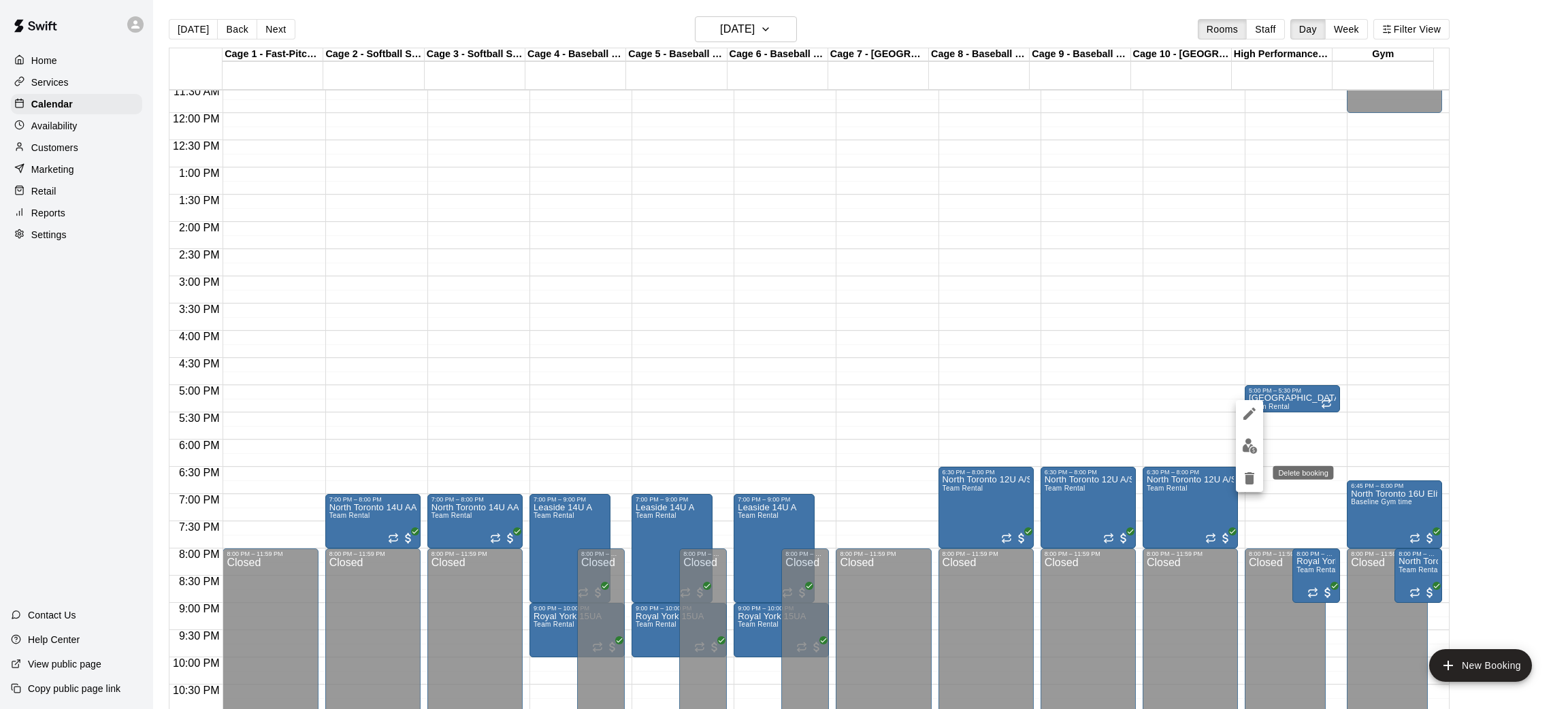
click at [1251, 483] on icon "delete" at bounding box center [1250, 479] width 9 height 12
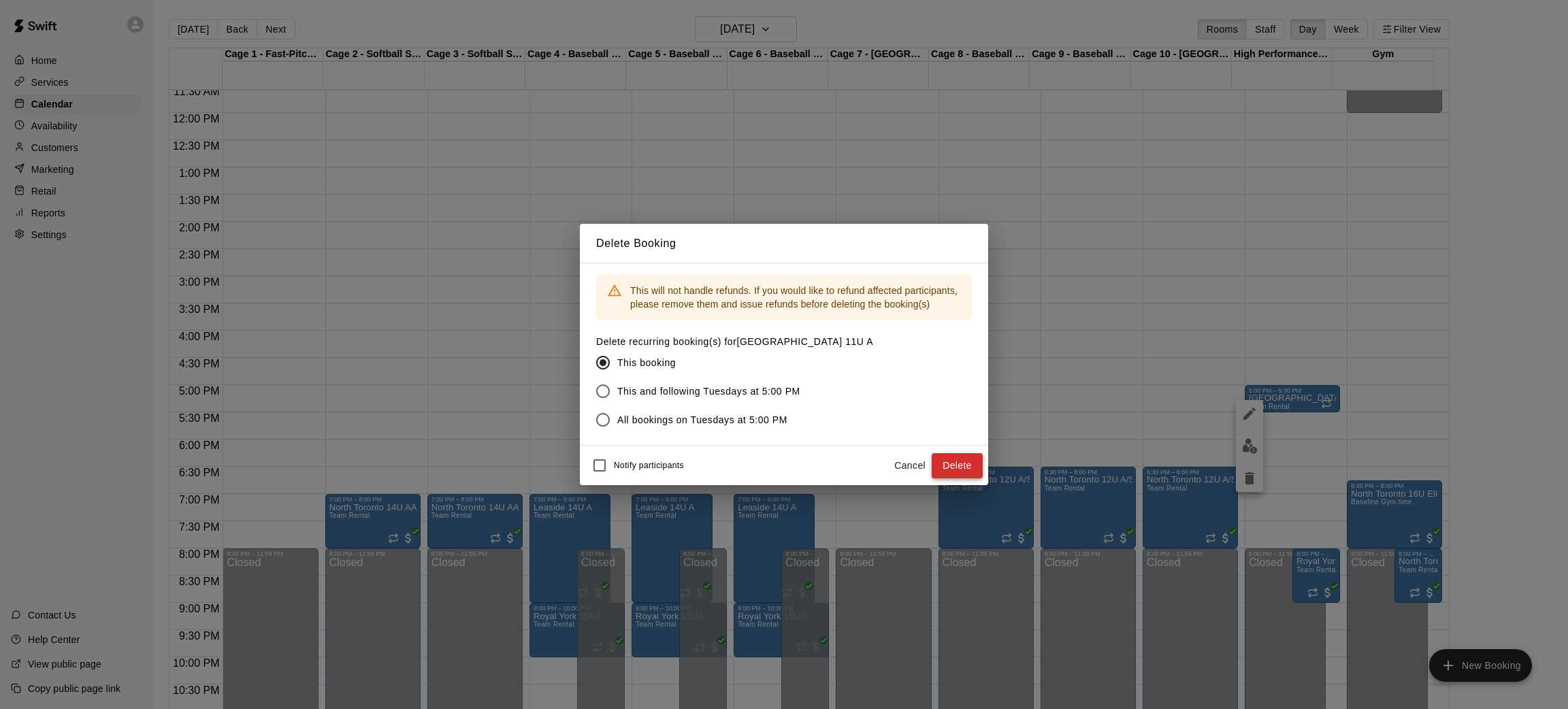
click at [954, 459] on button "Delete" at bounding box center [957, 466] width 51 height 25
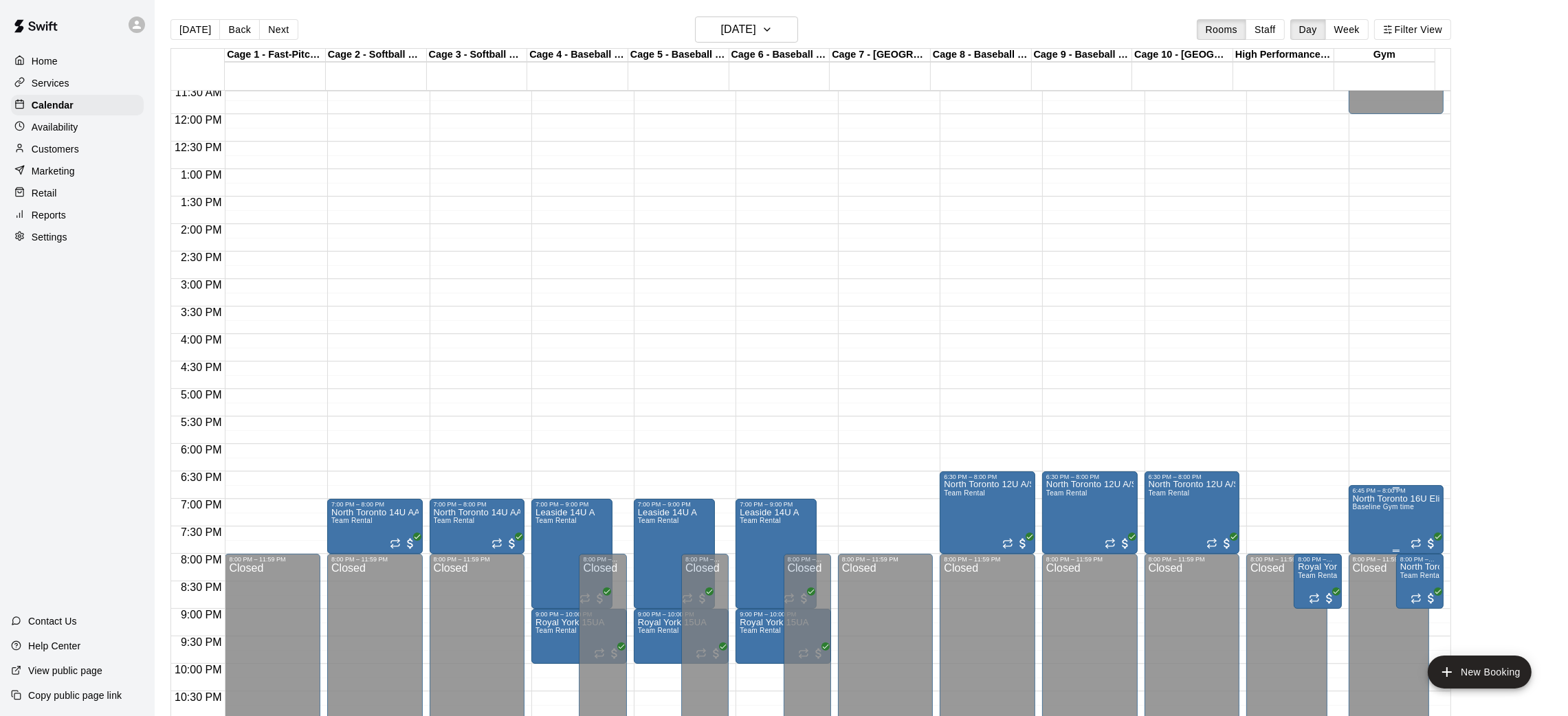
click at [1400, 505] on span "Baseline Gym time" at bounding box center [1383, 507] width 62 height 8
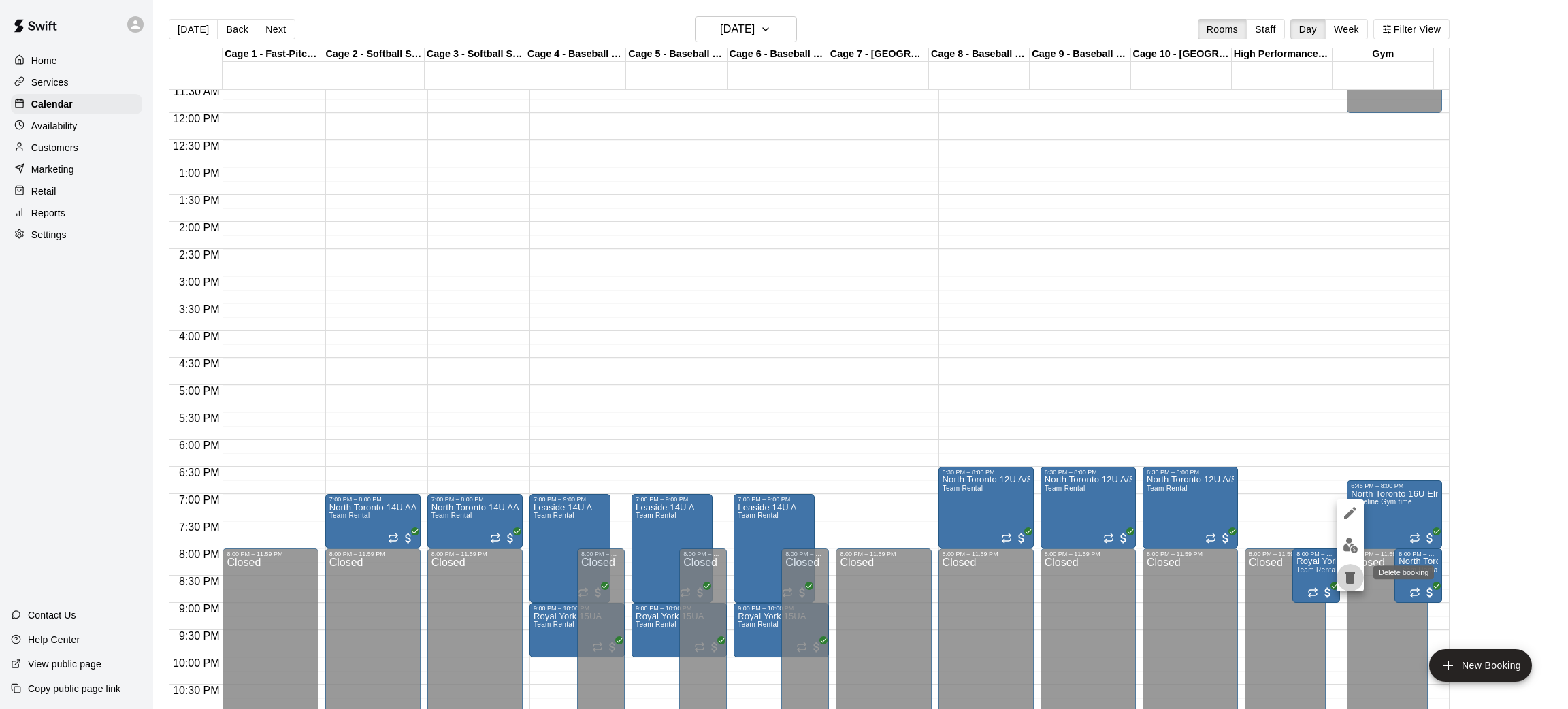
click at [1344, 579] on icon "delete" at bounding box center [1350, 578] width 16 height 16
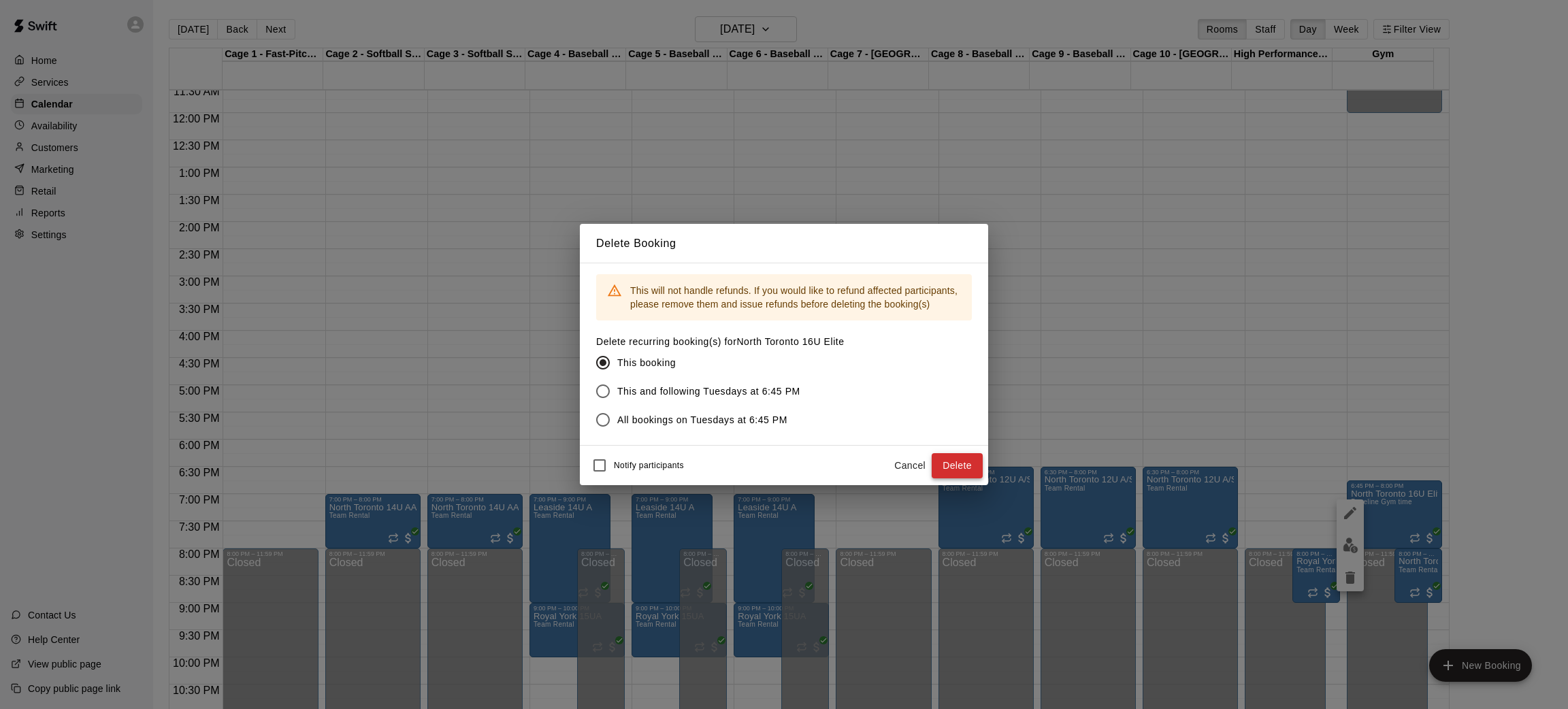
click at [959, 471] on button "Delete" at bounding box center [957, 466] width 51 height 25
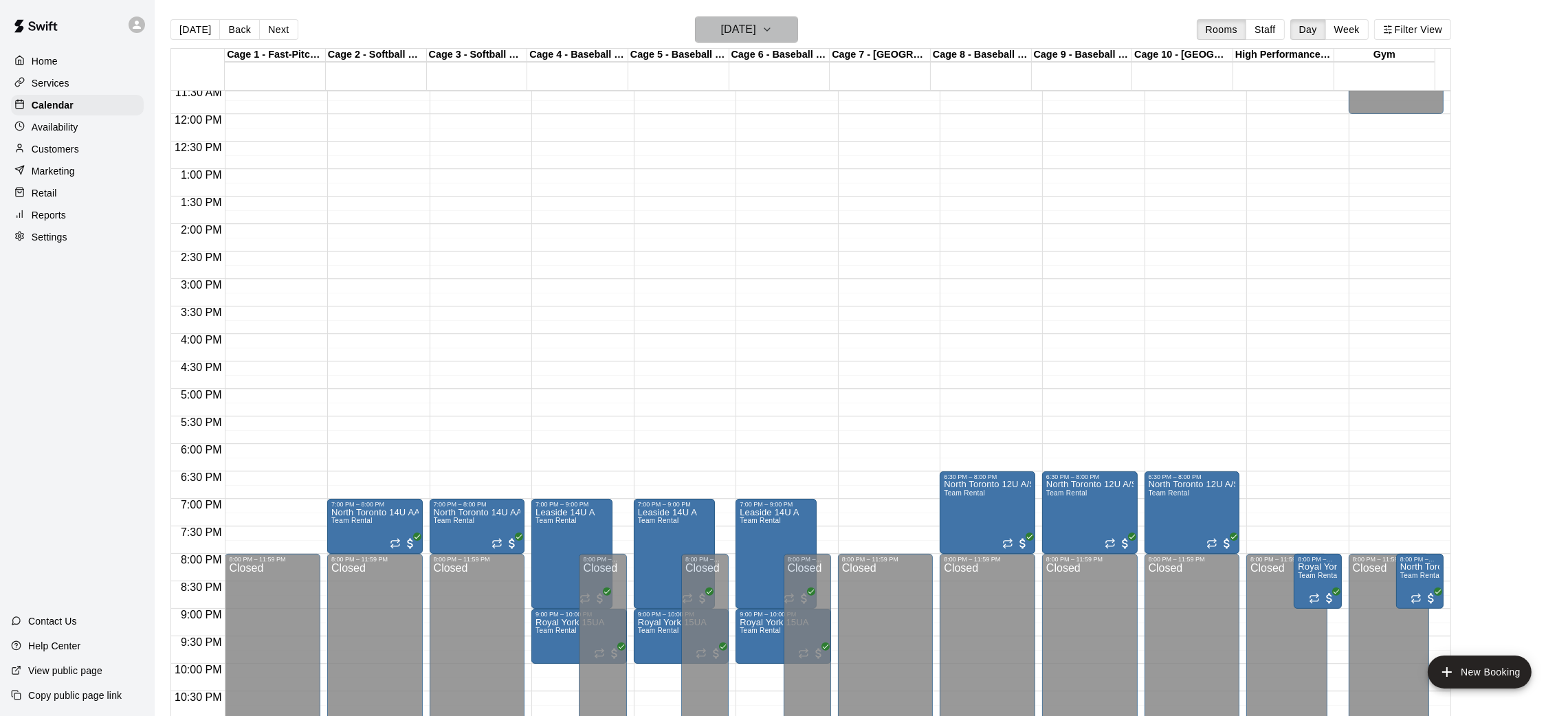
click at [785, 29] on button "[DATE]" at bounding box center [747, 29] width 103 height 26
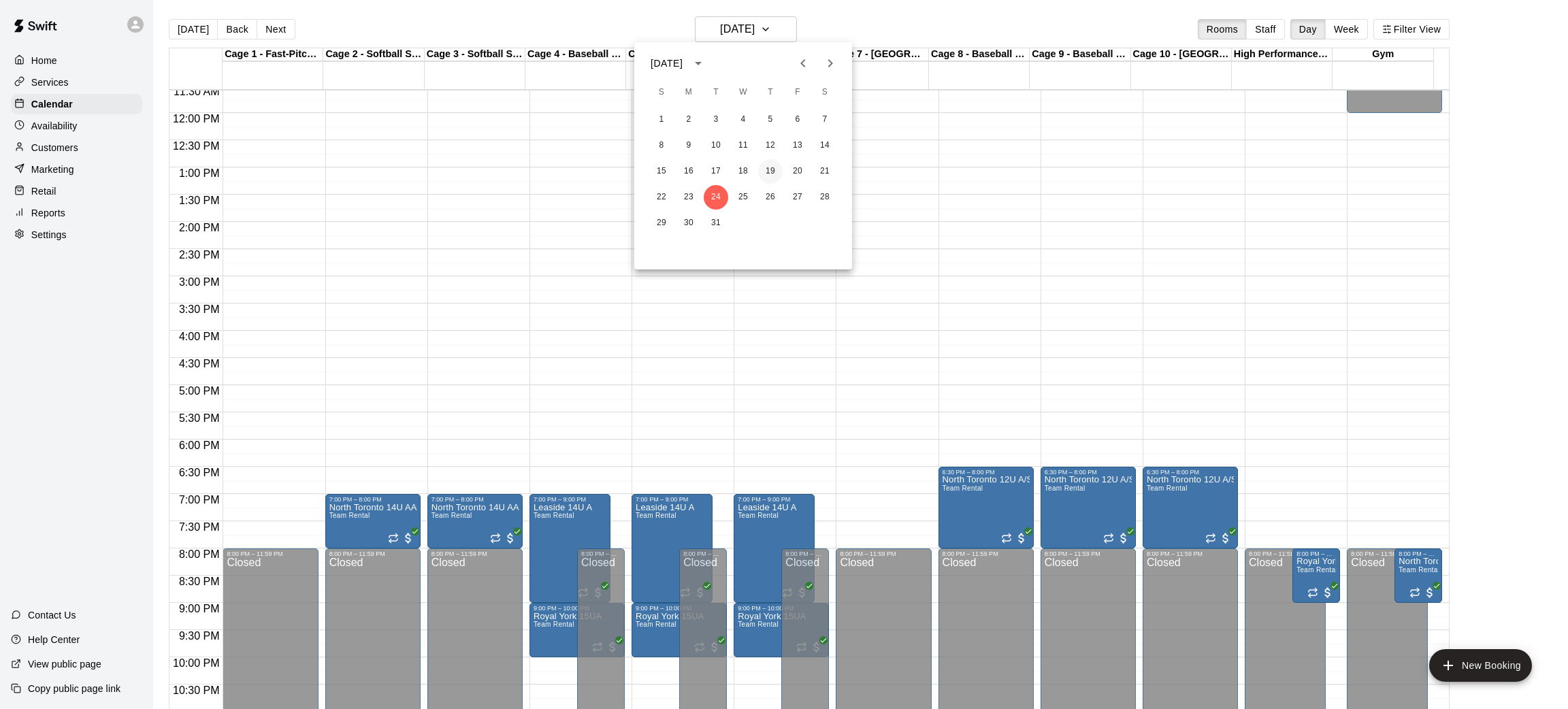
click at [761, 170] on button "19" at bounding box center [771, 171] width 25 height 25
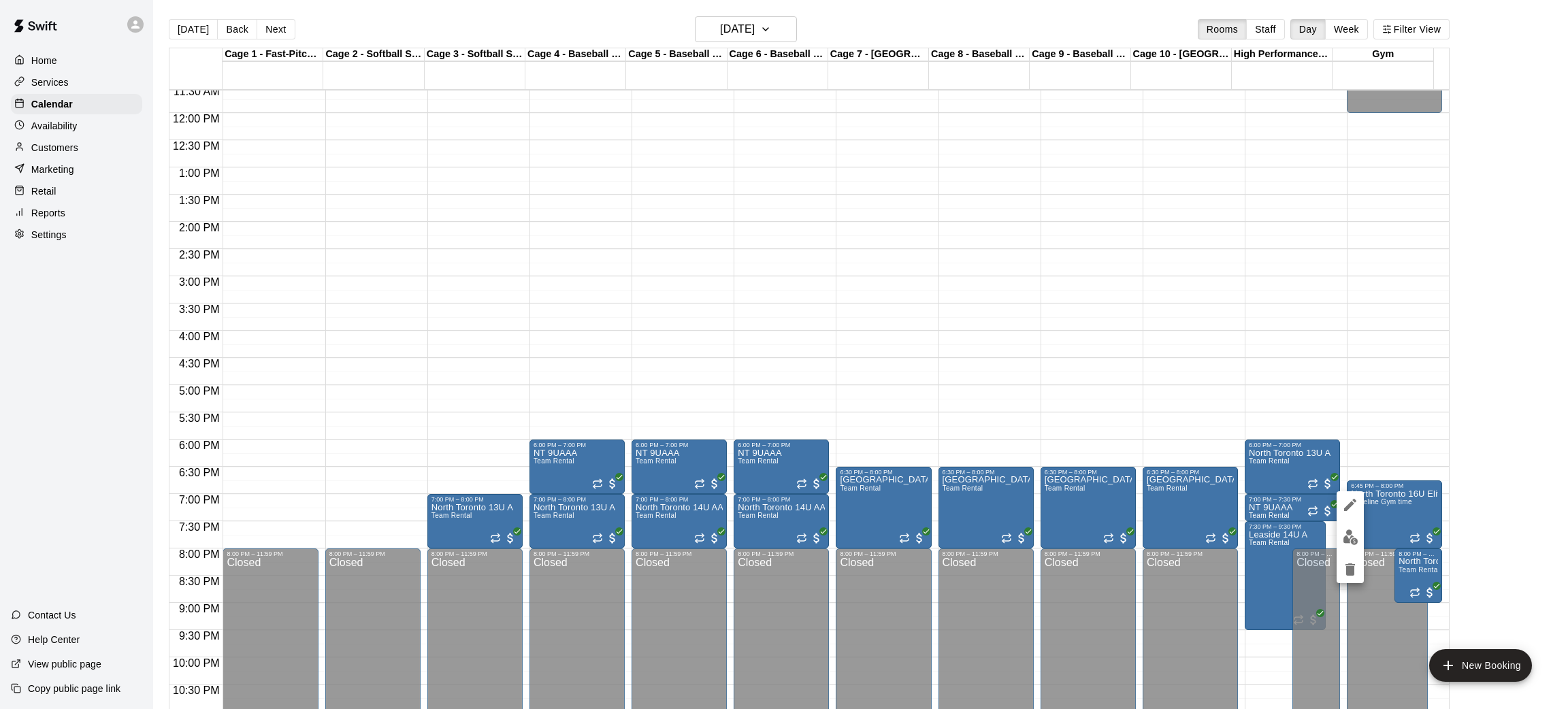
click at [1351, 565] on icon "delete" at bounding box center [1350, 569] width 16 height 16
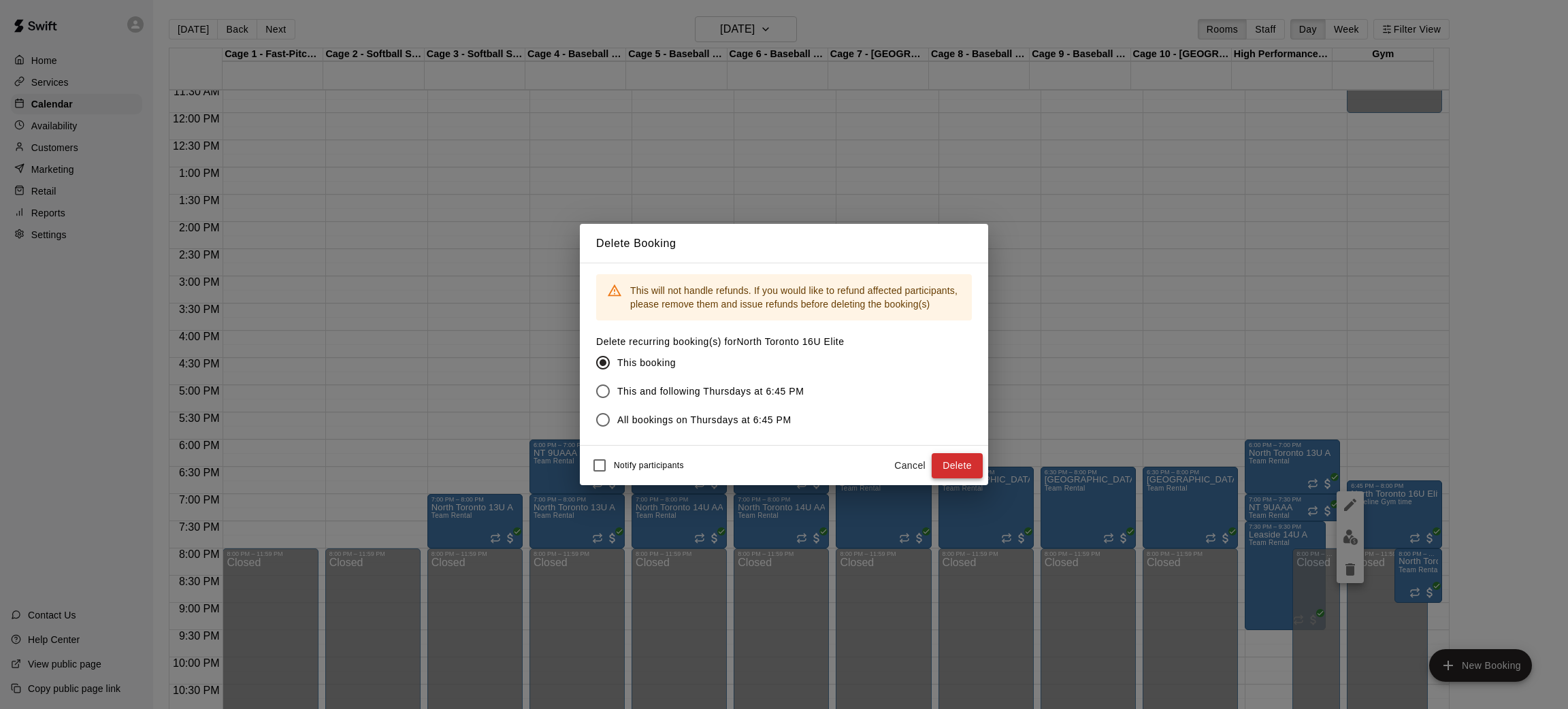
click at [963, 469] on button "Delete" at bounding box center [957, 466] width 51 height 25
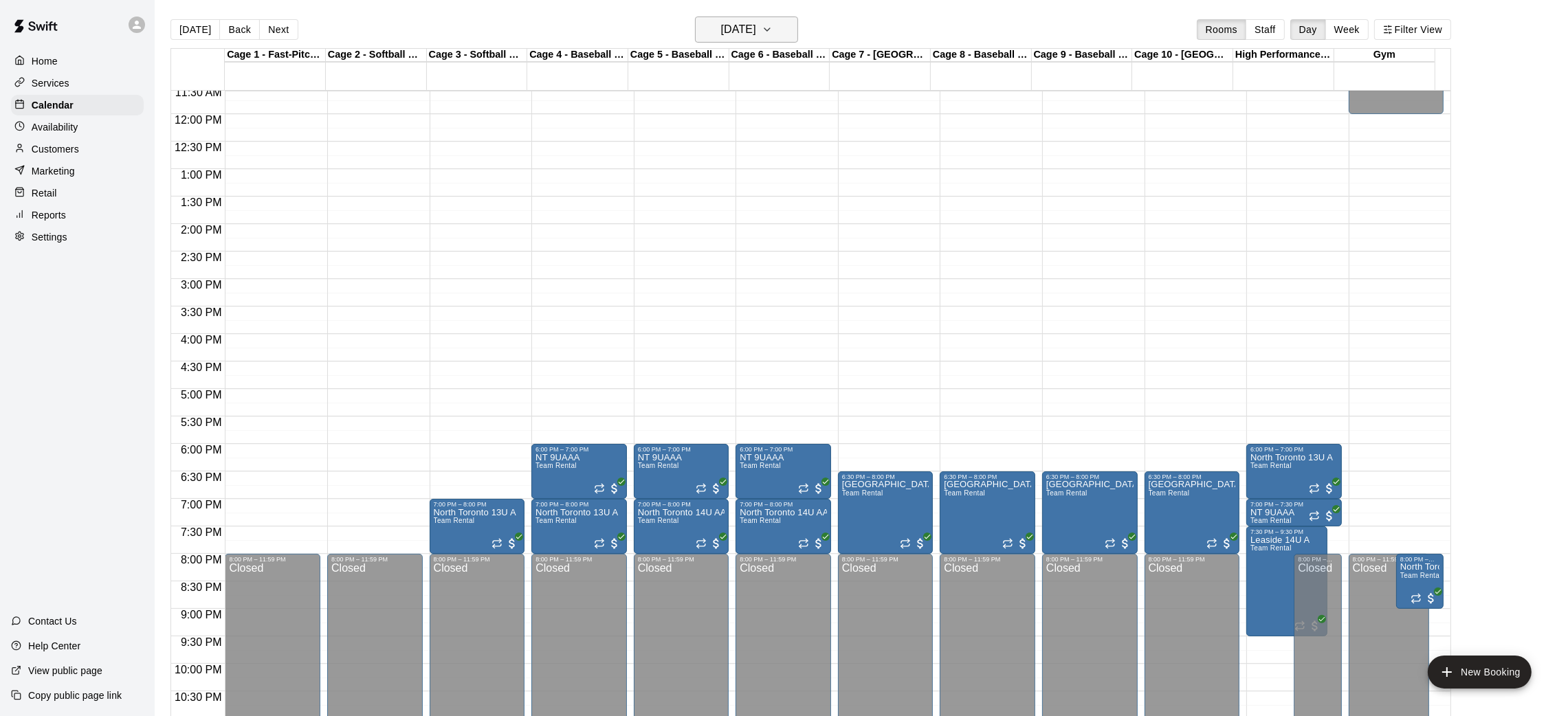
click at [756, 25] on h6 "[DATE]" at bounding box center [738, 30] width 35 height 19
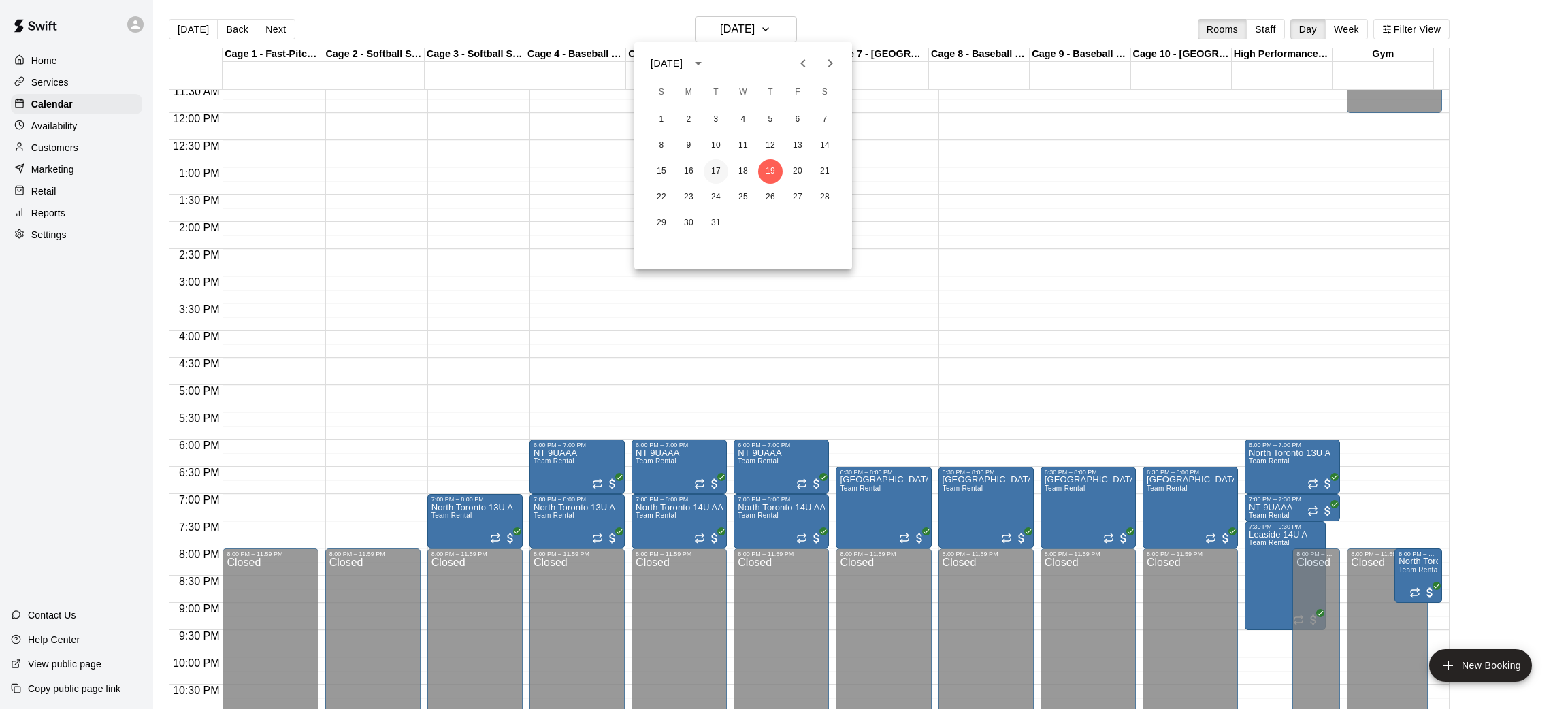
click at [709, 173] on button "17" at bounding box center [716, 171] width 25 height 25
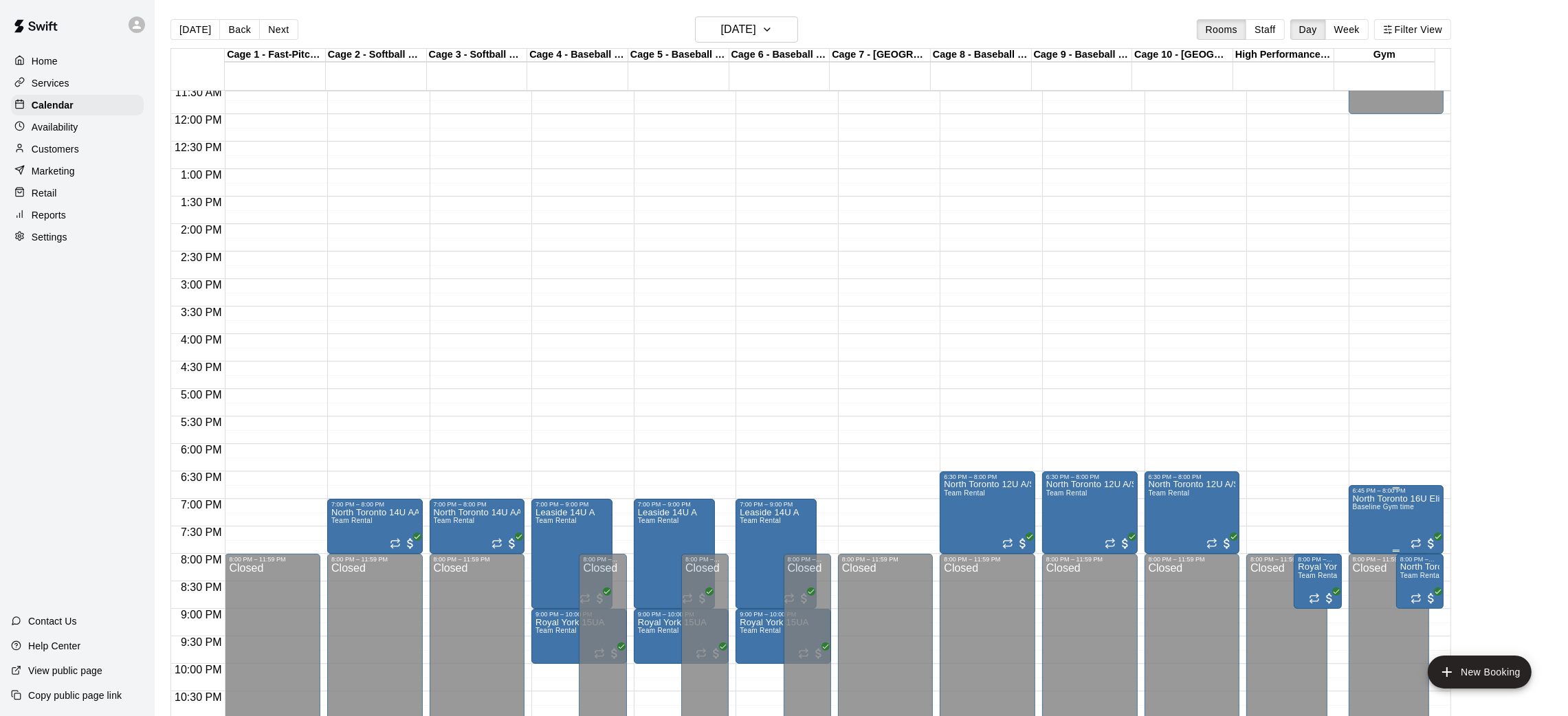
click at [1384, 506] on span "Baseline Gym time" at bounding box center [1383, 507] width 62 height 8
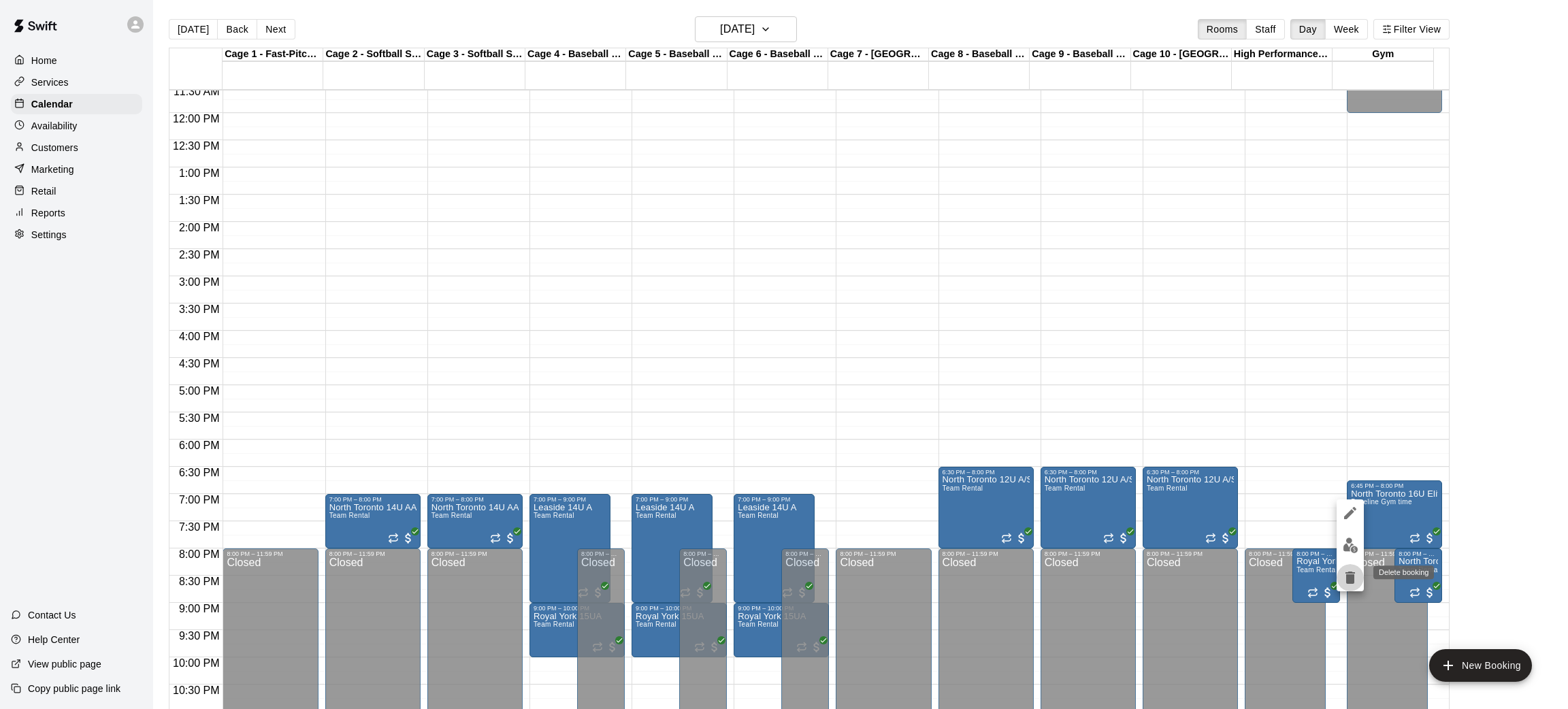
click at [1350, 582] on icon "delete" at bounding box center [1350, 578] width 9 height 12
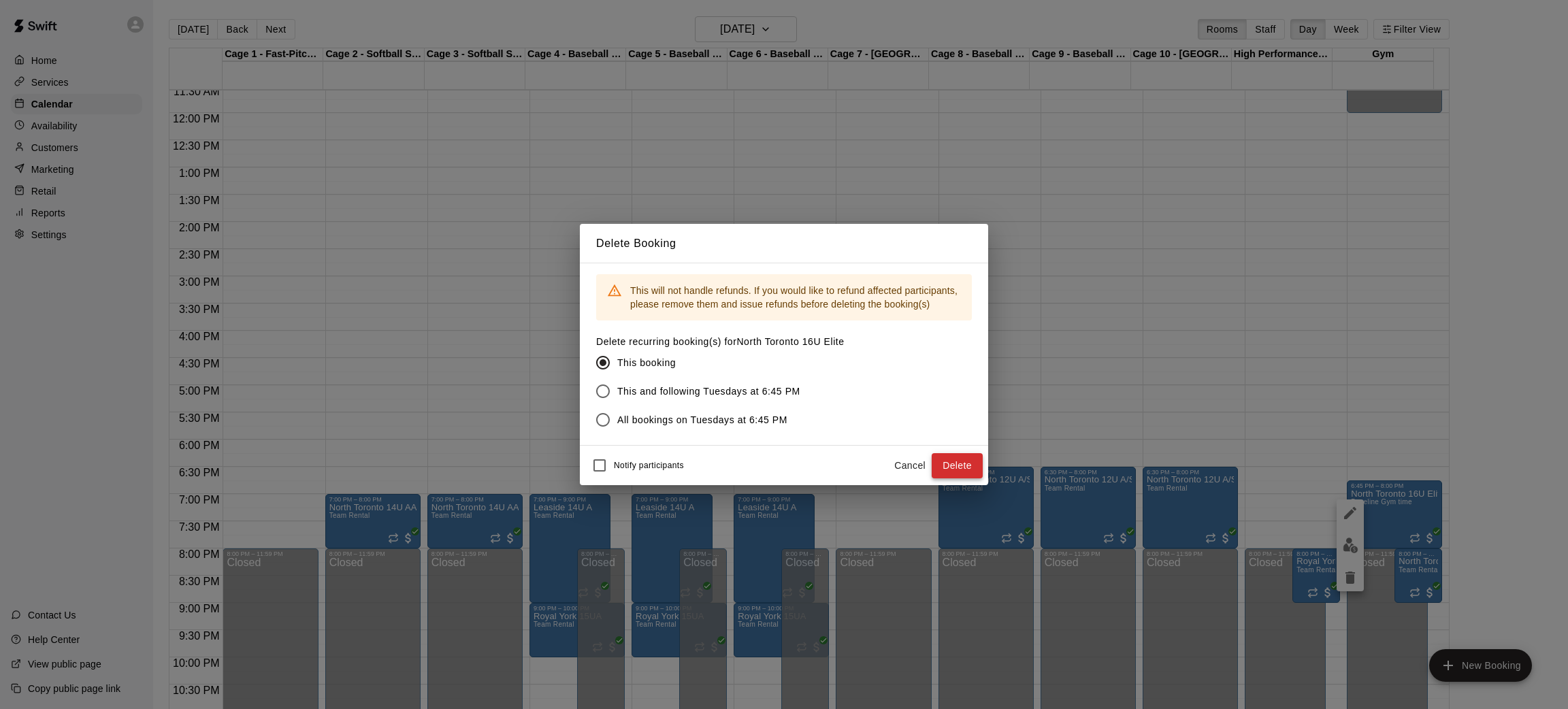
click at [966, 463] on button "Delete" at bounding box center [957, 466] width 51 height 25
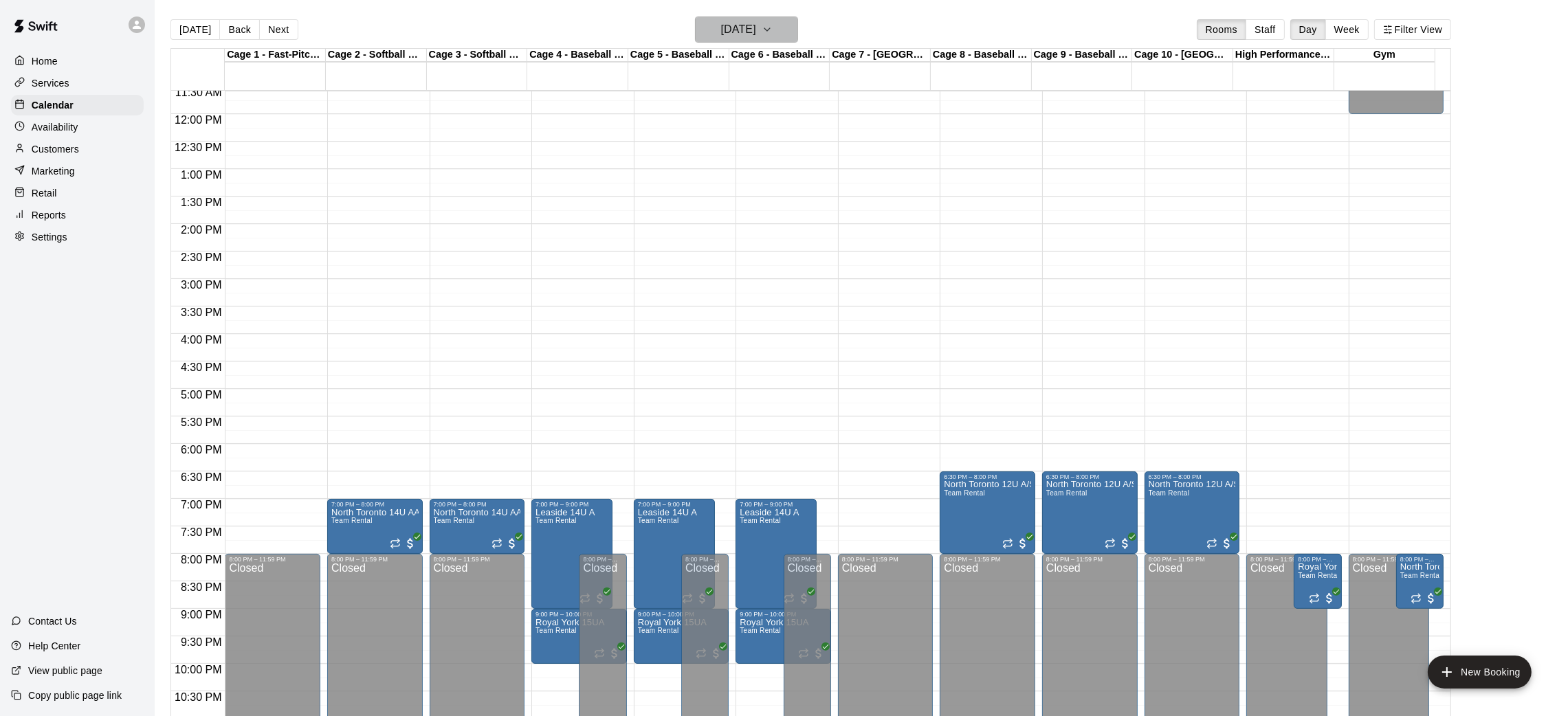
click at [756, 27] on h6 "[DATE]" at bounding box center [738, 30] width 35 height 19
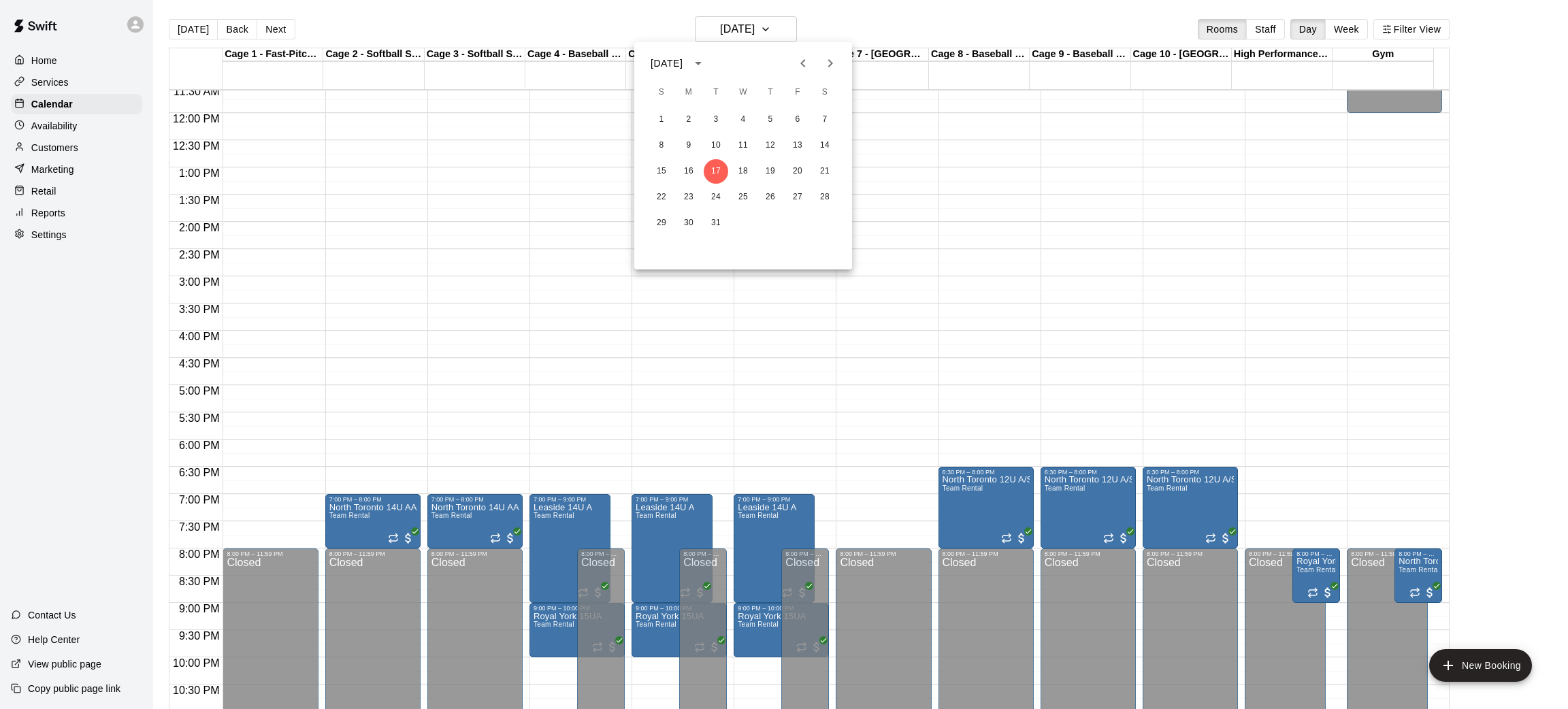
click at [814, 20] on div at bounding box center [784, 354] width 1568 height 709
